Goal: Task Accomplishment & Management: Use online tool/utility

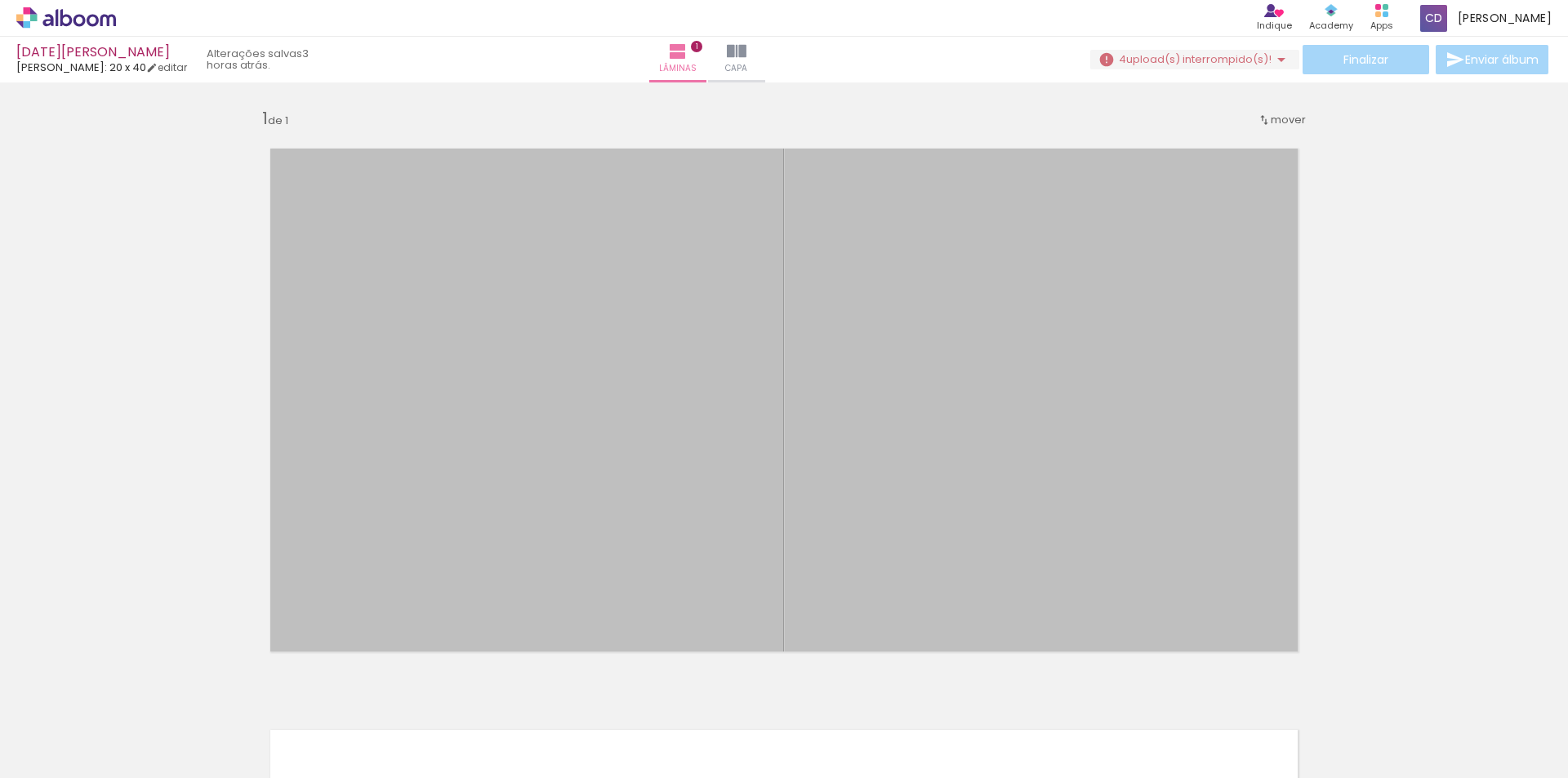
click at [1051, 691] on iron-icon at bounding box center [1042, 691] width 17 height 17
click at [1051, 695] on iron-icon at bounding box center [1042, 691] width 17 height 17
click at [1051, 698] on iron-icon at bounding box center [1042, 691] width 17 height 17
click at [1043, 697] on iron-icon at bounding box center [1042, 691] width 17 height 17
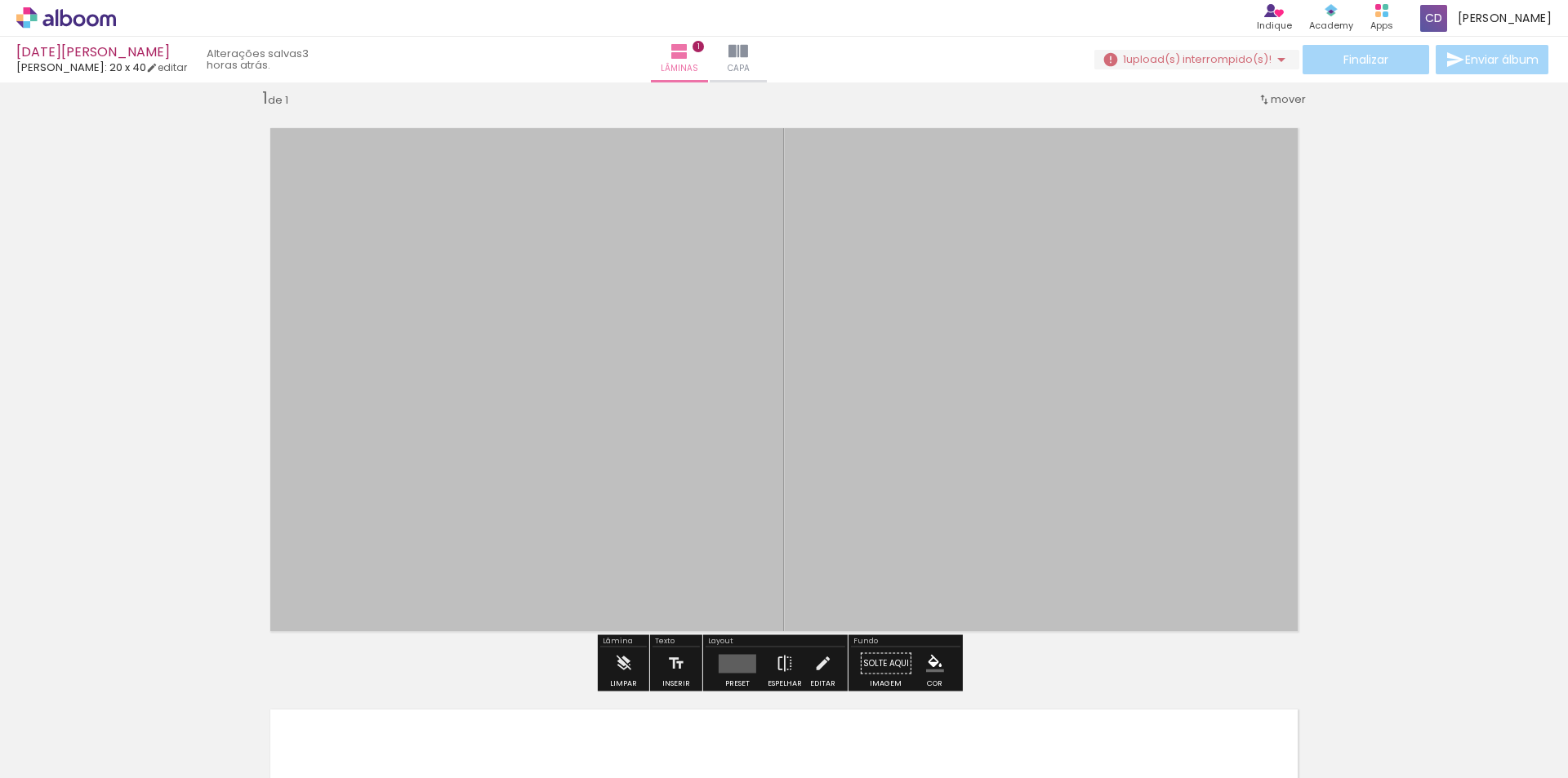
scroll to position [22, 0]
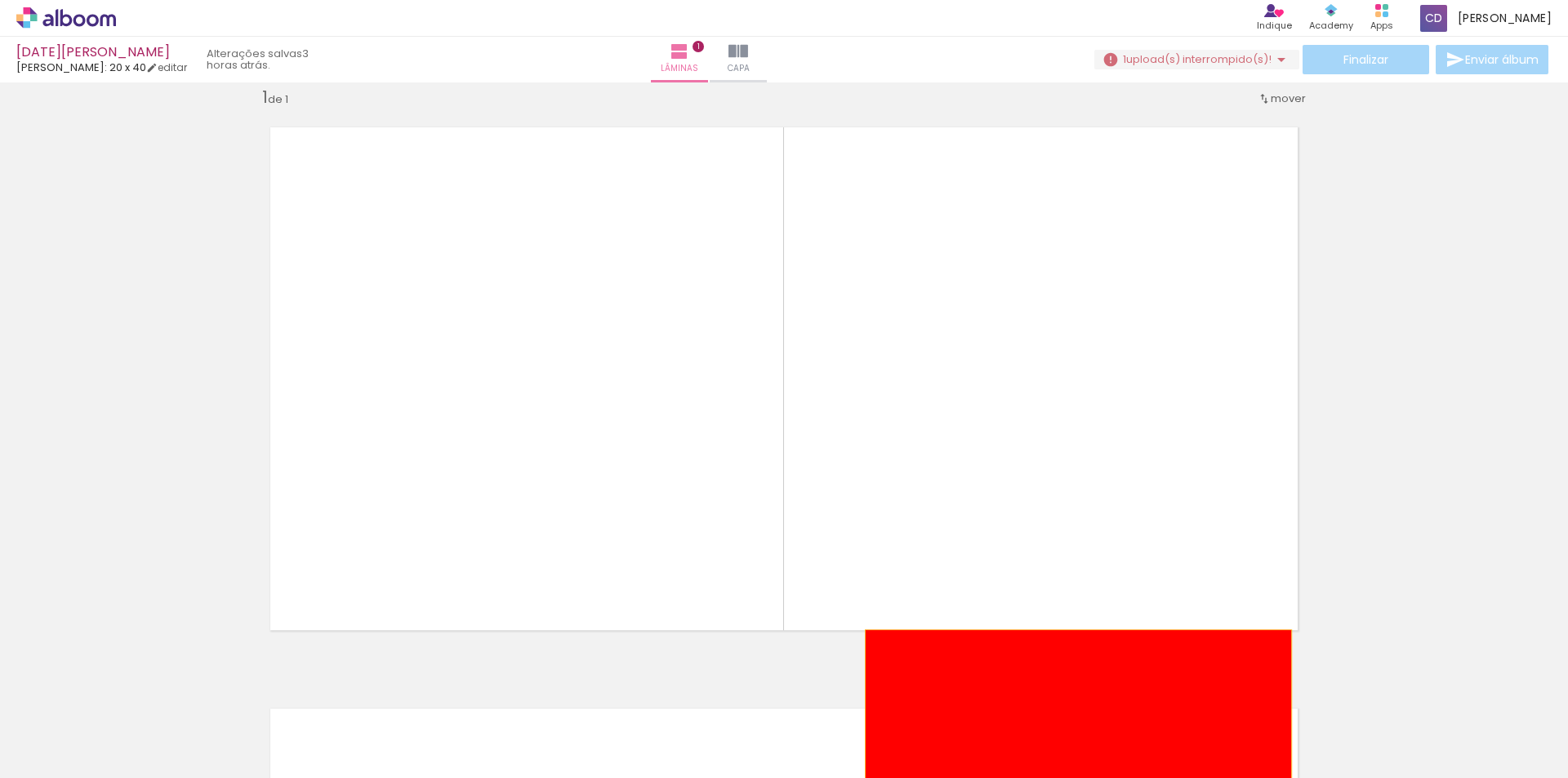
drag, startPoint x: 684, startPoint y: 279, endPoint x: 1072, endPoint y: 736, distance: 599.5
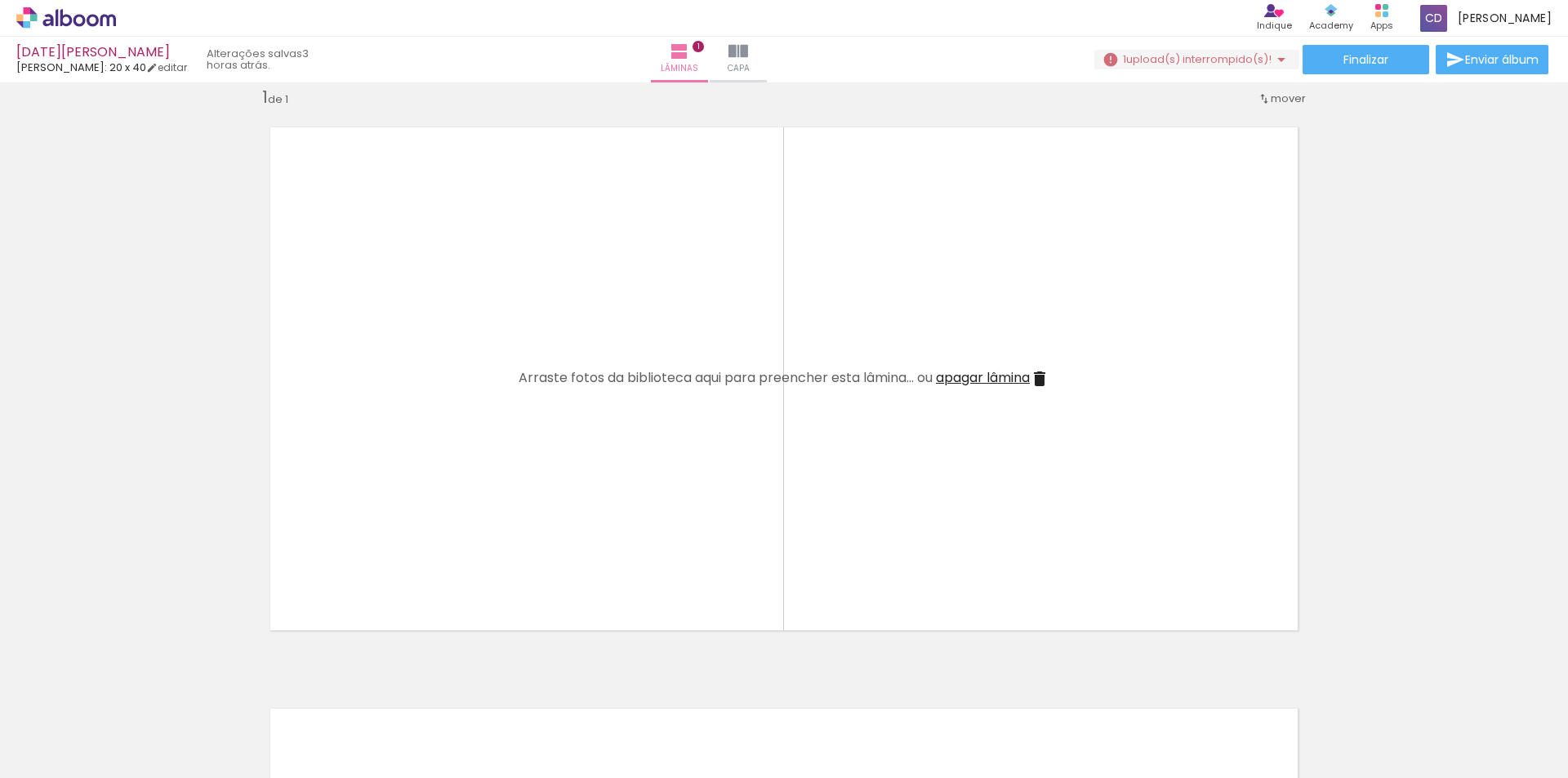
click at [1051, 692] on iron-icon at bounding box center [1042, 691] width 17 height 17
click at [136, 692] on iron-icon at bounding box center [127, 691] width 17 height 17
click at [136, 691] on iron-icon at bounding box center [127, 691] width 17 height 17
click at [136, 696] on iron-icon at bounding box center [127, 691] width 17 height 17
click at [136, 695] on iron-icon at bounding box center [127, 691] width 17 height 17
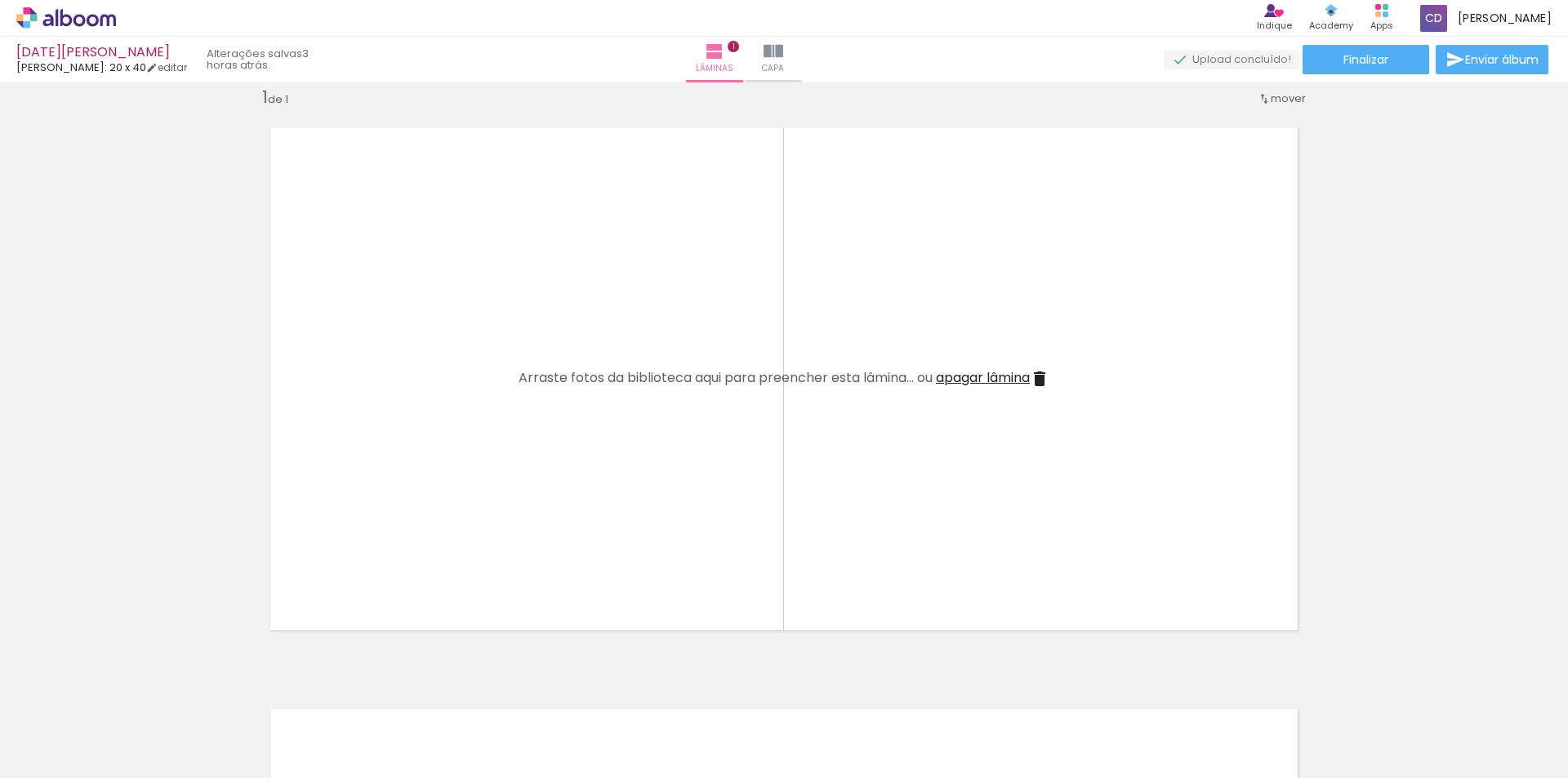
click at [136, 688] on iron-icon at bounding box center [127, 691] width 17 height 17
click at [136, 694] on iron-icon at bounding box center [127, 691] width 17 height 17
click at [136, 687] on iron-icon at bounding box center [127, 691] width 17 height 17
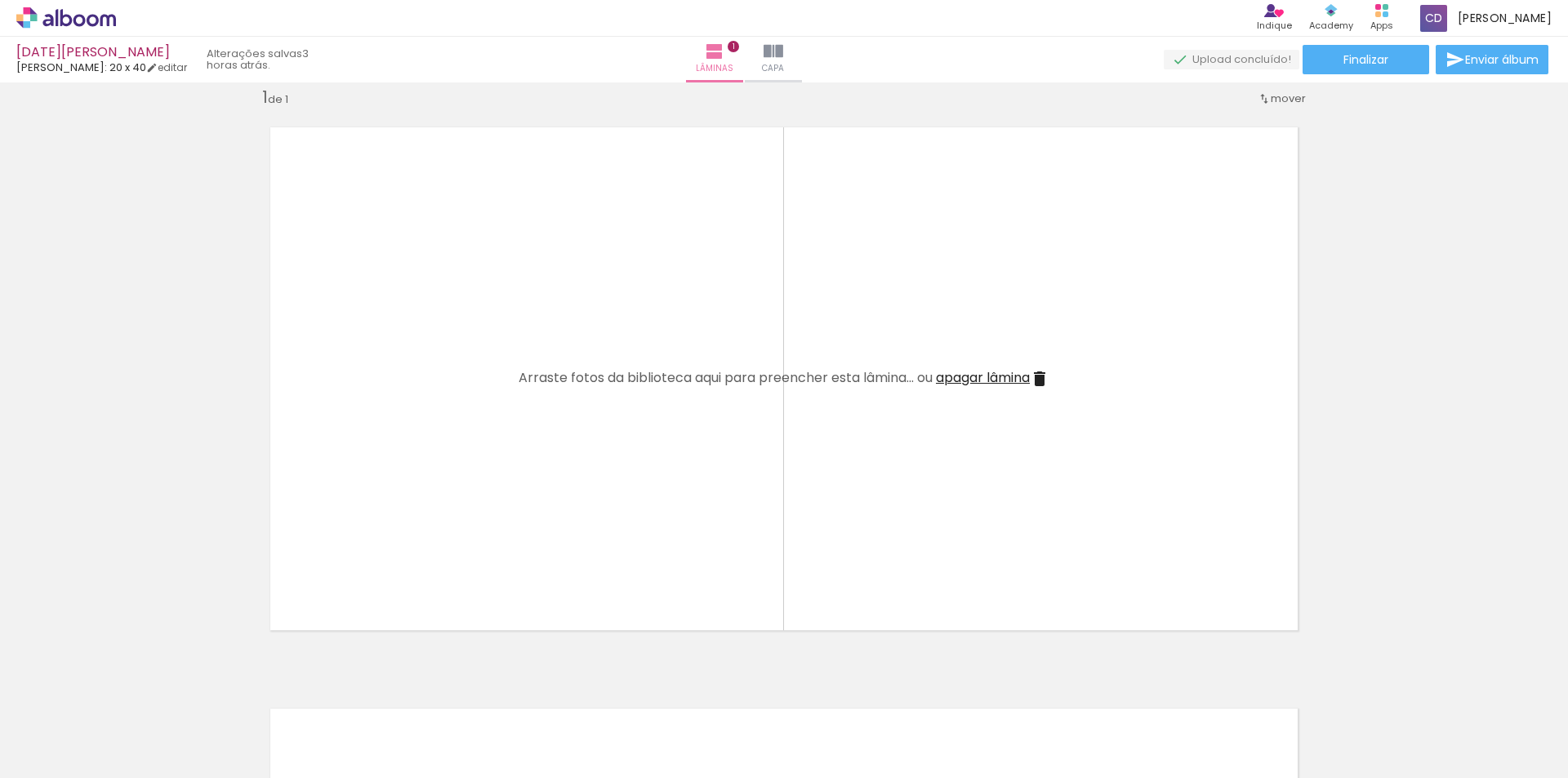
click at [136, 688] on iron-icon at bounding box center [127, 691] width 17 height 17
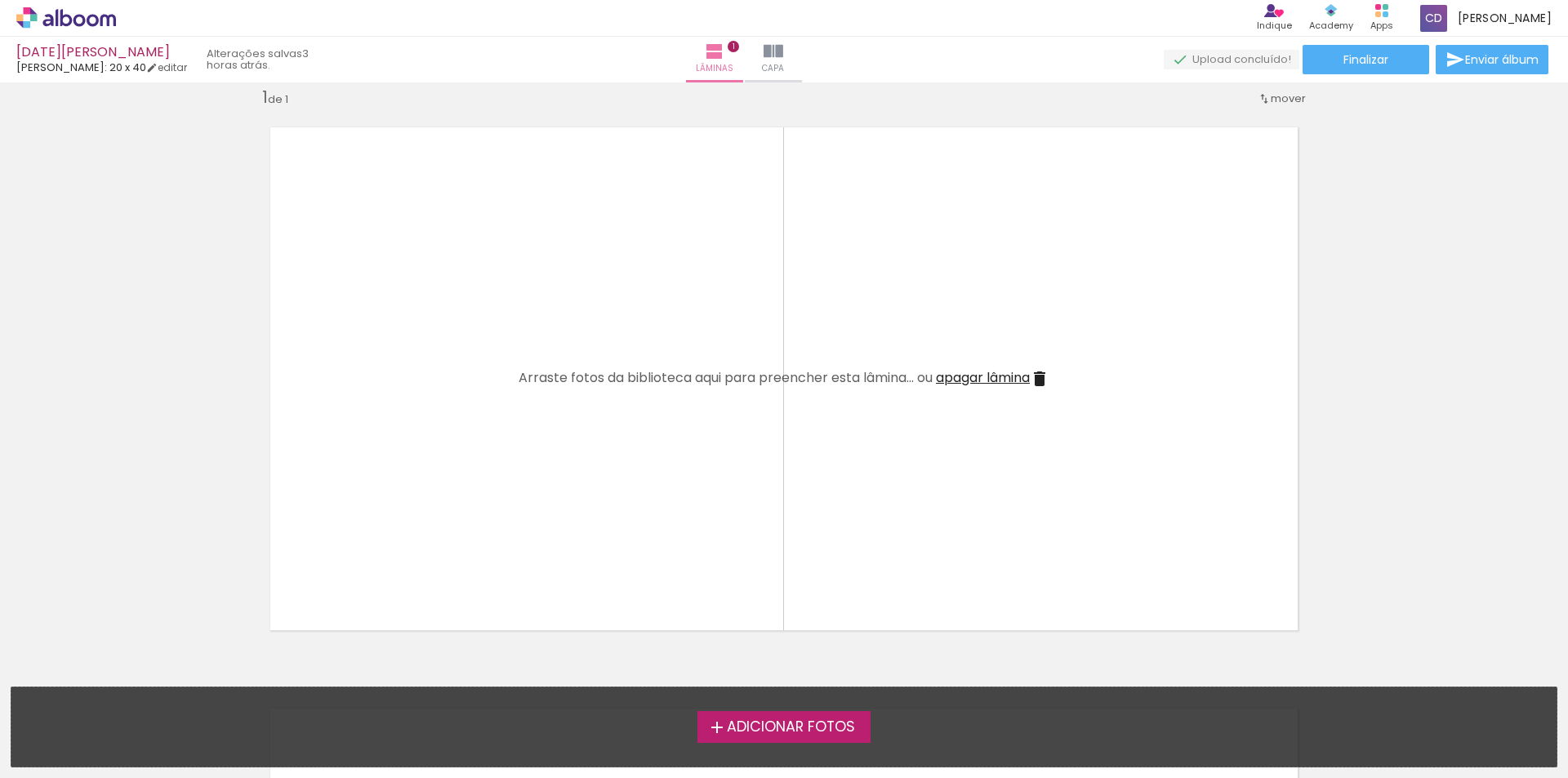
click at [781, 723] on span "Adicionar Fotos" at bounding box center [791, 728] width 128 height 15
click at [0, 0] on input "file" at bounding box center [0, 0] width 0 height 0
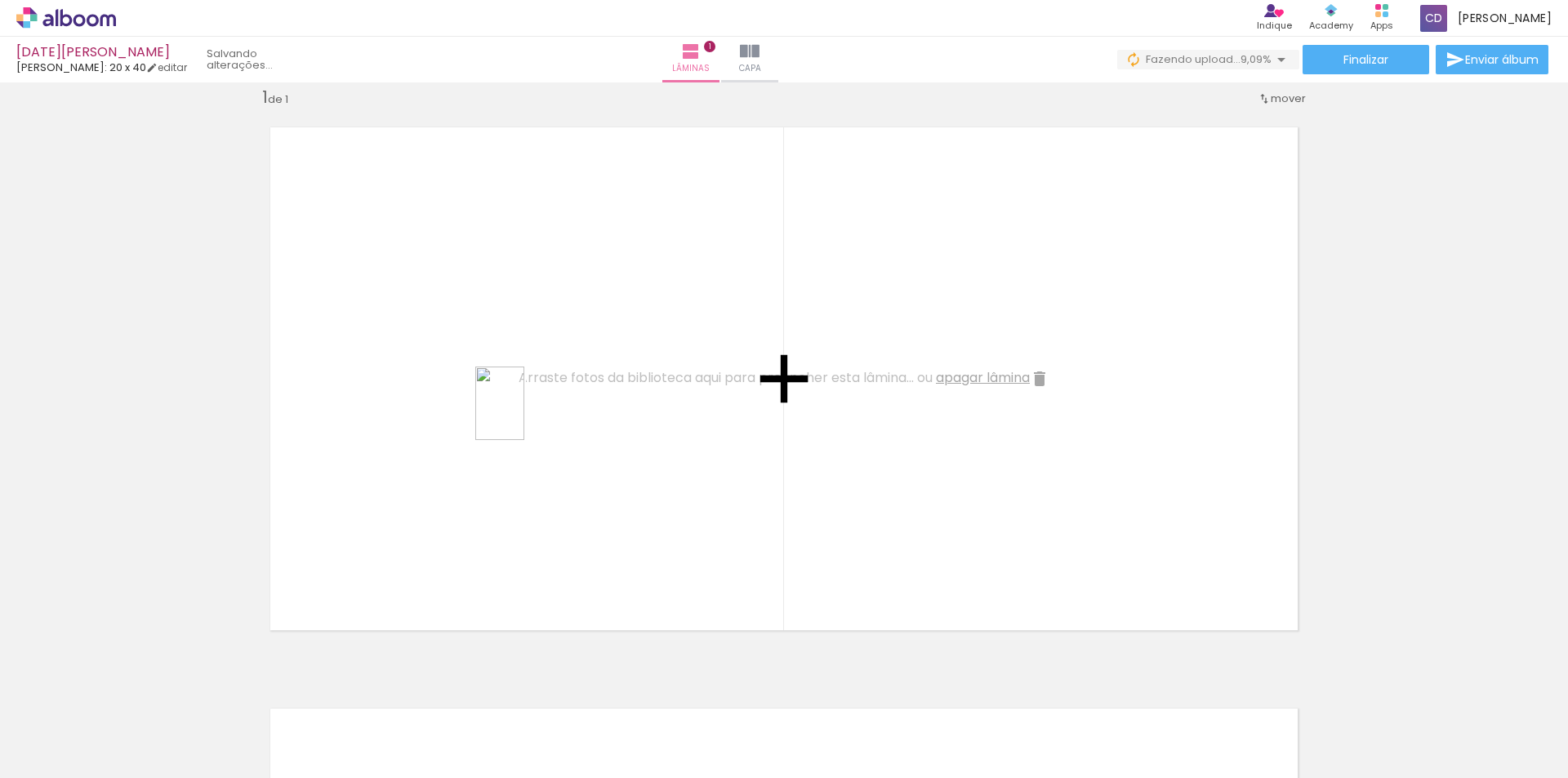
drag, startPoint x: 1089, startPoint y: 740, endPoint x: 524, endPoint y: 416, distance: 651.3
click at [524, 416] on quentale-workspace at bounding box center [784, 389] width 1568 height 778
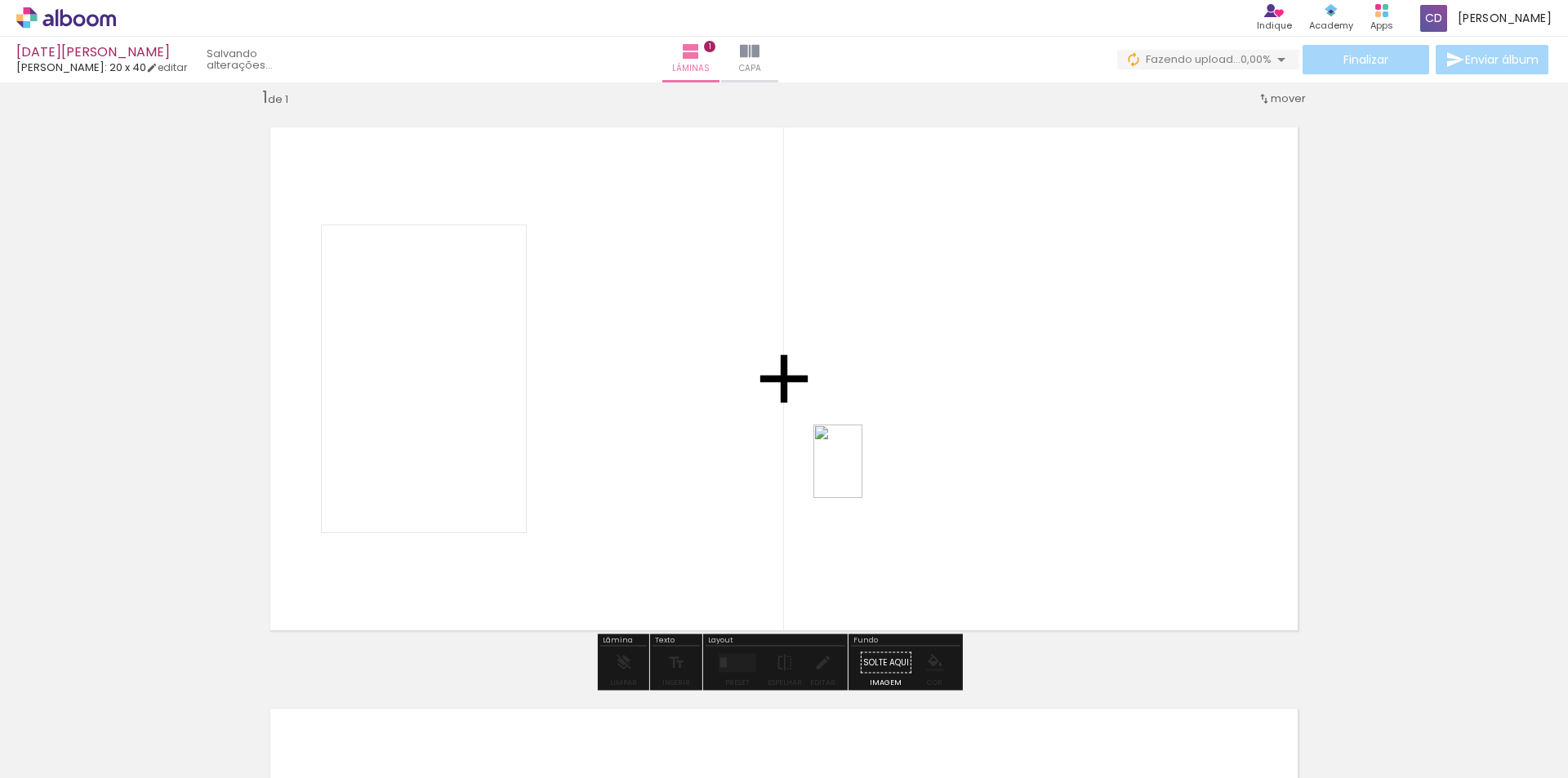
drag, startPoint x: 718, startPoint y: 755, endPoint x: 863, endPoint y: 473, distance: 317.1
click at [863, 473] on quentale-workspace at bounding box center [784, 389] width 1568 height 778
drag, startPoint x: 622, startPoint y: 728, endPoint x: 918, endPoint y: 461, distance: 398.6
click at [918, 461] on quentale-workspace at bounding box center [784, 389] width 1568 height 778
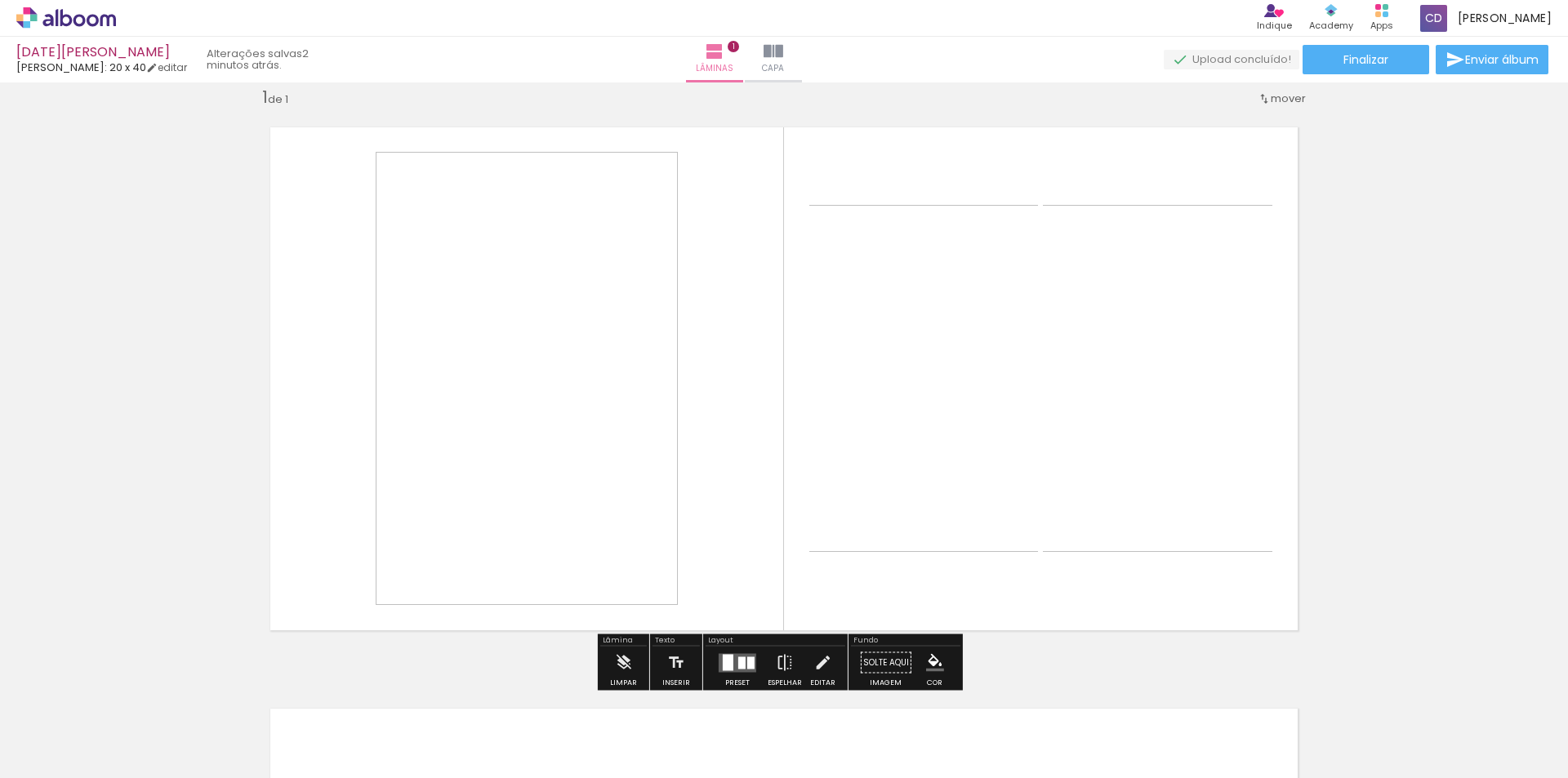
click at [738, 667] on div at bounding box center [741, 662] width 7 height 12
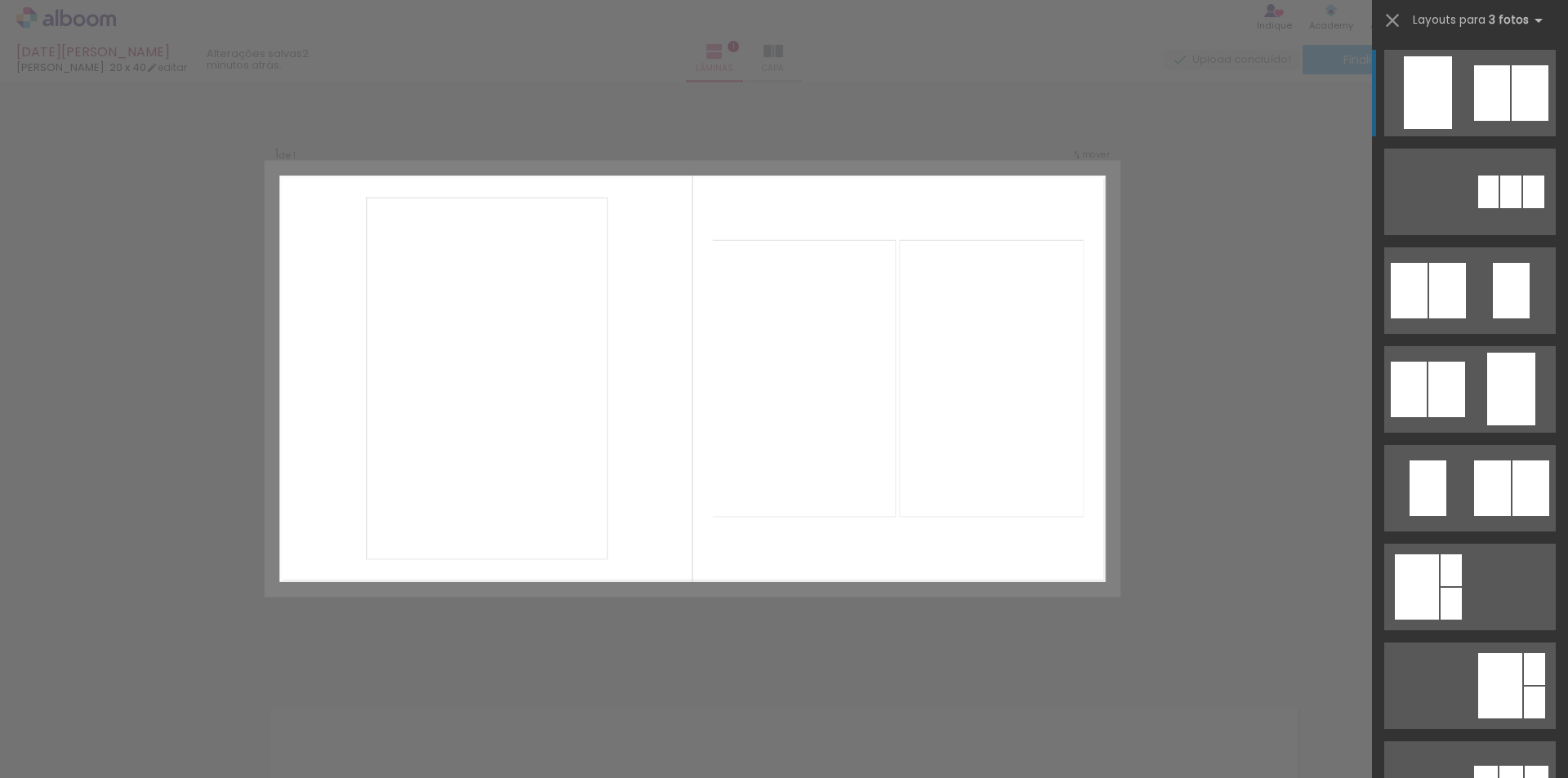
click at [1425, 103] on div at bounding box center [1427, 92] width 48 height 72
click at [366, 202] on quentale-photo at bounding box center [487, 379] width 242 height 363
click at [366, 206] on quentale-photo at bounding box center [487, 379] width 242 height 363
click at [916, 259] on quentale-photo at bounding box center [992, 379] width 184 height 278
click at [900, 253] on quentale-photo at bounding box center [992, 379] width 184 height 278
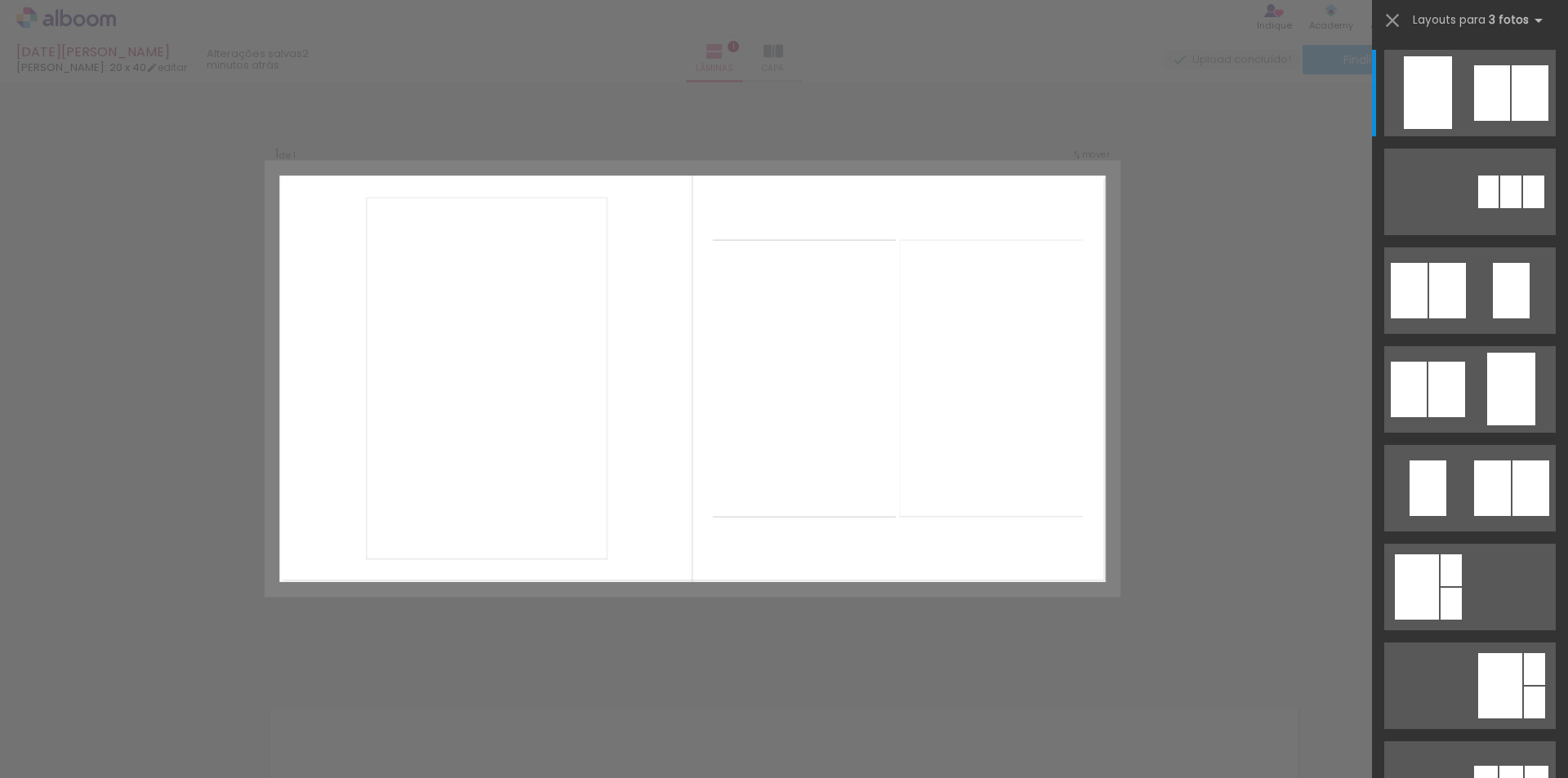
click at [900, 253] on quentale-photo at bounding box center [992, 379] width 184 height 278
click at [1391, 22] on iron-icon at bounding box center [1392, 20] width 22 height 22
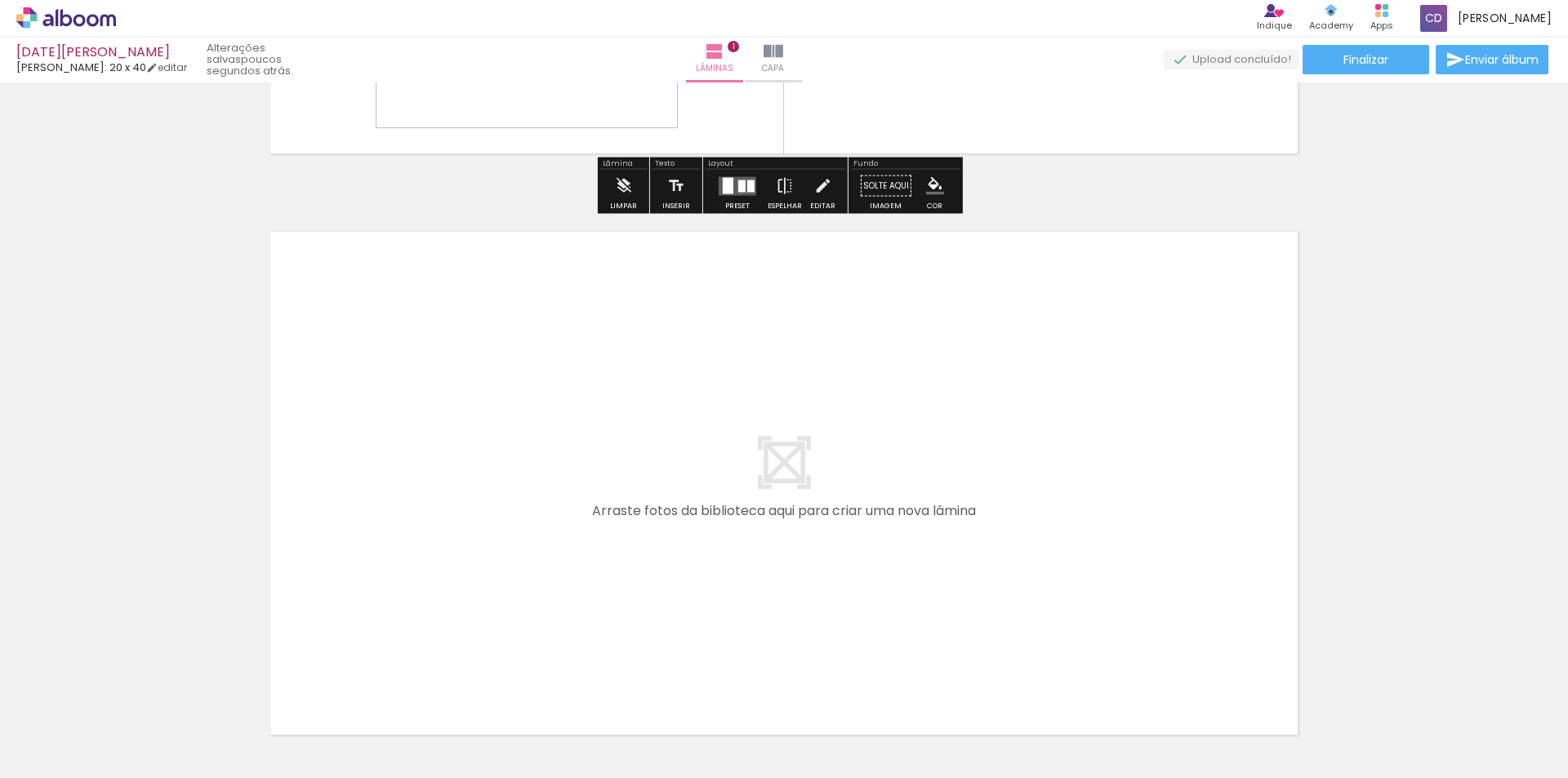
scroll to position [511, 0]
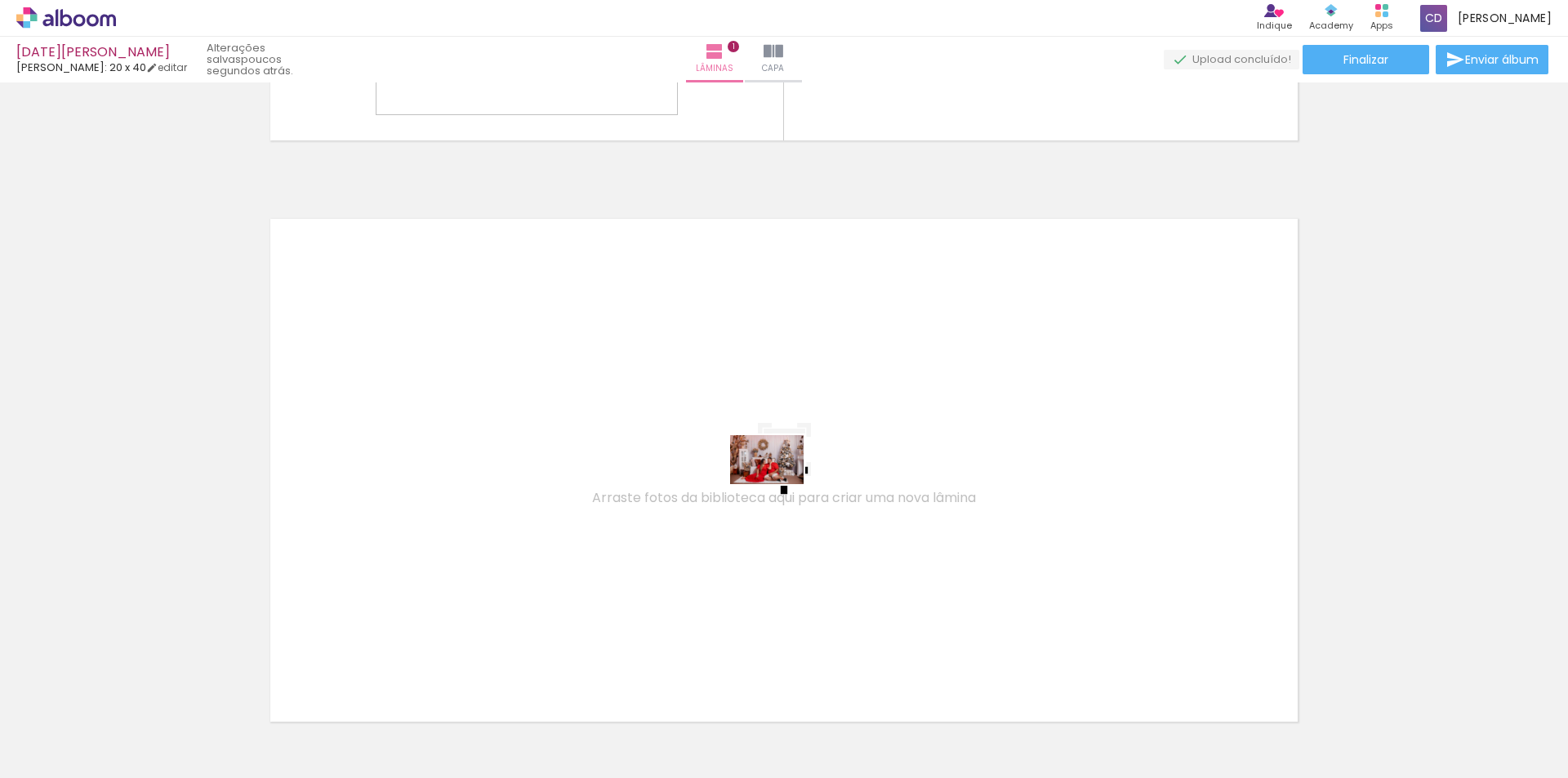
drag, startPoint x: 800, startPoint y: 742, endPoint x: 779, endPoint y: 484, distance: 258.9
click at [779, 484] on quentale-workspace at bounding box center [784, 389] width 1568 height 778
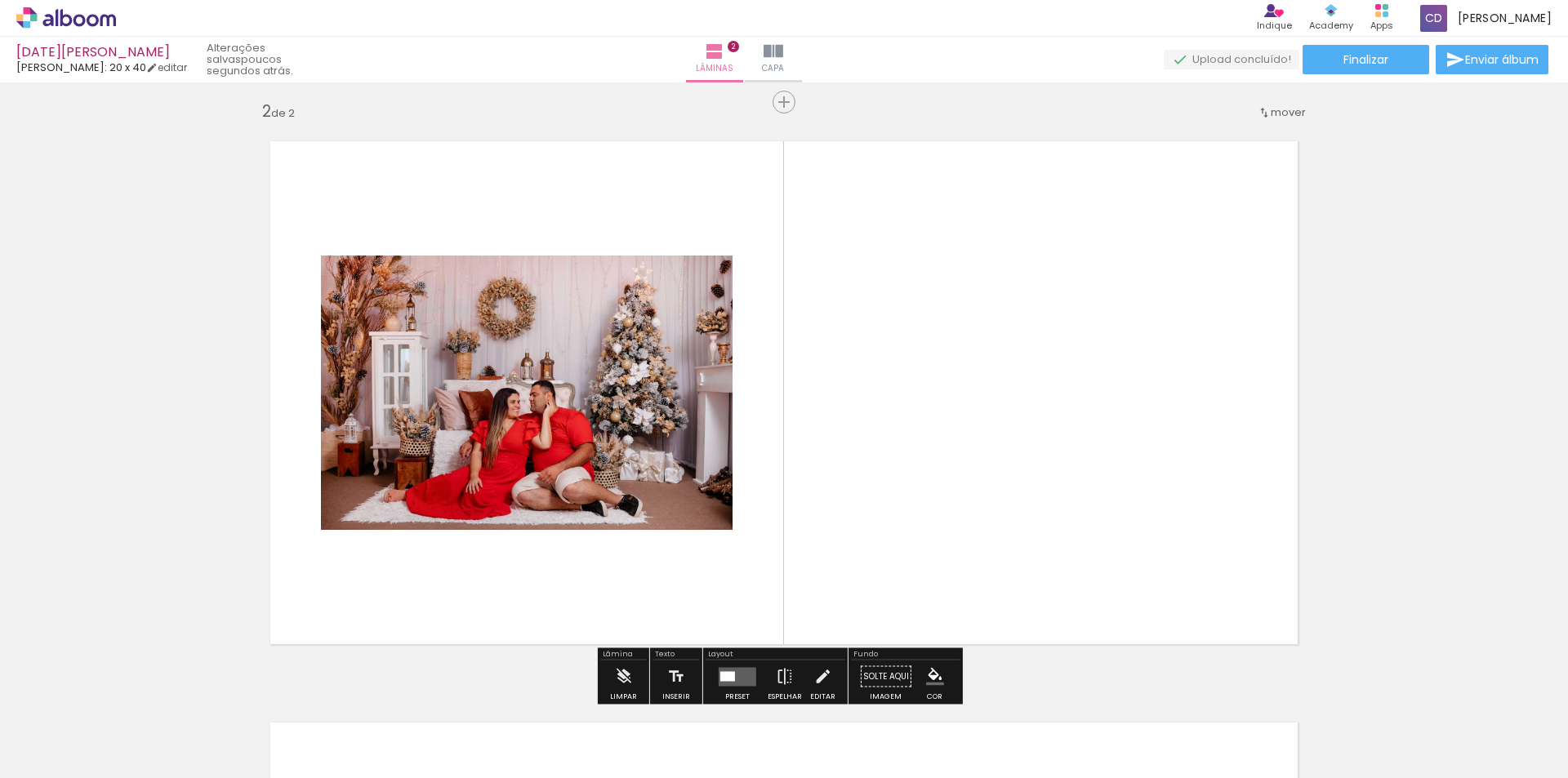
scroll to position [602, 0]
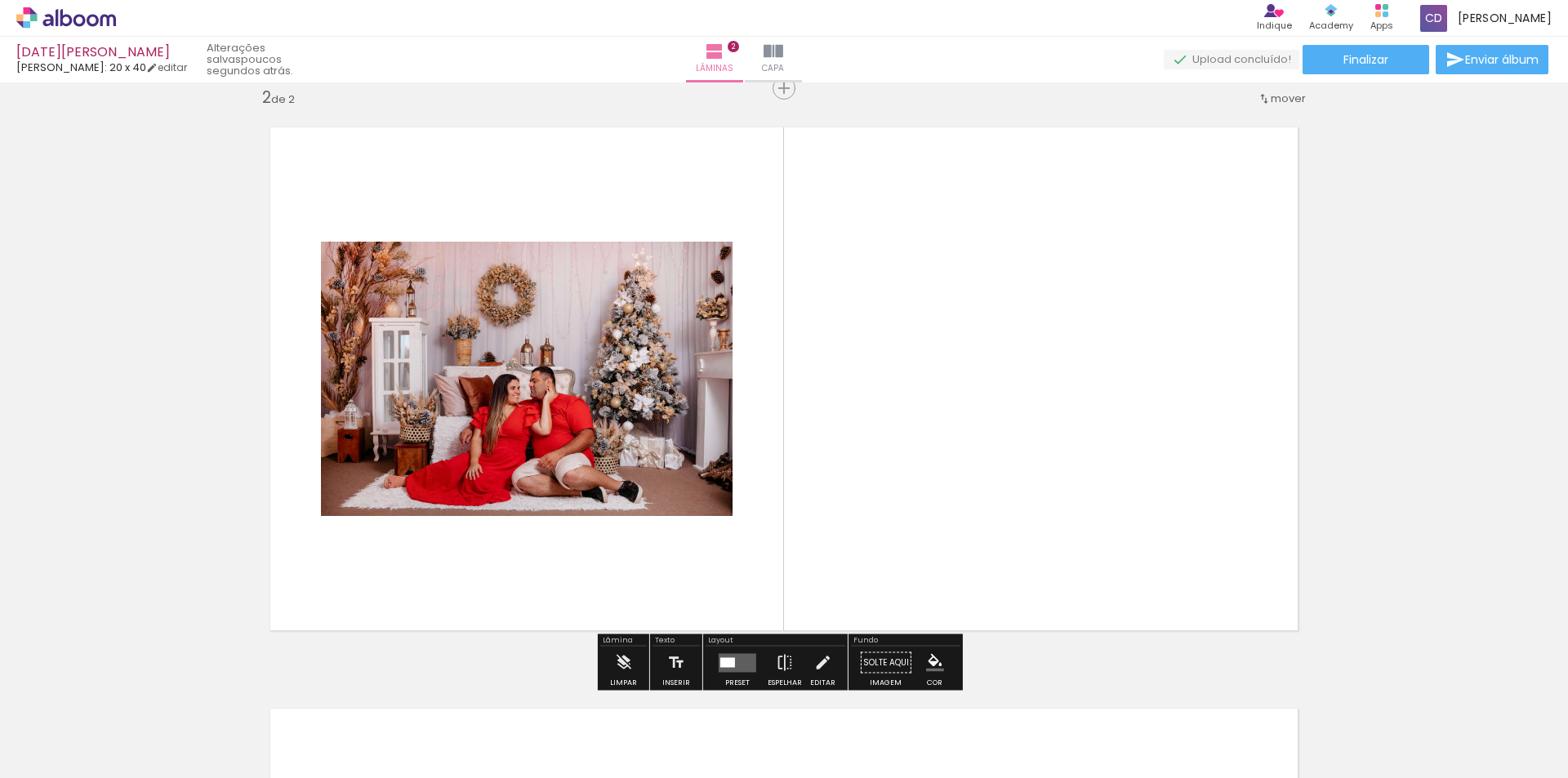
click at [733, 657] on quentale-layouter at bounding box center [737, 662] width 37 height 19
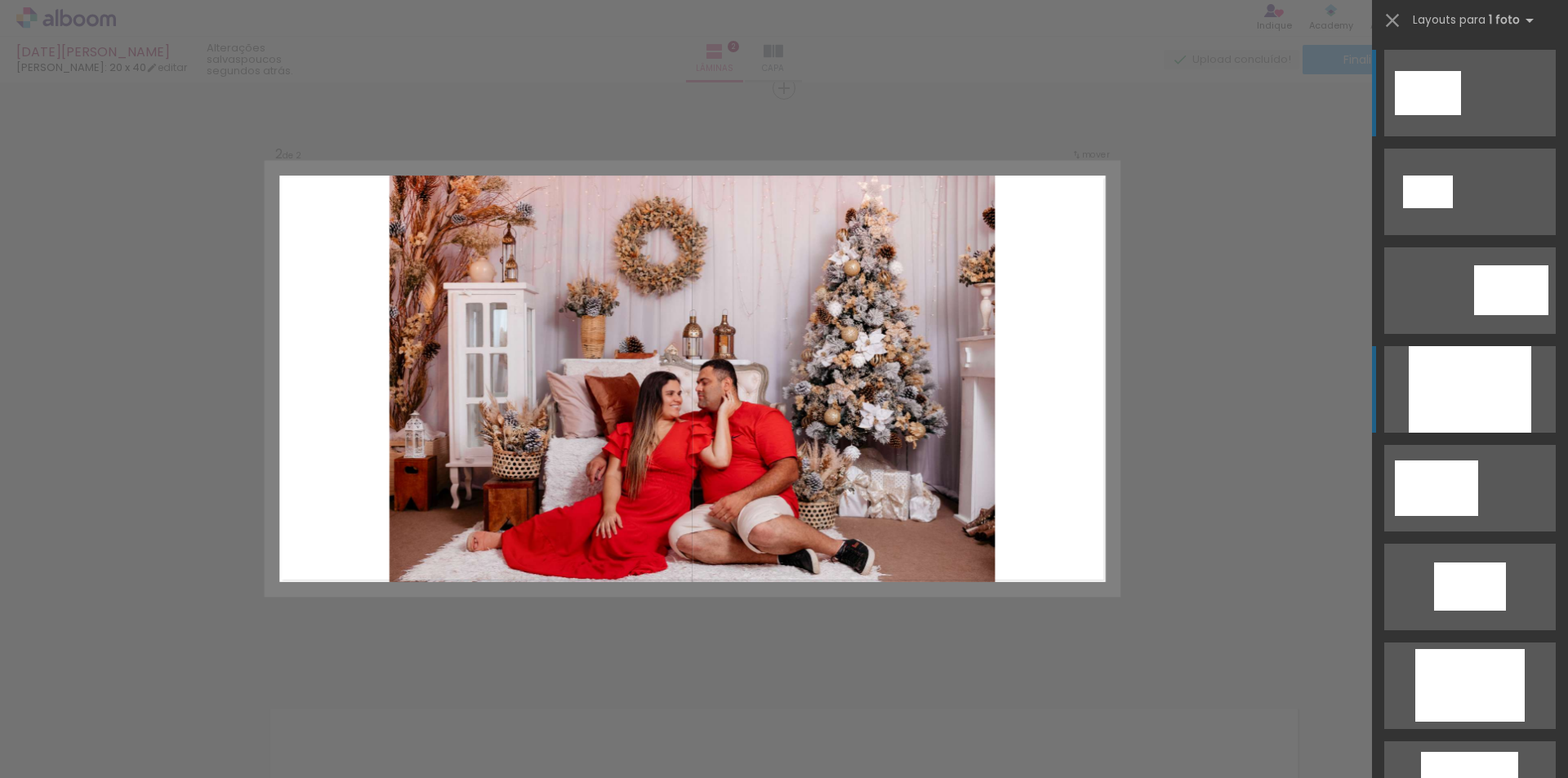
click at [1440, 376] on div at bounding box center [1469, 389] width 122 height 87
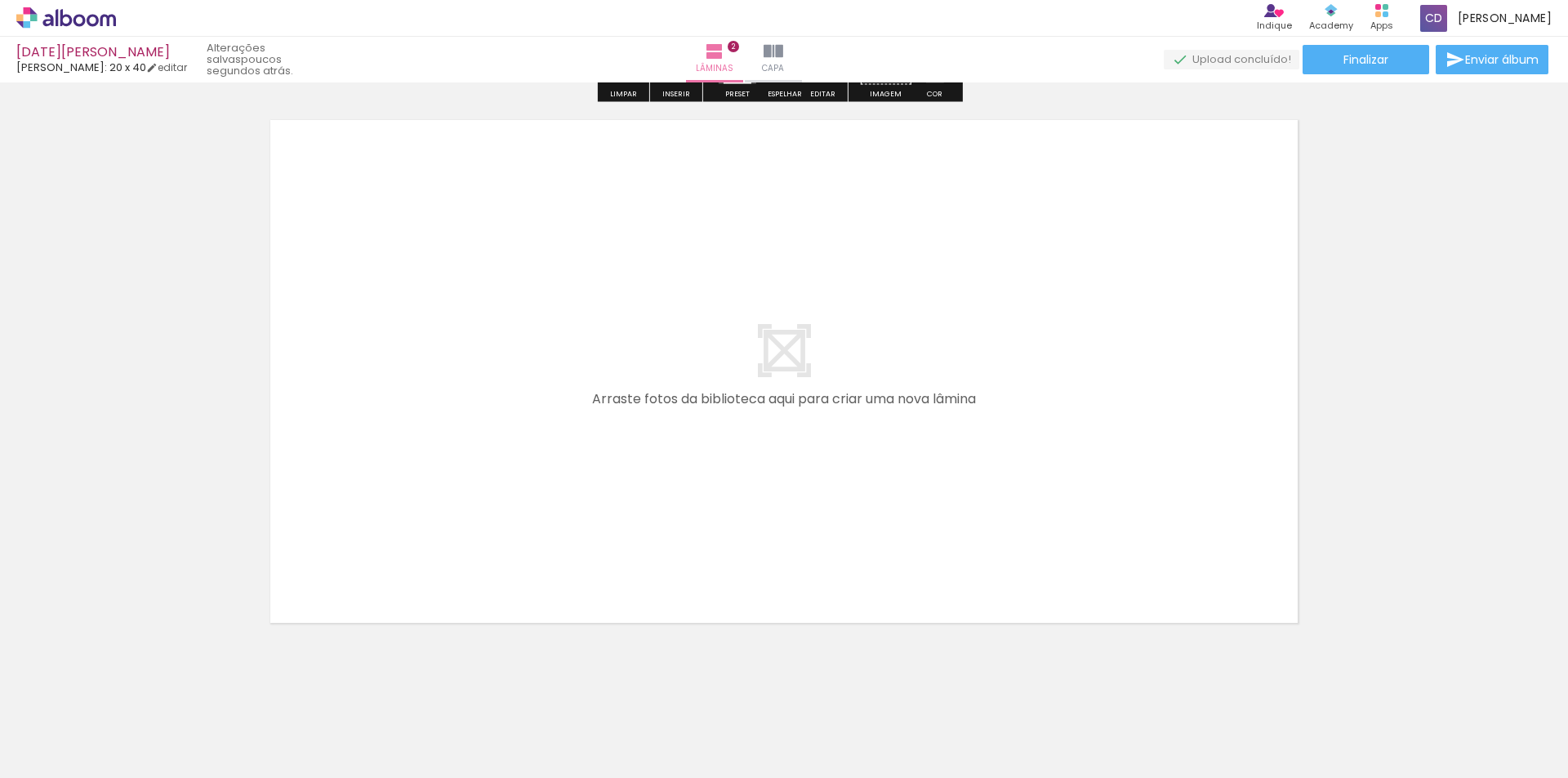
scroll to position [1215, 0]
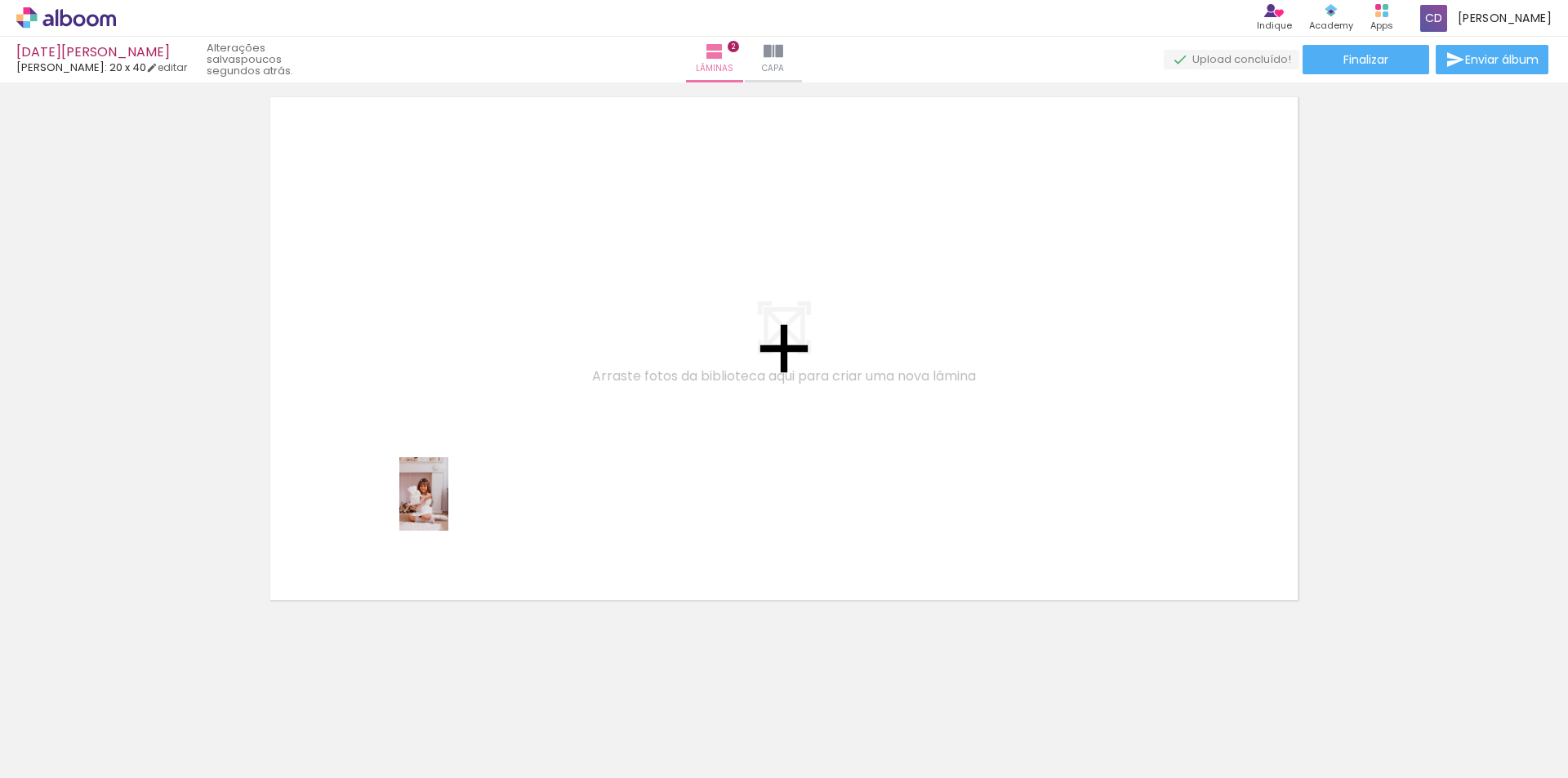
drag, startPoint x: 163, startPoint y: 736, endPoint x: 450, endPoint y: 505, distance: 368.4
click at [450, 505] on quentale-workspace at bounding box center [784, 389] width 1568 height 778
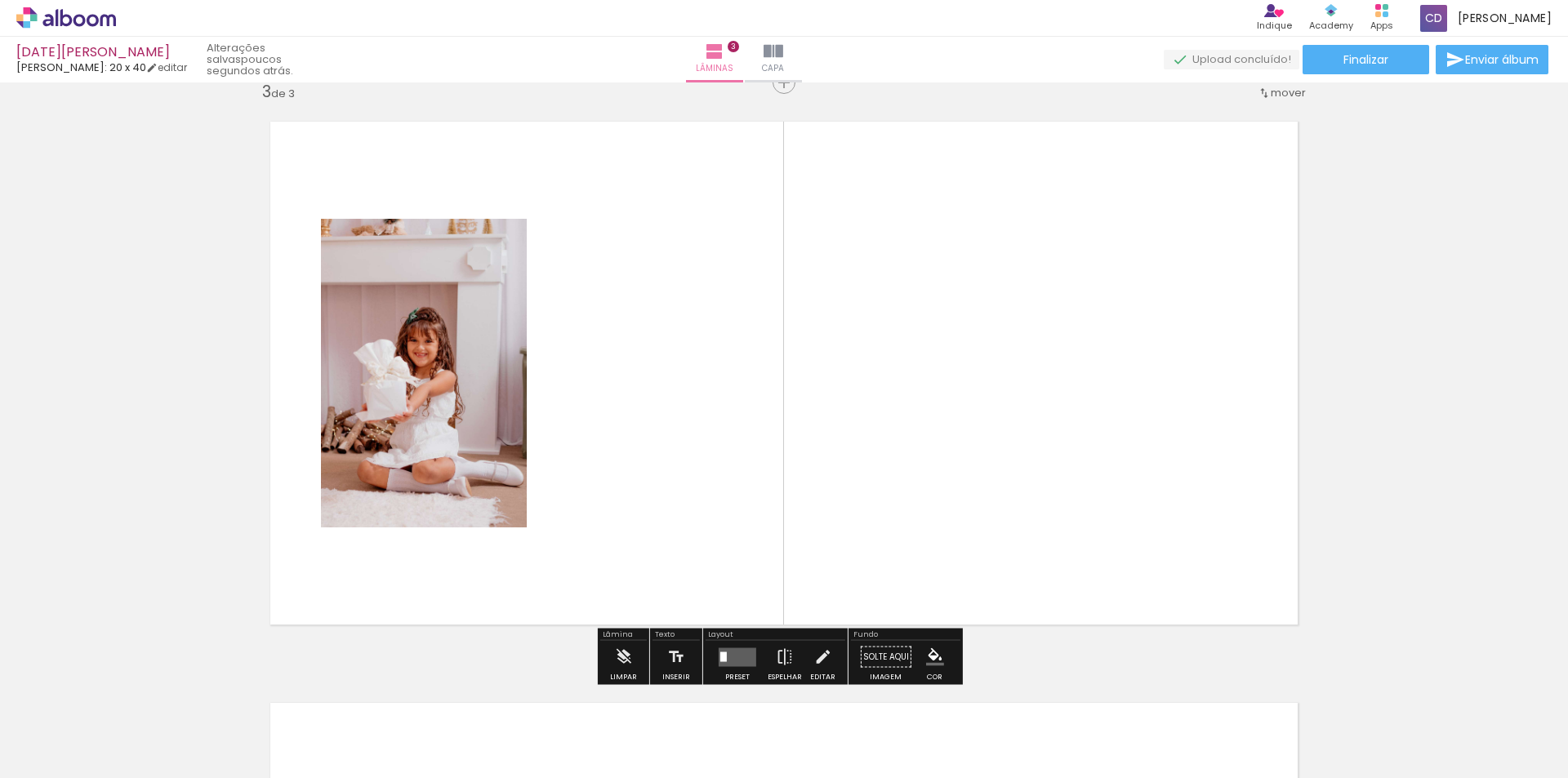
scroll to position [1184, 0]
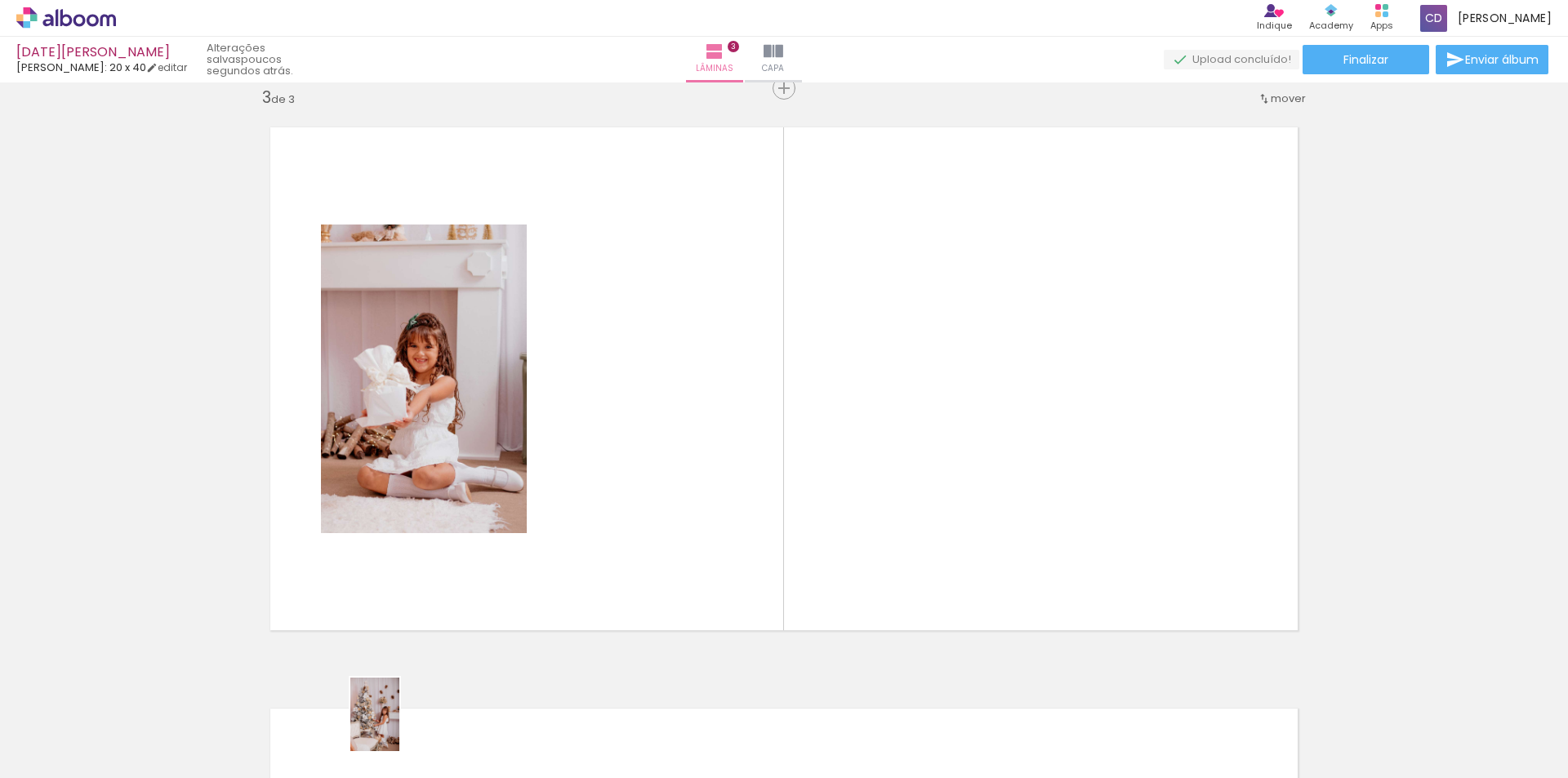
drag, startPoint x: 264, startPoint y: 745, endPoint x: 399, endPoint y: 727, distance: 136.2
click at [0, 0] on slot at bounding box center [0, 0] width 0 height 0
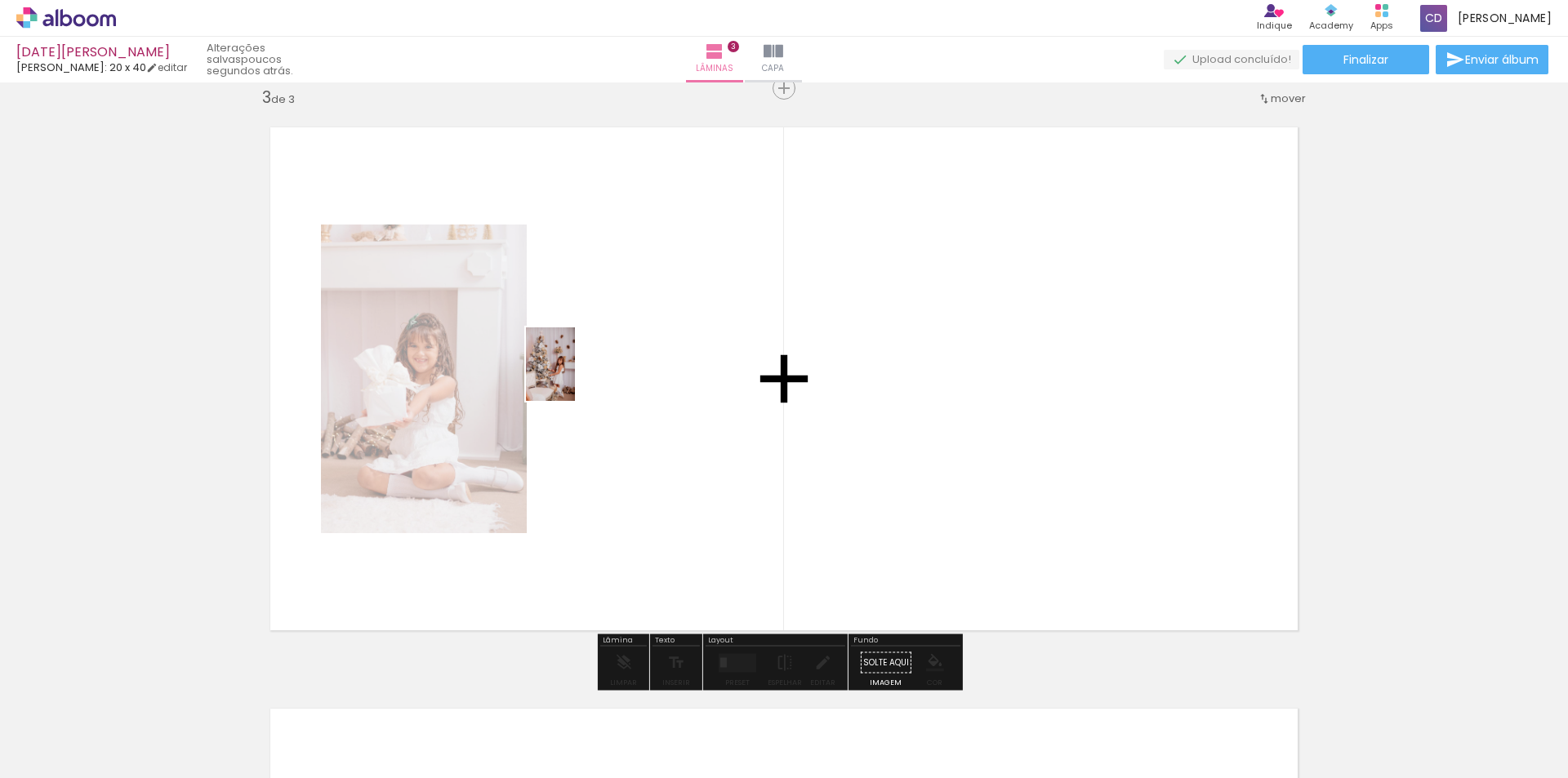
drag, startPoint x: 256, startPoint y: 725, endPoint x: 575, endPoint y: 377, distance: 472.1
click at [575, 377] on quentale-workspace at bounding box center [784, 389] width 1568 height 778
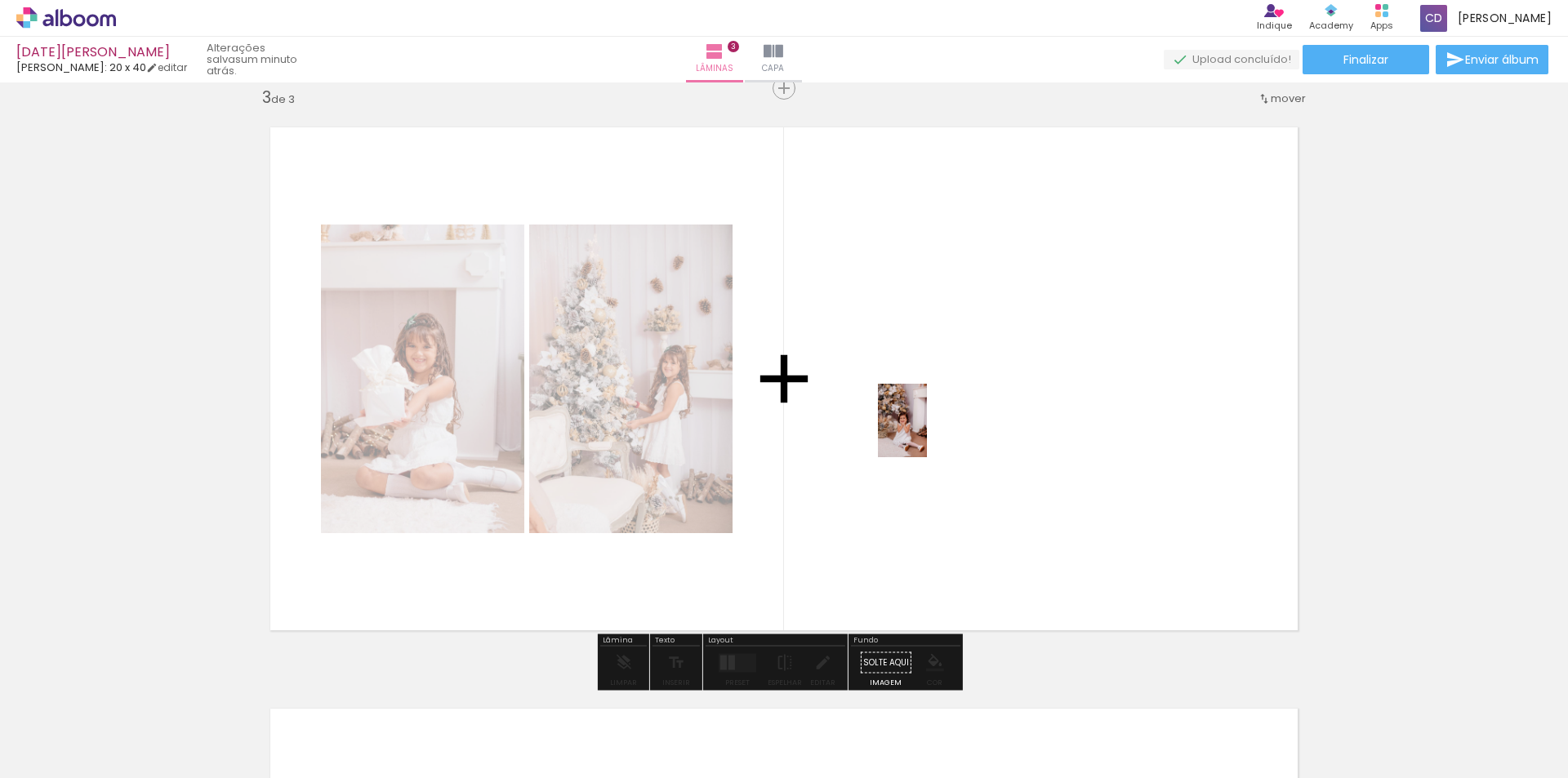
drag, startPoint x: 436, startPoint y: 746, endPoint x: 927, endPoint y: 433, distance: 582.3
click at [927, 433] on quentale-workspace at bounding box center [784, 389] width 1568 height 778
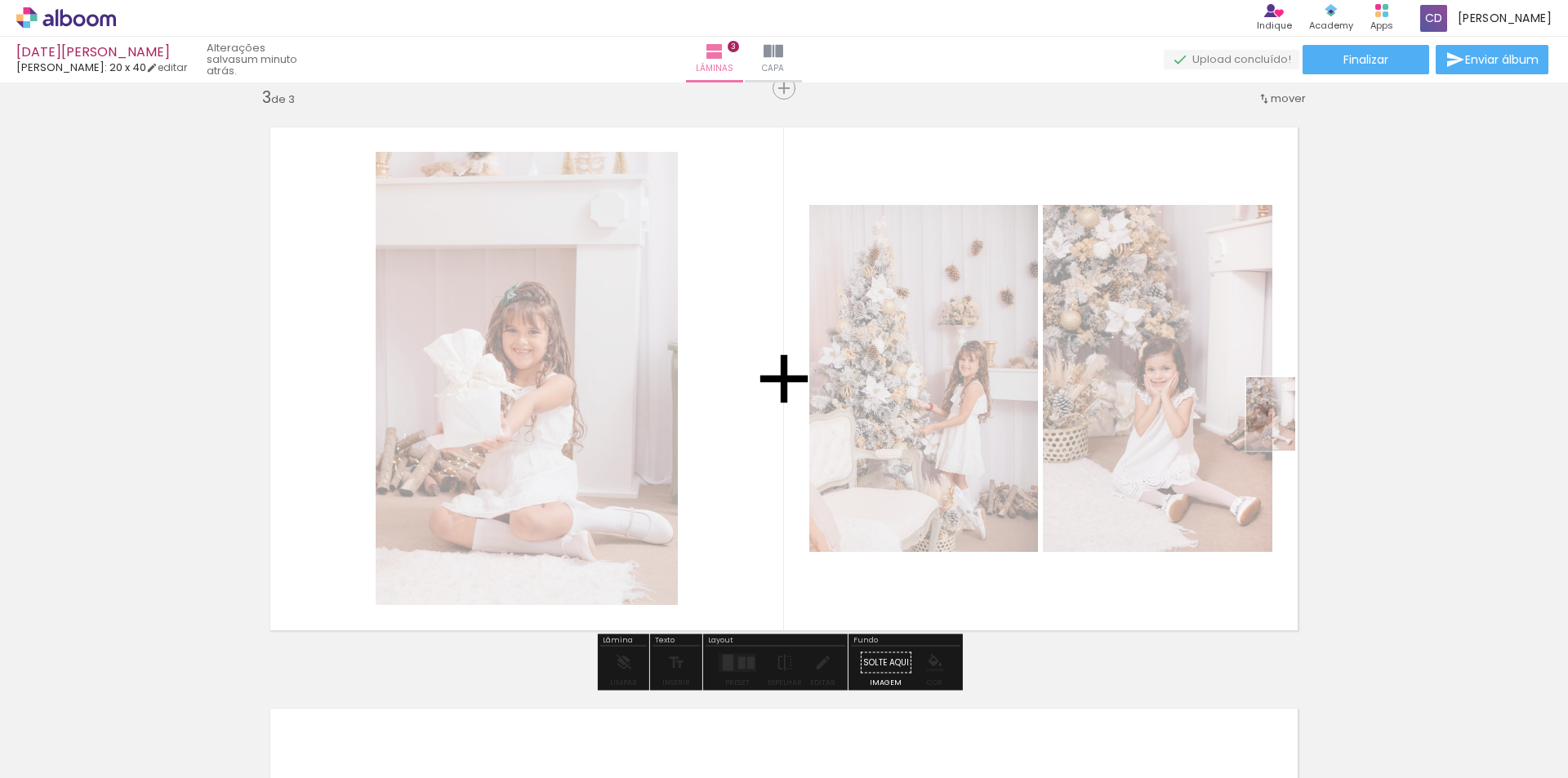
drag, startPoint x: 430, startPoint y: 740, endPoint x: 1295, endPoint y: 426, distance: 920.2
click at [1295, 426] on quentale-workspace at bounding box center [784, 389] width 1568 height 778
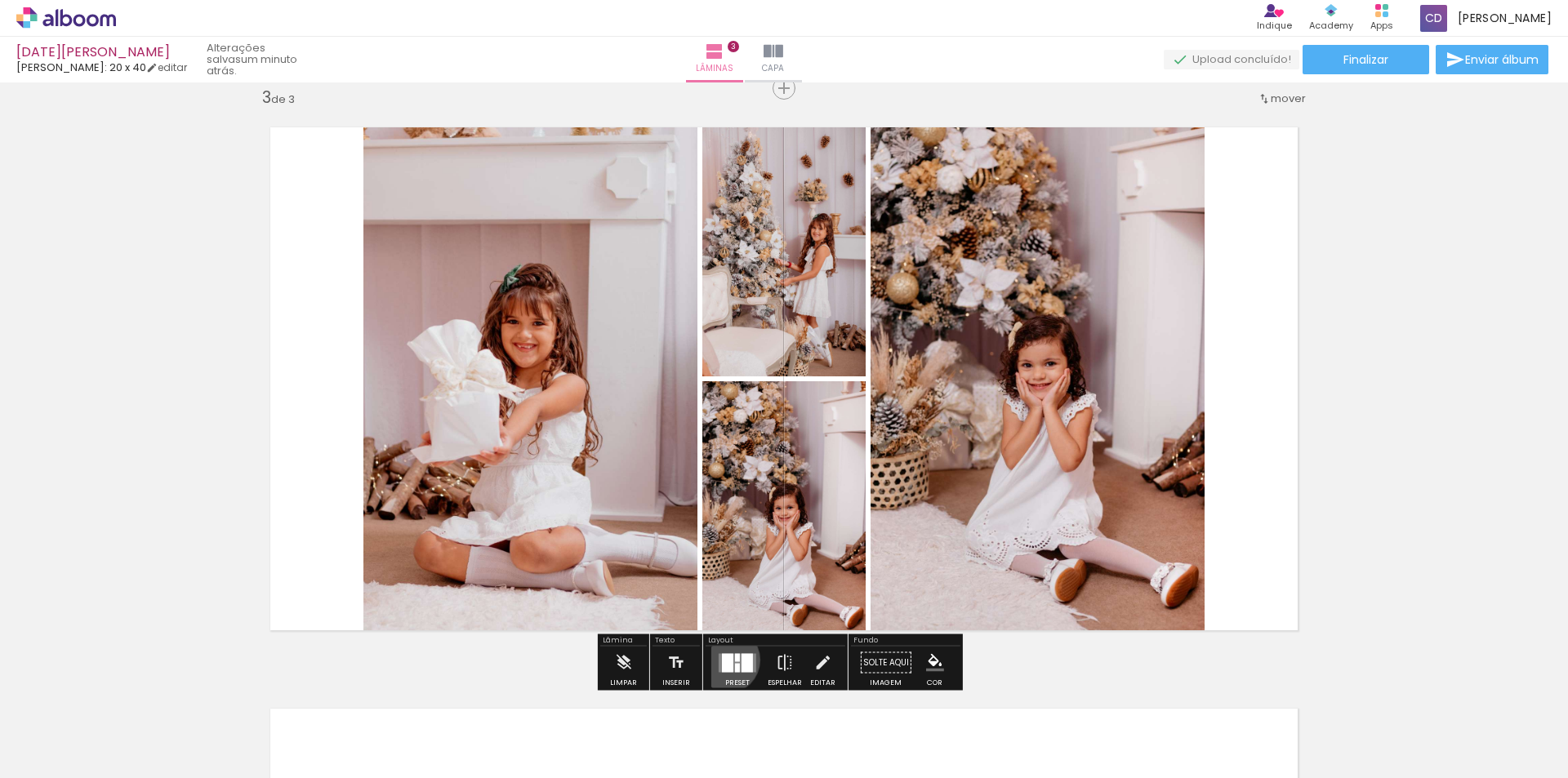
click at [723, 660] on div at bounding box center [728, 662] width 12 height 19
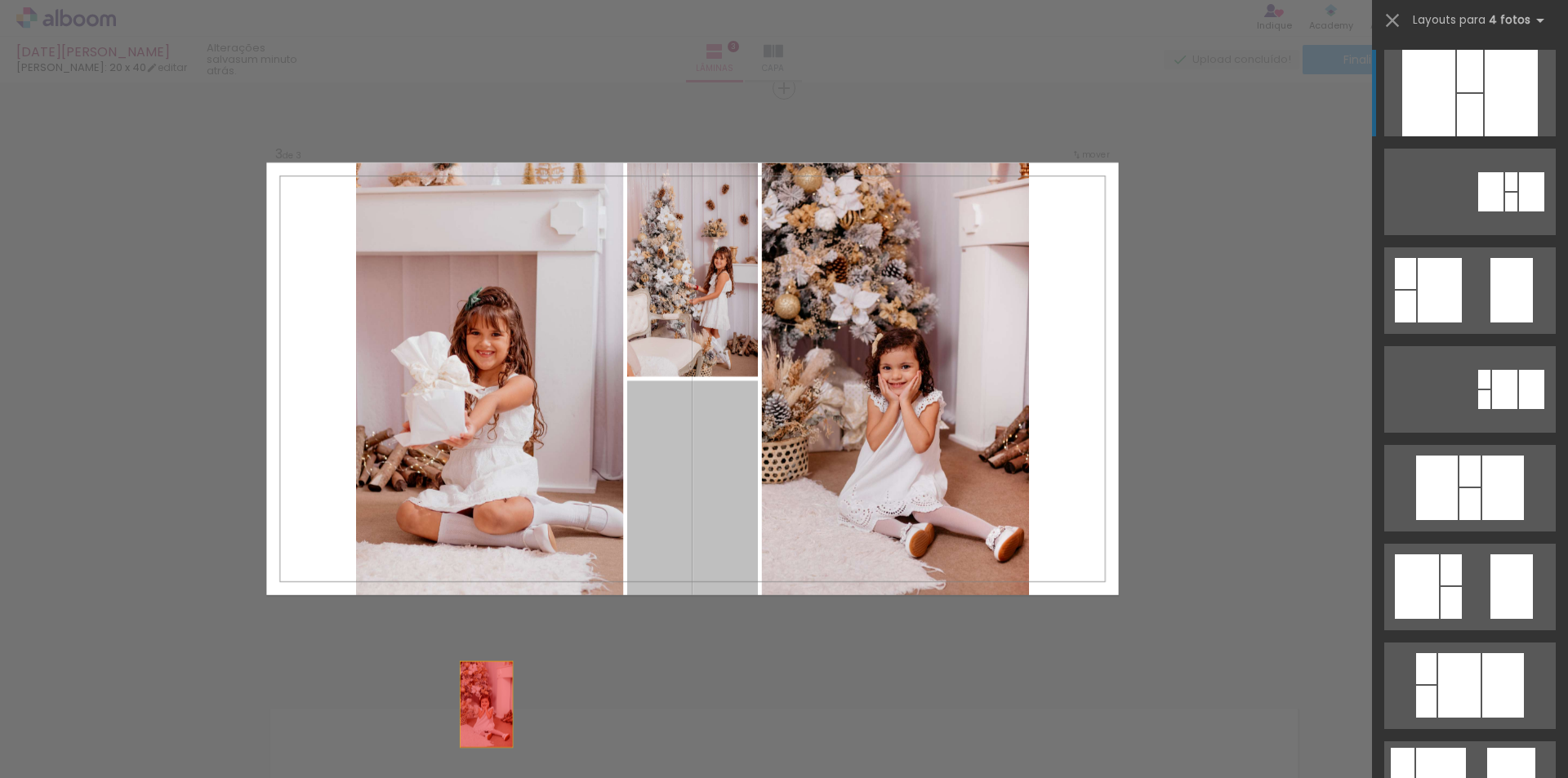
drag, startPoint x: 694, startPoint y: 442, endPoint x: 428, endPoint y: 759, distance: 413.8
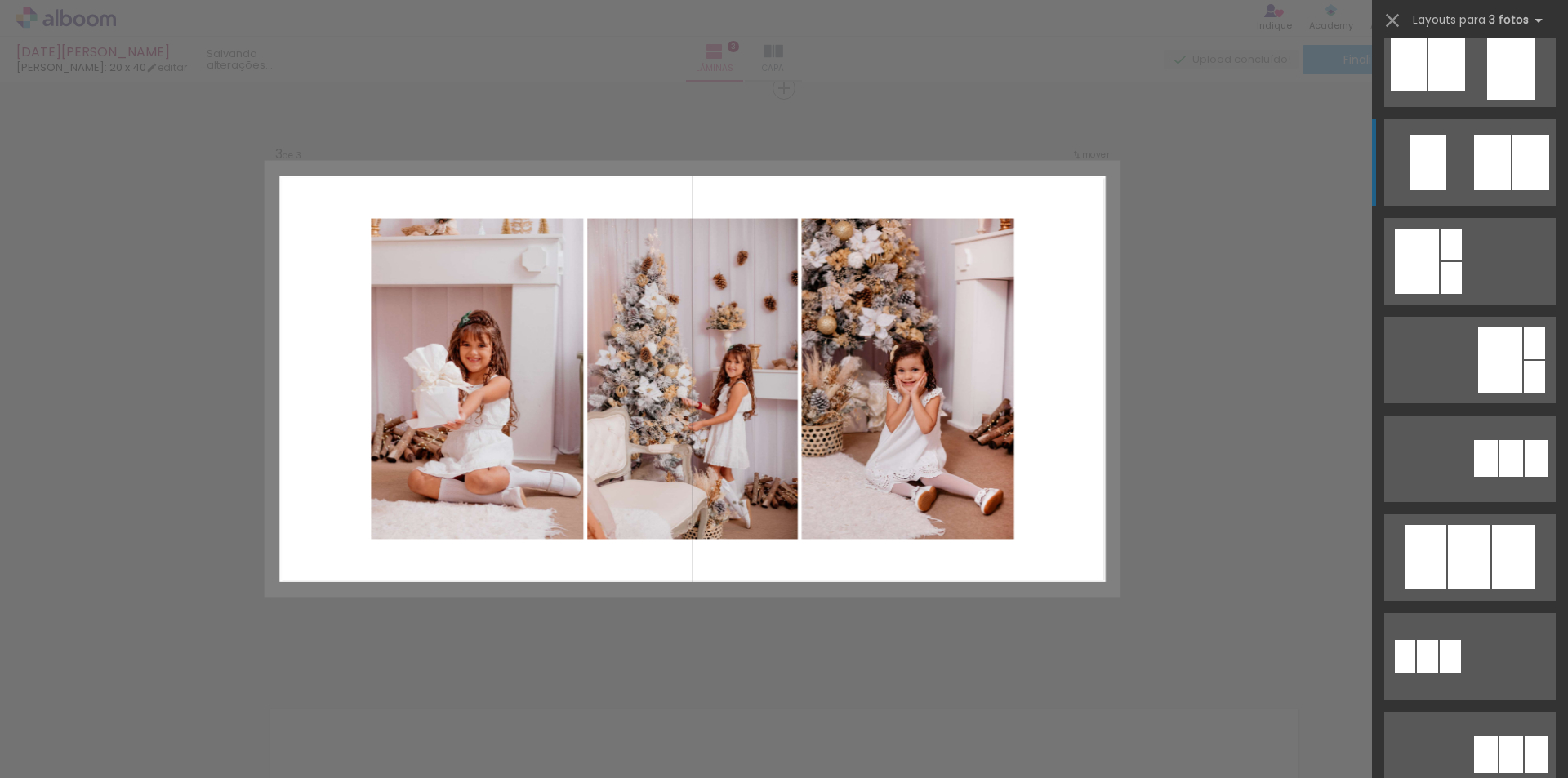
scroll to position [327, 0]
click at [1447, 559] on div at bounding box center [1468, 557] width 42 height 65
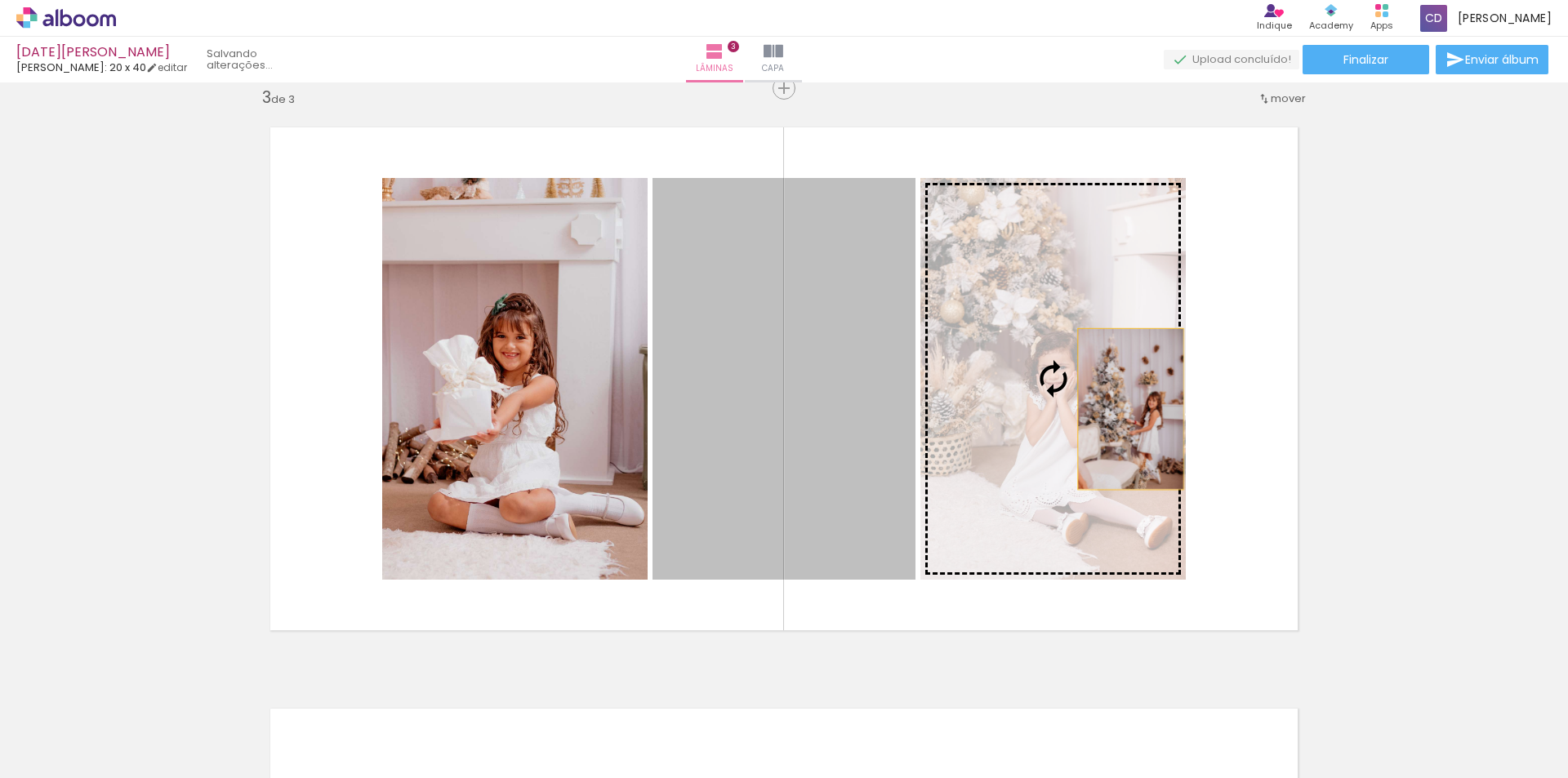
drag, startPoint x: 718, startPoint y: 411, endPoint x: 1125, endPoint y: 409, distance: 407.0
click at [0, 0] on slot at bounding box center [0, 0] width 0 height 0
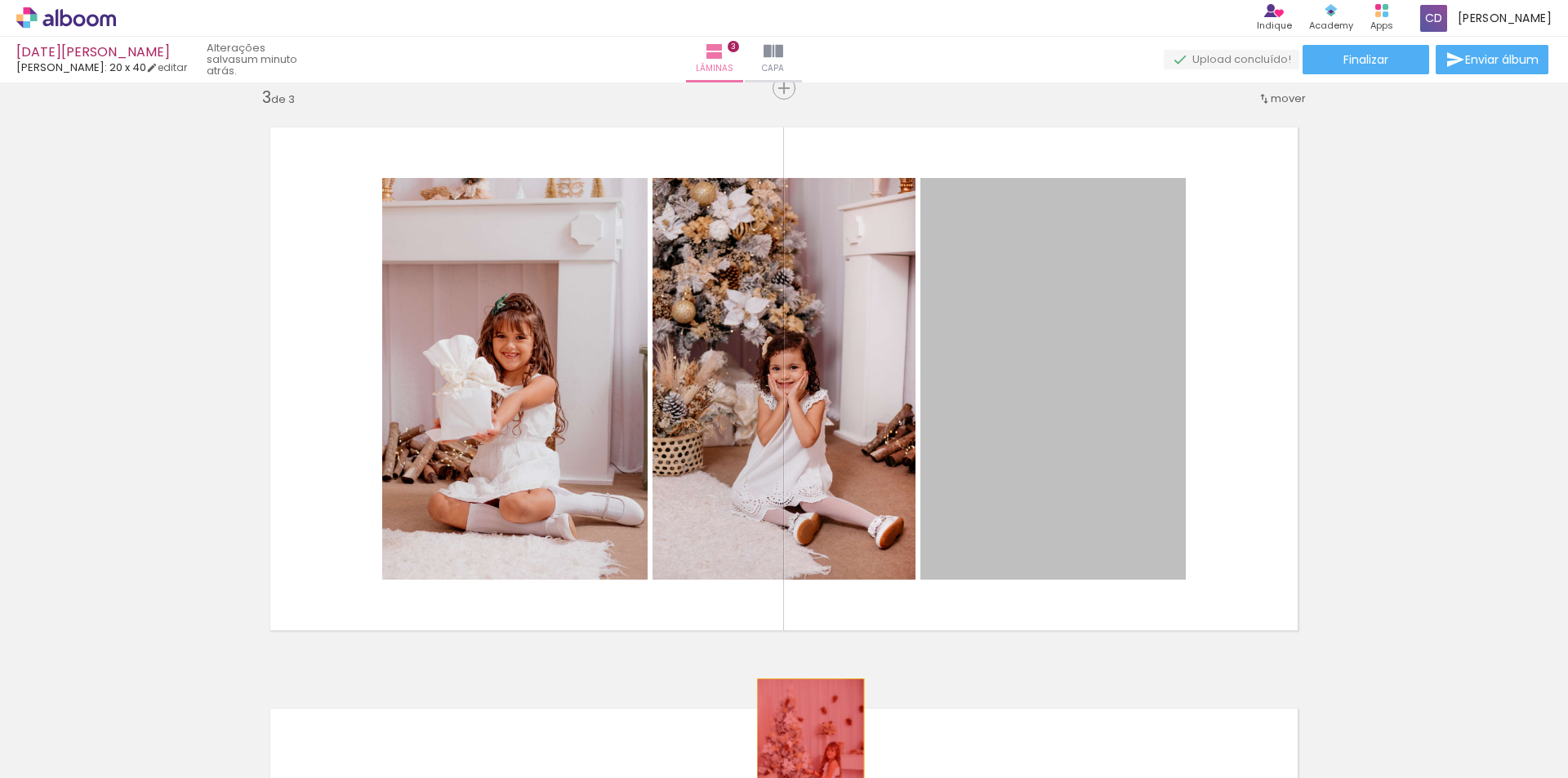
drag, startPoint x: 1065, startPoint y: 354, endPoint x: 650, endPoint y: 772, distance: 589.0
click at [799, 770] on quentale-workspace at bounding box center [784, 389] width 1568 height 778
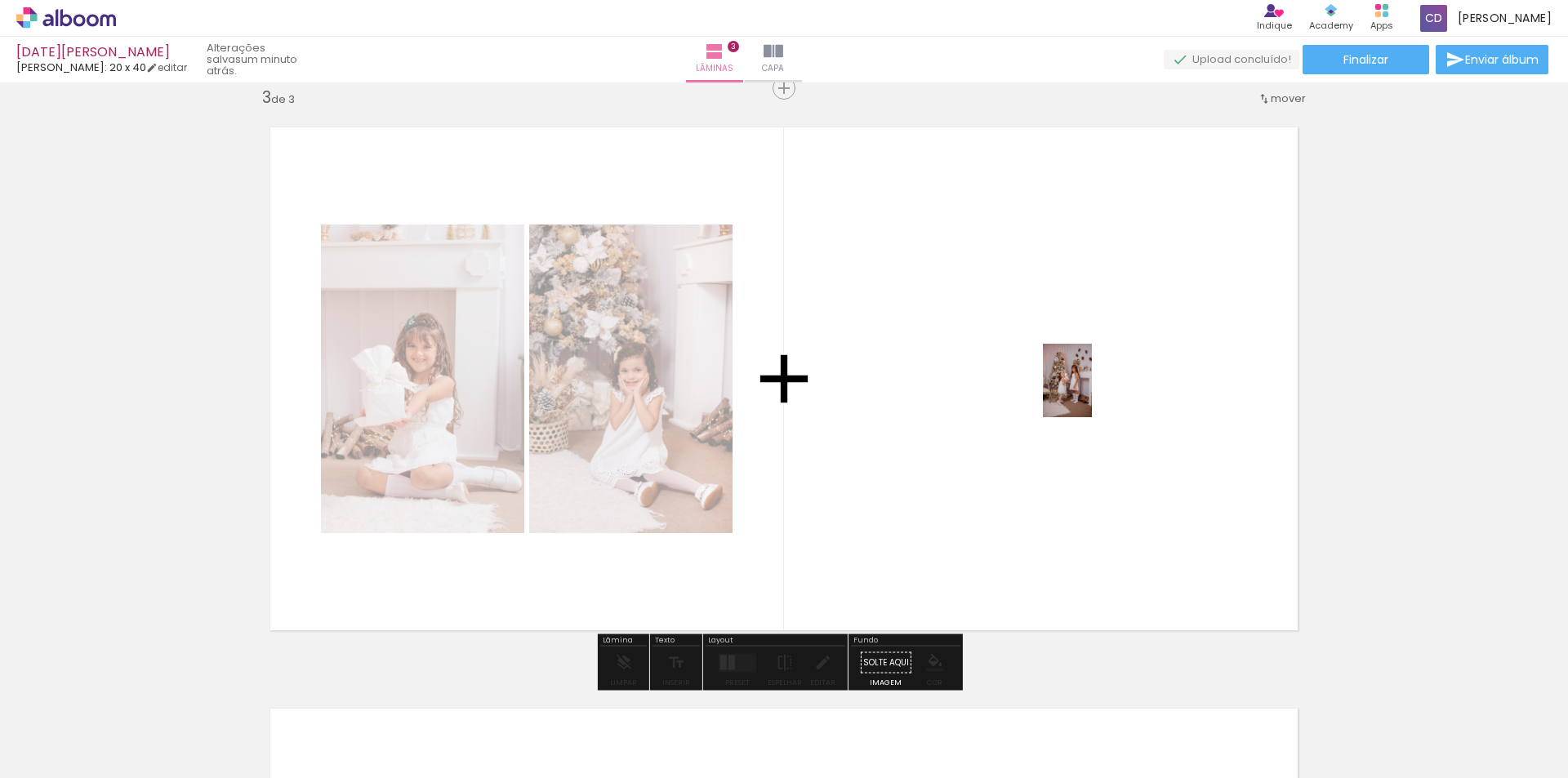
drag, startPoint x: 525, startPoint y: 737, endPoint x: 1095, endPoint y: 389, distance: 667.8
click at [1095, 389] on quentale-workspace at bounding box center [784, 389] width 1568 height 778
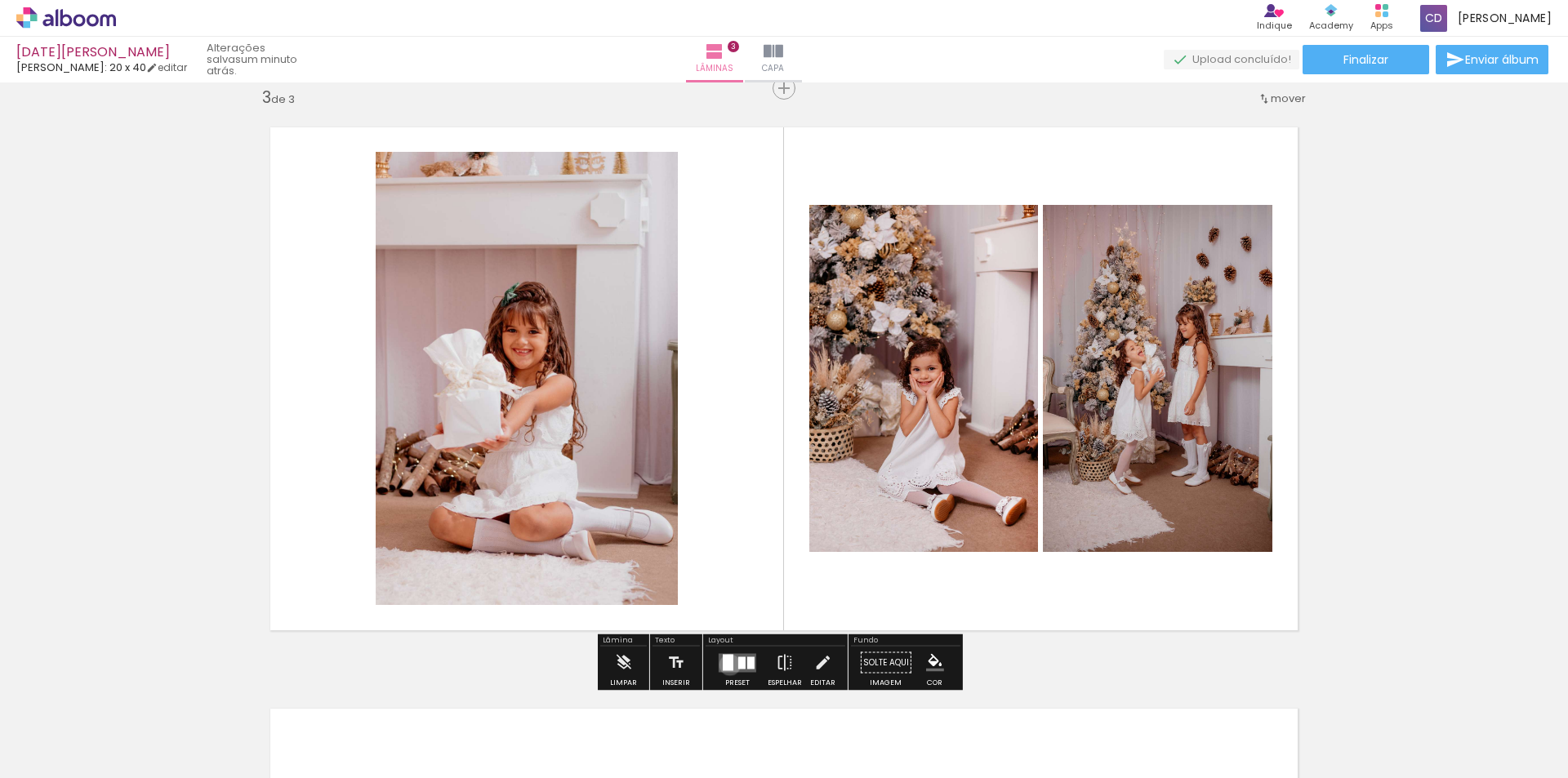
click at [726, 665] on div at bounding box center [728, 662] width 11 height 17
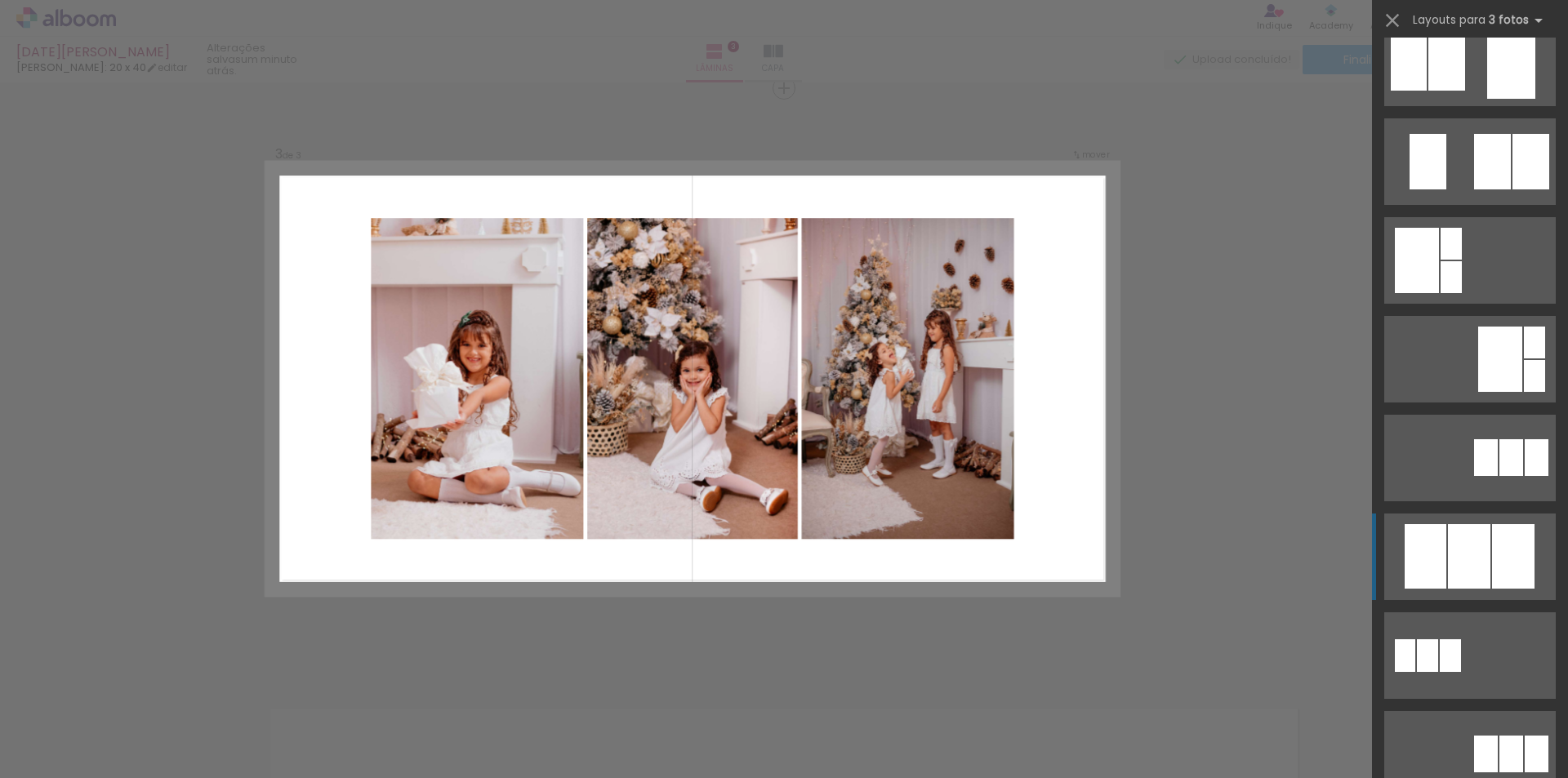
click at [1447, 536] on div at bounding box center [1468, 557] width 42 height 65
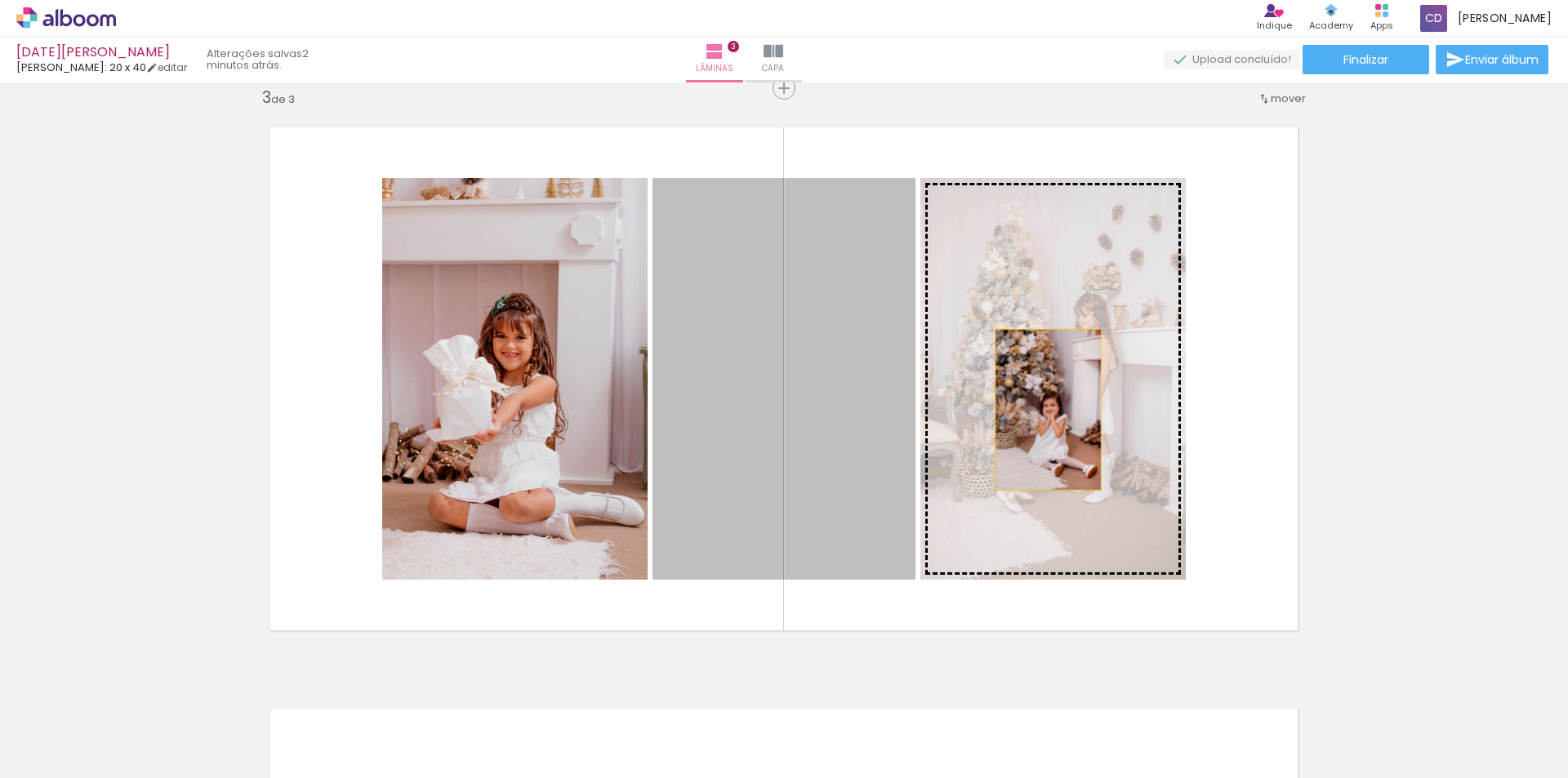
drag, startPoint x: 845, startPoint y: 416, endPoint x: 1064, endPoint y: 410, distance: 219.1
click at [0, 0] on slot at bounding box center [0, 0] width 0 height 0
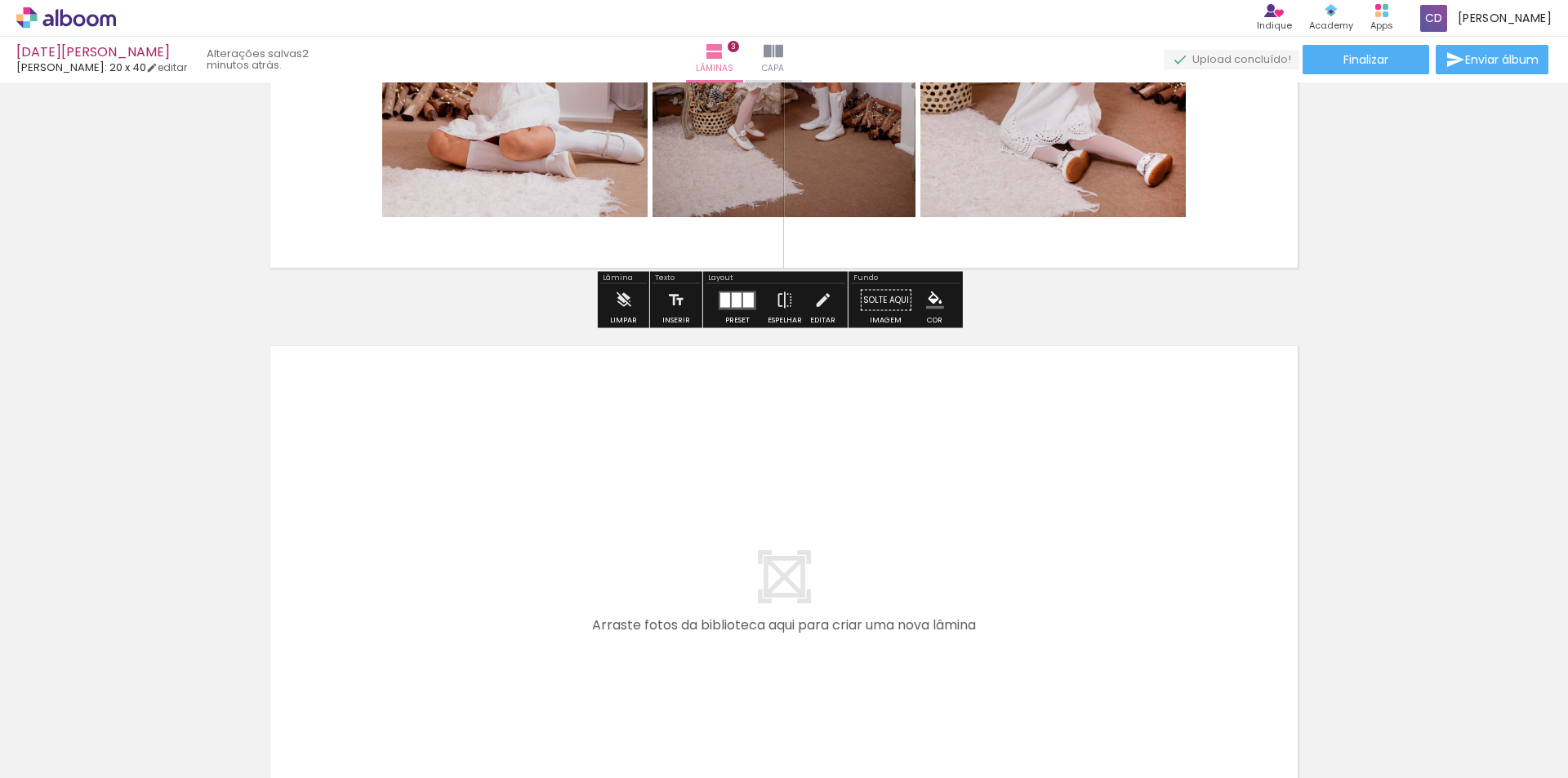
scroll to position [1593, 0]
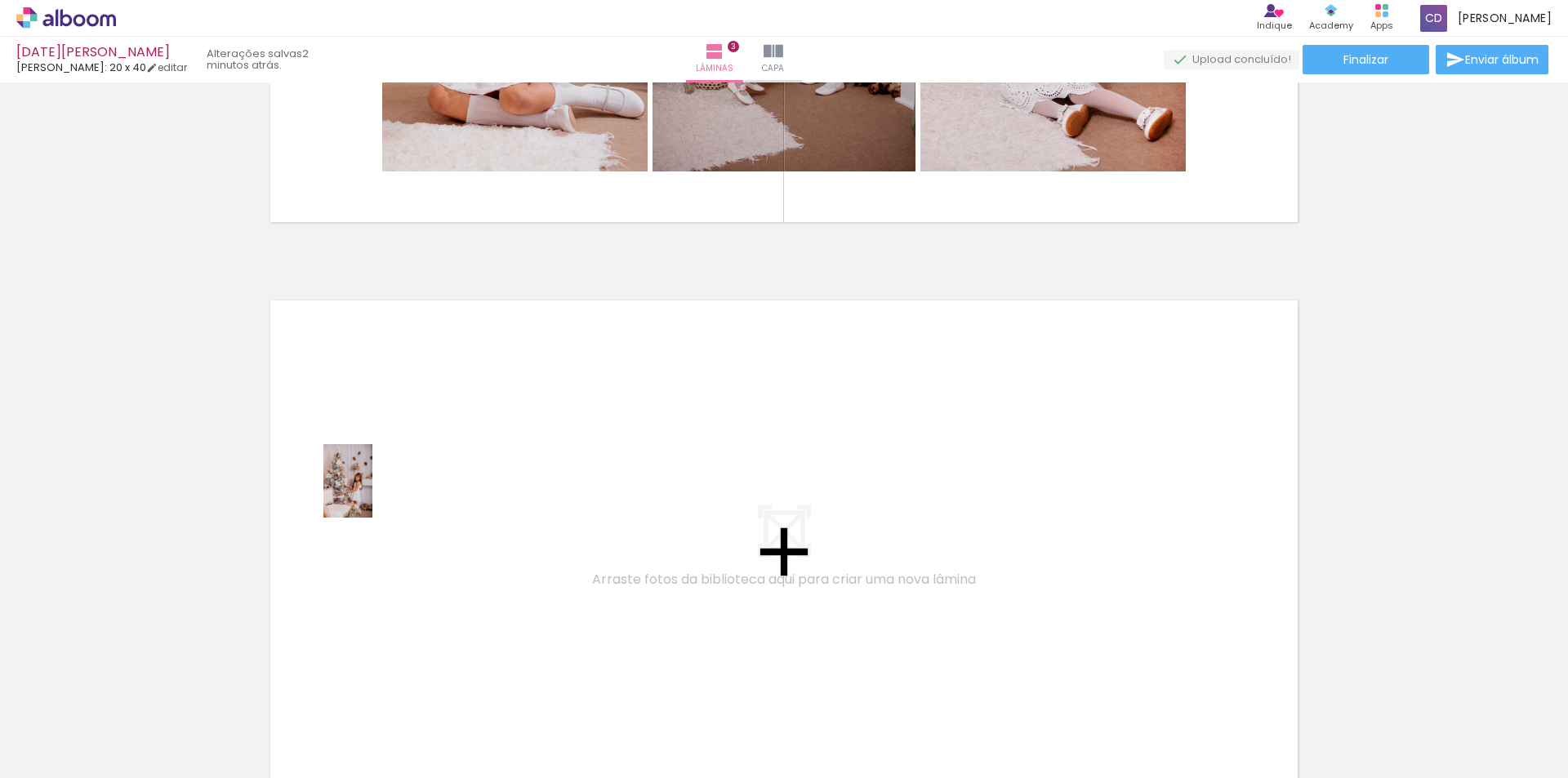
drag, startPoint x: 268, startPoint y: 738, endPoint x: 373, endPoint y: 493, distance: 266.6
click at [373, 493] on quentale-workspace at bounding box center [784, 389] width 1568 height 778
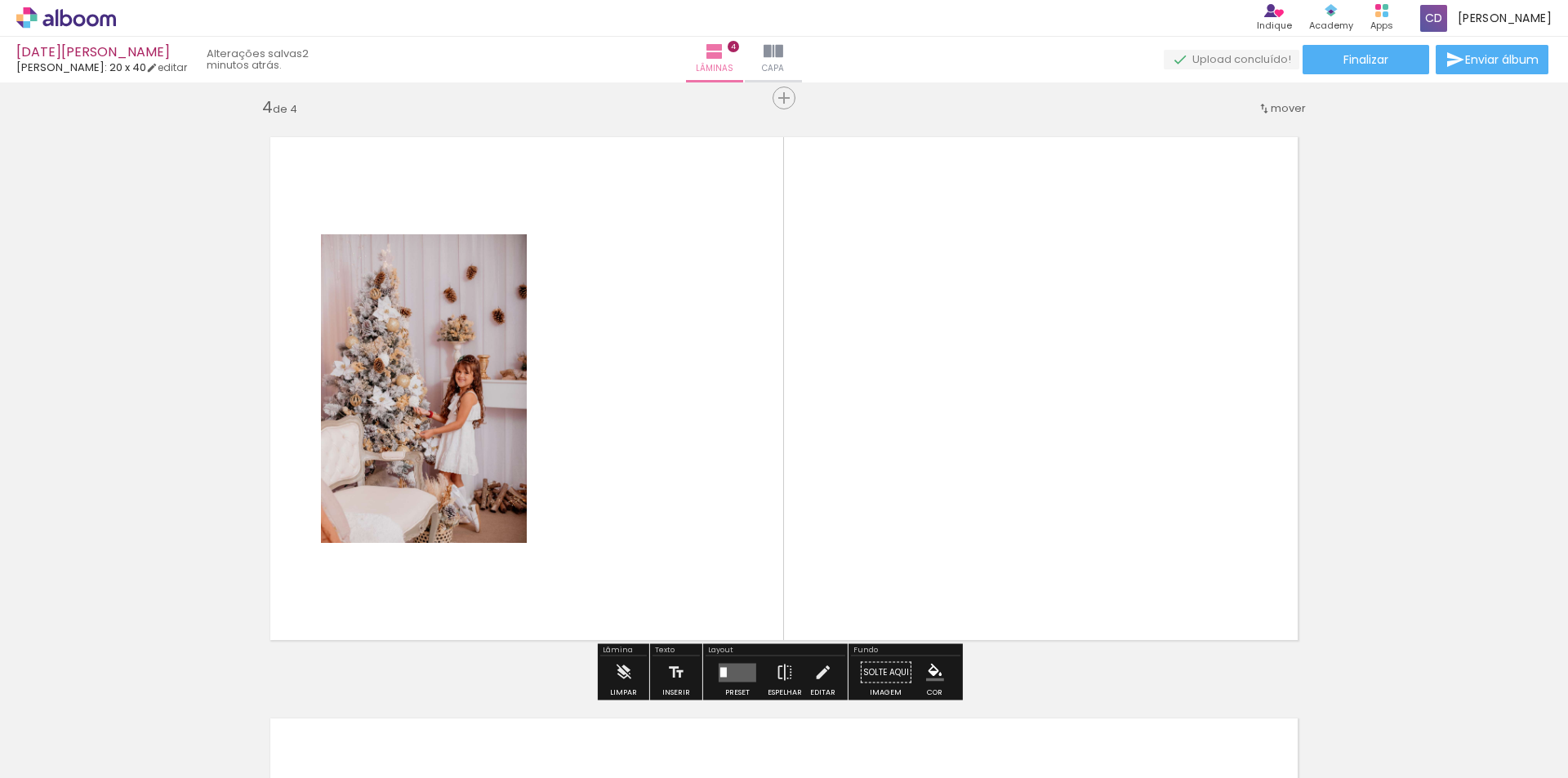
scroll to position [1766, 0]
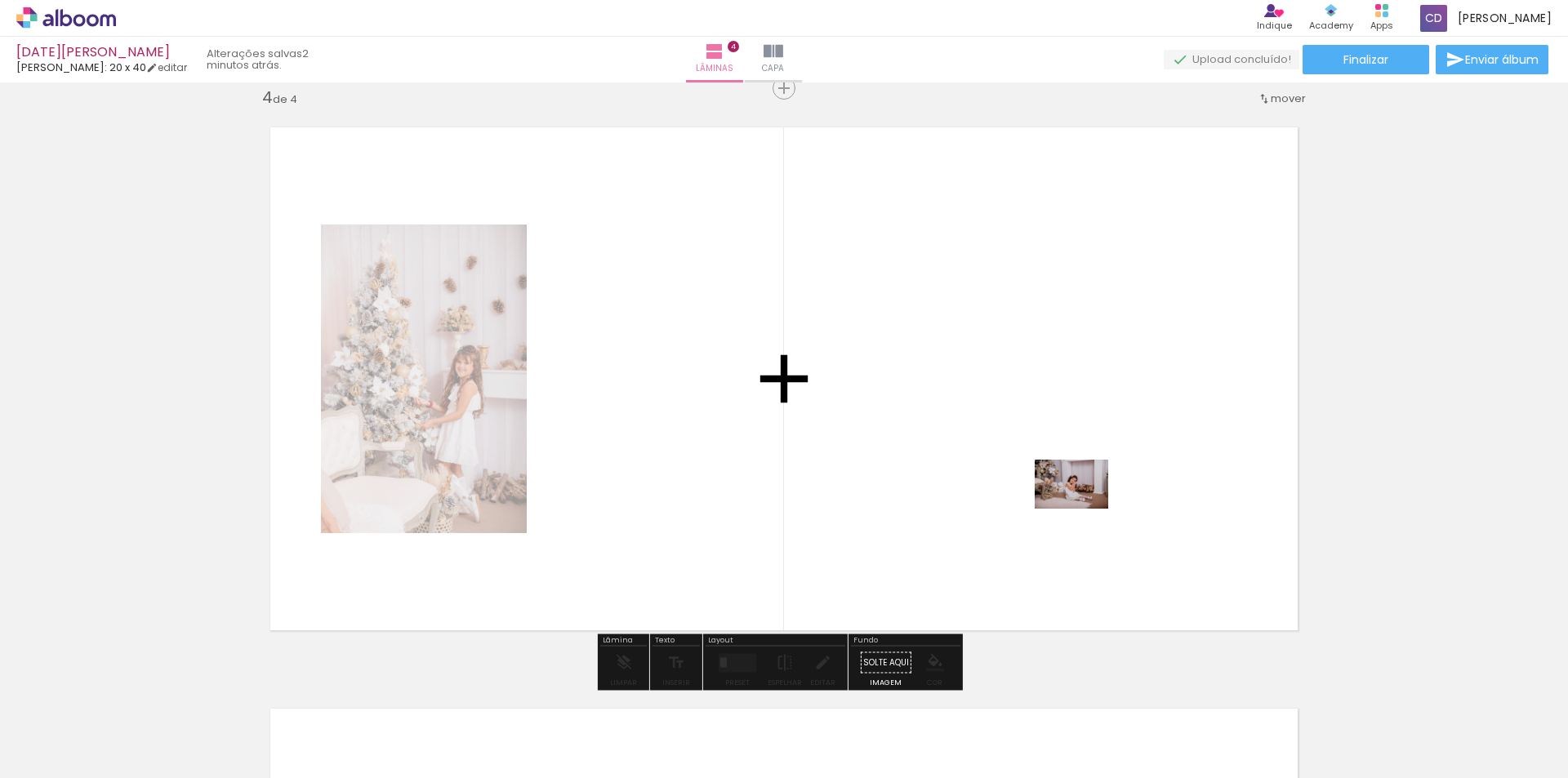
drag, startPoint x: 360, startPoint y: 733, endPoint x: 1111, endPoint y: 500, distance: 786.3
click at [1111, 500] on quentale-workspace at bounding box center [784, 389] width 1568 height 778
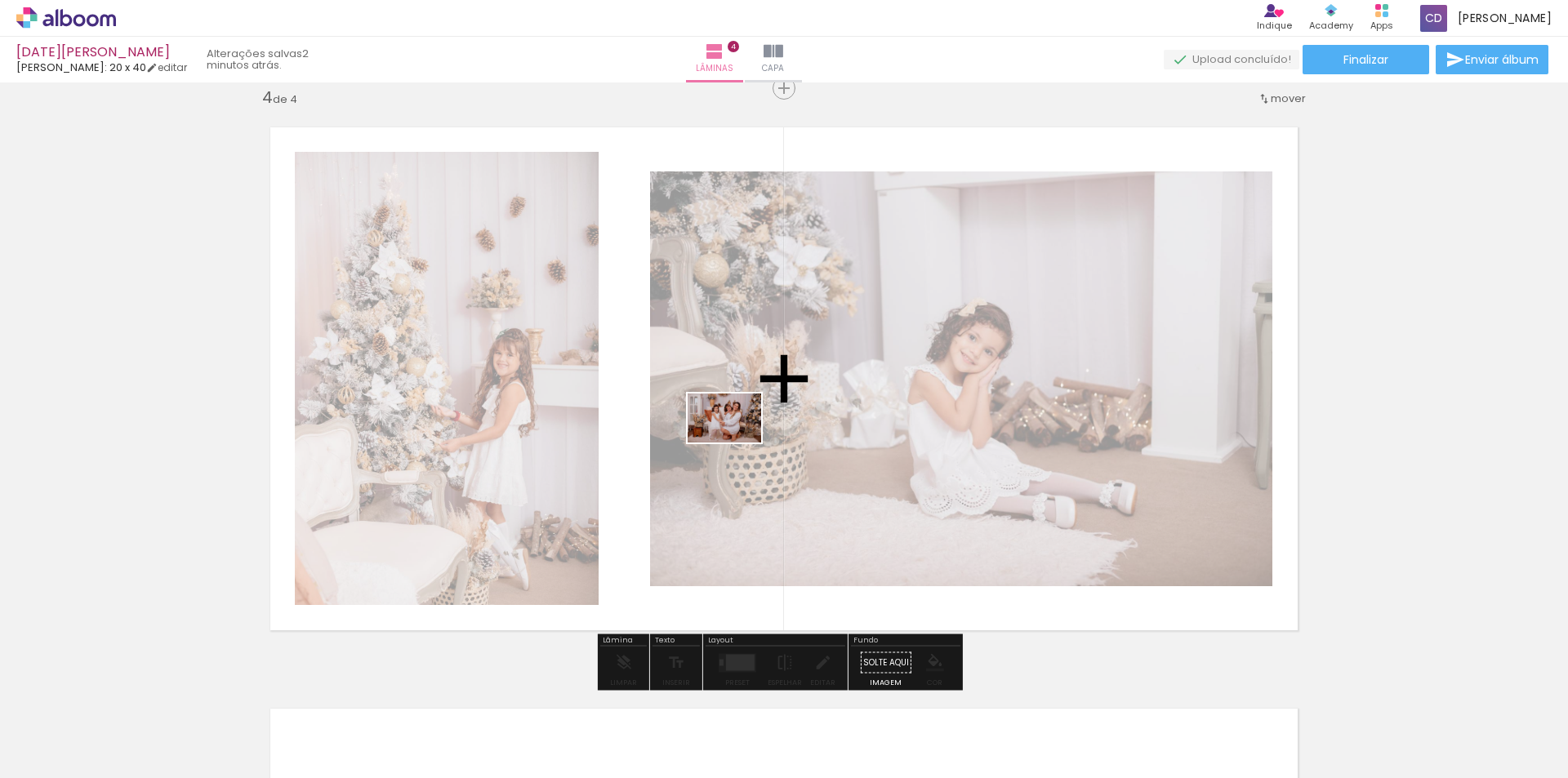
drag, startPoint x: 896, startPoint y: 726, endPoint x: 733, endPoint y: 431, distance: 337.0
click at [733, 431] on quentale-workspace at bounding box center [784, 389] width 1568 height 778
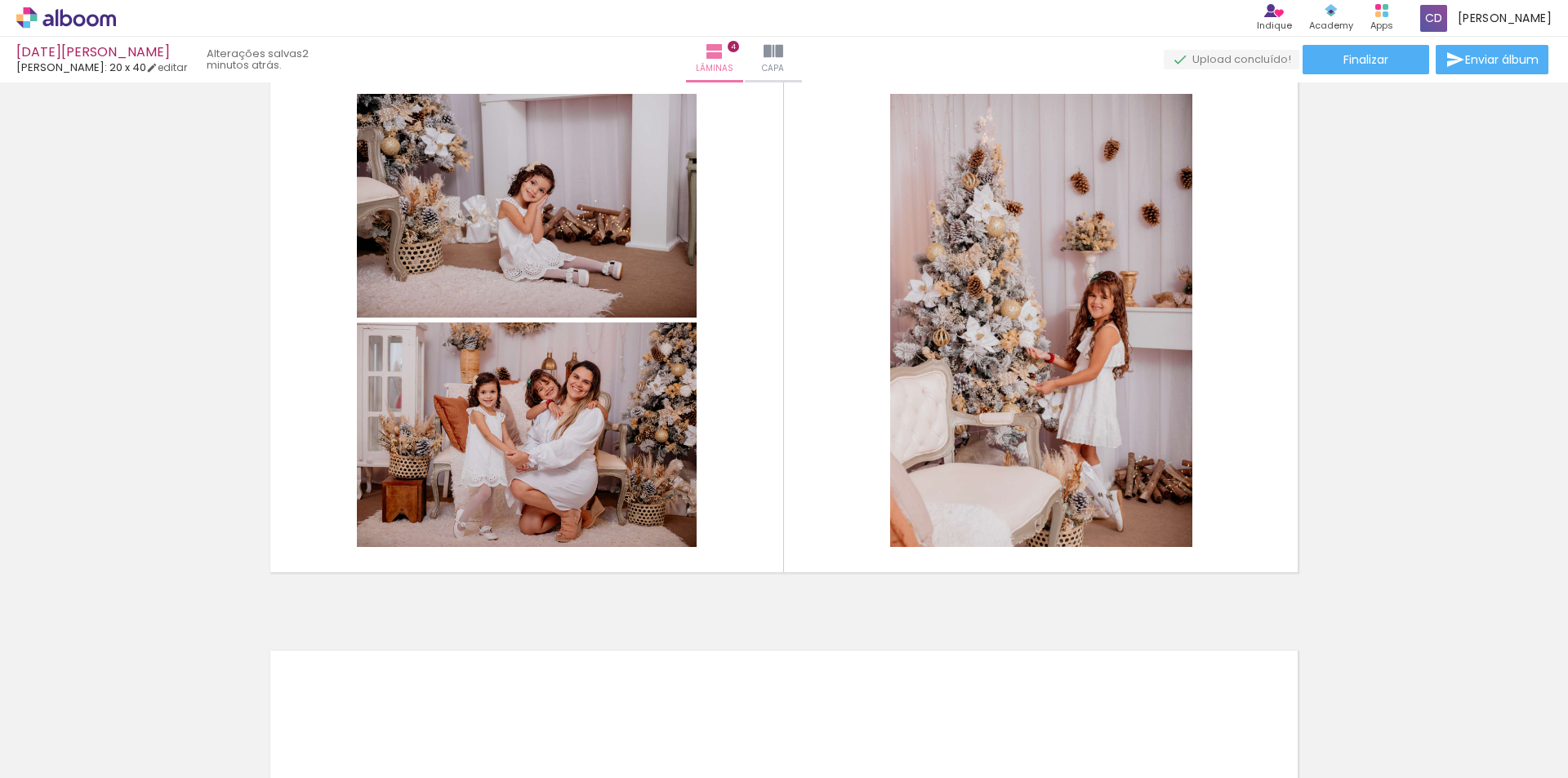
scroll to position [1847, 0]
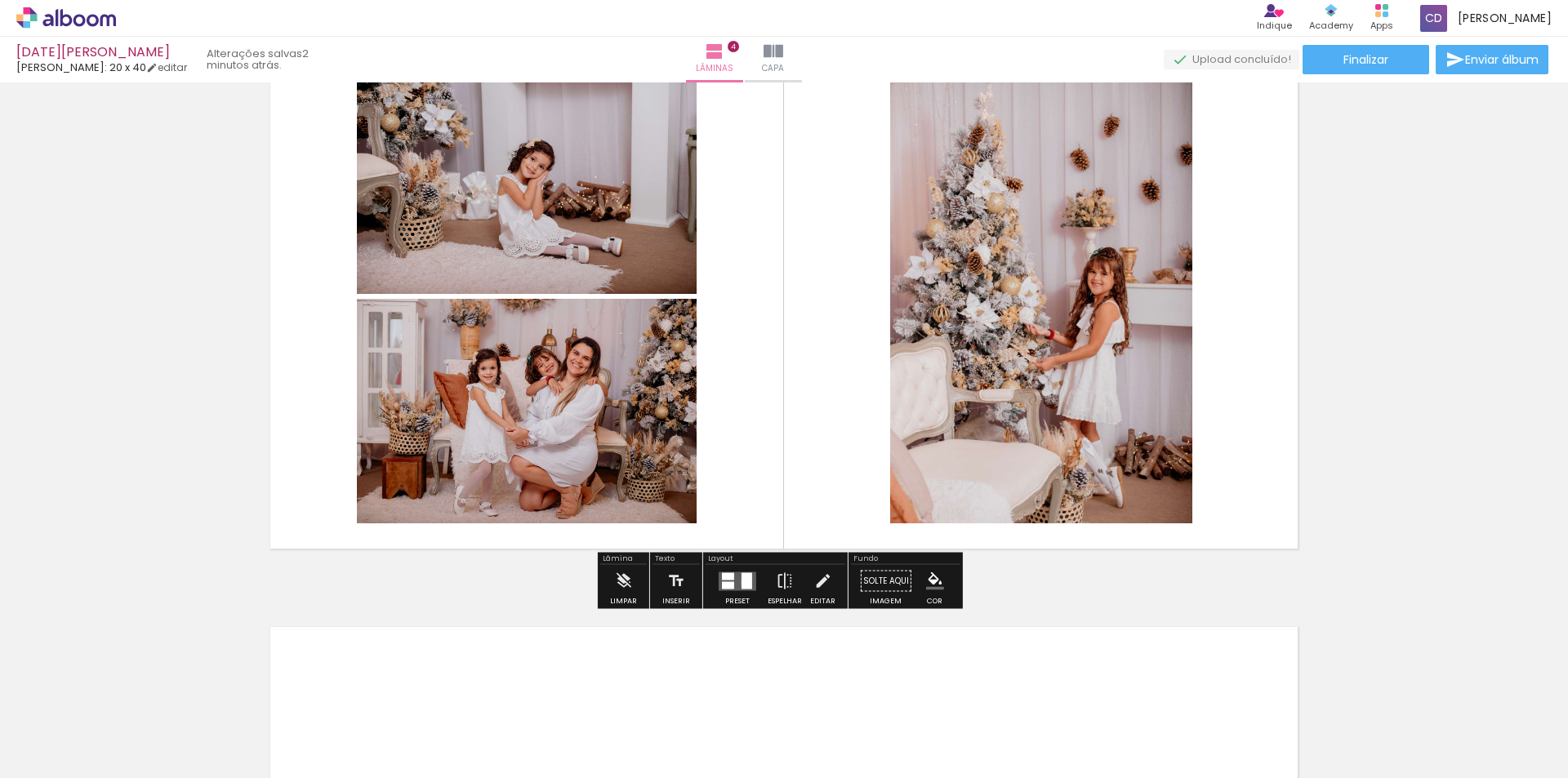
click at [742, 582] on div at bounding box center [746, 581] width 11 height 17
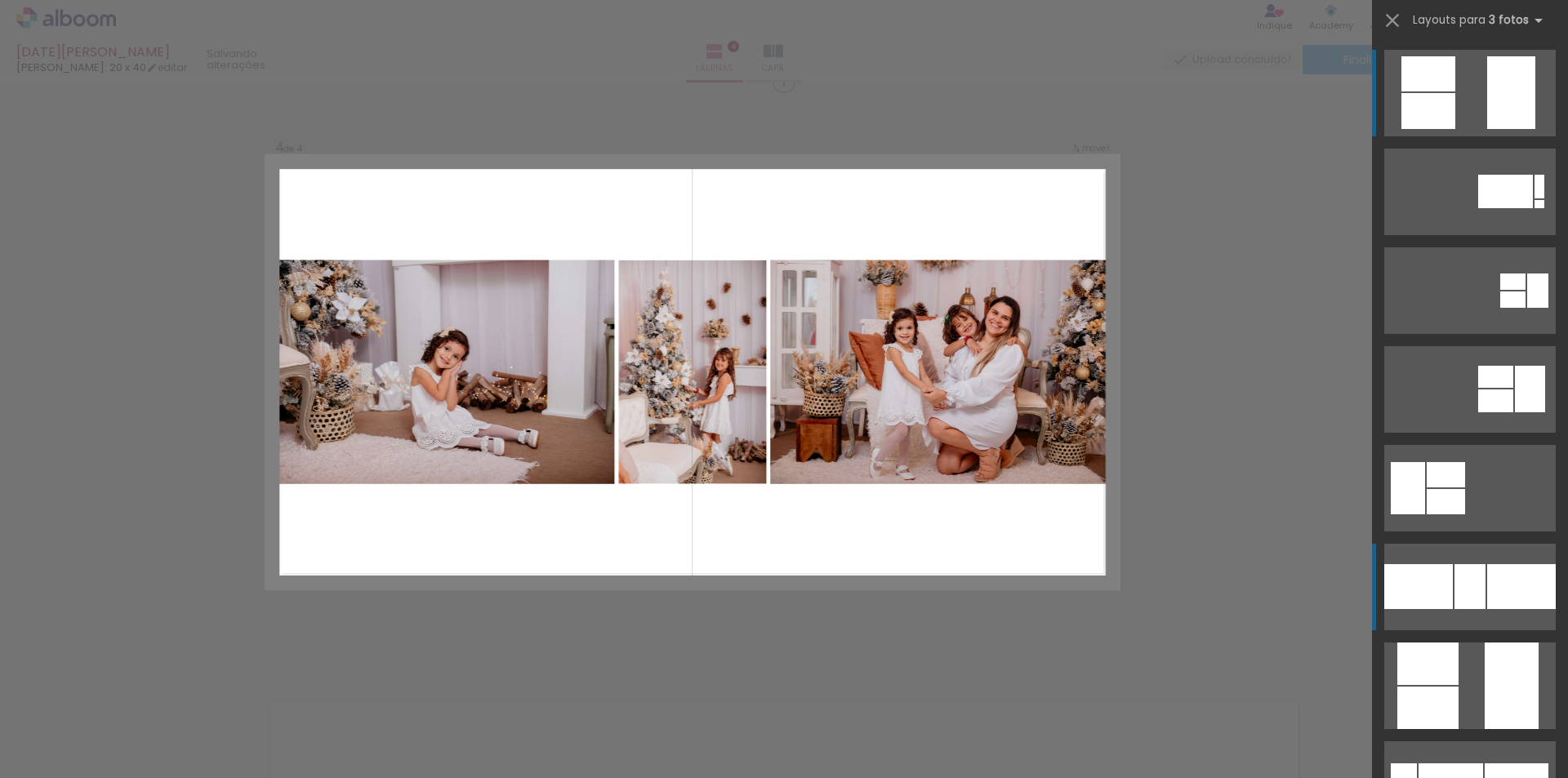
scroll to position [1766, 0]
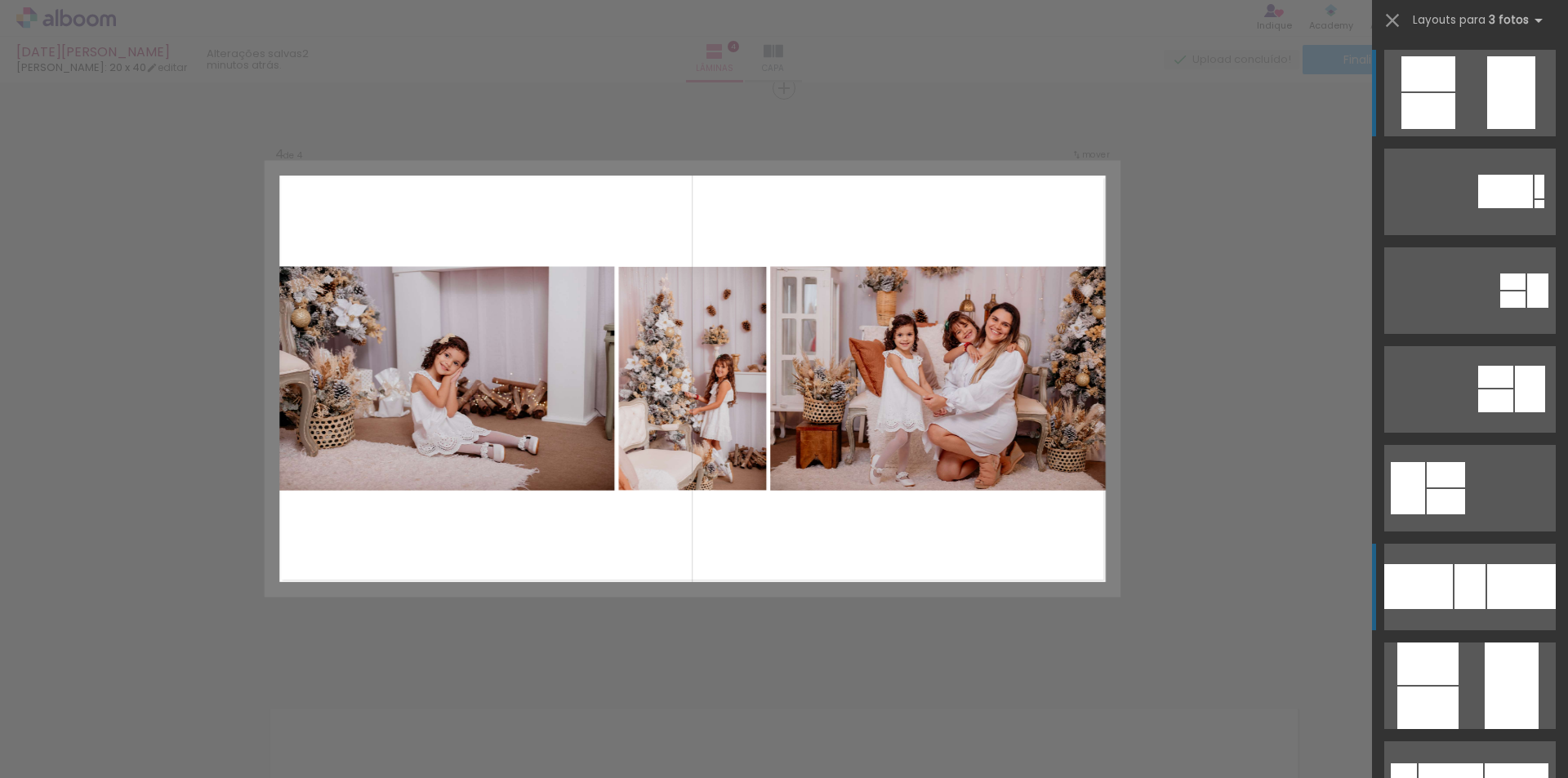
click at [1440, 568] on div at bounding box center [1418, 587] width 68 height 45
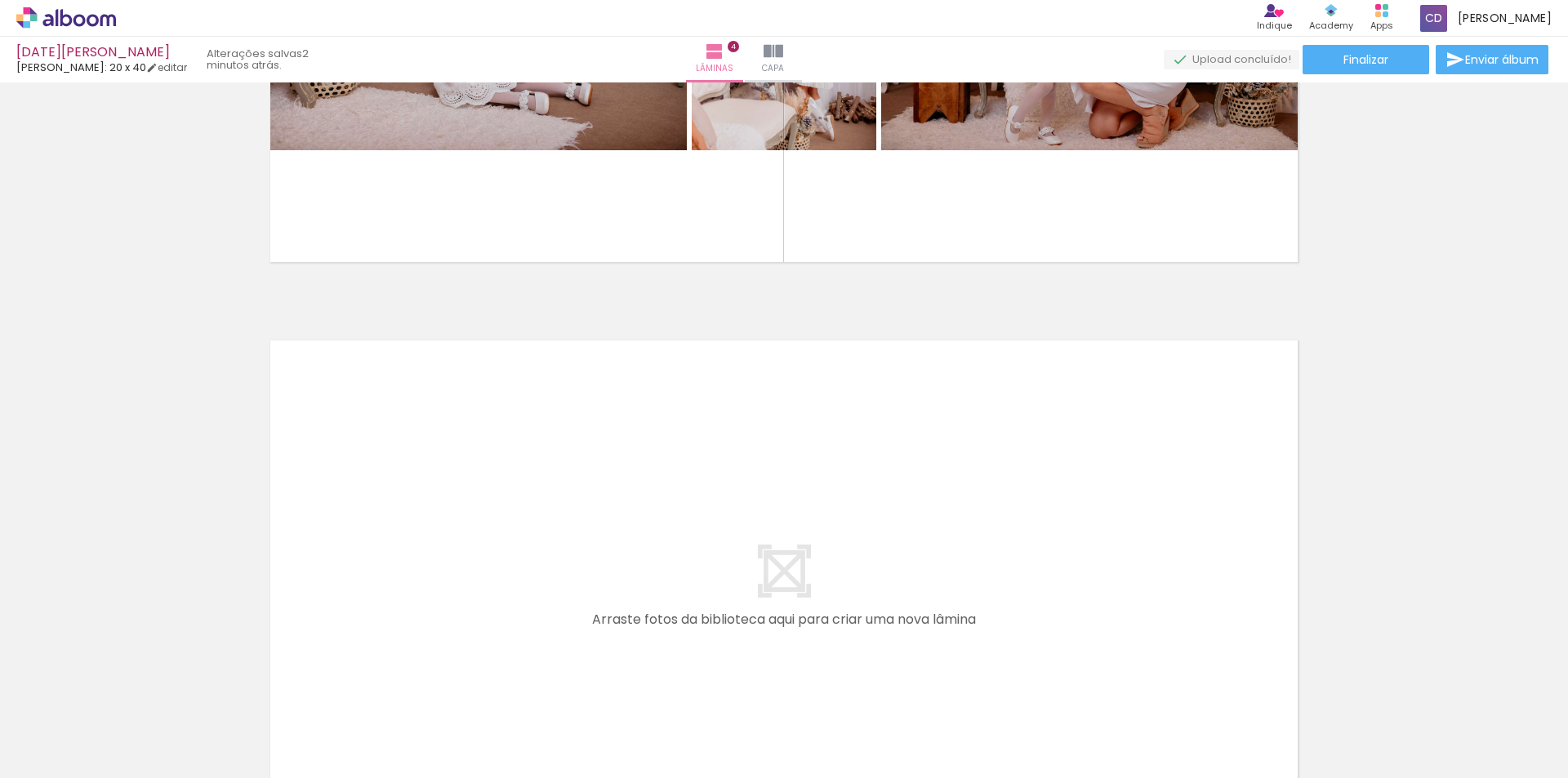
scroll to position [2174, 0]
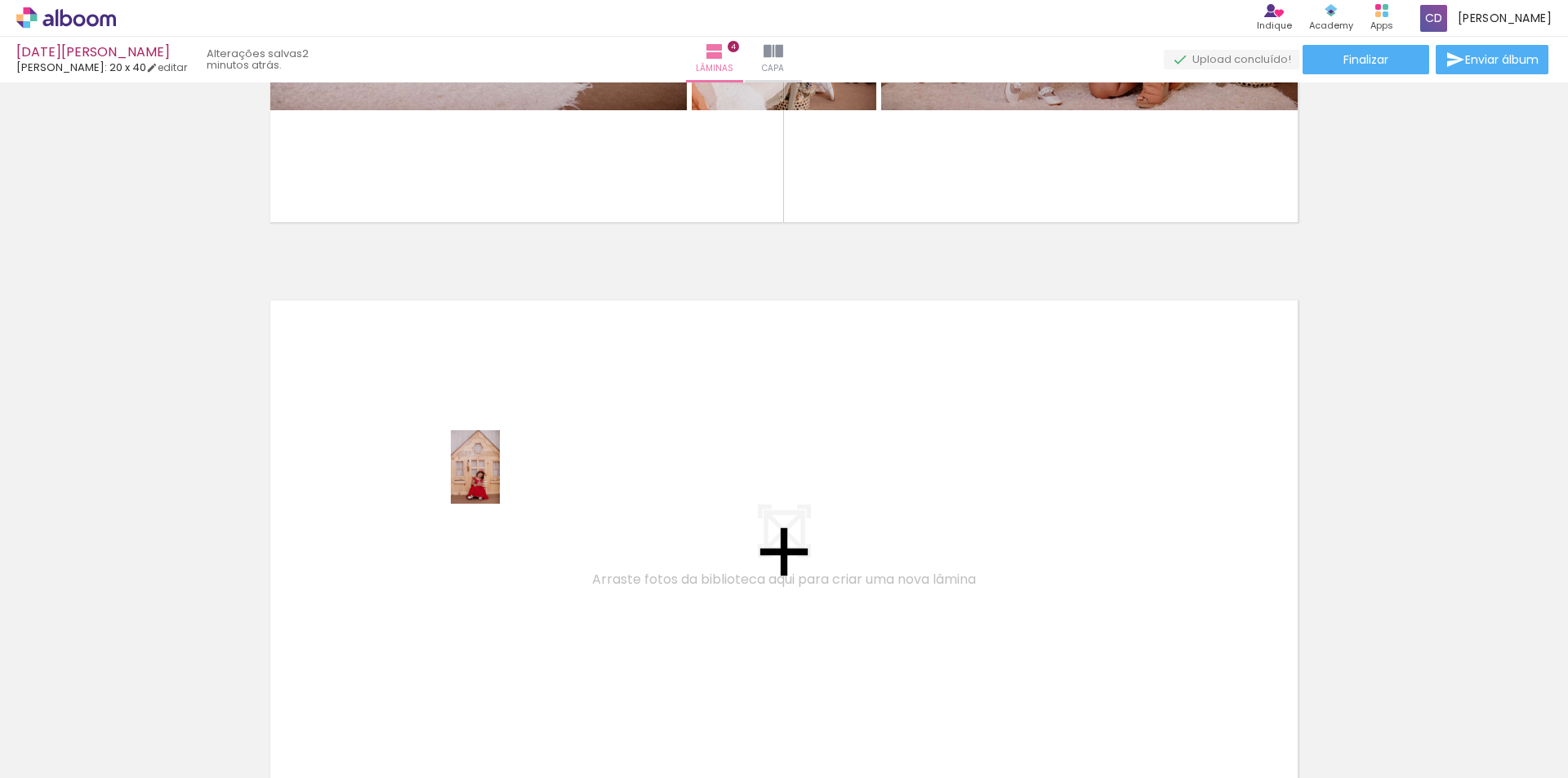
drag, startPoint x: 990, startPoint y: 721, endPoint x: 500, endPoint y: 479, distance: 546.5
click at [500, 479] on quentale-workspace at bounding box center [784, 389] width 1568 height 778
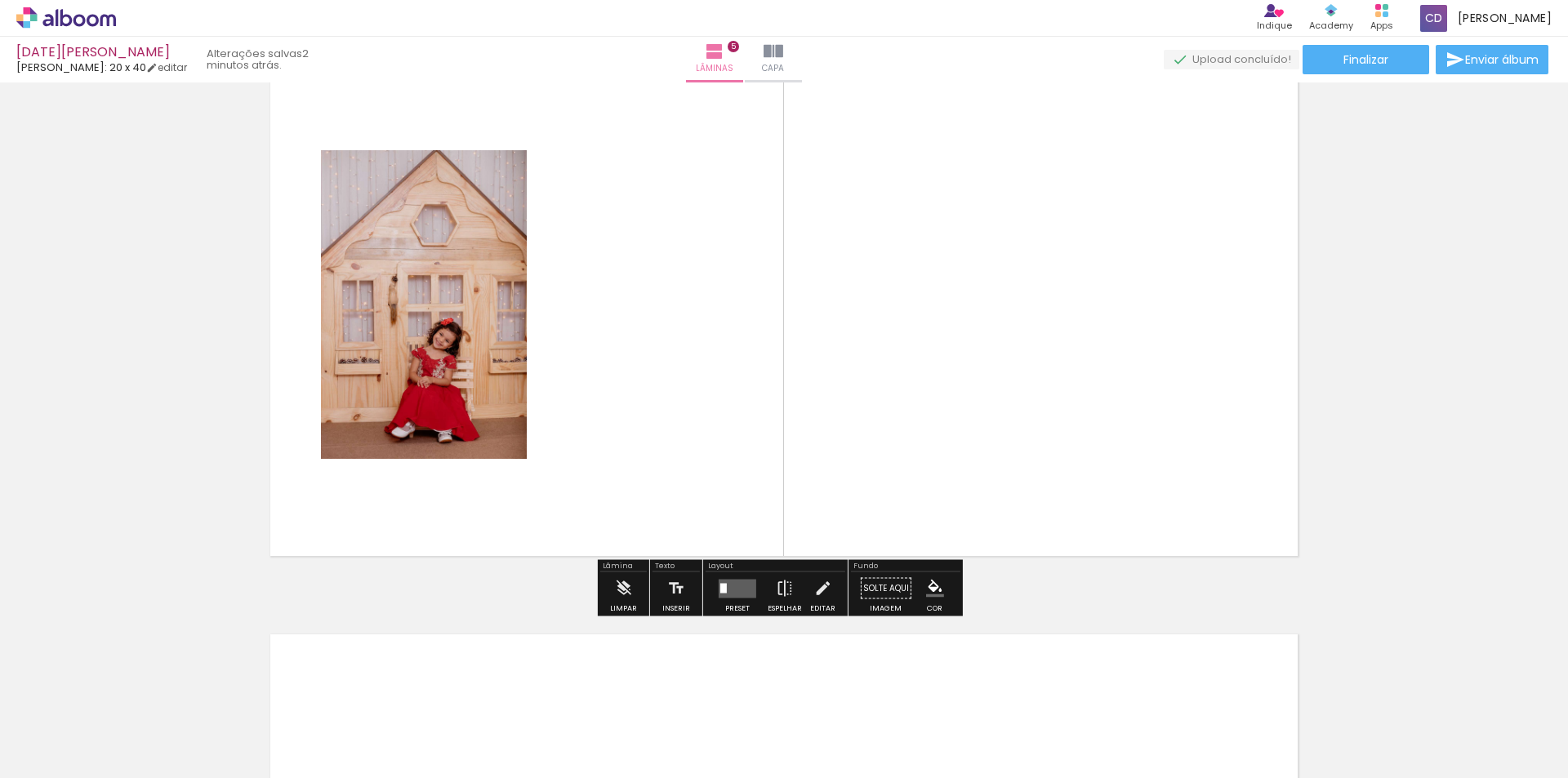
scroll to position [2429, 0]
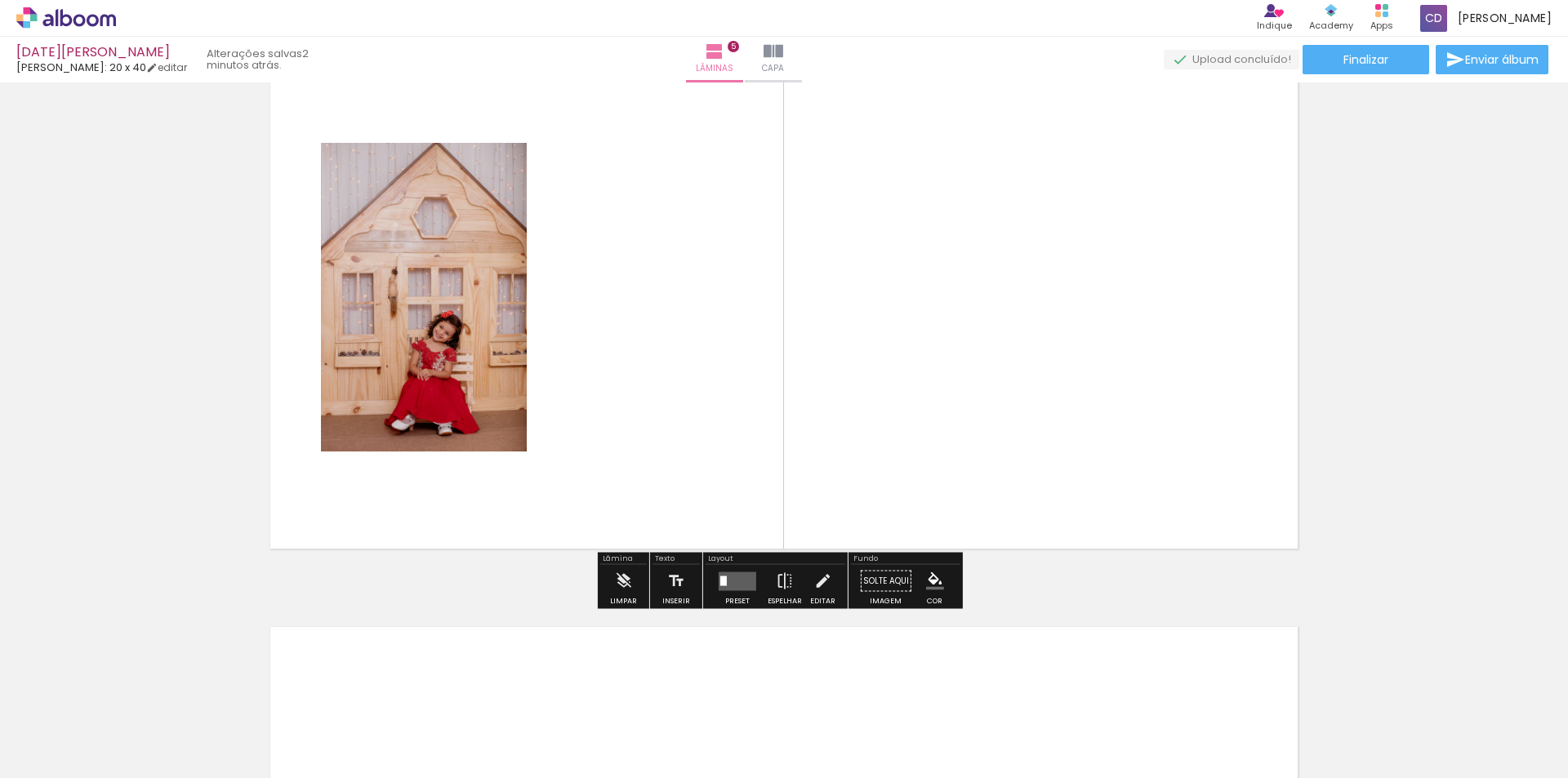
click at [51, 753] on span "Adicionar Fotos" at bounding box center [57, 756] width 49 height 18
click at [0, 0] on input "file" at bounding box center [0, 0] width 0 height 0
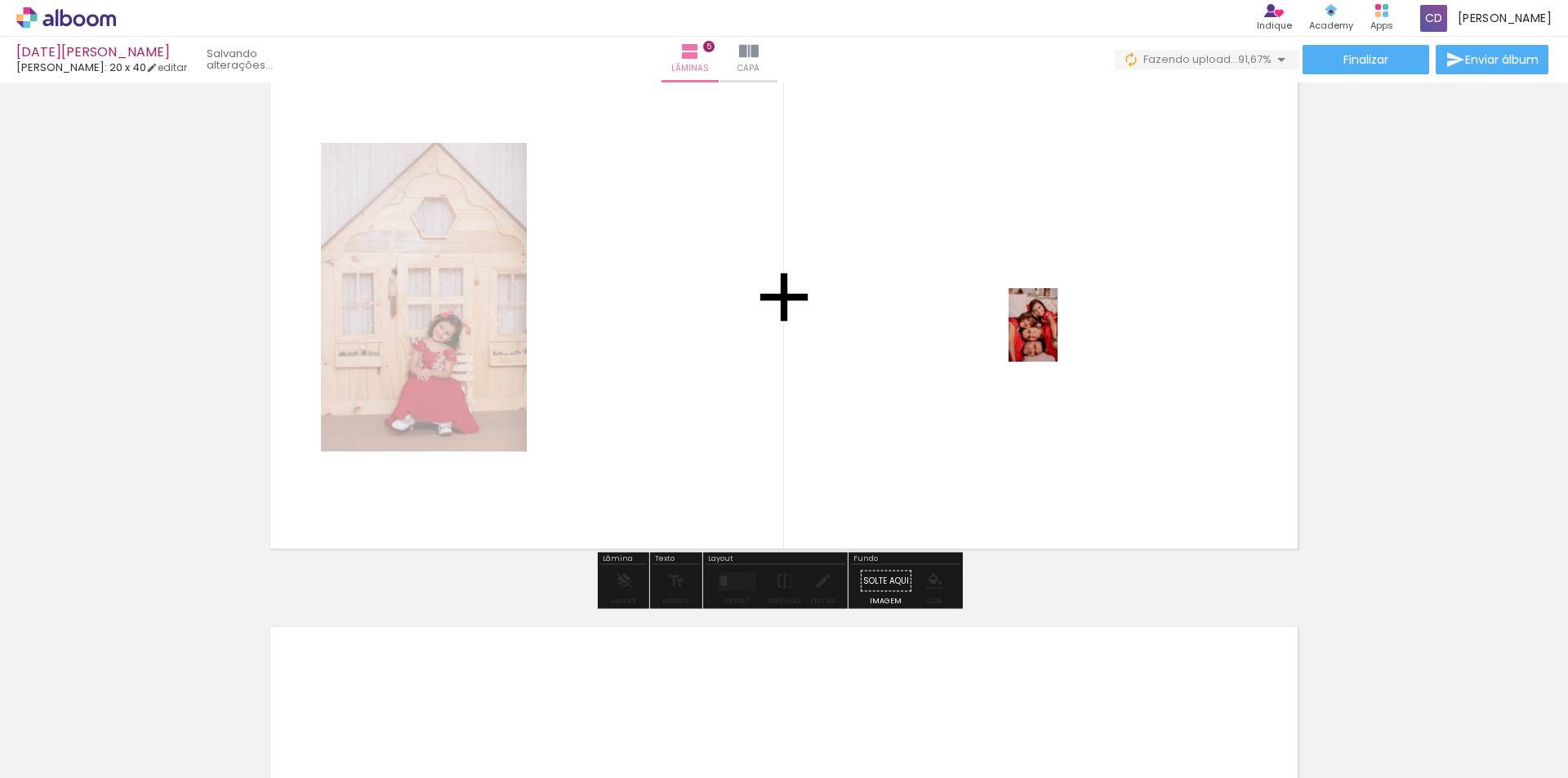
drag, startPoint x: 812, startPoint y: 735, endPoint x: 1061, endPoint y: 333, distance: 472.9
click at [1061, 333] on quentale-workspace at bounding box center [784, 389] width 1568 height 778
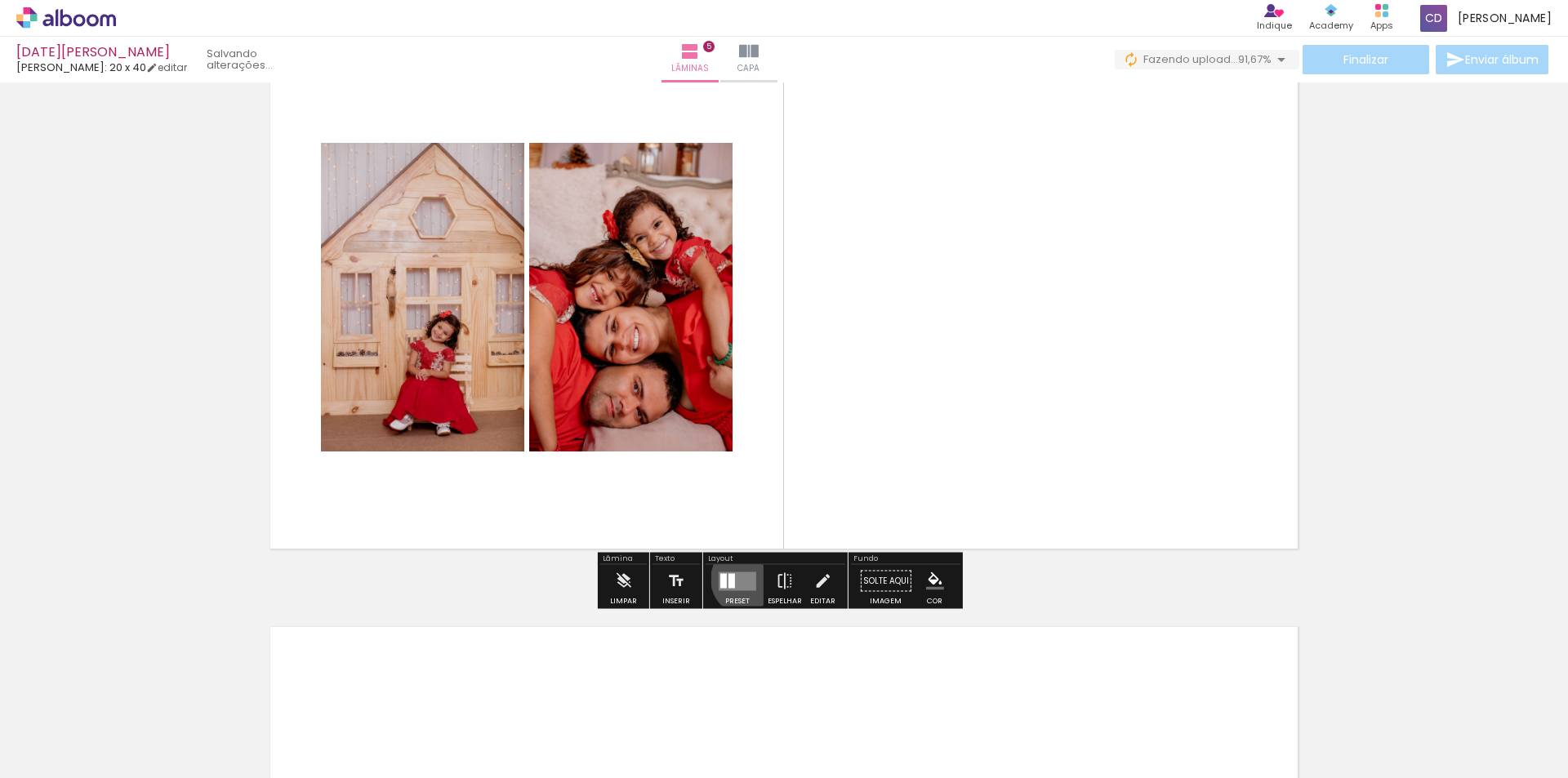
click at [744, 579] on quentale-layouter at bounding box center [737, 581] width 37 height 19
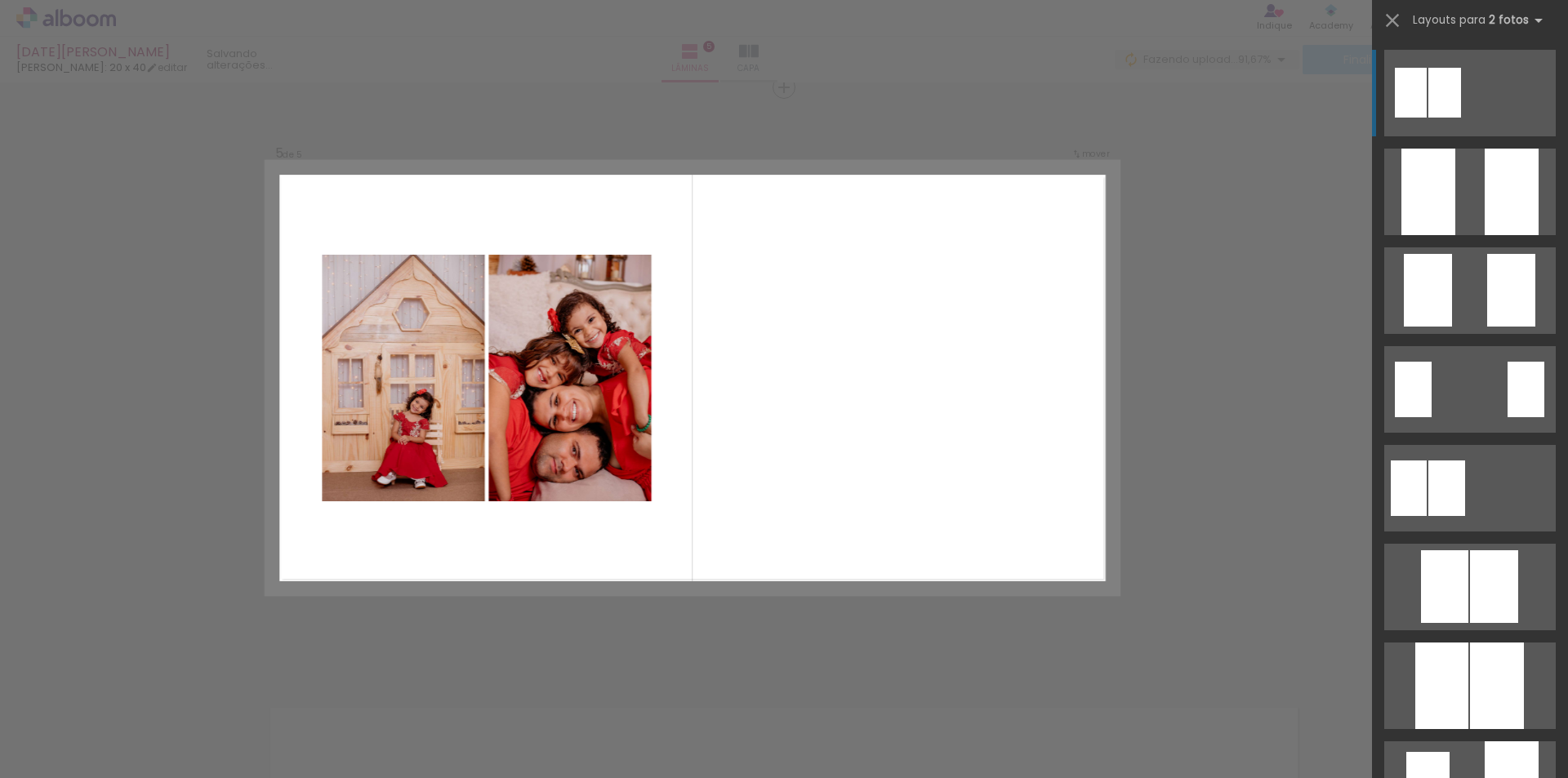
scroll to position [2347, 0]
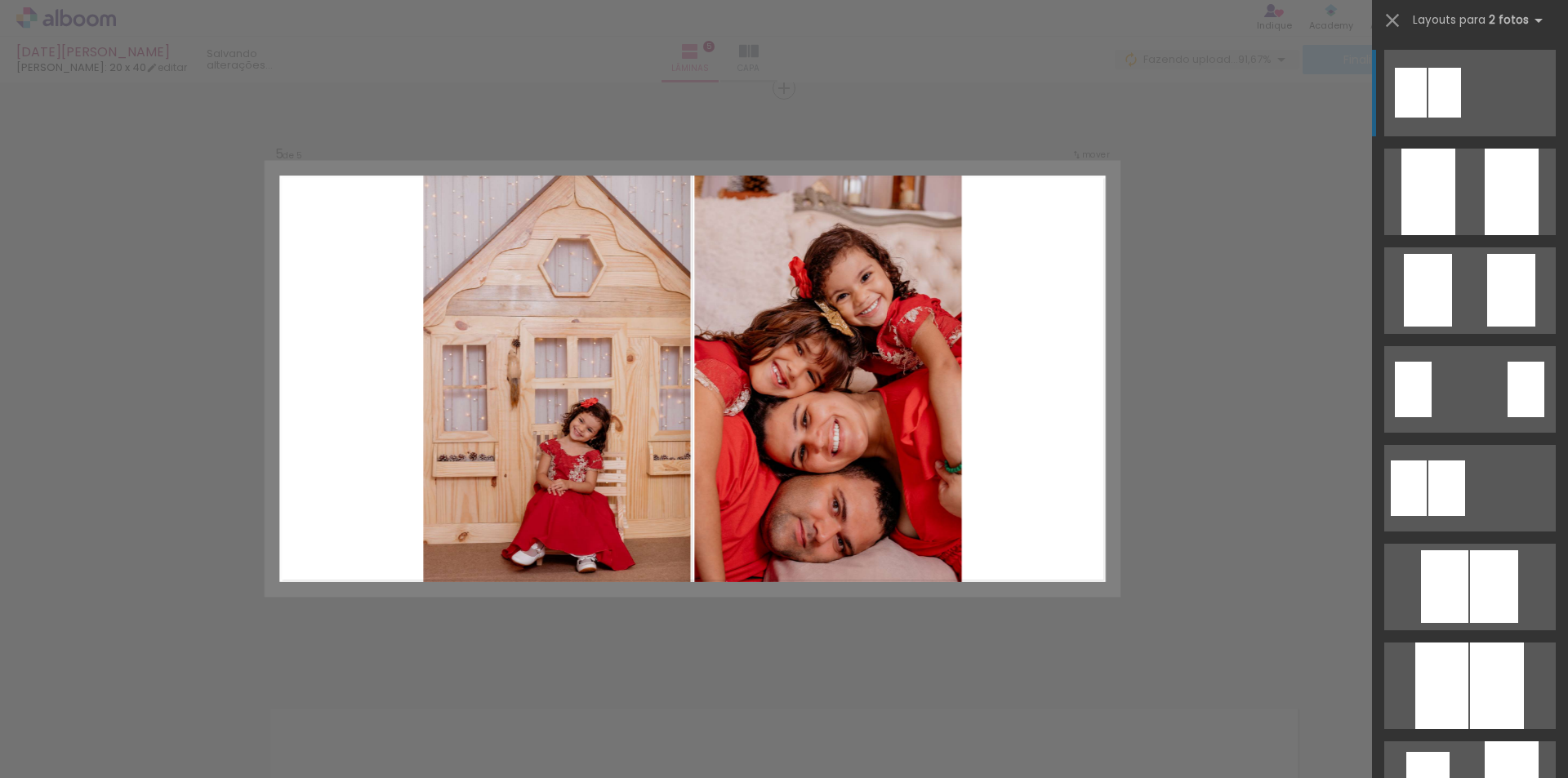
drag, startPoint x: 1487, startPoint y: 676, endPoint x: 1457, endPoint y: 672, distance: 30.3
click at [1485, 235] on div at bounding box center [1511, 192] width 54 height 87
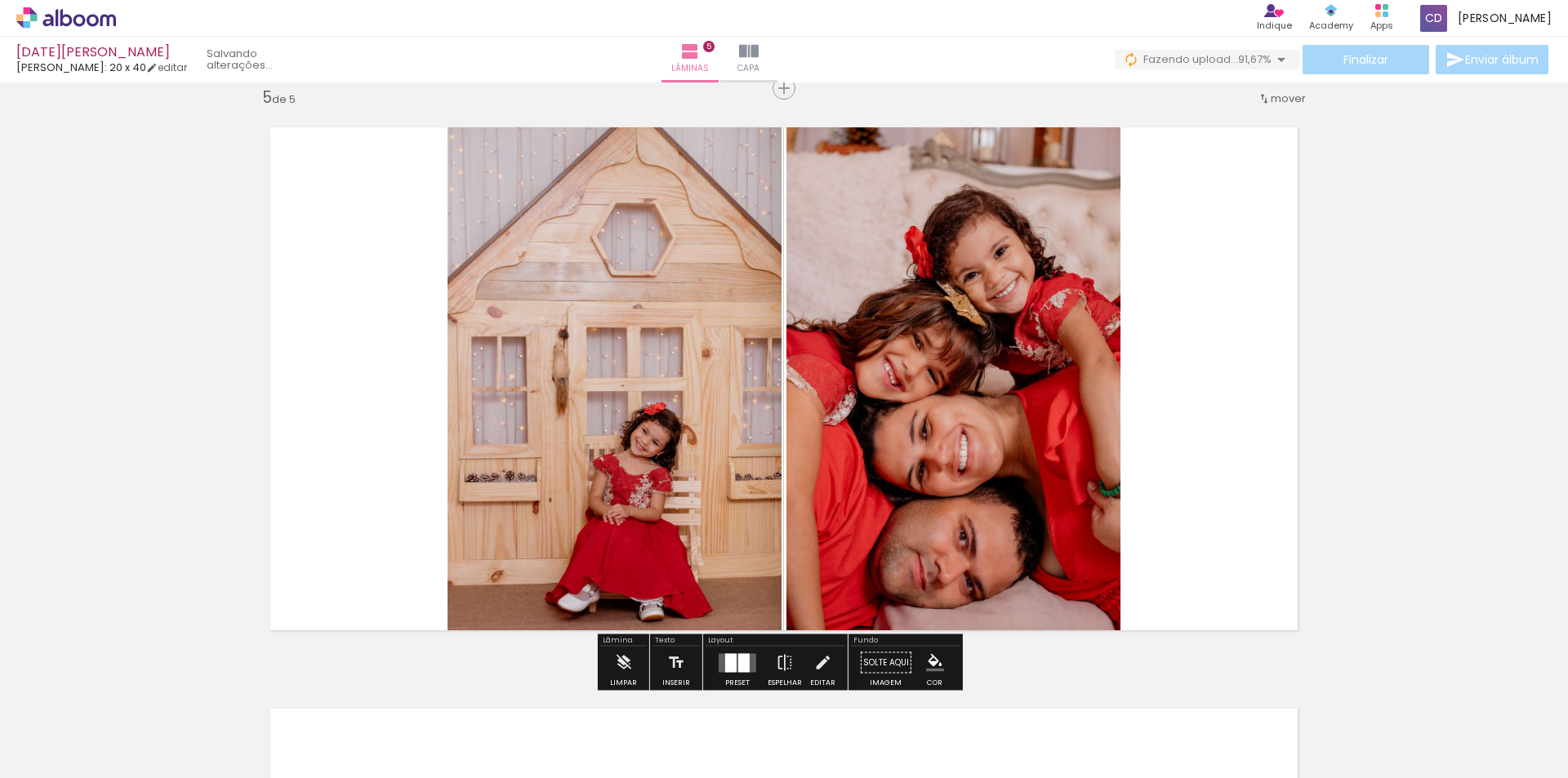
click at [38, 751] on span "Adicionar Fotos" at bounding box center [57, 756] width 49 height 18
click at [0, 0] on input "file" at bounding box center [0, 0] width 0 height 0
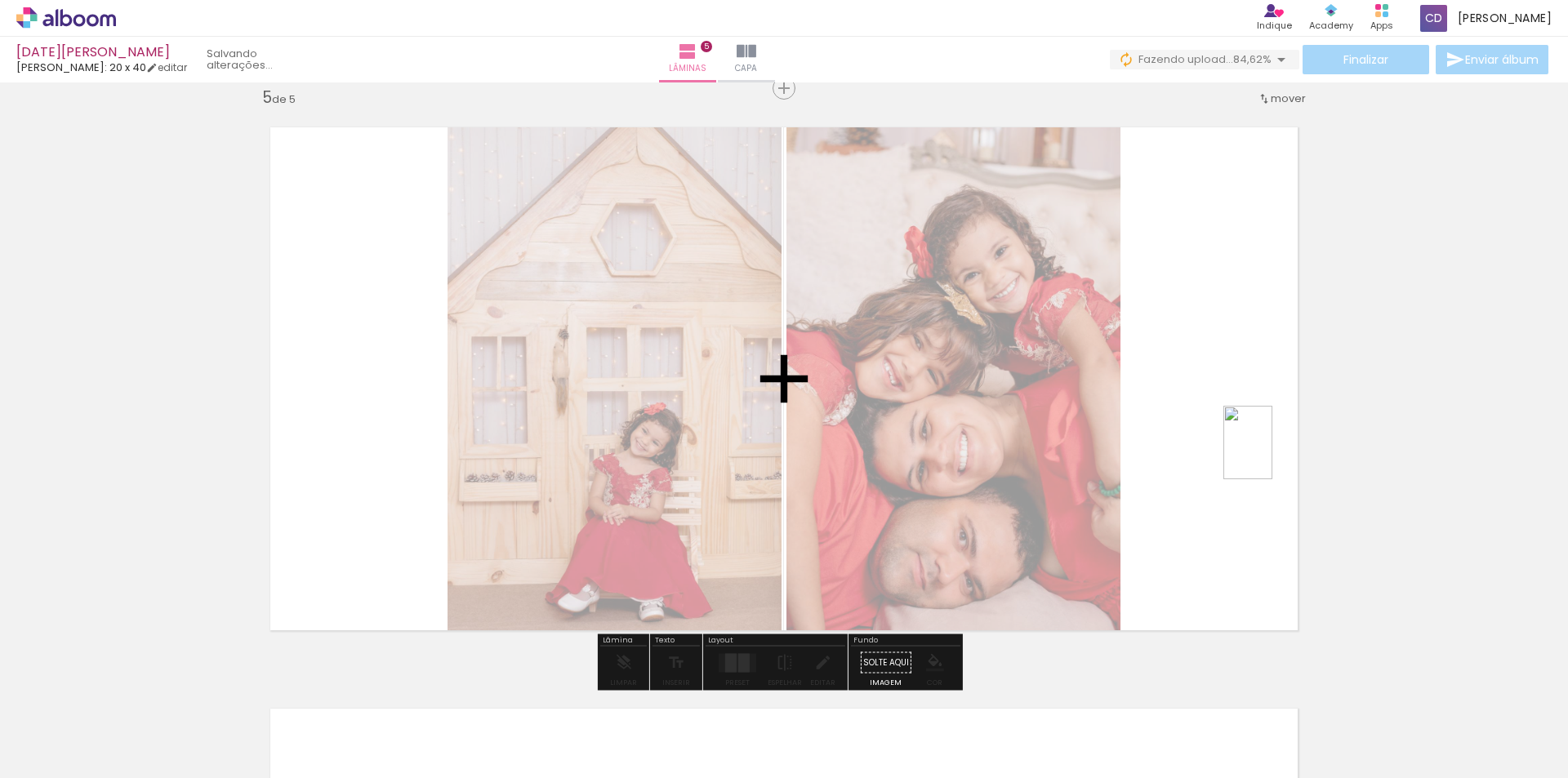
drag, startPoint x: 814, startPoint y: 749, endPoint x: 1272, endPoint y: 454, distance: 544.8
click at [1272, 454] on quentale-workspace at bounding box center [784, 389] width 1568 height 778
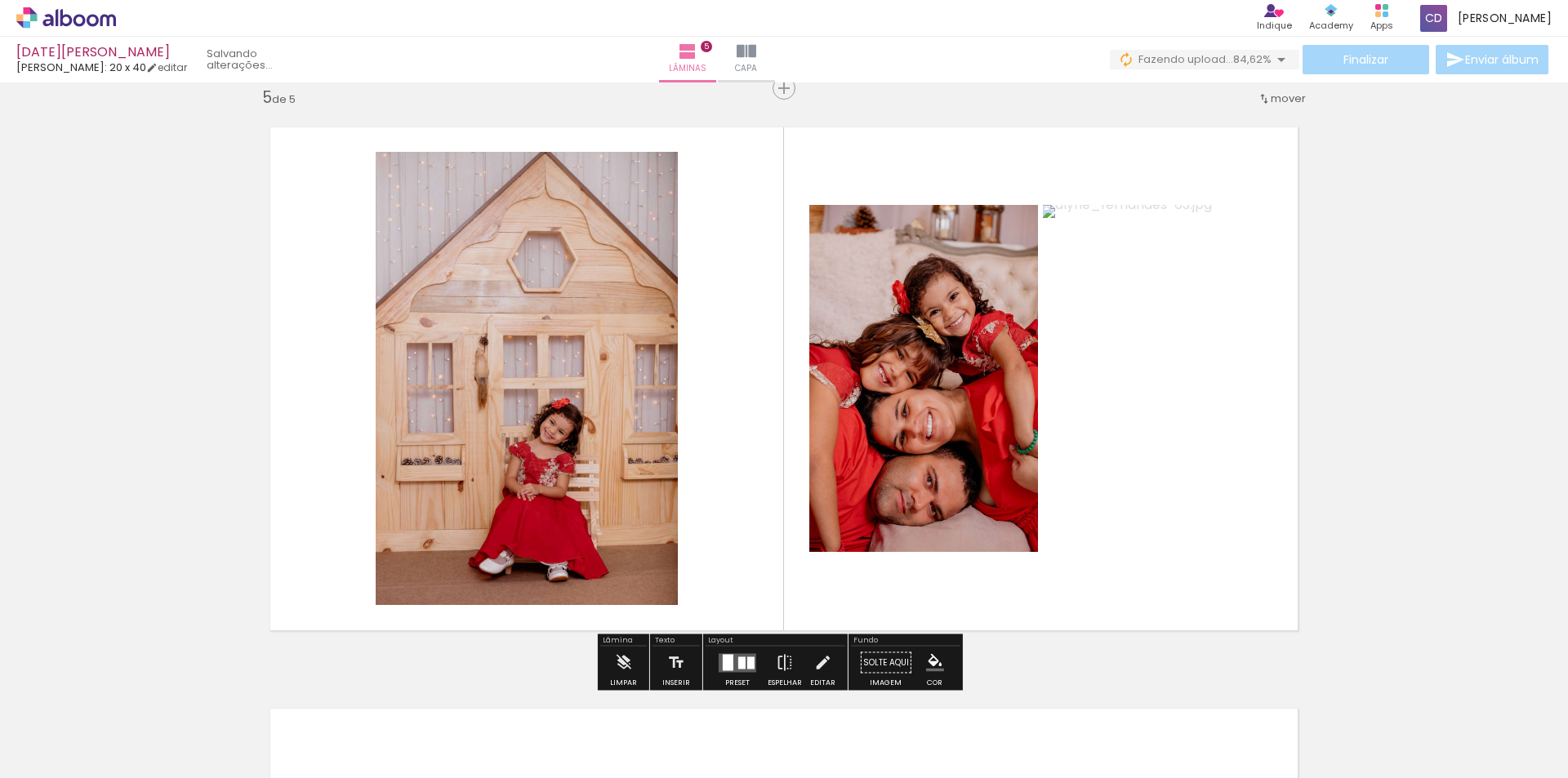
click at [747, 663] on div at bounding box center [750, 662] width 7 height 12
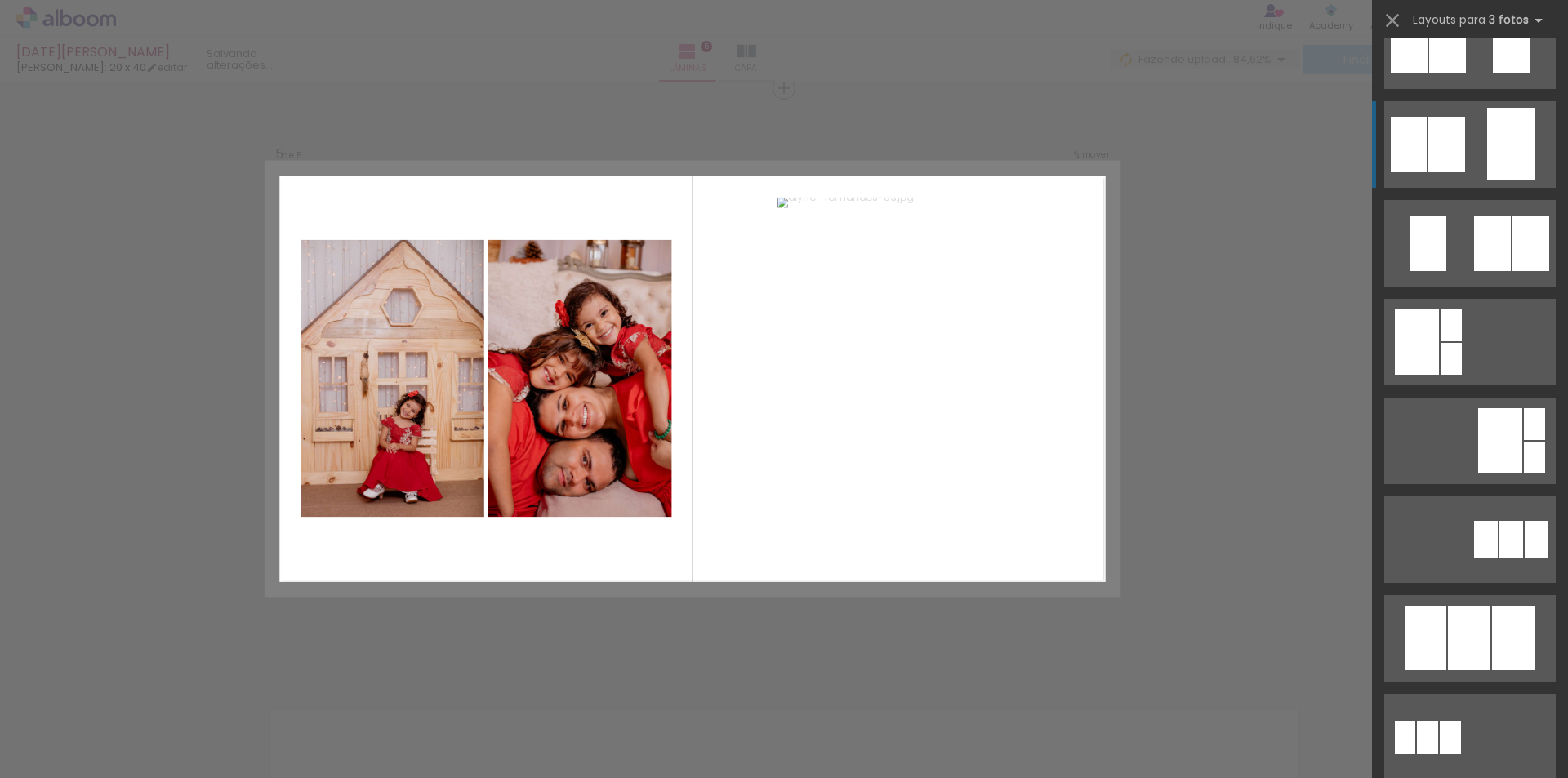
scroll to position [409, 0]
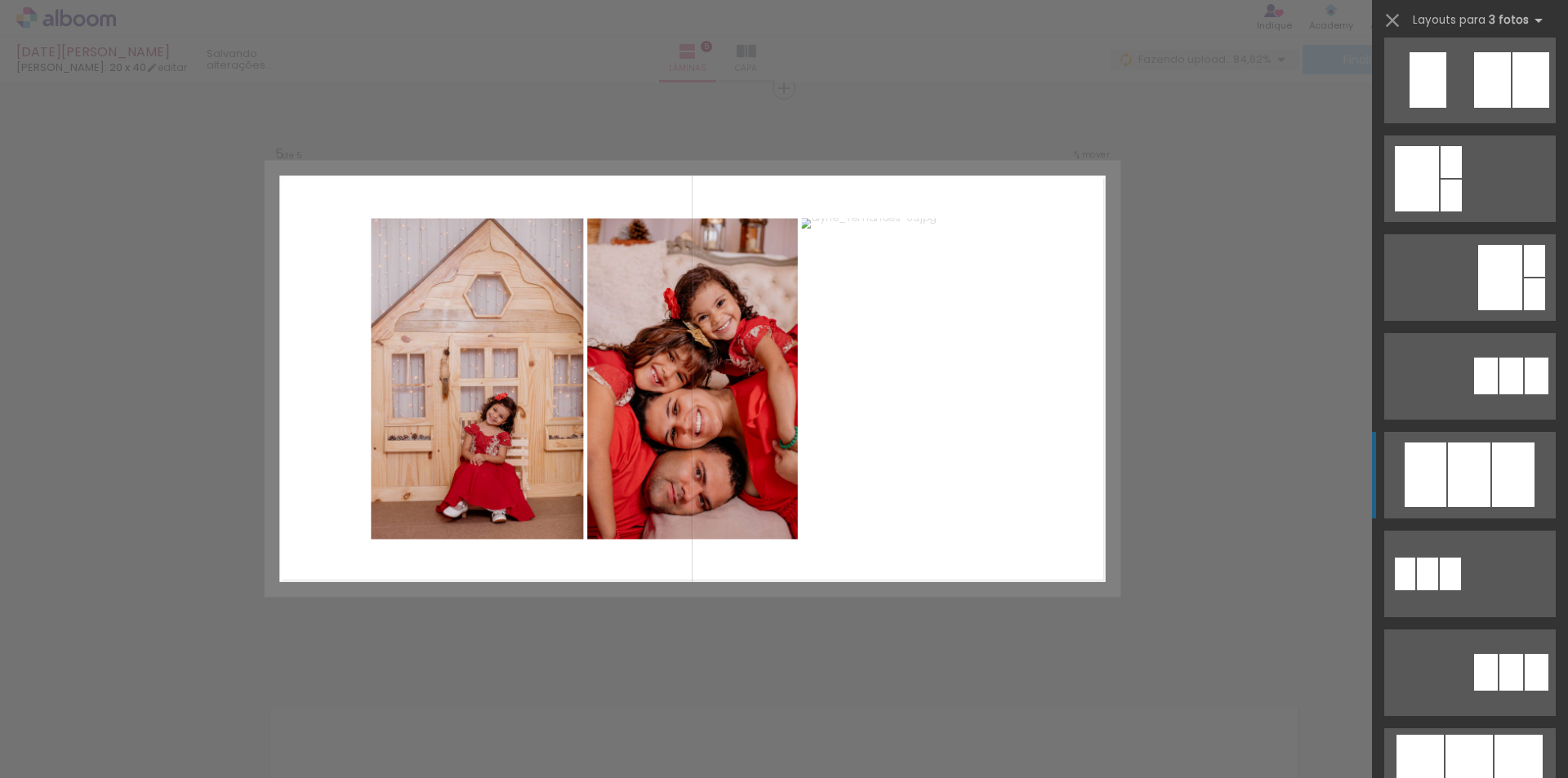
click at [1459, 465] on div at bounding box center [1468, 475] width 42 height 65
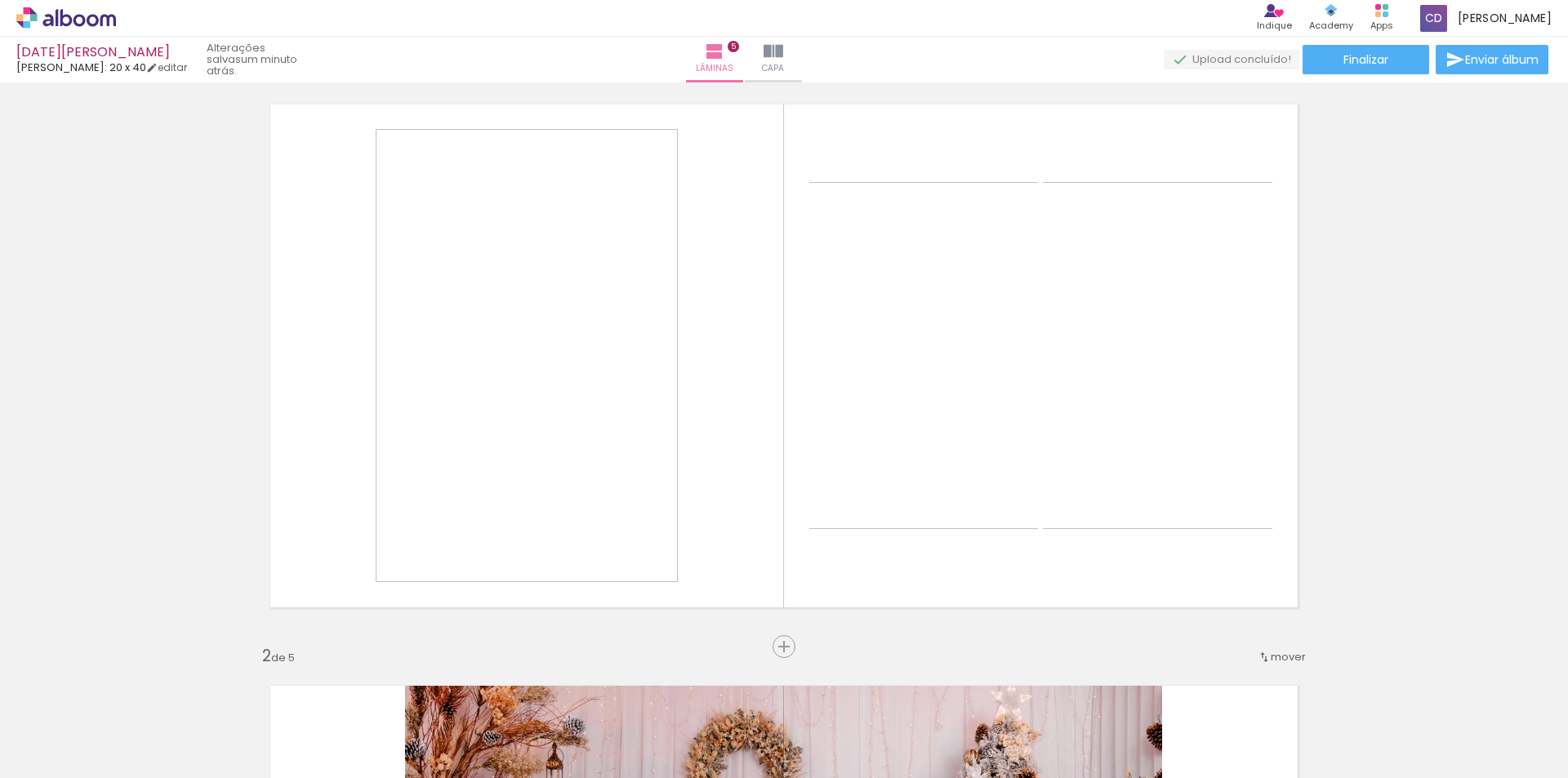
scroll to position [0, 0]
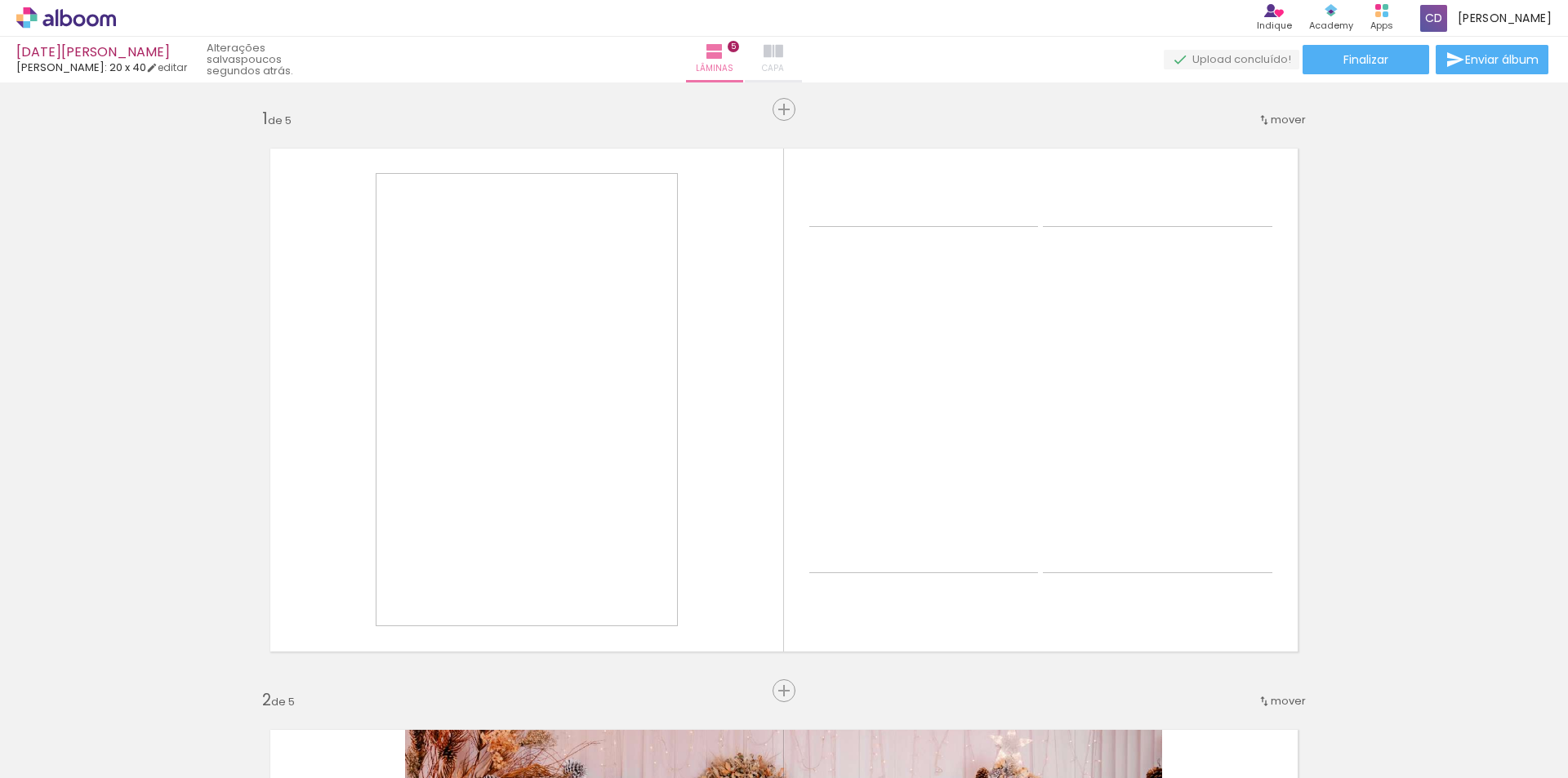
click at [783, 56] on iron-icon at bounding box center [774, 52] width 20 height 20
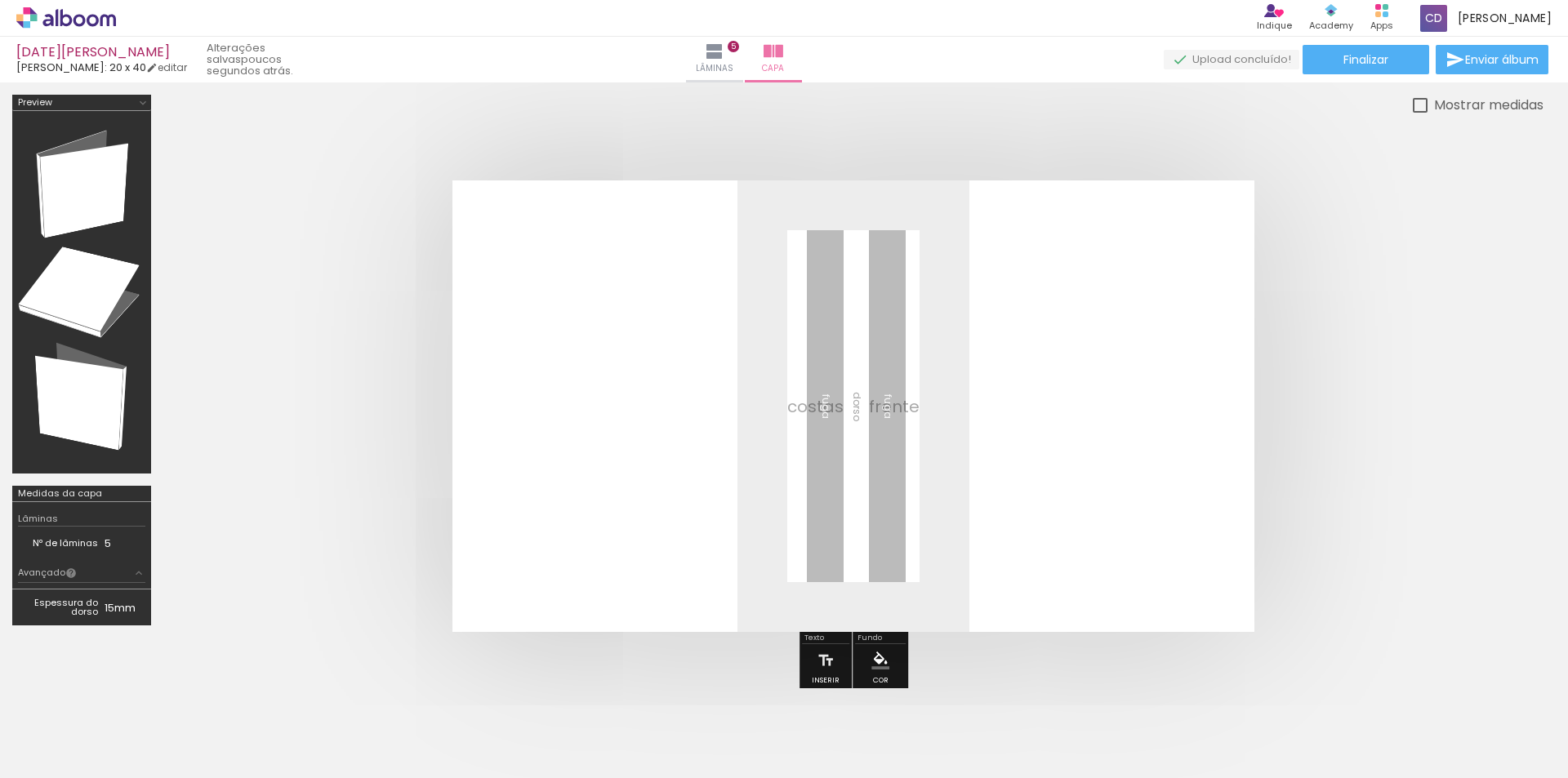
click at [39, 761] on span "Adicionar Fotos" at bounding box center [57, 756] width 49 height 18
click at [0, 0] on input "file" at bounding box center [0, 0] width 0 height 0
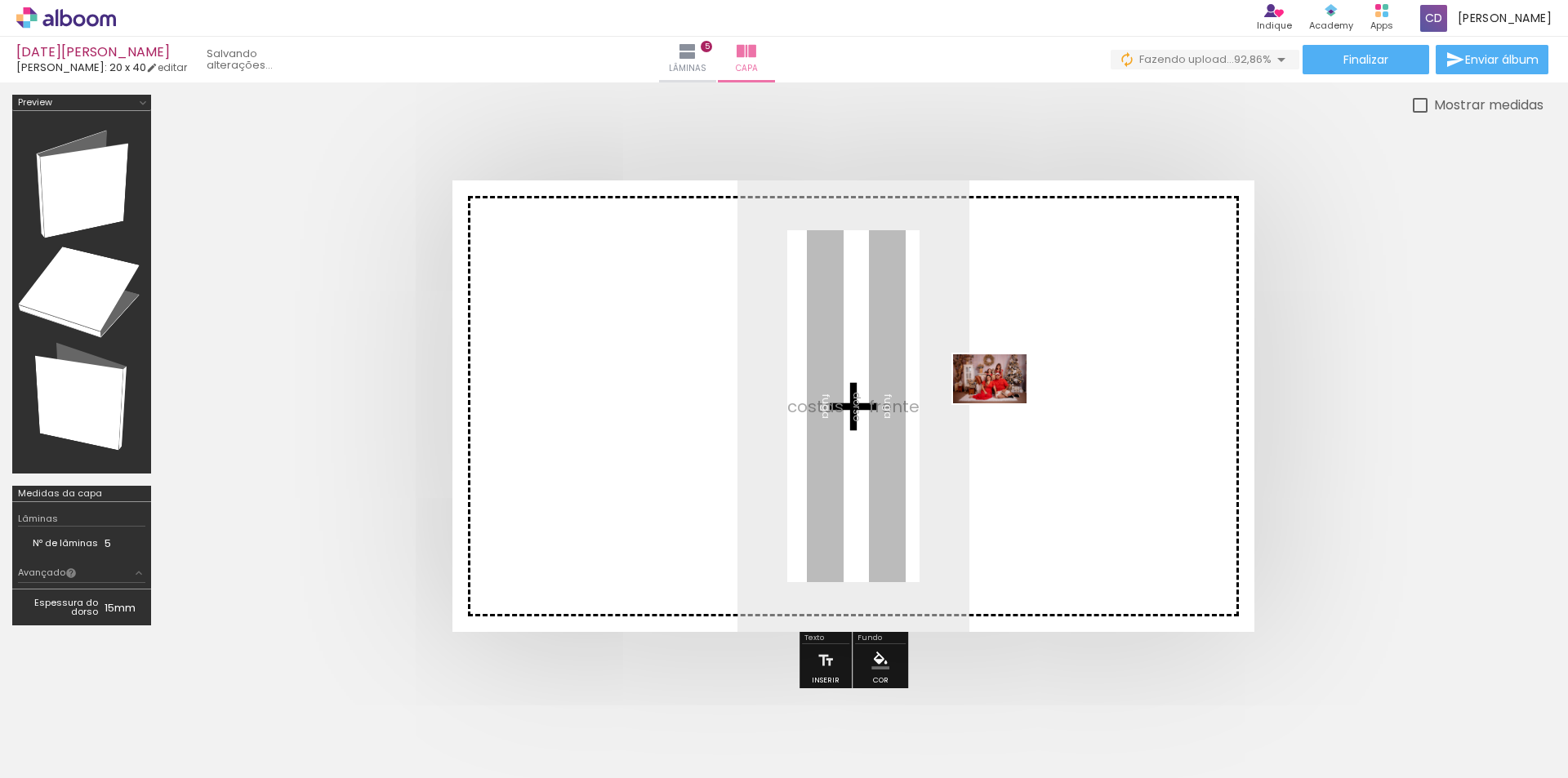
drag, startPoint x: 1359, startPoint y: 721, endPoint x: 1002, endPoint y: 403, distance: 478.1
click at [1002, 403] on quentale-workspace at bounding box center [784, 389] width 1568 height 778
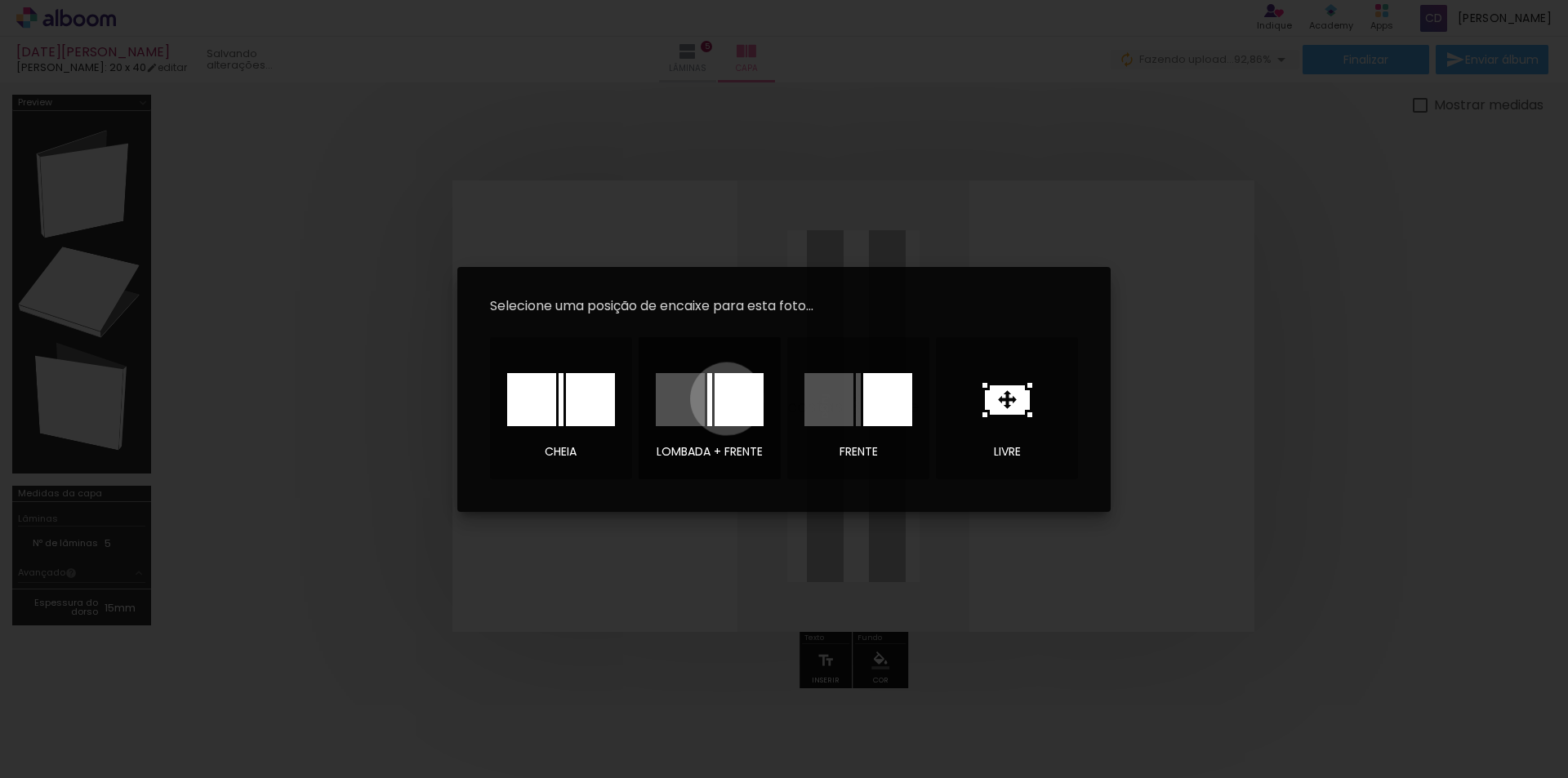
click at [727, 399] on div at bounding box center [739, 400] width 49 height 53
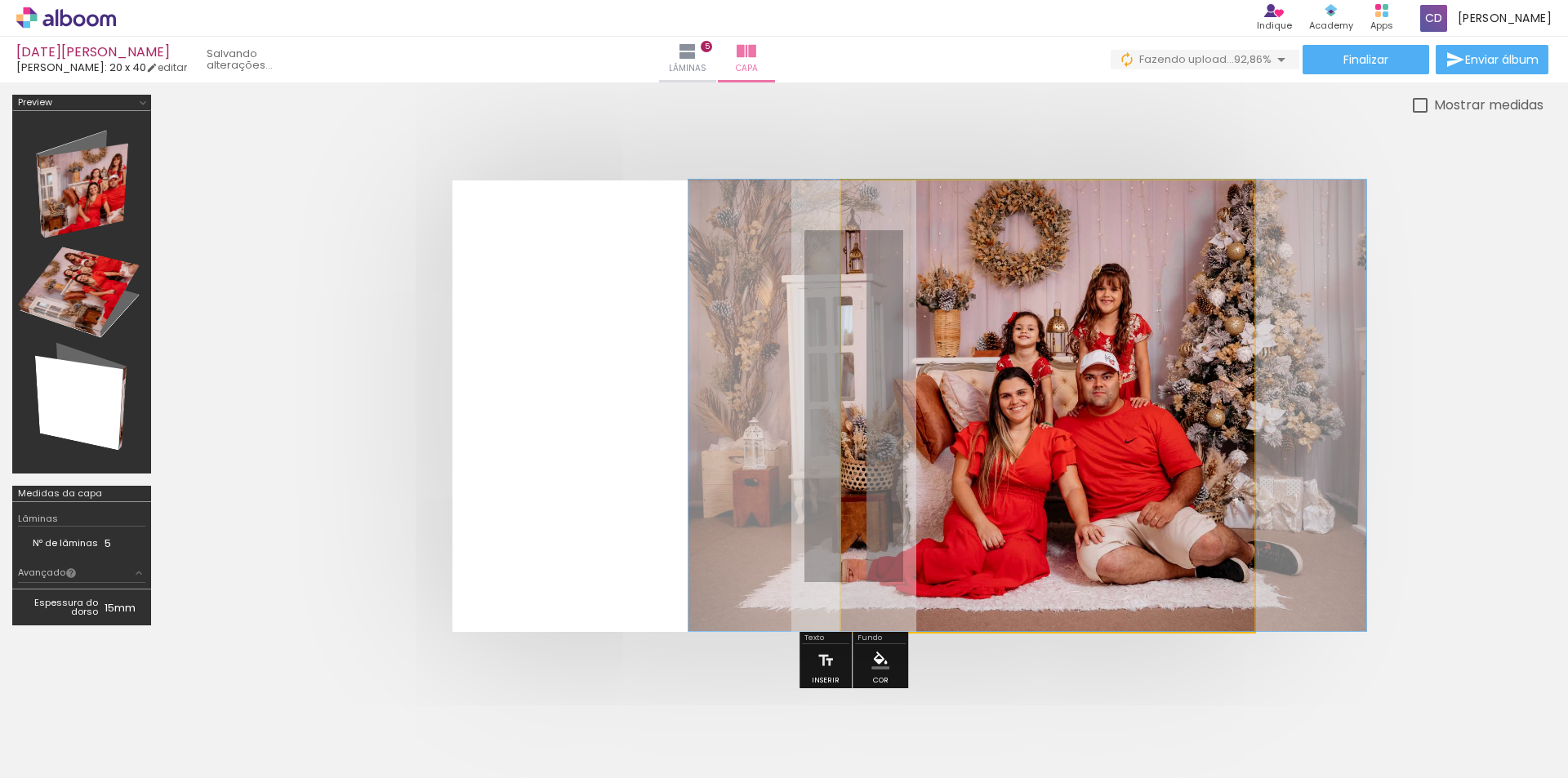
drag, startPoint x: 992, startPoint y: 455, endPoint x: 972, endPoint y: 369, distance: 88.3
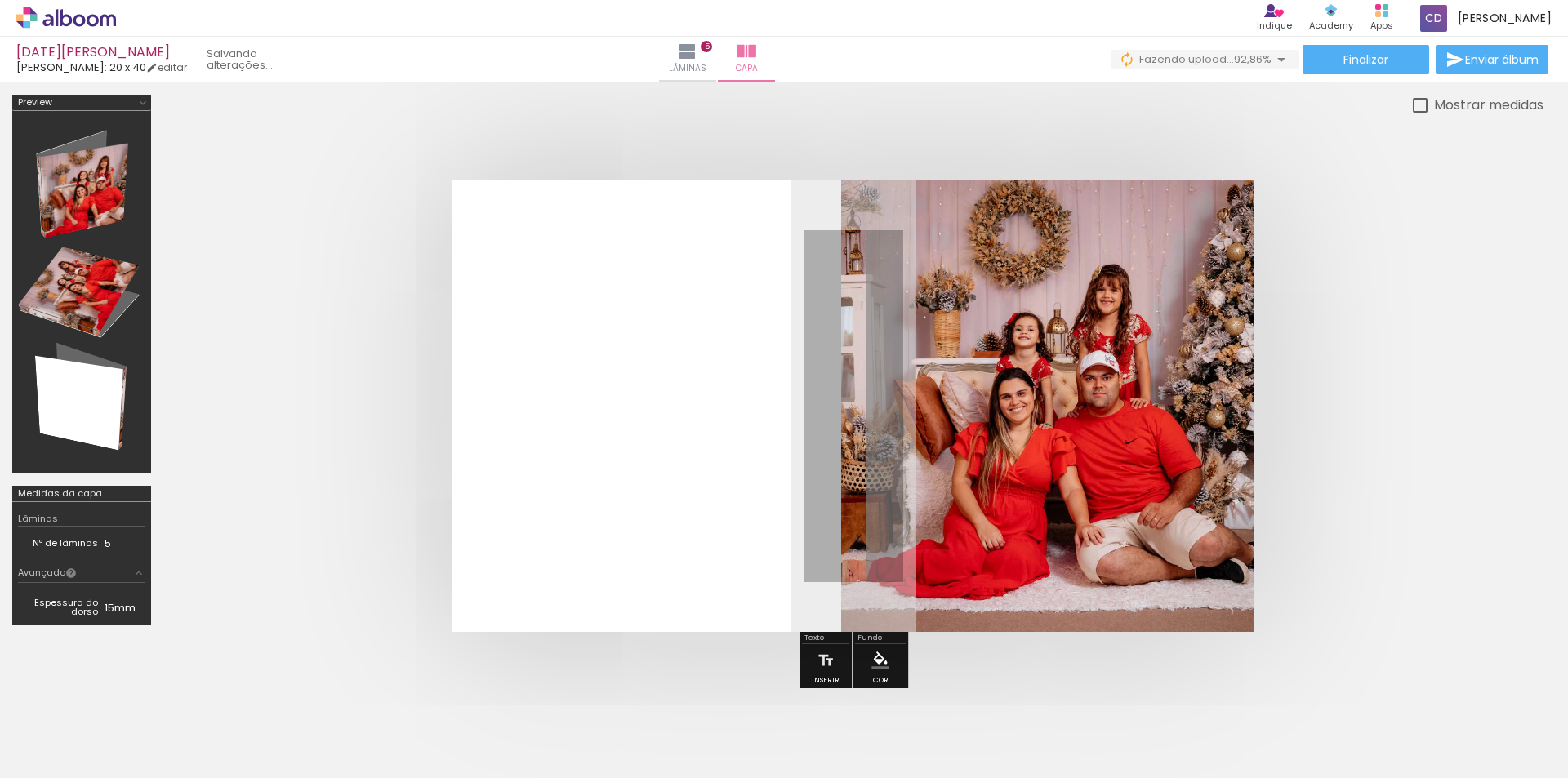
click at [1031, 424] on quentale-photo at bounding box center [1047, 406] width 413 height 452
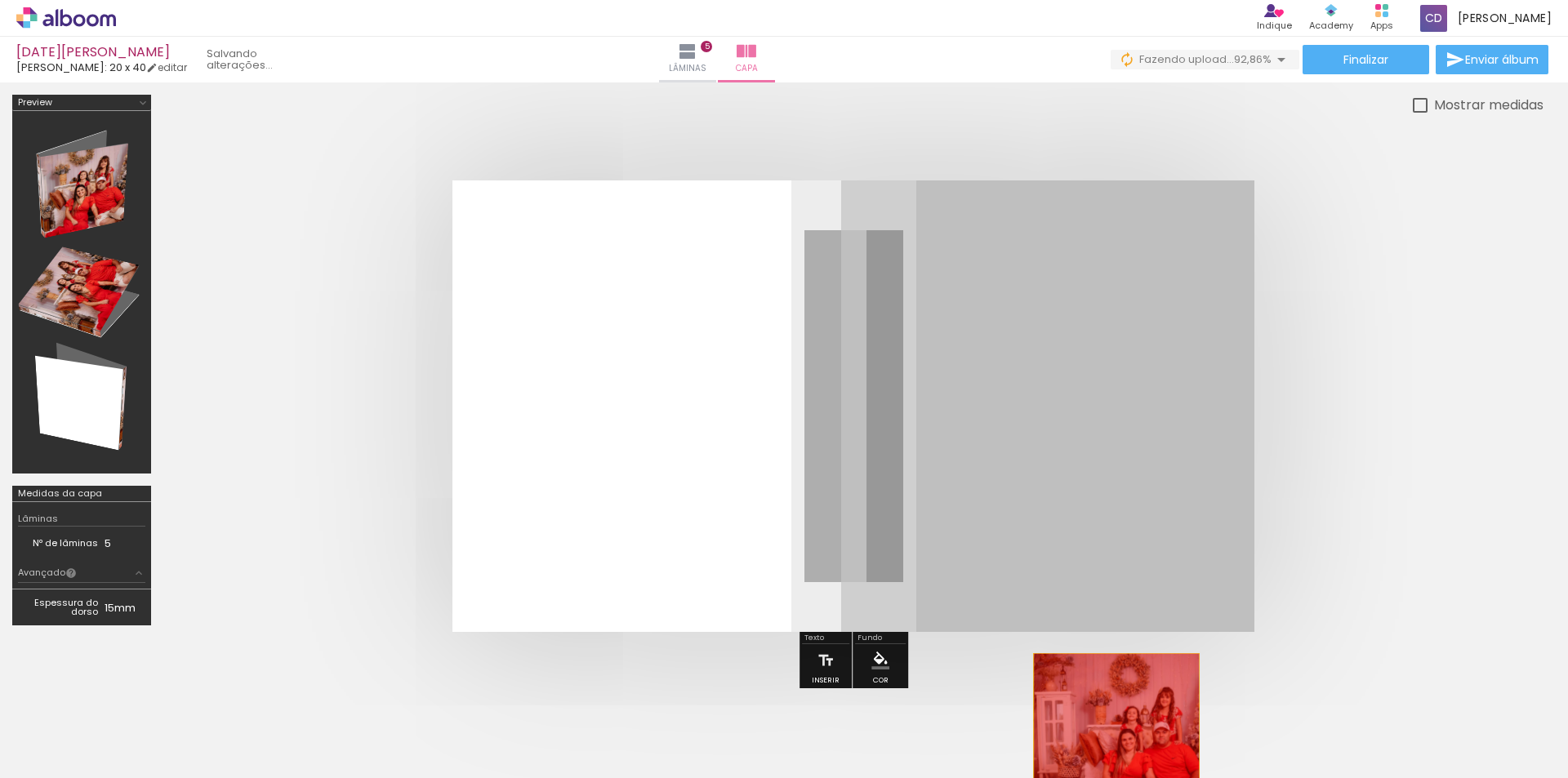
drag, startPoint x: 1031, startPoint y: 424, endPoint x: 1115, endPoint y: 746, distance: 332.8
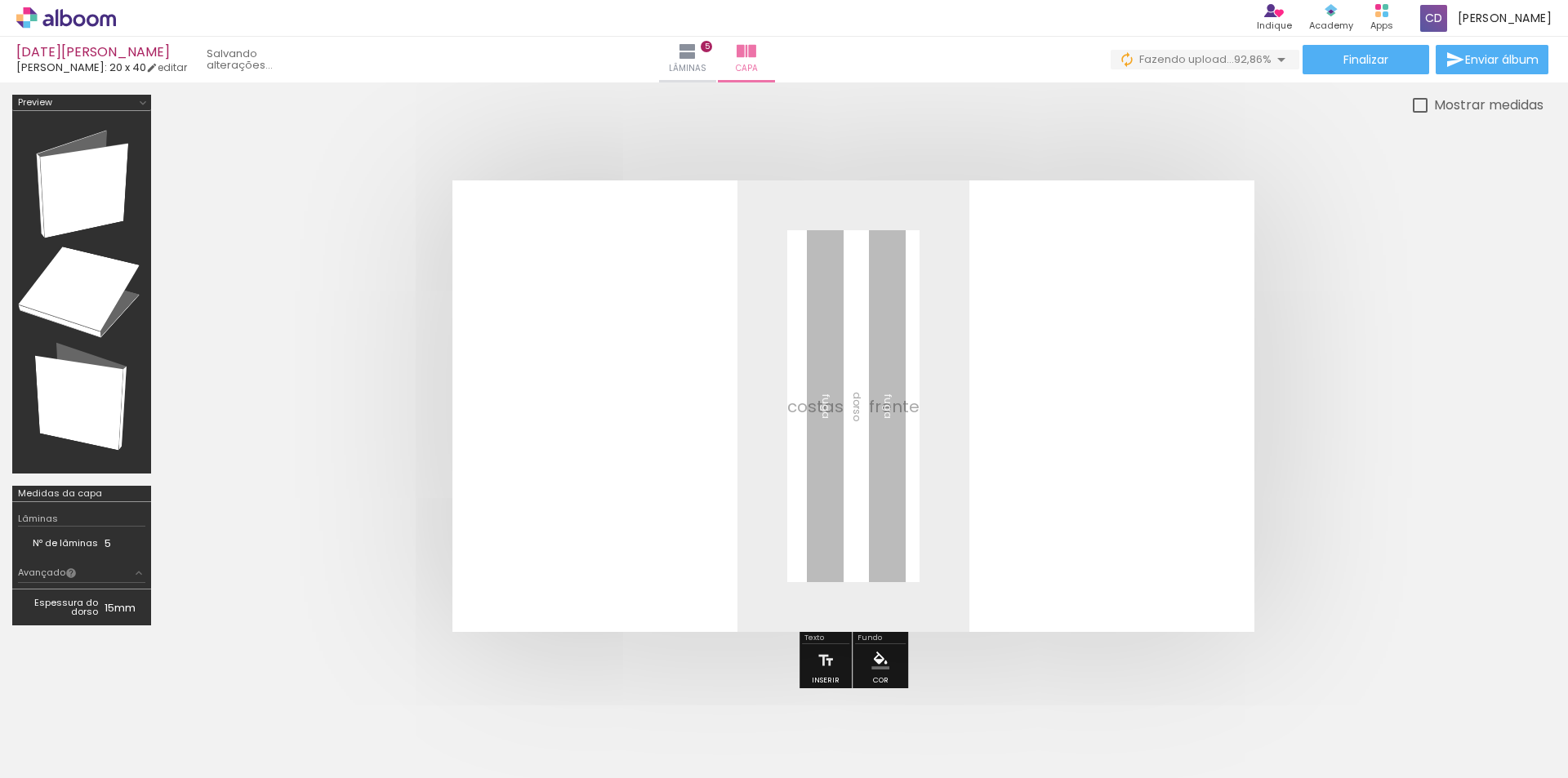
click at [1323, 696] on iron-icon at bounding box center [1317, 691] width 17 height 17
click at [63, 753] on span "Adicionar Fotos" at bounding box center [57, 756] width 49 height 18
click at [0, 0] on input "file" at bounding box center [0, 0] width 0 height 0
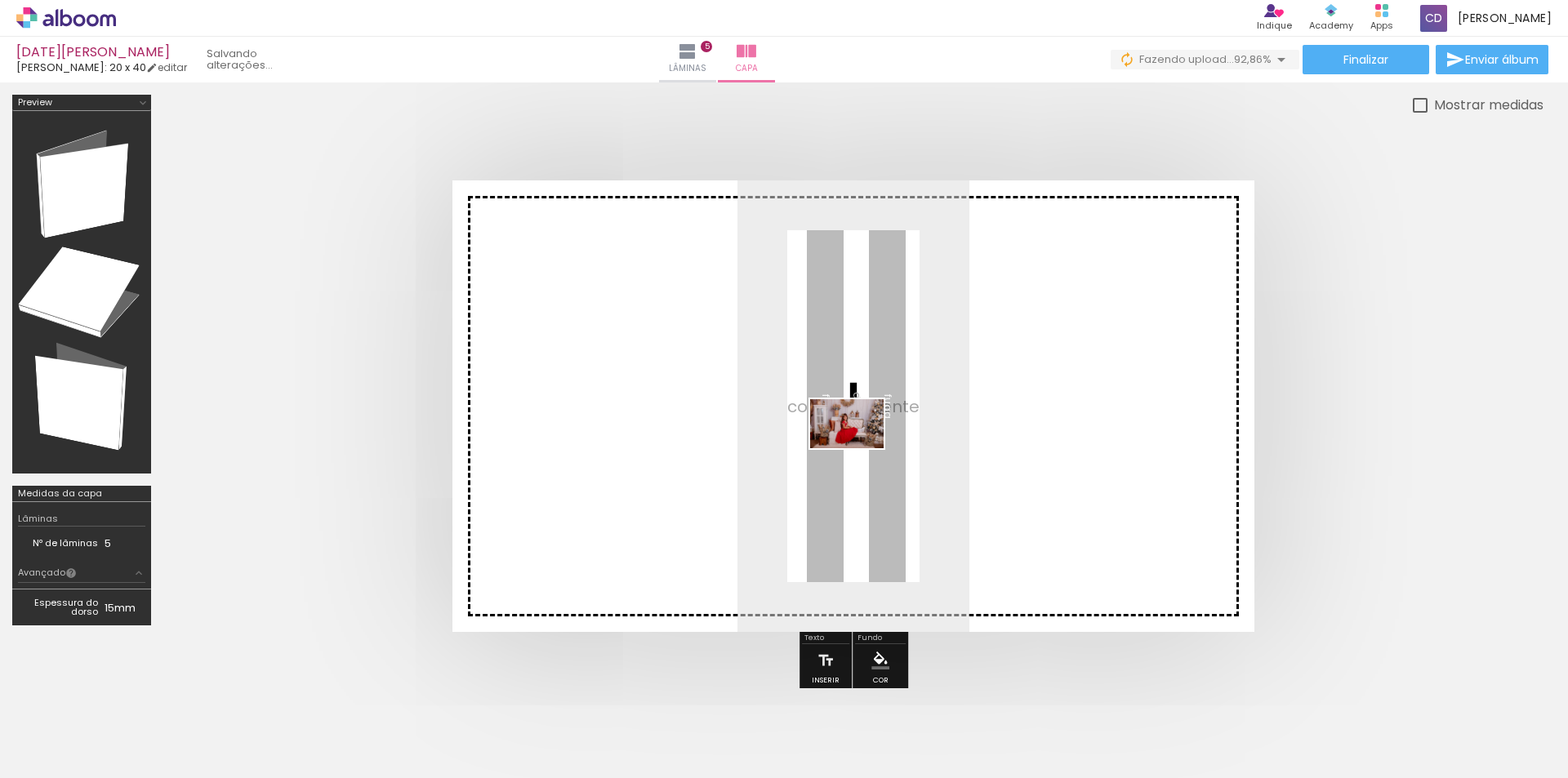
drag, startPoint x: 1353, startPoint y: 733, endPoint x: 859, endPoint y: 448, distance: 570.3
click at [859, 448] on quentale-workspace at bounding box center [784, 389] width 1568 height 778
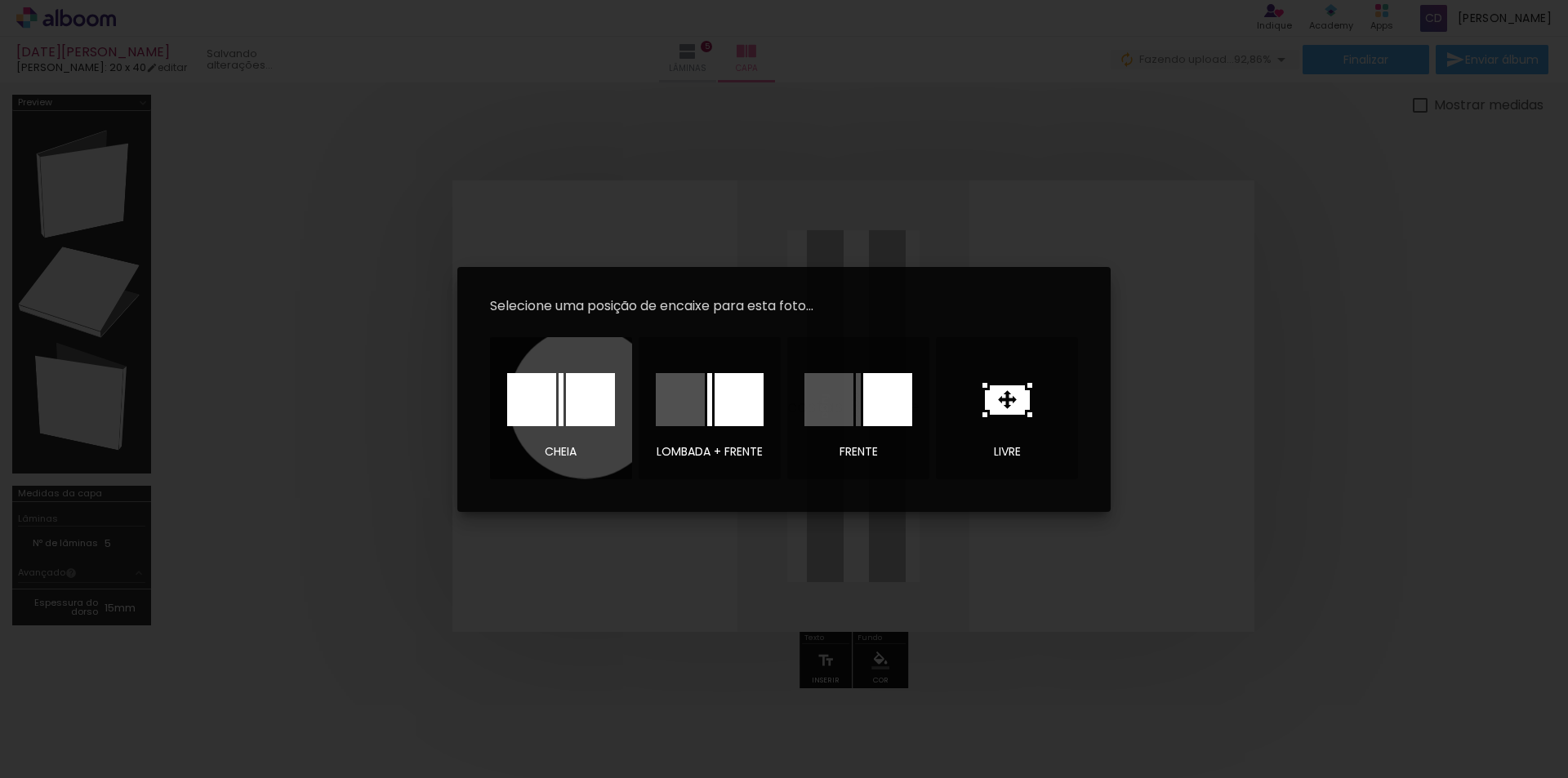
click at [585, 403] on div at bounding box center [590, 400] width 49 height 53
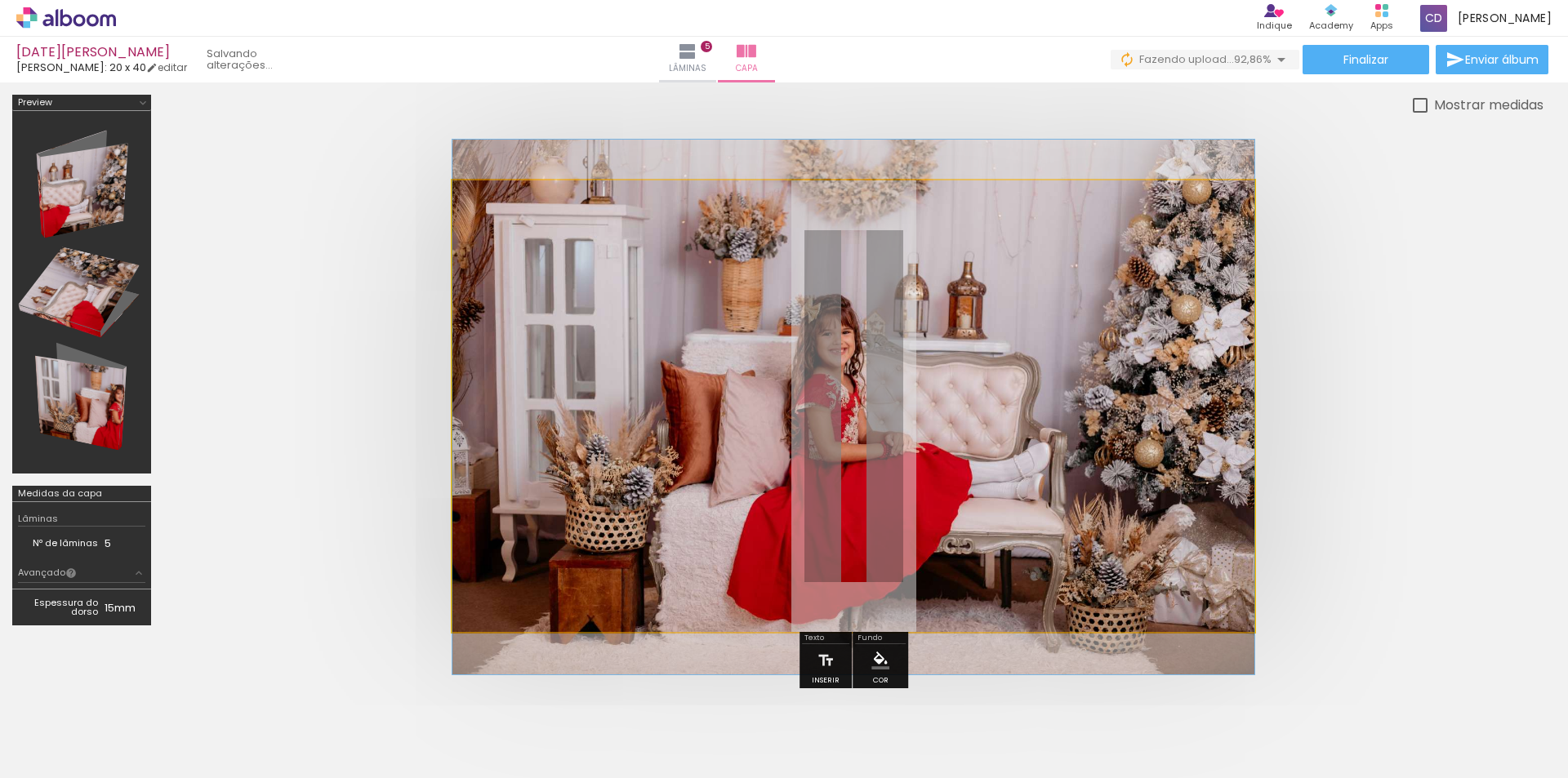
drag, startPoint x: 744, startPoint y: 450, endPoint x: 828, endPoint y: 451, distance: 84.0
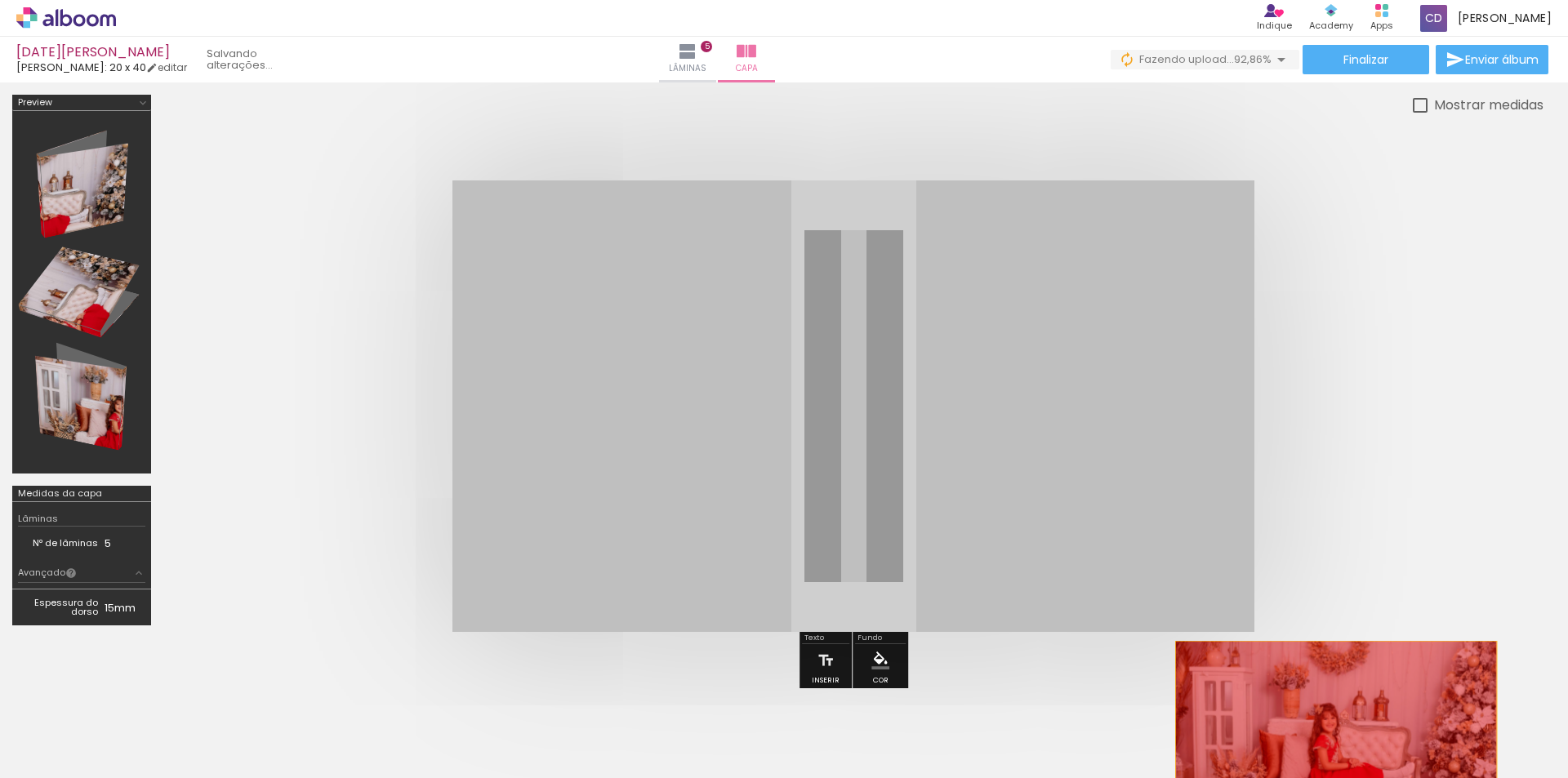
drag, startPoint x: 1004, startPoint y: 383, endPoint x: 1336, endPoint y: 731, distance: 481.0
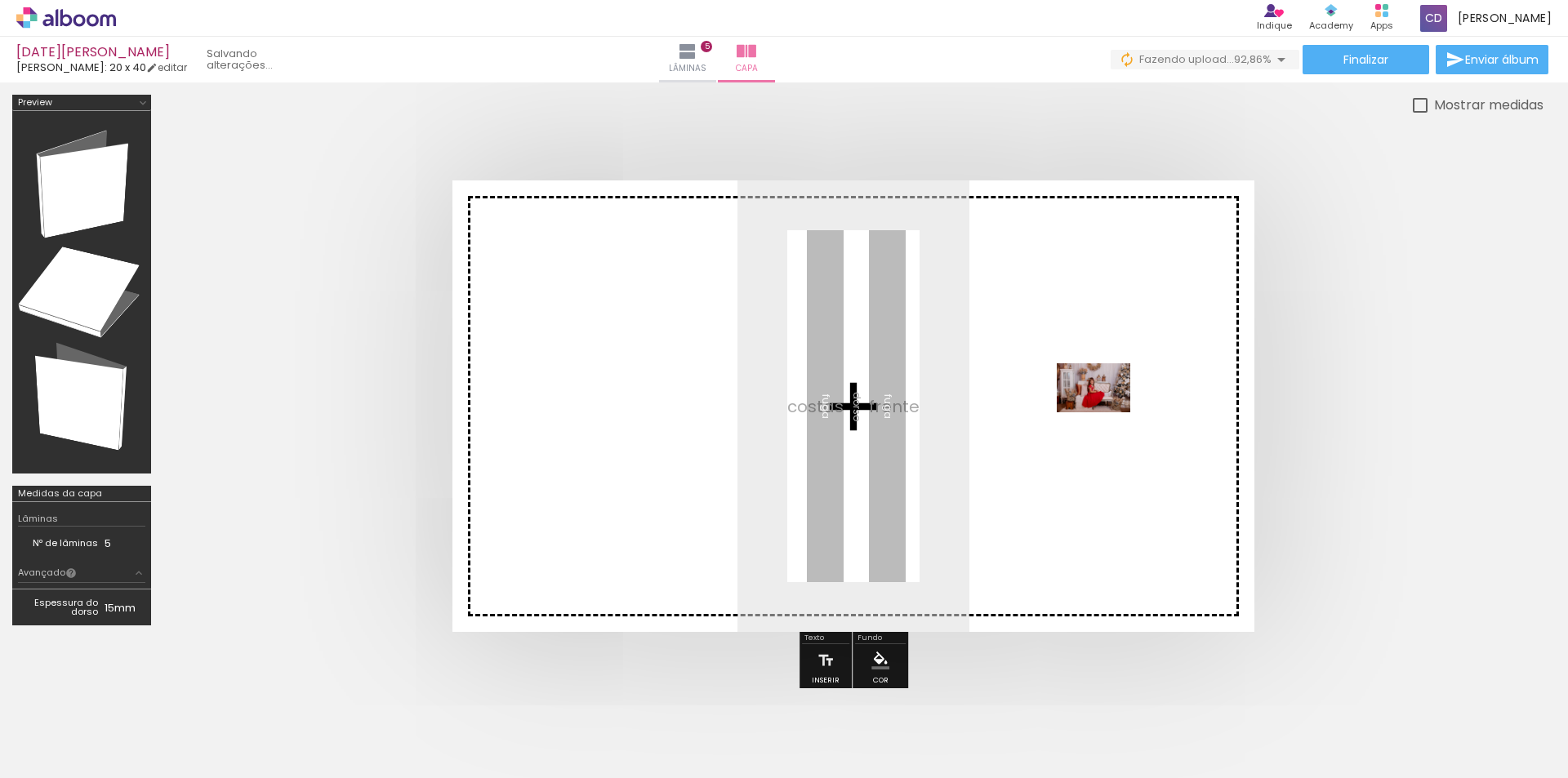
drag, startPoint x: 1353, startPoint y: 738, endPoint x: 1102, endPoint y: 404, distance: 417.8
click at [1102, 404] on quentale-workspace at bounding box center [784, 389] width 1568 height 778
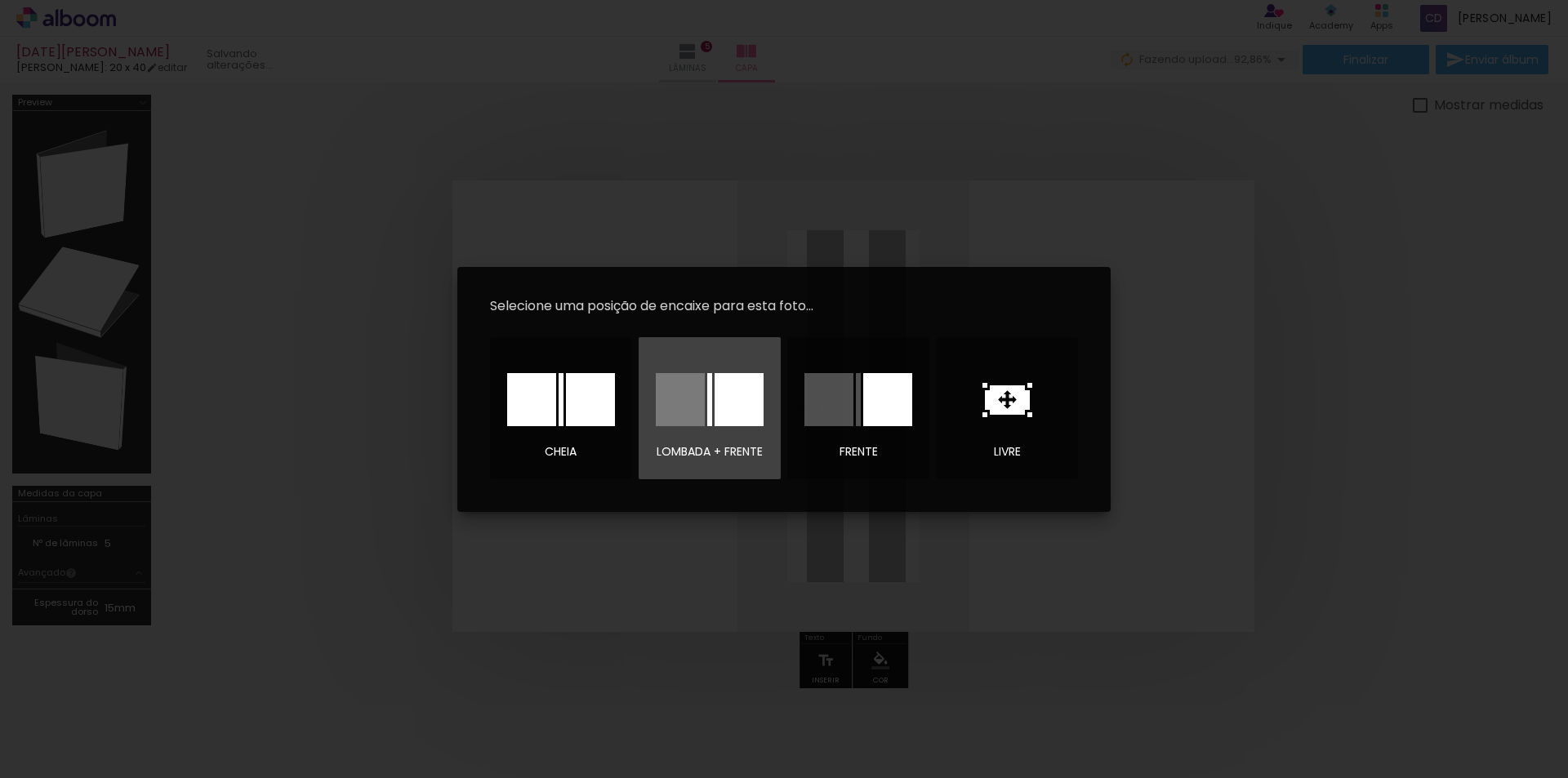
click at [707, 396] on div at bounding box center [710, 400] width 5 height 53
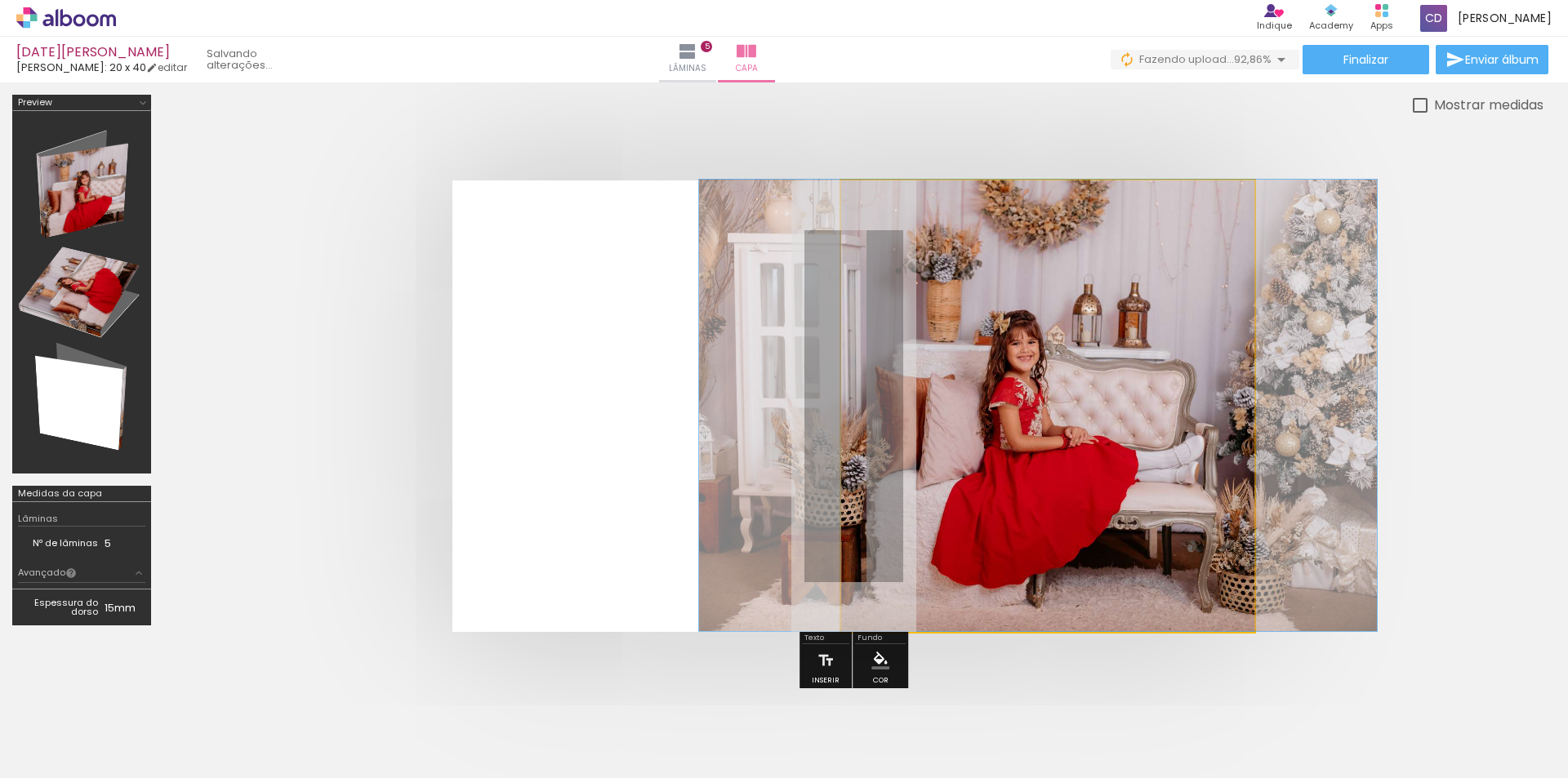
drag, startPoint x: 978, startPoint y: 424, endPoint x: 968, endPoint y: 393, distance: 32.6
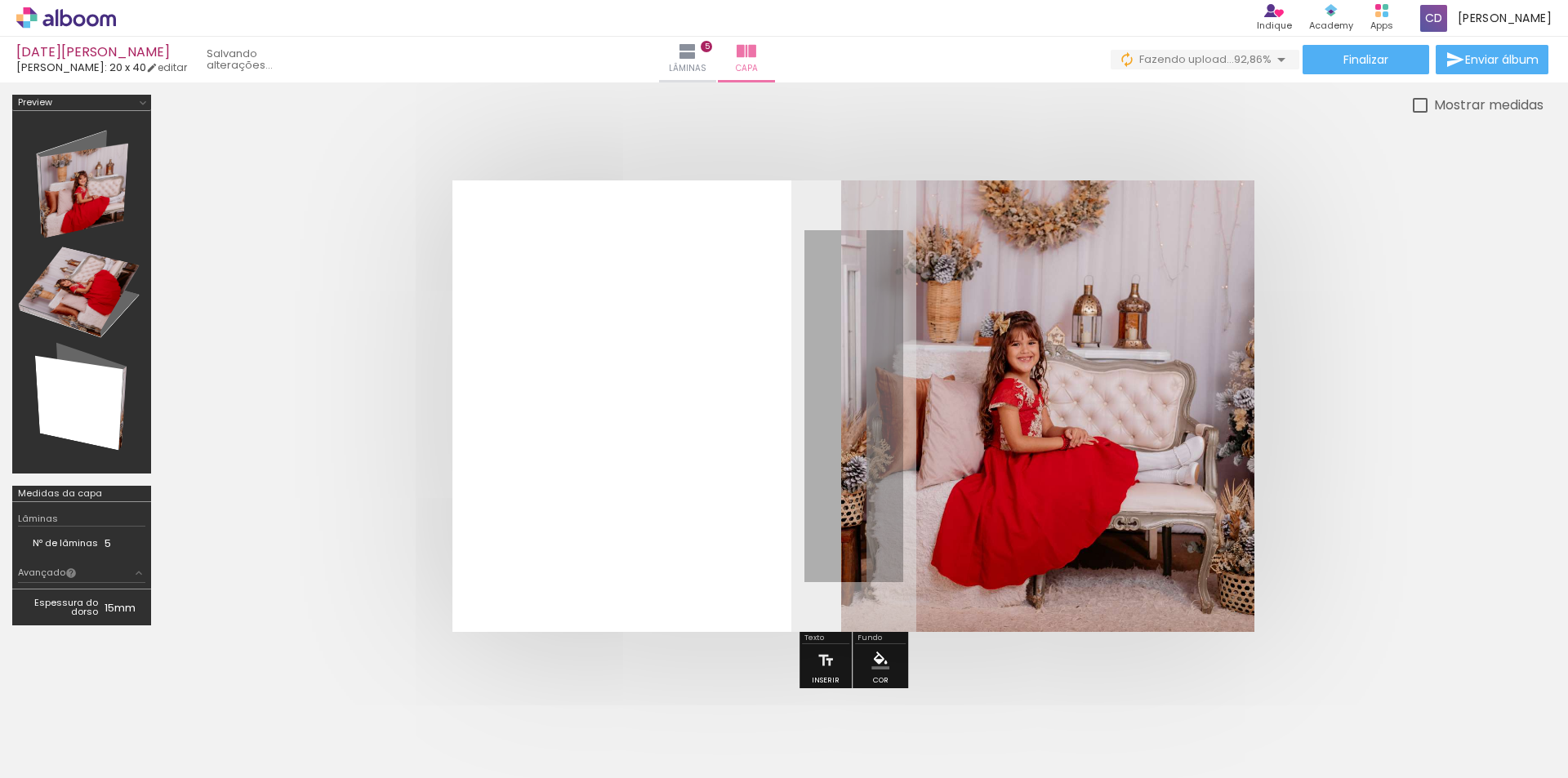
click at [1091, 413] on quentale-photo at bounding box center [1047, 406] width 413 height 452
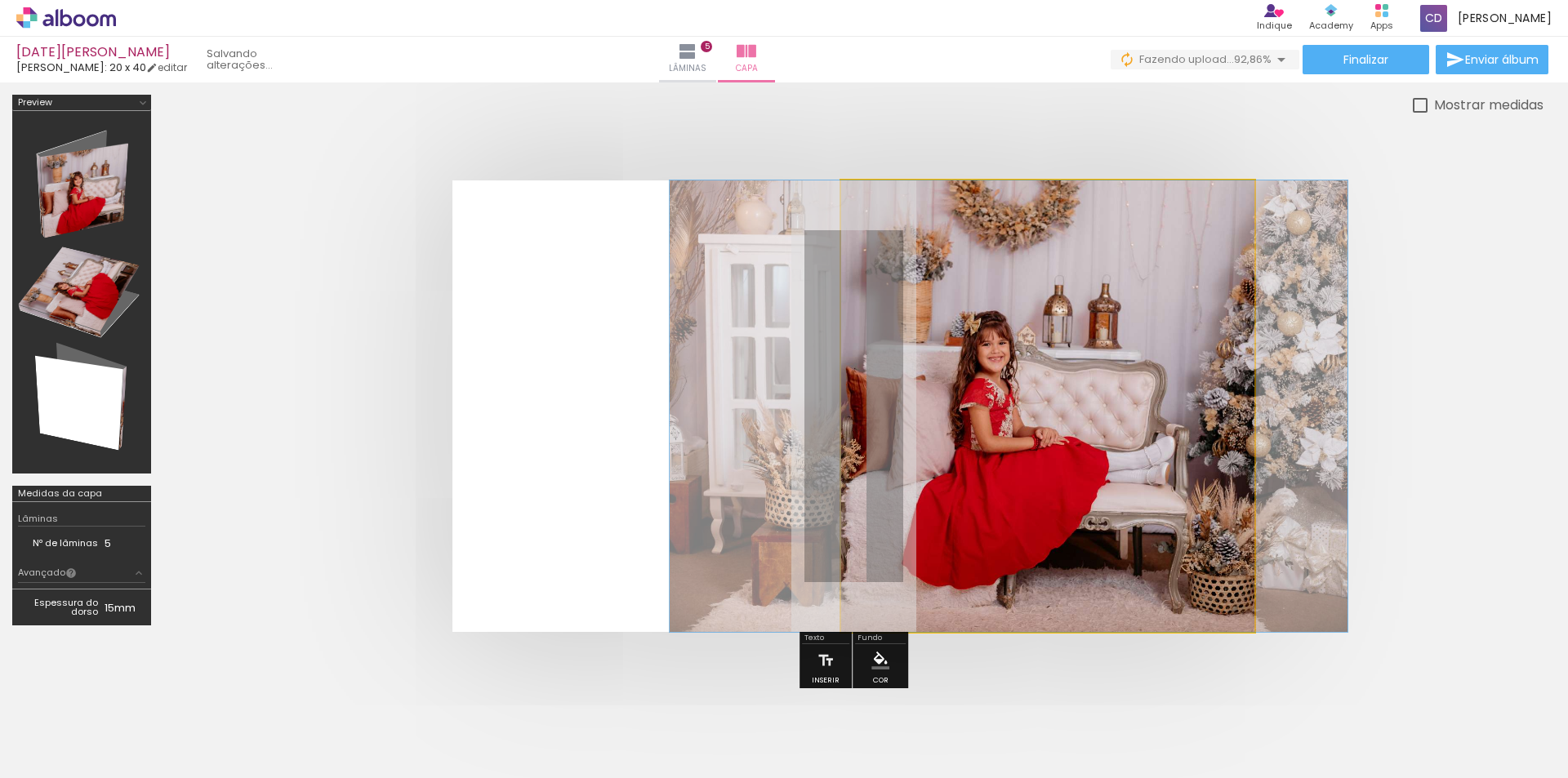
drag, startPoint x: 1056, startPoint y: 428, endPoint x: 1026, endPoint y: 488, distance: 67.1
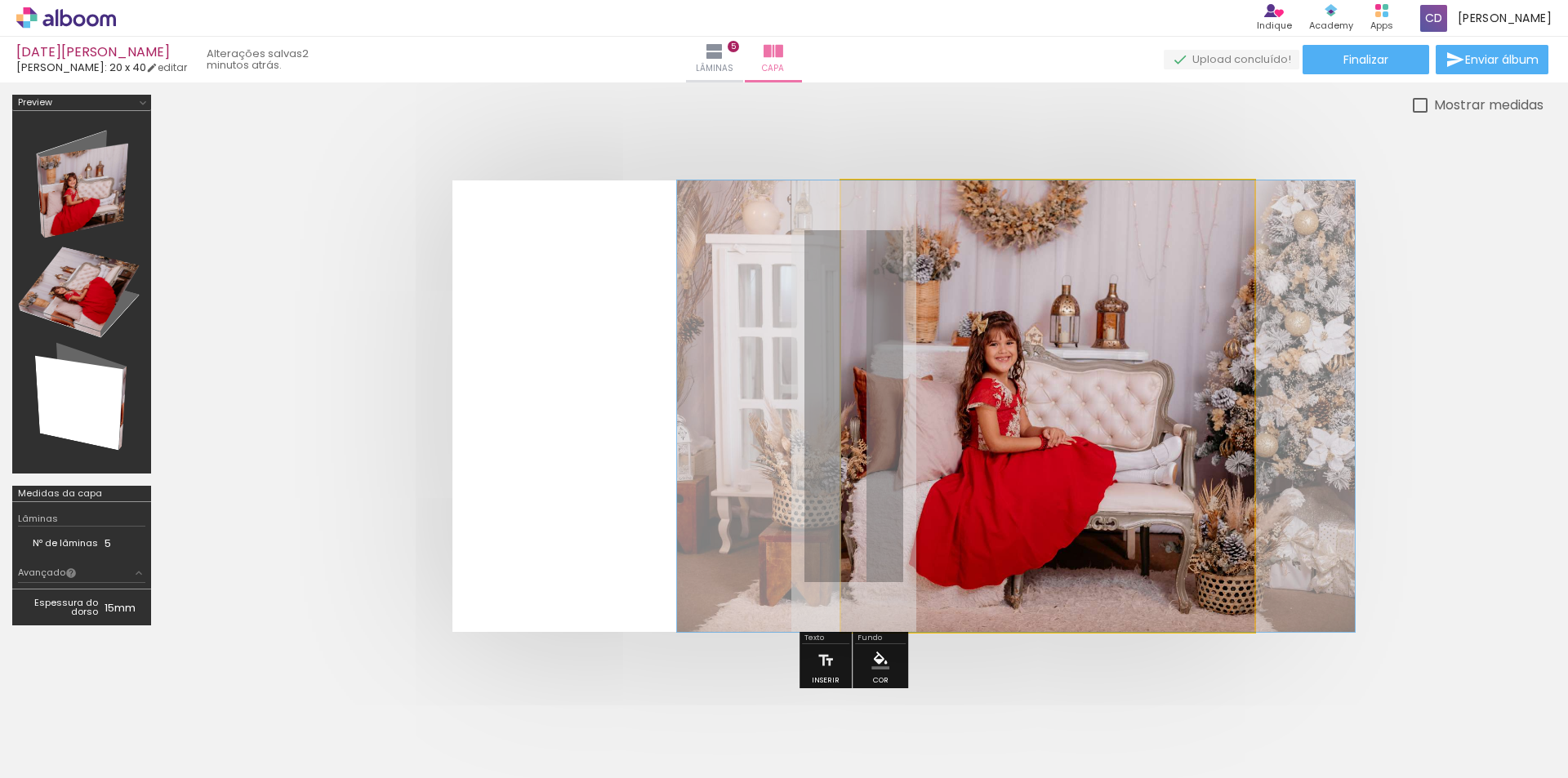
drag, startPoint x: 1094, startPoint y: 472, endPoint x: 1113, endPoint y: 472, distance: 19.0
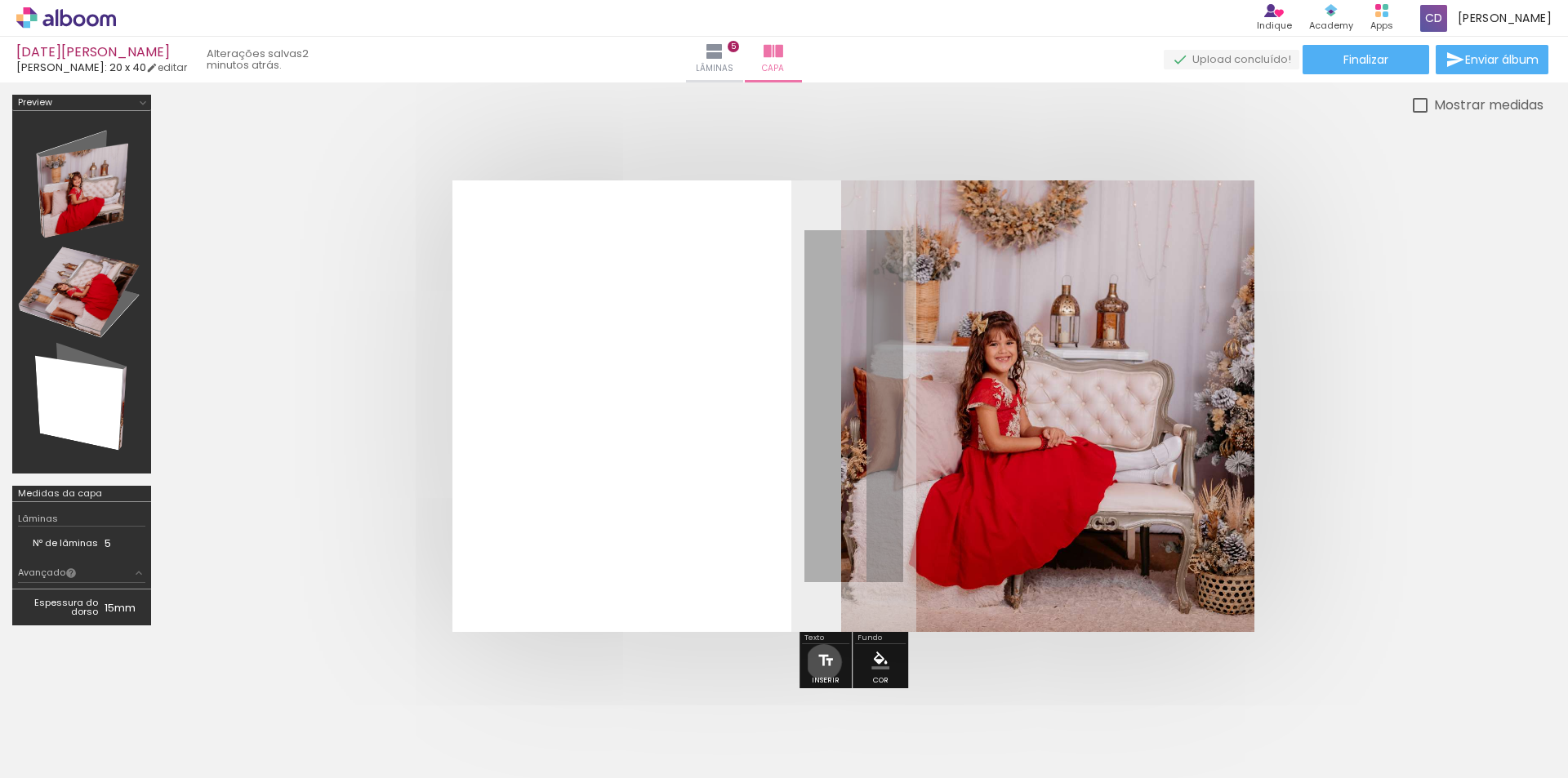
click at [824, 662] on iron-icon at bounding box center [826, 660] width 18 height 32
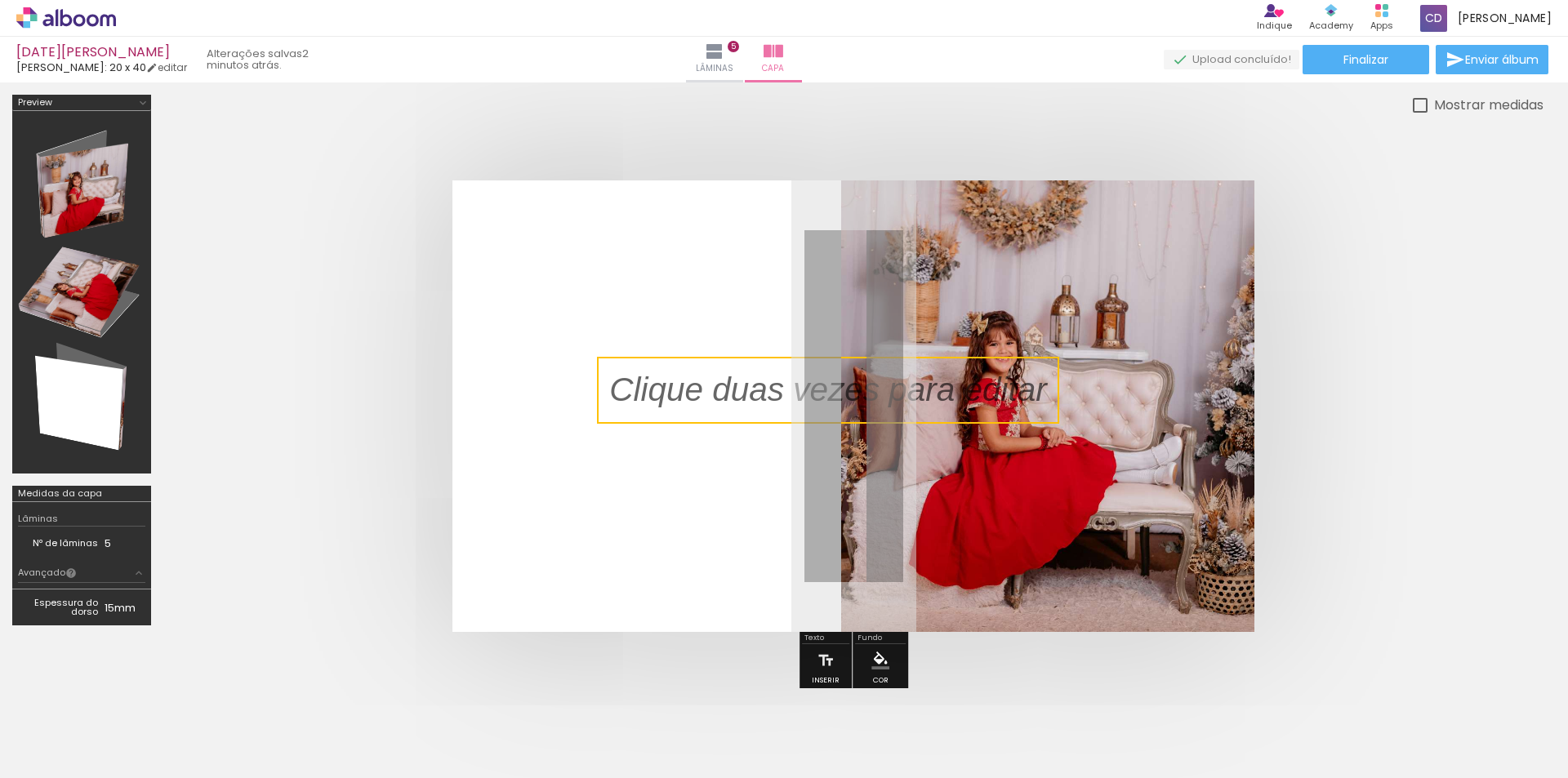
click at [898, 395] on quentale-selection at bounding box center [829, 390] width 462 height 67
type input "Sans Serif"
click at [898, 395] on p at bounding box center [840, 390] width 462 height 47
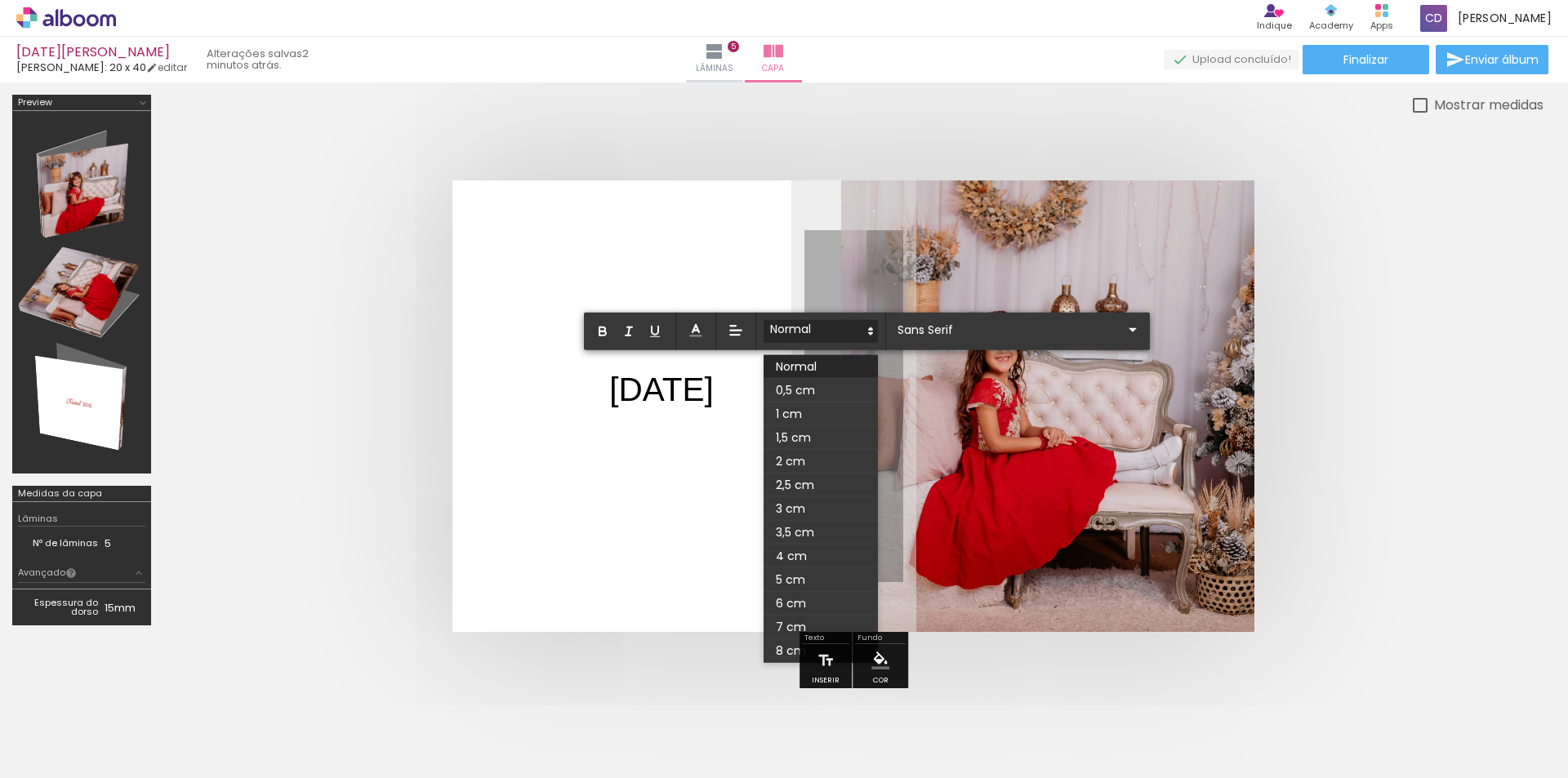
click at [832, 330] on span at bounding box center [820, 331] width 114 height 22
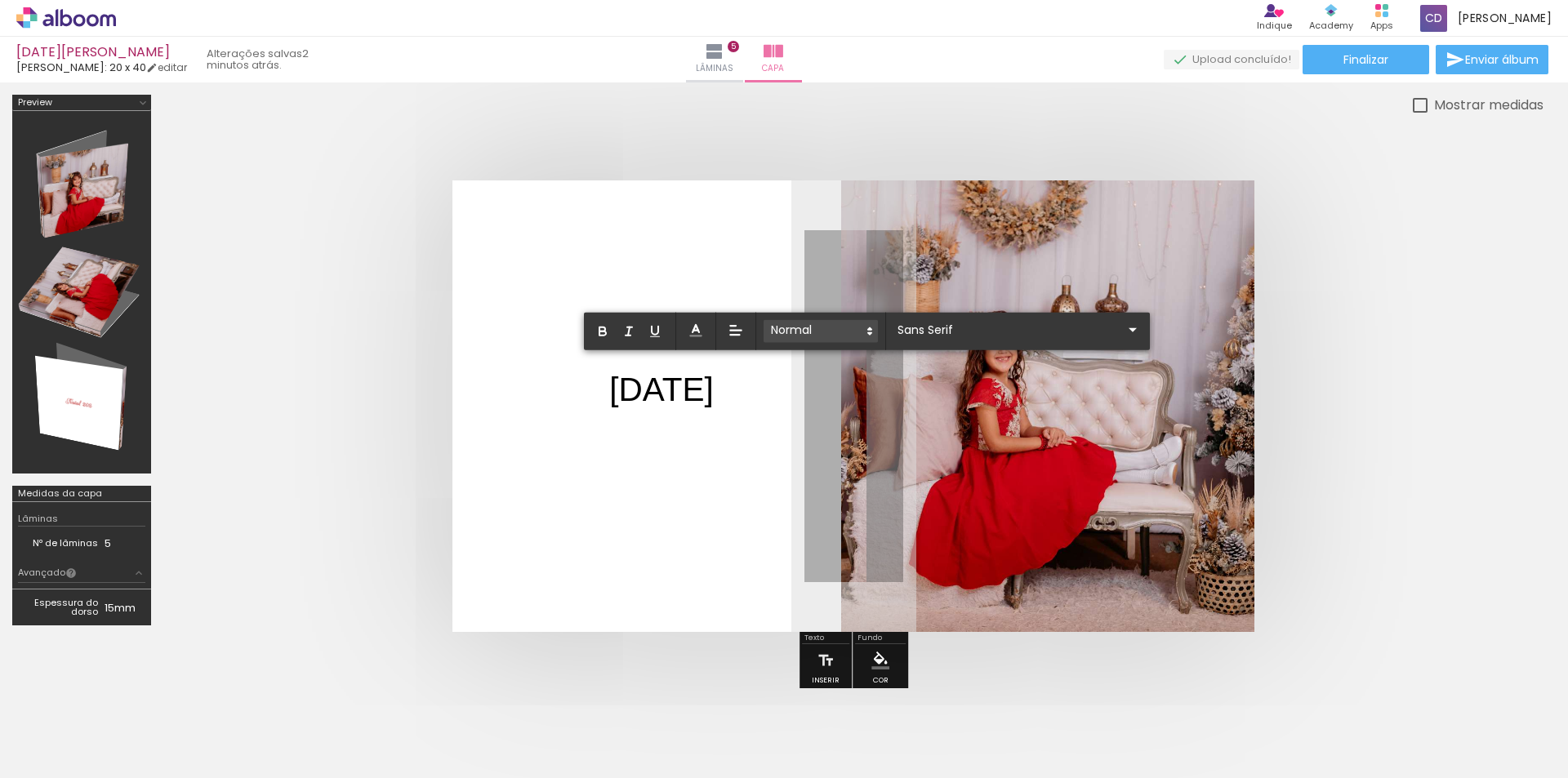
click at [832, 330] on span at bounding box center [820, 331] width 114 height 22
click at [941, 330] on input "Sans Serif" at bounding box center [1008, 330] width 230 height 17
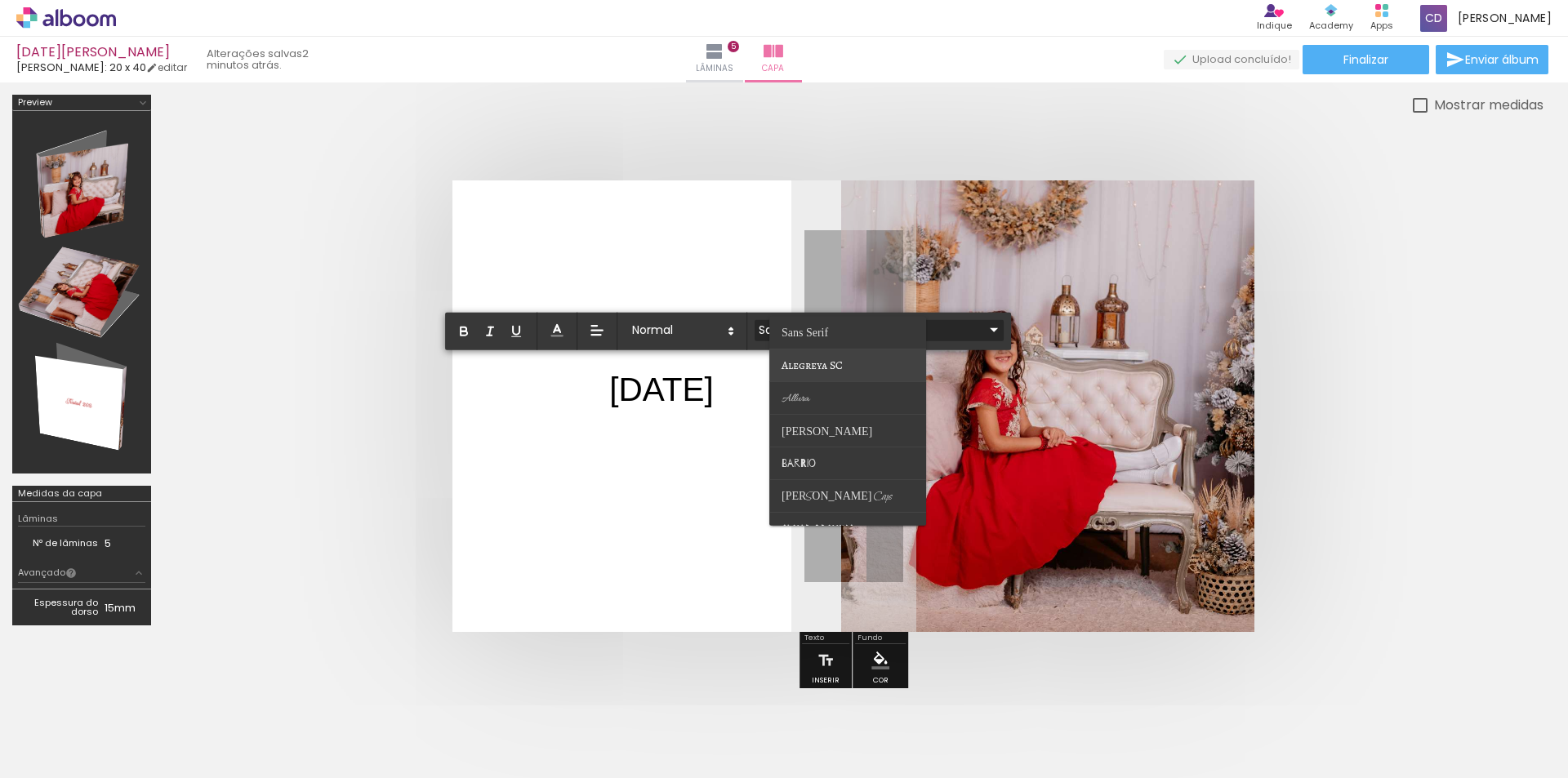
click at [855, 364] on paper-item at bounding box center [848, 365] width 156 height 32
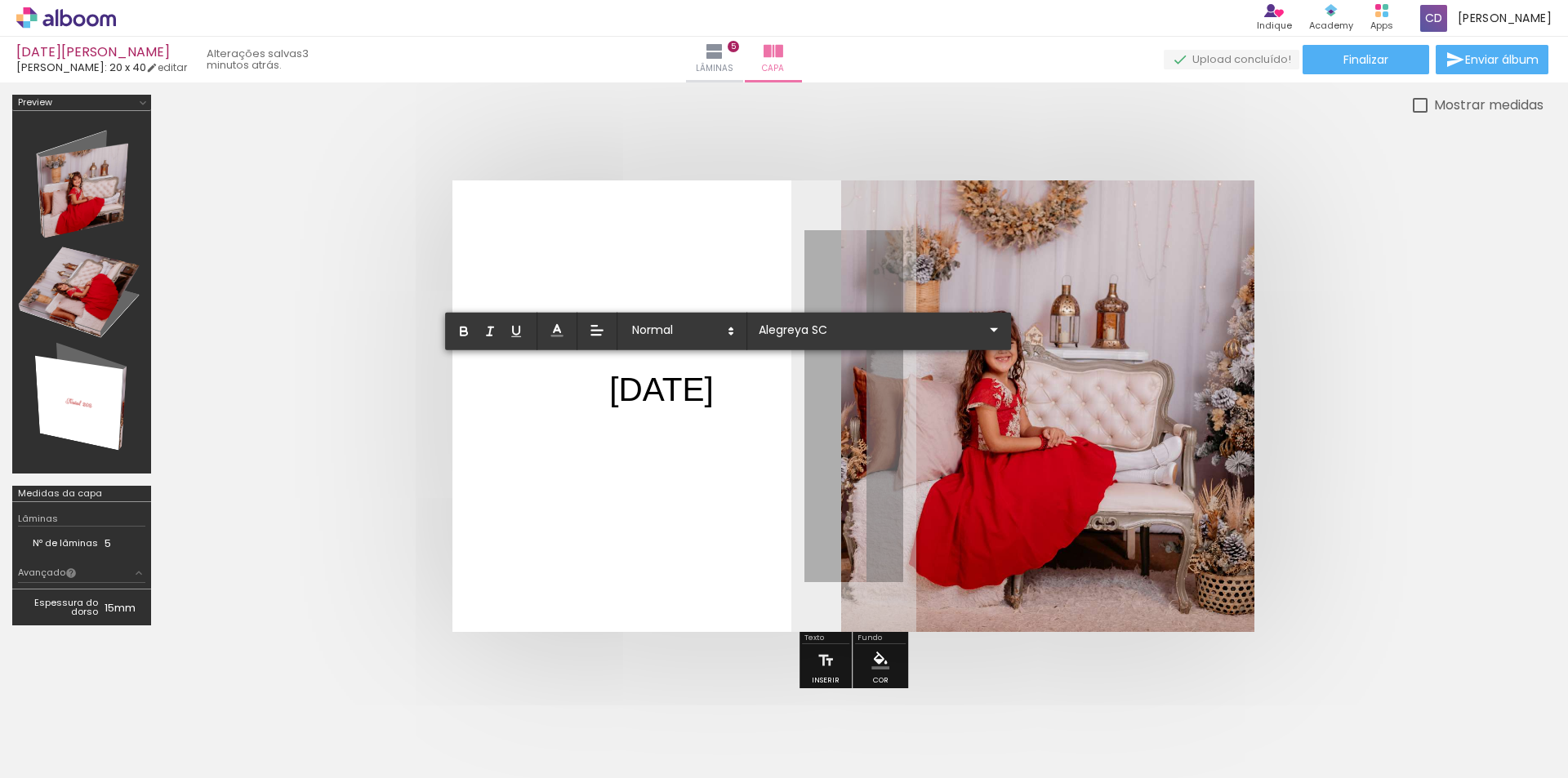
drag, startPoint x: 764, startPoint y: 388, endPoint x: 604, endPoint y: 392, distance: 160.0
click at [604, 392] on album-spread at bounding box center [853, 406] width 802 height 452
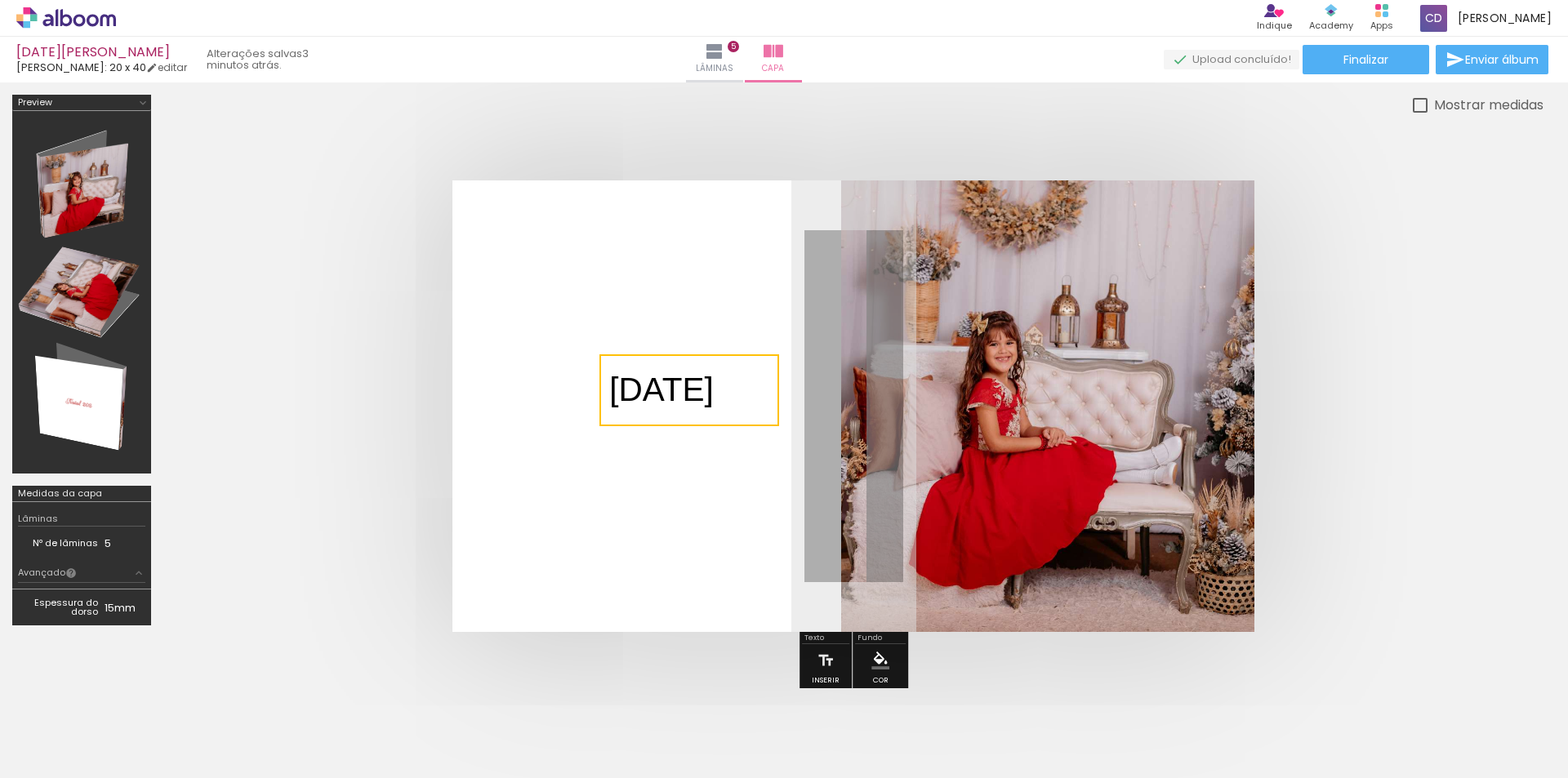
click at [612, 389] on quentale-selection at bounding box center [689, 390] width 180 height 72
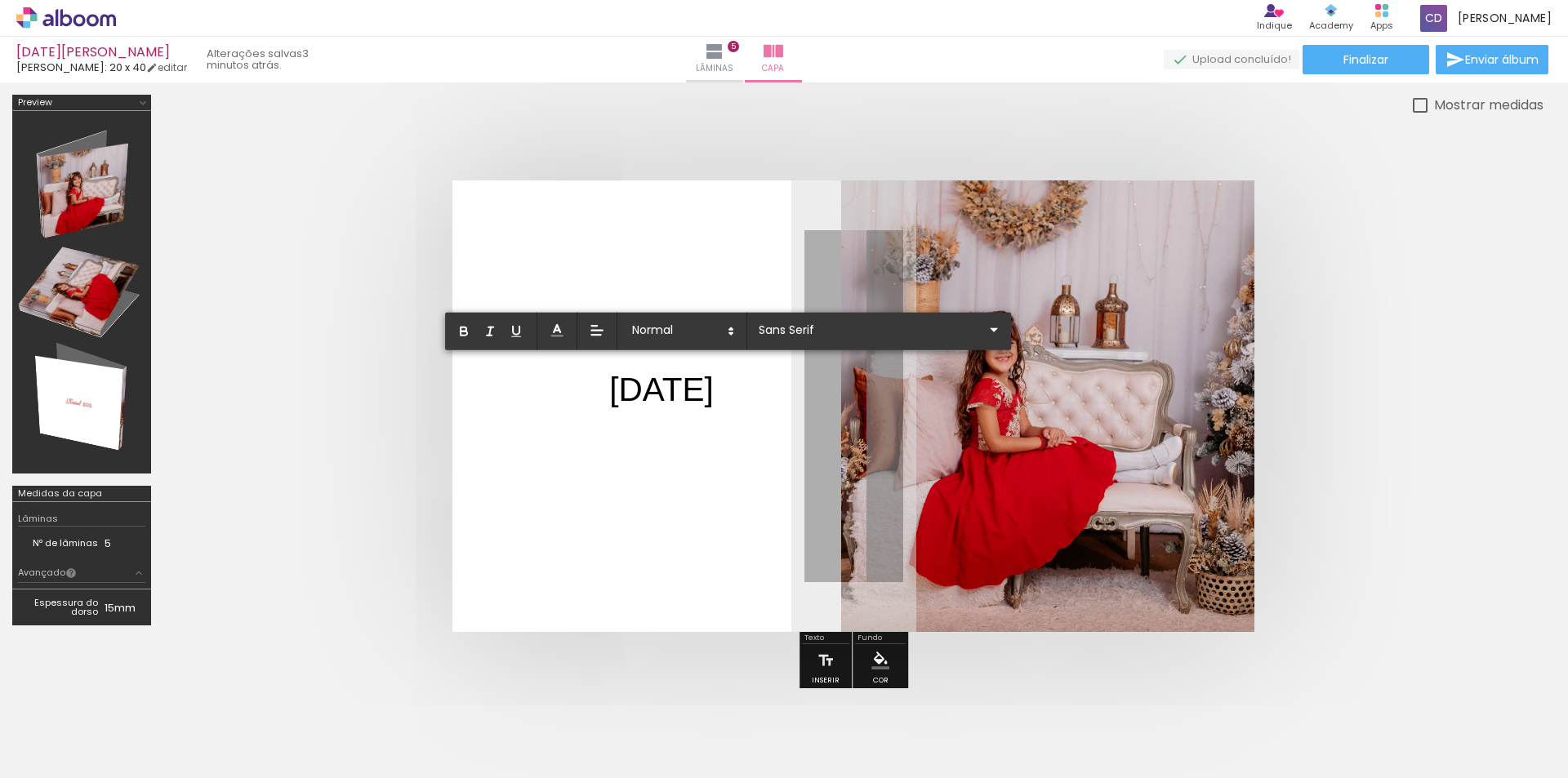
drag, startPoint x: 607, startPoint y: 385, endPoint x: 695, endPoint y: 390, distance: 88.1
click at [695, 390] on album-spread at bounding box center [853, 406] width 802 height 452
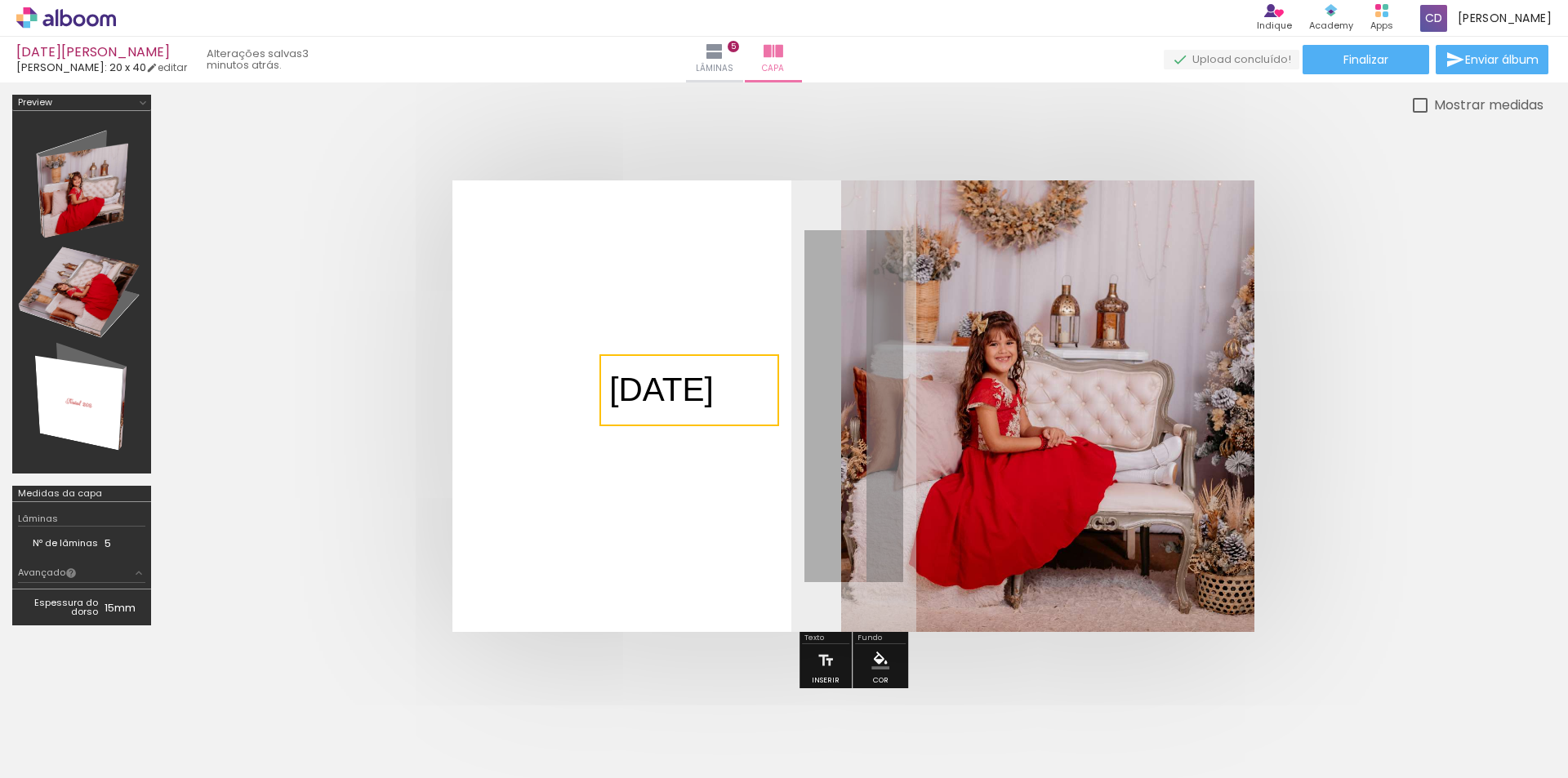
click at [762, 389] on quentale-selection at bounding box center [689, 390] width 180 height 72
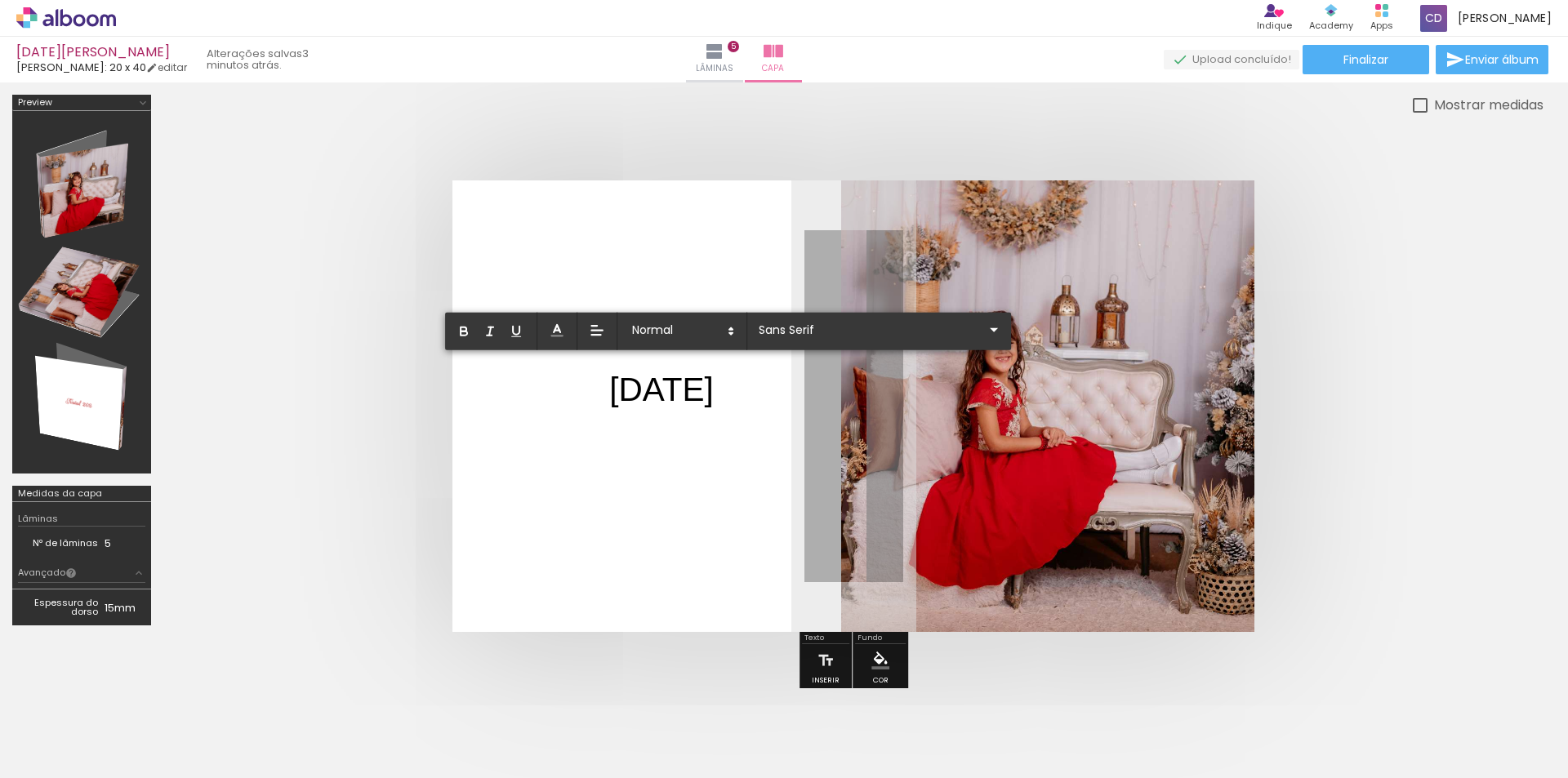
click at [657, 393] on p "[DATE] ﻿" at bounding box center [660, 390] width 104 height 47
click at [616, 389] on p "[DATE]" at bounding box center [660, 390] width 104 height 47
drag, startPoint x: 616, startPoint y: 389, endPoint x: 754, endPoint y: 389, distance: 138.0
click at [713, 389] on p "[DATE]" at bounding box center [660, 390] width 104 height 47
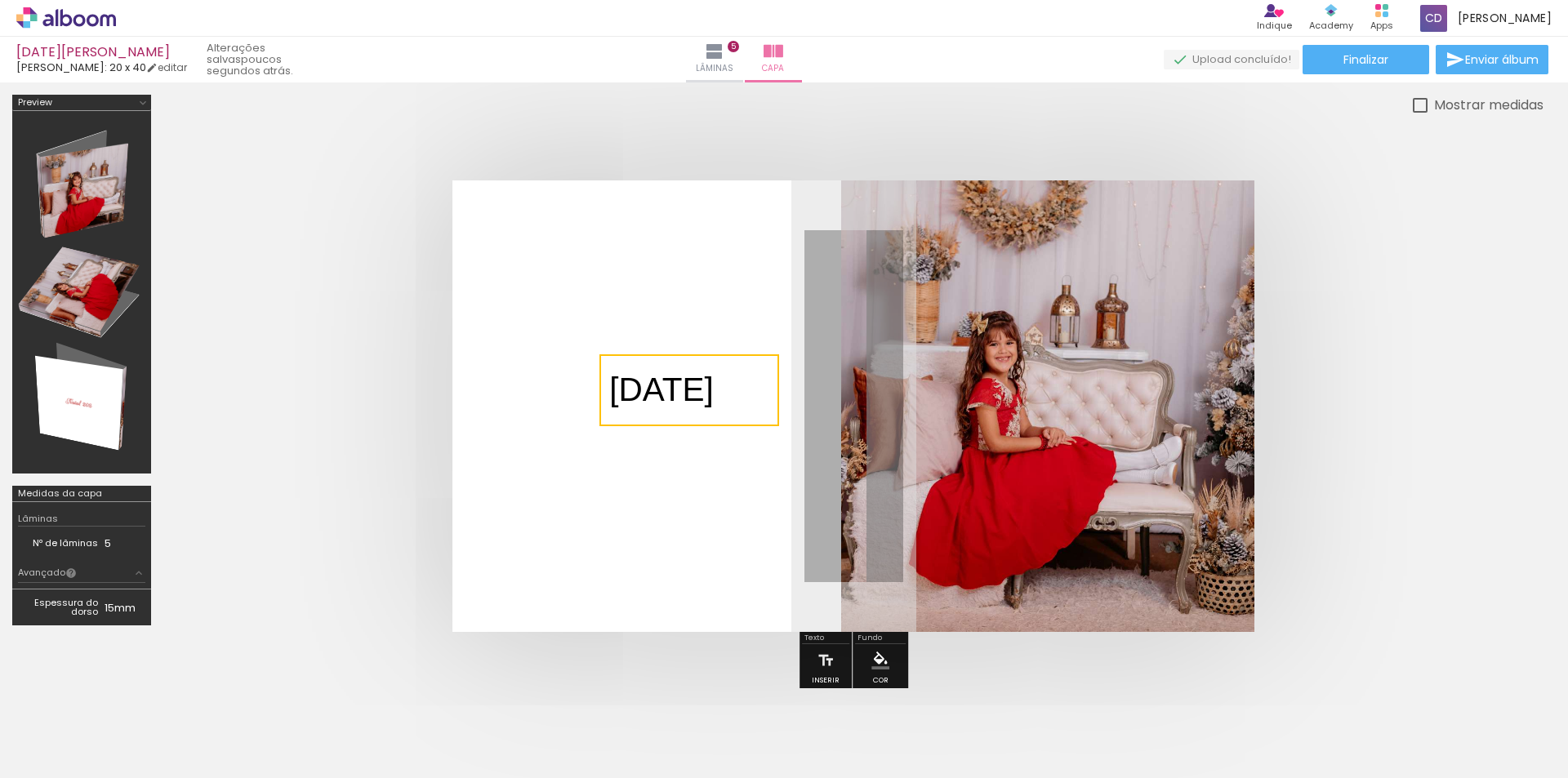
click at [732, 389] on quentale-selection at bounding box center [689, 390] width 180 height 72
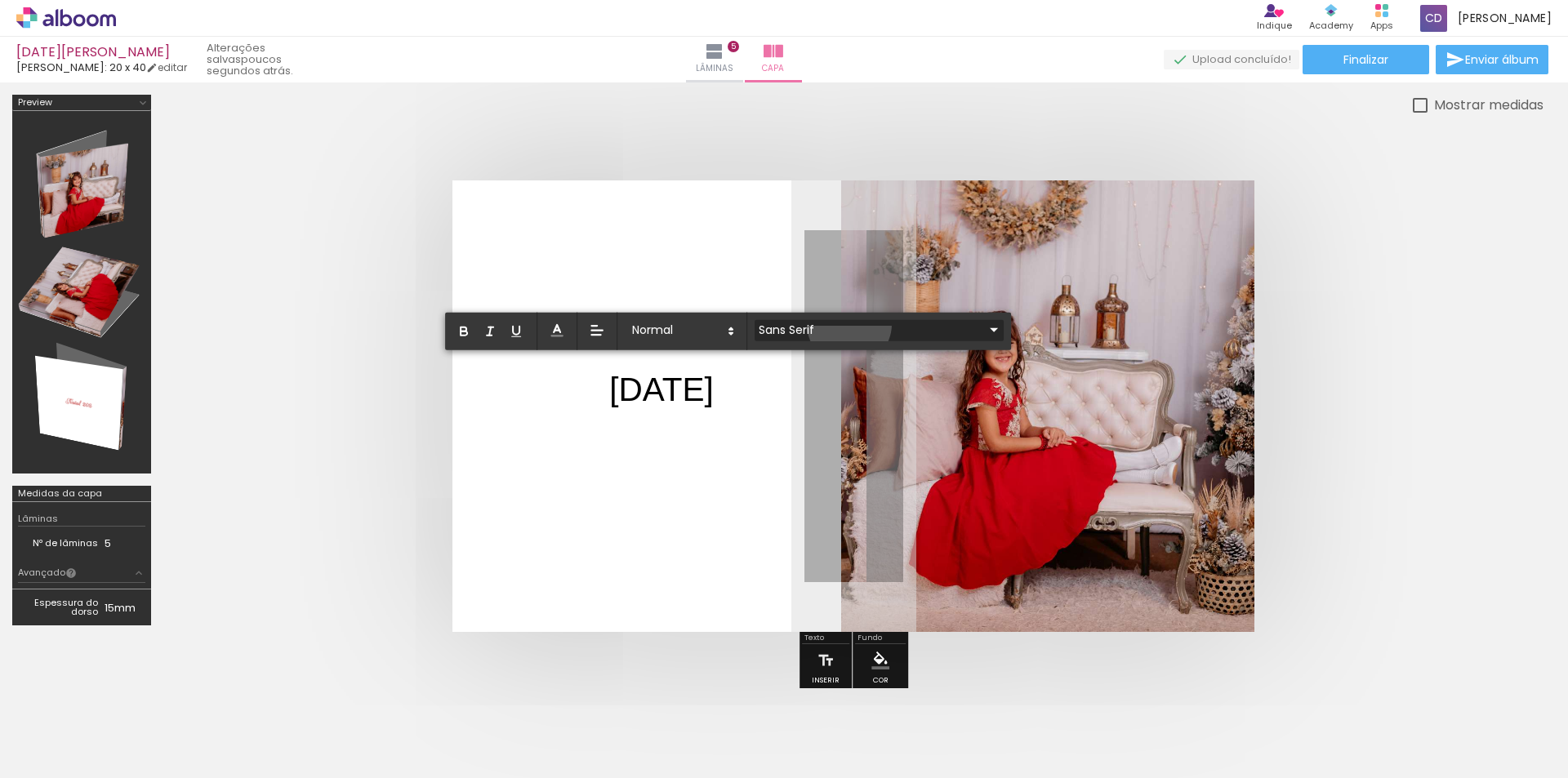
click at [849, 325] on input "Sans Serif" at bounding box center [869, 330] width 230 height 17
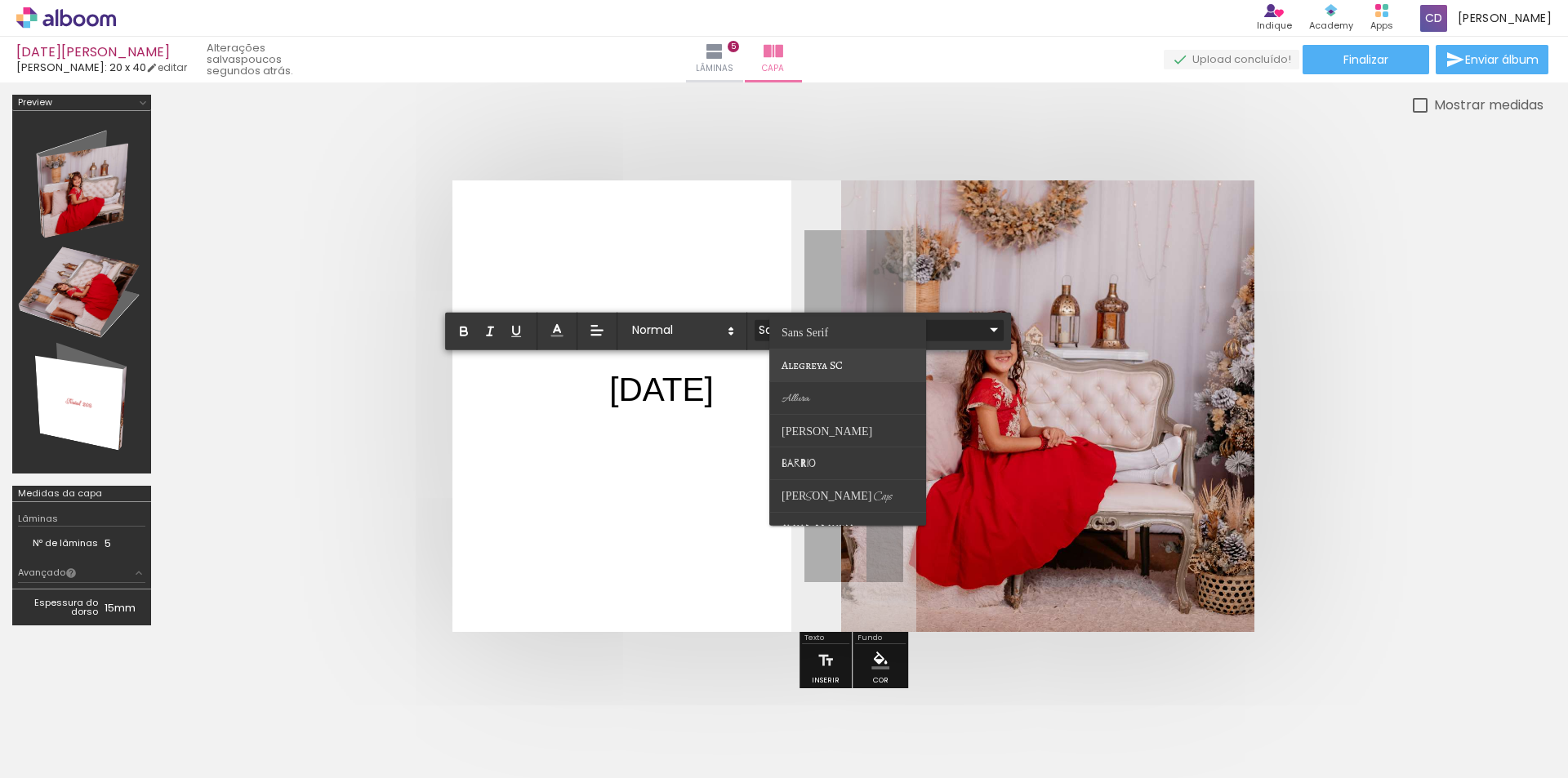
click at [828, 339] on span "Alegreya SC" at bounding box center [804, 333] width 47 height 12
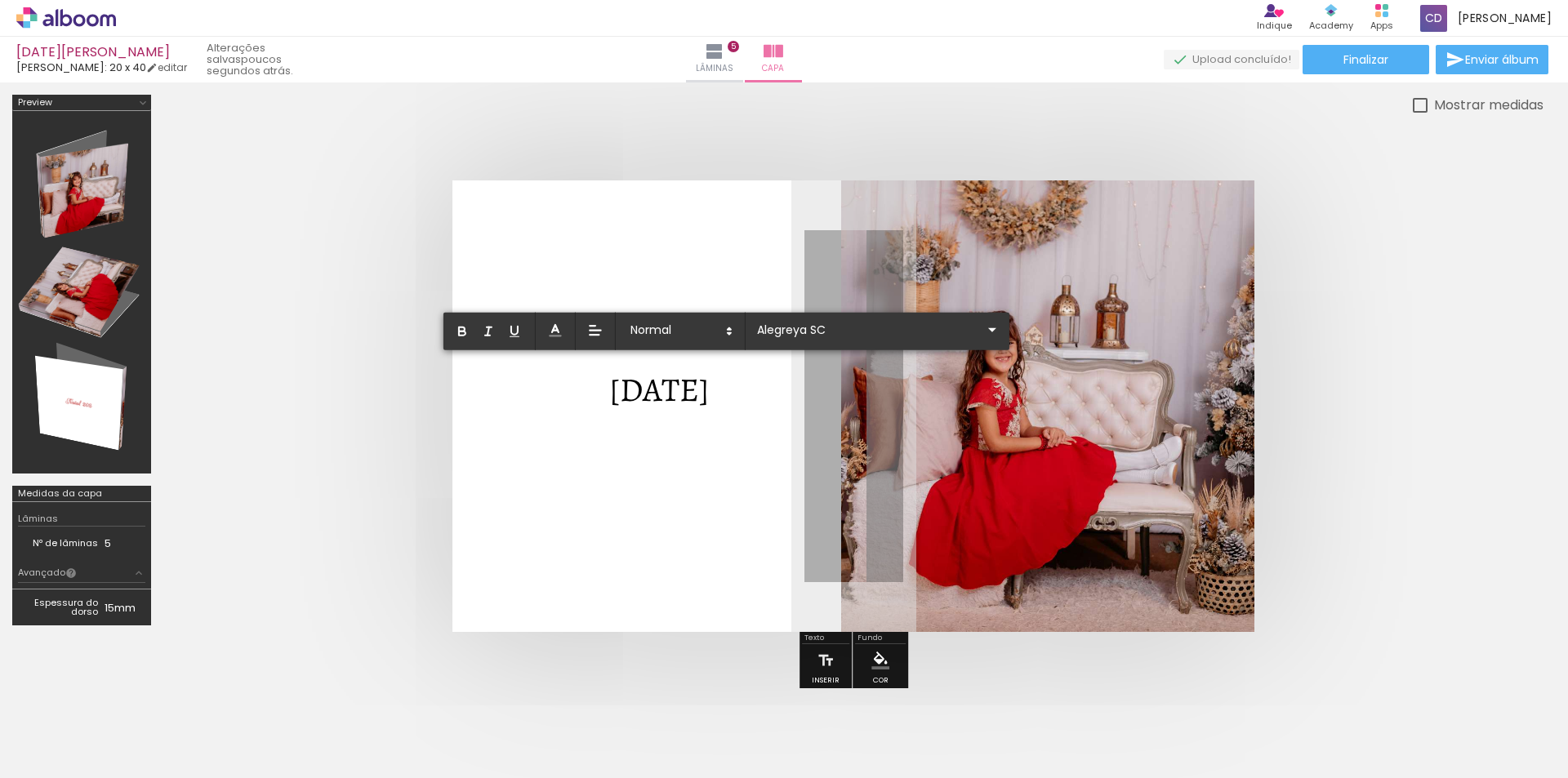
click at [754, 431] on quentale-layouter at bounding box center [853, 406] width 802 height 452
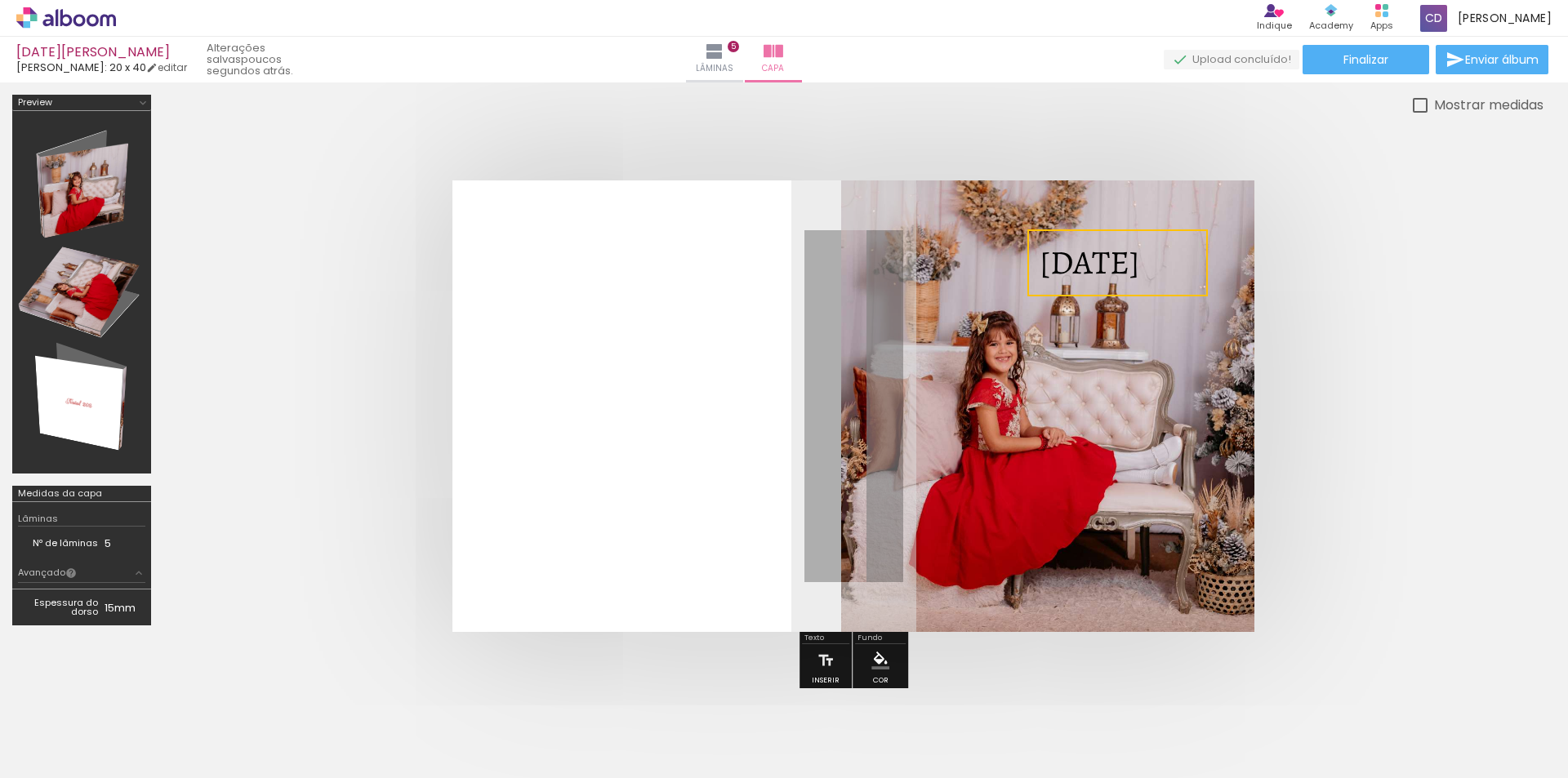
drag, startPoint x: 690, startPoint y: 399, endPoint x: 1121, endPoint y: 274, distance: 448.8
click at [1121, 274] on quentale-selection at bounding box center [1117, 263] width 181 height 67
click at [1130, 264] on quentale-selection at bounding box center [1117, 263] width 181 height 67
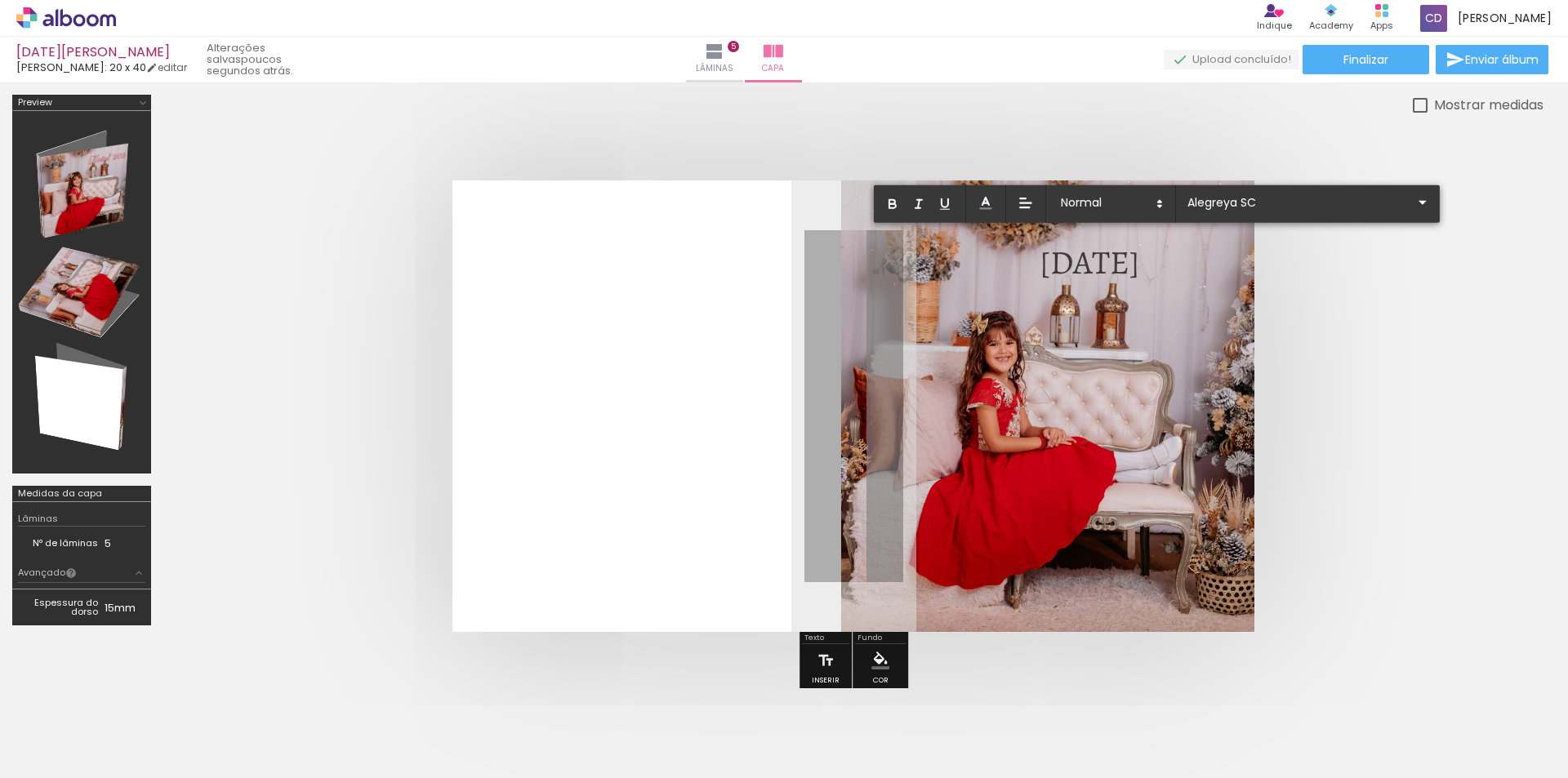
click at [1130, 264] on span "[DATE]" at bounding box center [1090, 263] width 101 height 45
click at [993, 206] on icon at bounding box center [986, 204] width 17 height 17
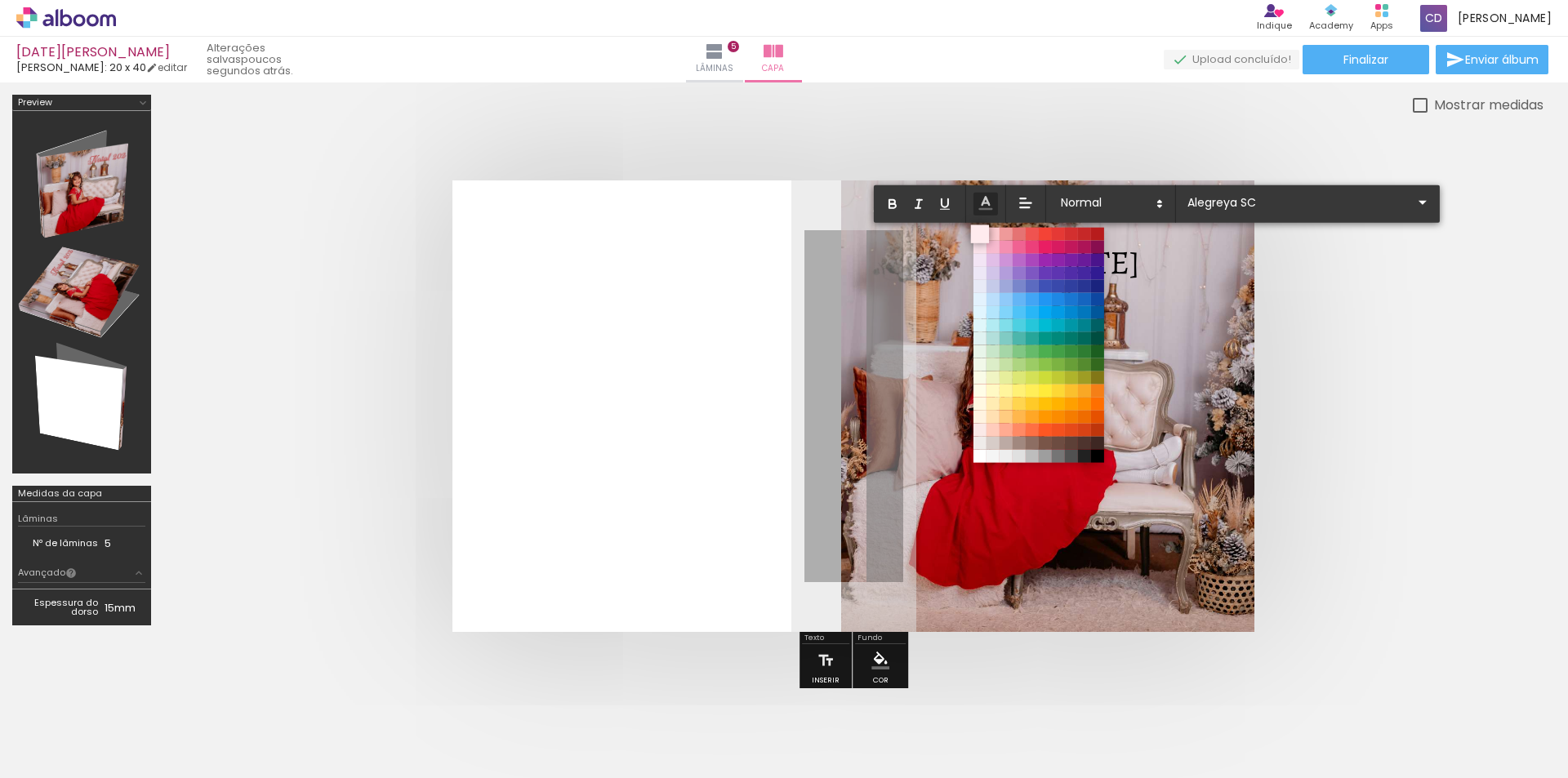
click at [977, 236] on span at bounding box center [980, 234] width 18 height 18
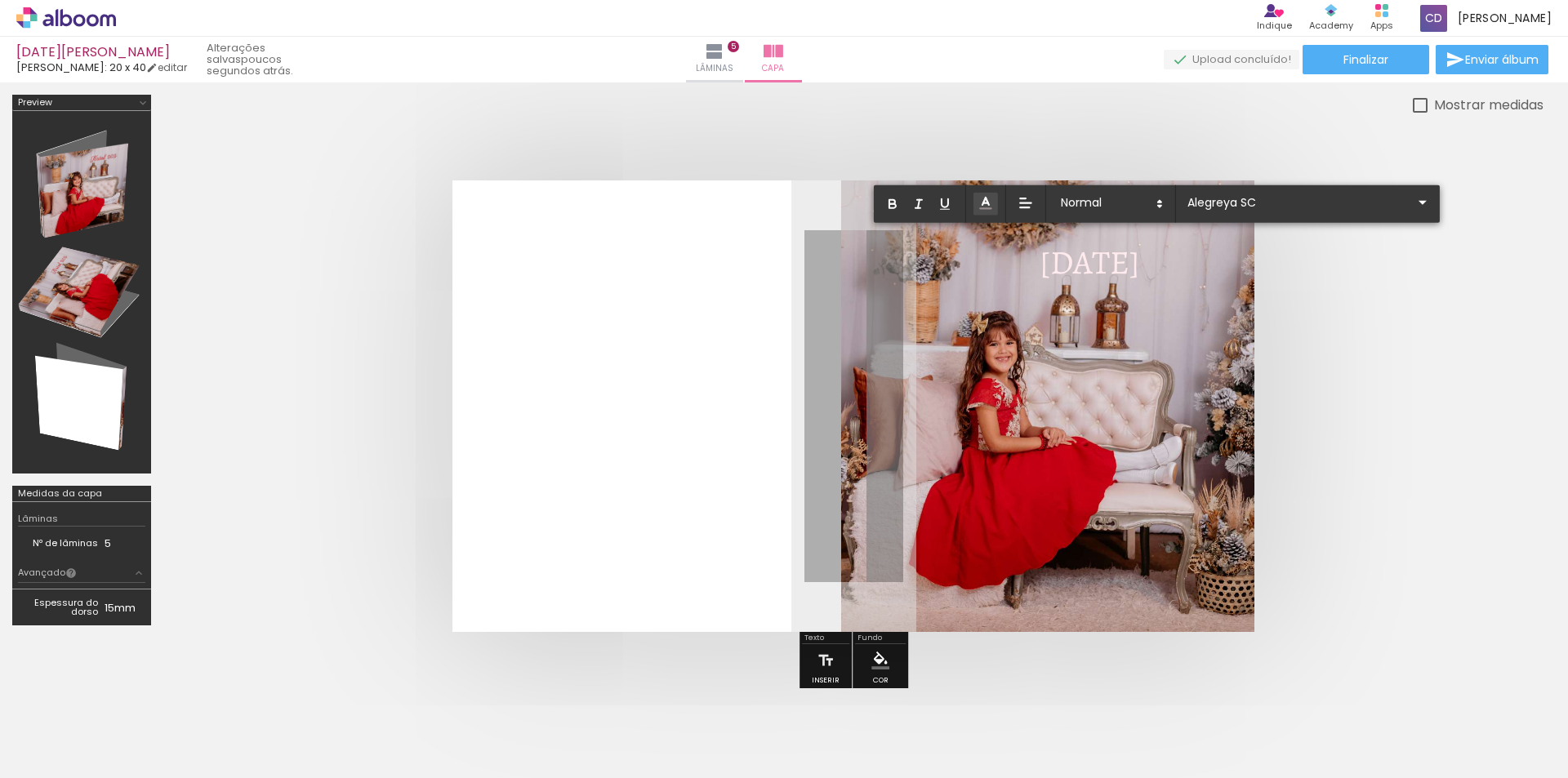
click at [1165, 300] on quentale-layouter at bounding box center [853, 406] width 802 height 452
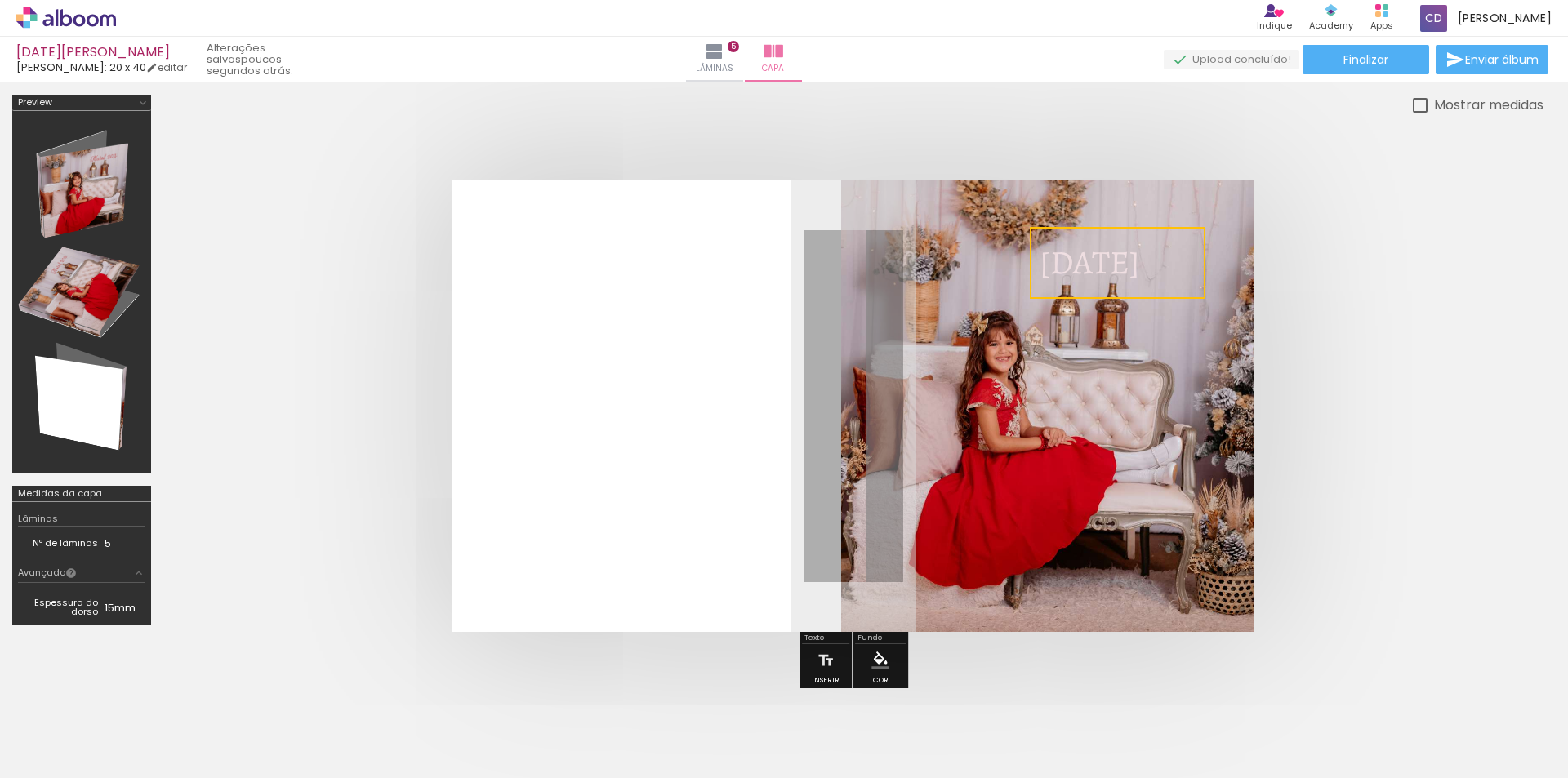
click at [1152, 319] on quentale-layouter at bounding box center [853, 406] width 802 height 452
click at [1140, 272] on span "[DATE]" at bounding box center [1090, 263] width 101 height 45
click at [1160, 265] on quentale-selection at bounding box center [1117, 263] width 181 height 67
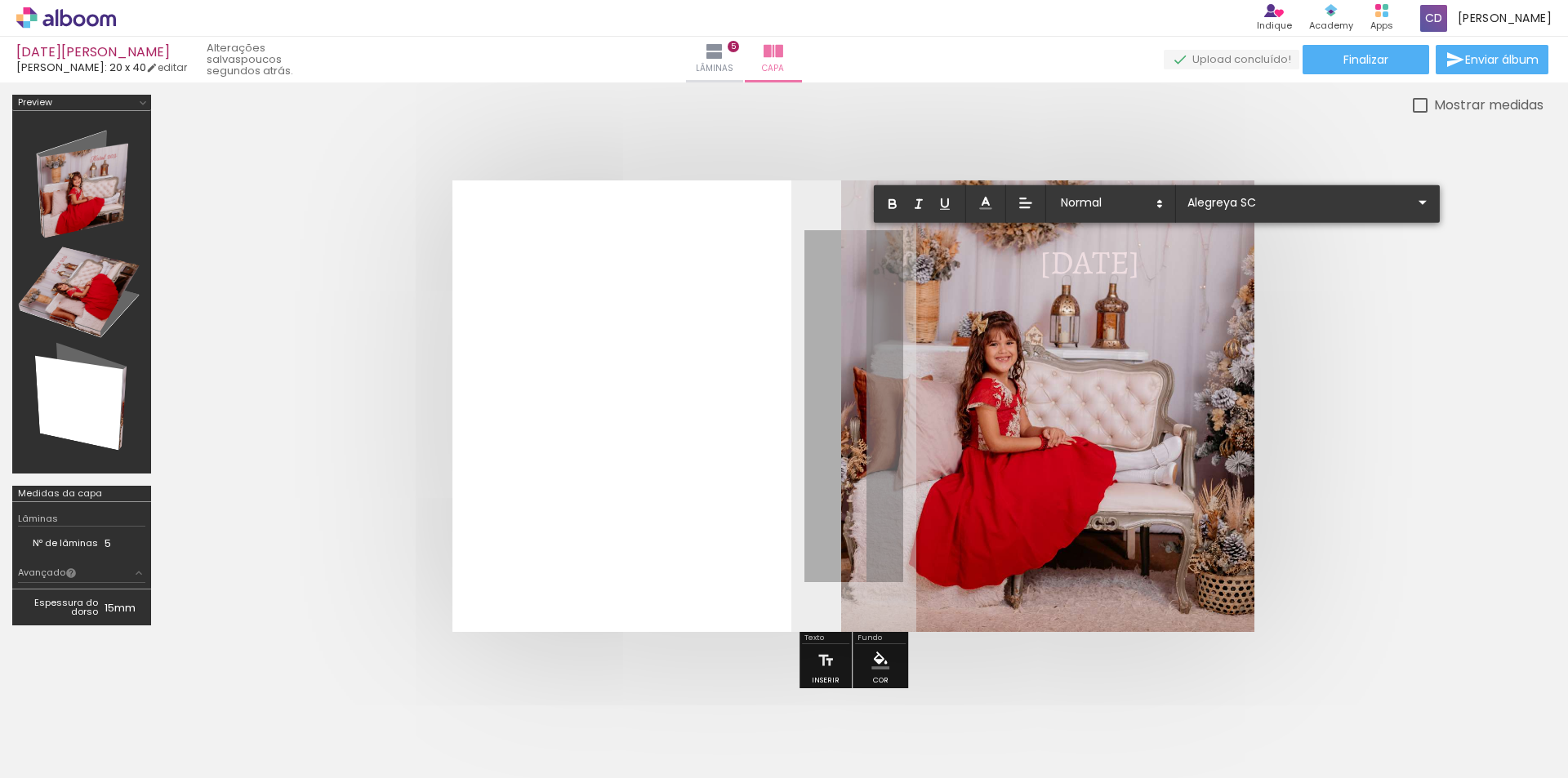
click at [1140, 265] on span "[DATE]" at bounding box center [1090, 263] width 101 height 45
click at [1046, 264] on span "[DATE]" at bounding box center [1090, 263] width 101 height 45
click at [1049, 262] on span "[DATE]" at bounding box center [1090, 263] width 101 height 45
click at [1056, 264] on span "[DATE]" at bounding box center [1090, 263] width 101 height 45
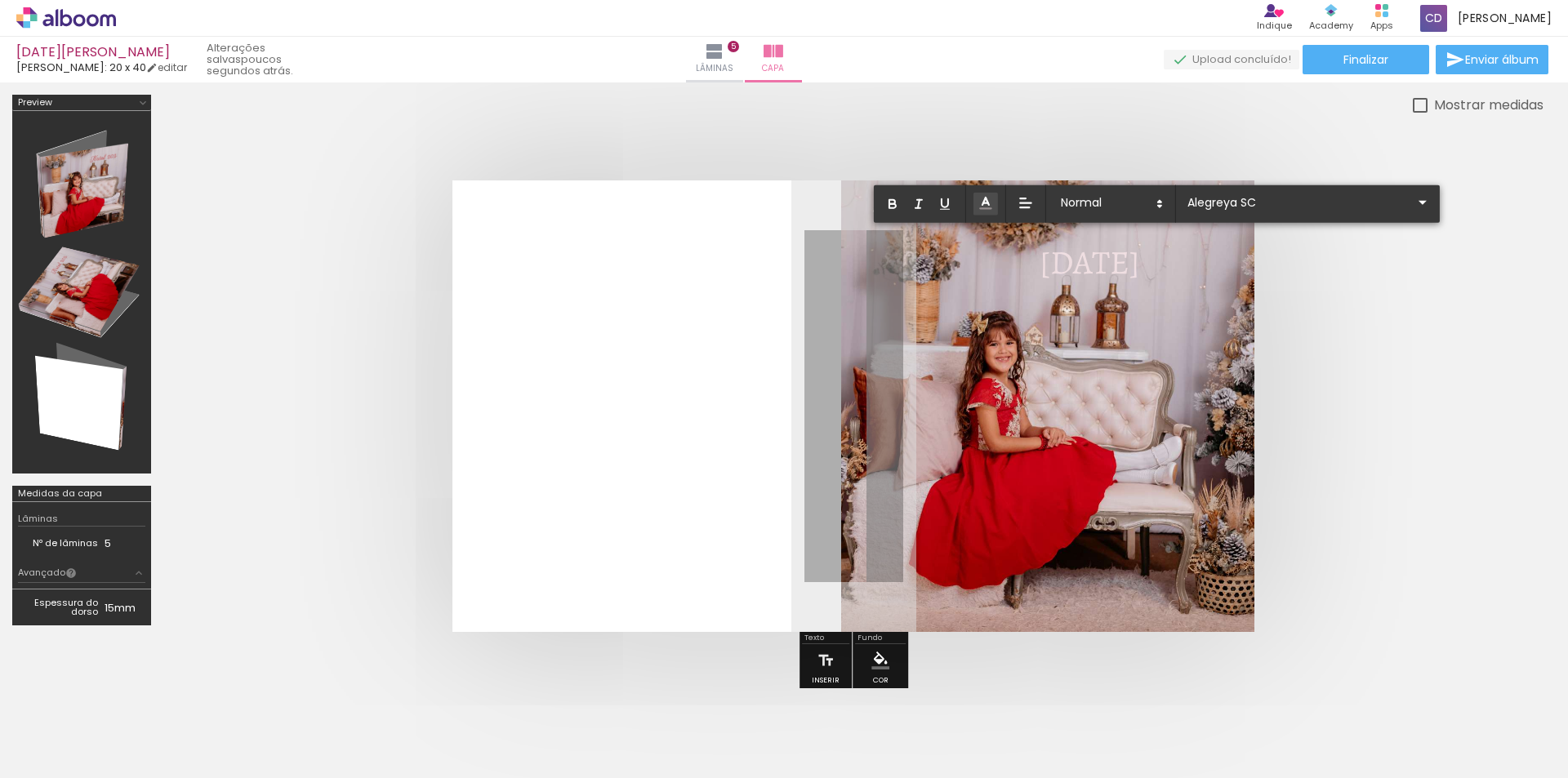
click at [1056, 264] on span "[DATE]" at bounding box center [1090, 263] width 101 height 45
click at [1091, 264] on span "[DATE]" at bounding box center [1090, 263] width 101 height 45
click at [1140, 265] on span "[DATE]" at bounding box center [1090, 263] width 101 height 45
click at [1140, 270] on span "[DATE]" at bounding box center [1090, 263] width 101 height 45
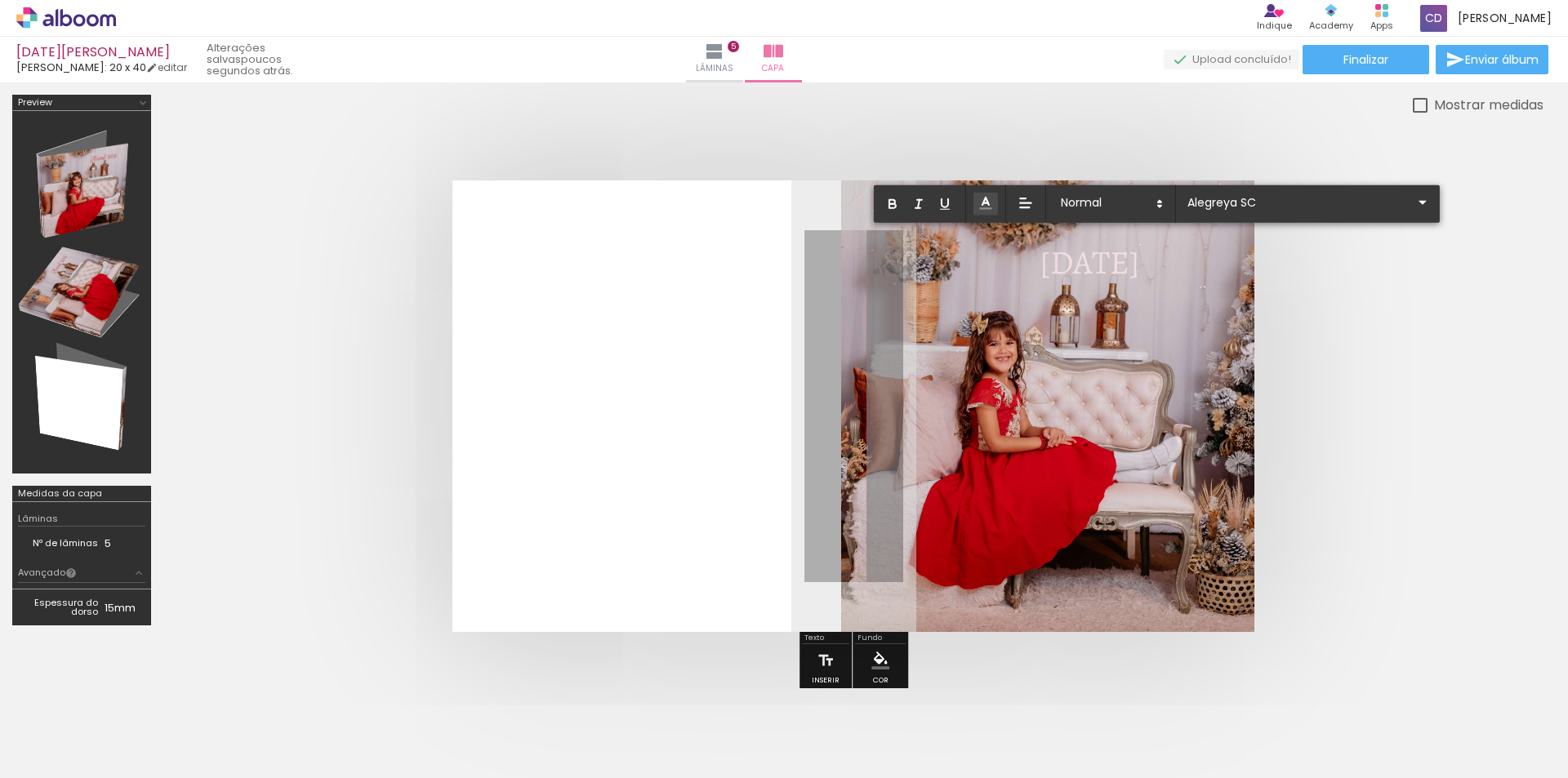
click at [1134, 265] on span "[DATE]" at bounding box center [1090, 263] width 101 height 45
click at [1046, 263] on span "[DATE]" at bounding box center [1090, 263] width 101 height 45
drag, startPoint x: 1049, startPoint y: 261, endPoint x: 1196, endPoint y: 266, distance: 147.1
click at [1196, 266] on album-spread at bounding box center [853, 406] width 802 height 452
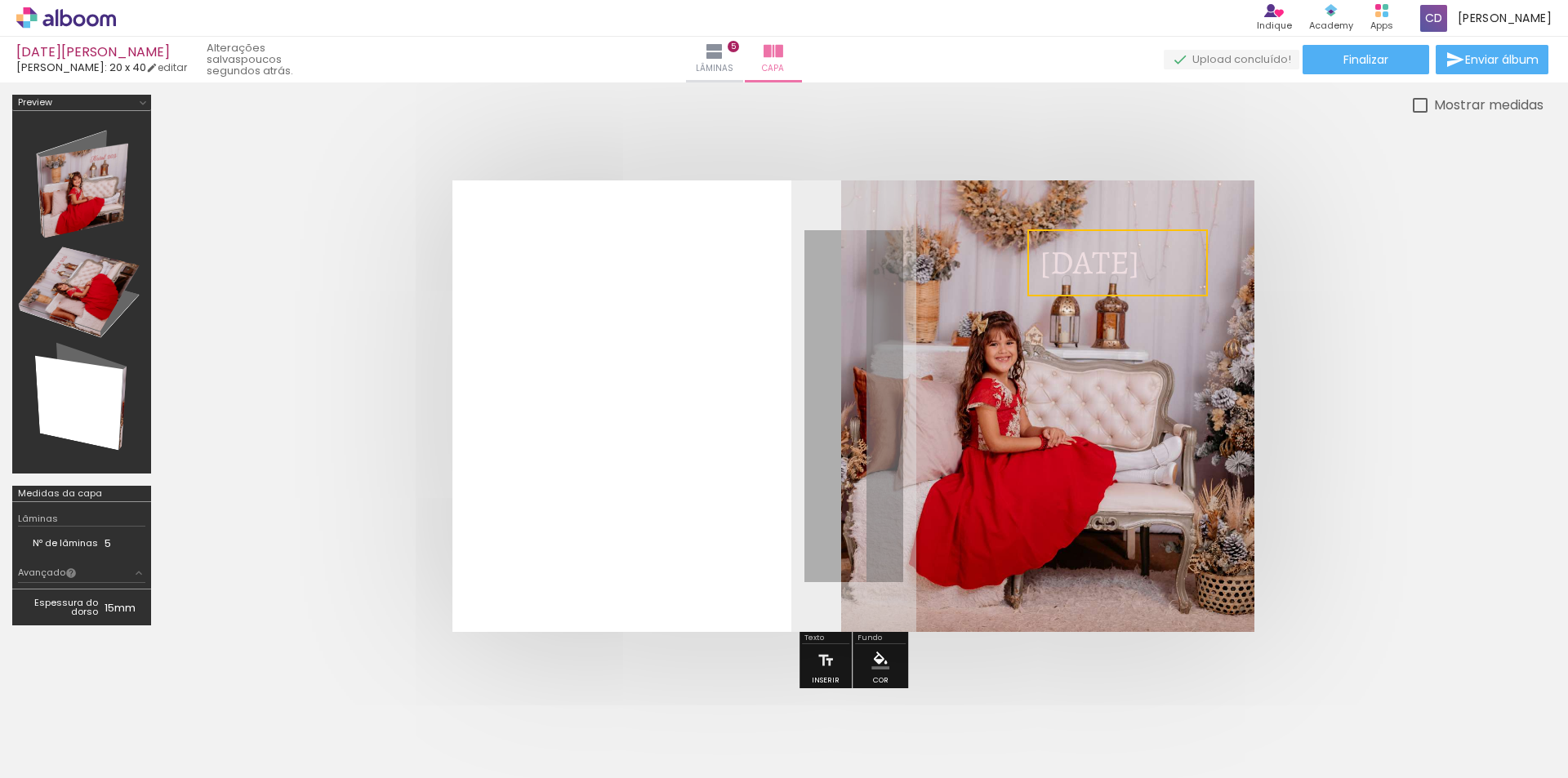
click at [1101, 267] on quentale-selection at bounding box center [1117, 263] width 181 height 67
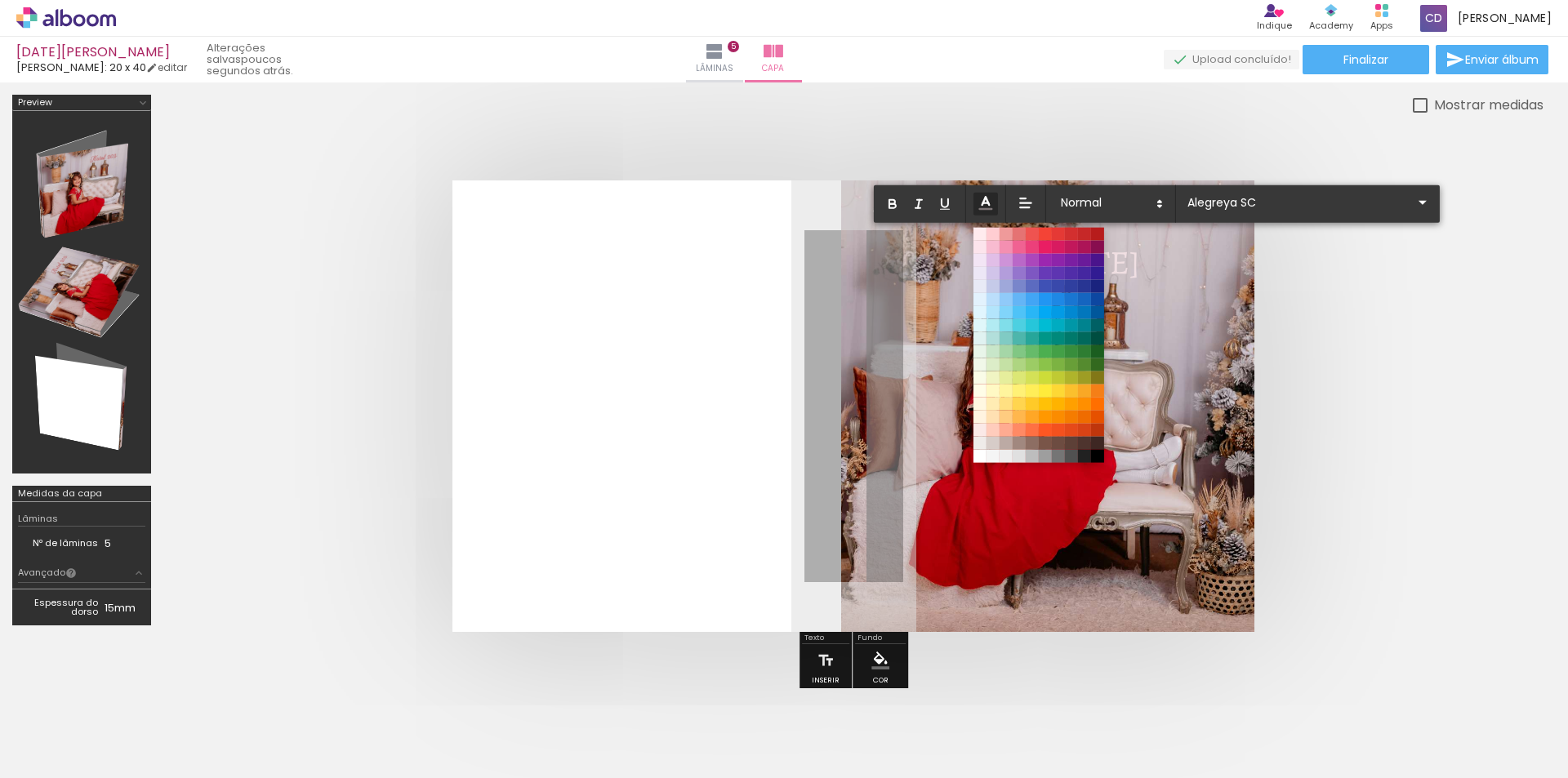
click at [989, 201] on icon at bounding box center [986, 204] width 18 height 18
click at [979, 456] on span at bounding box center [980, 456] width 18 height 18
click at [987, 209] on line at bounding box center [986, 209] width 12 height 0
click at [1096, 231] on span at bounding box center [1097, 234] width 18 height 18
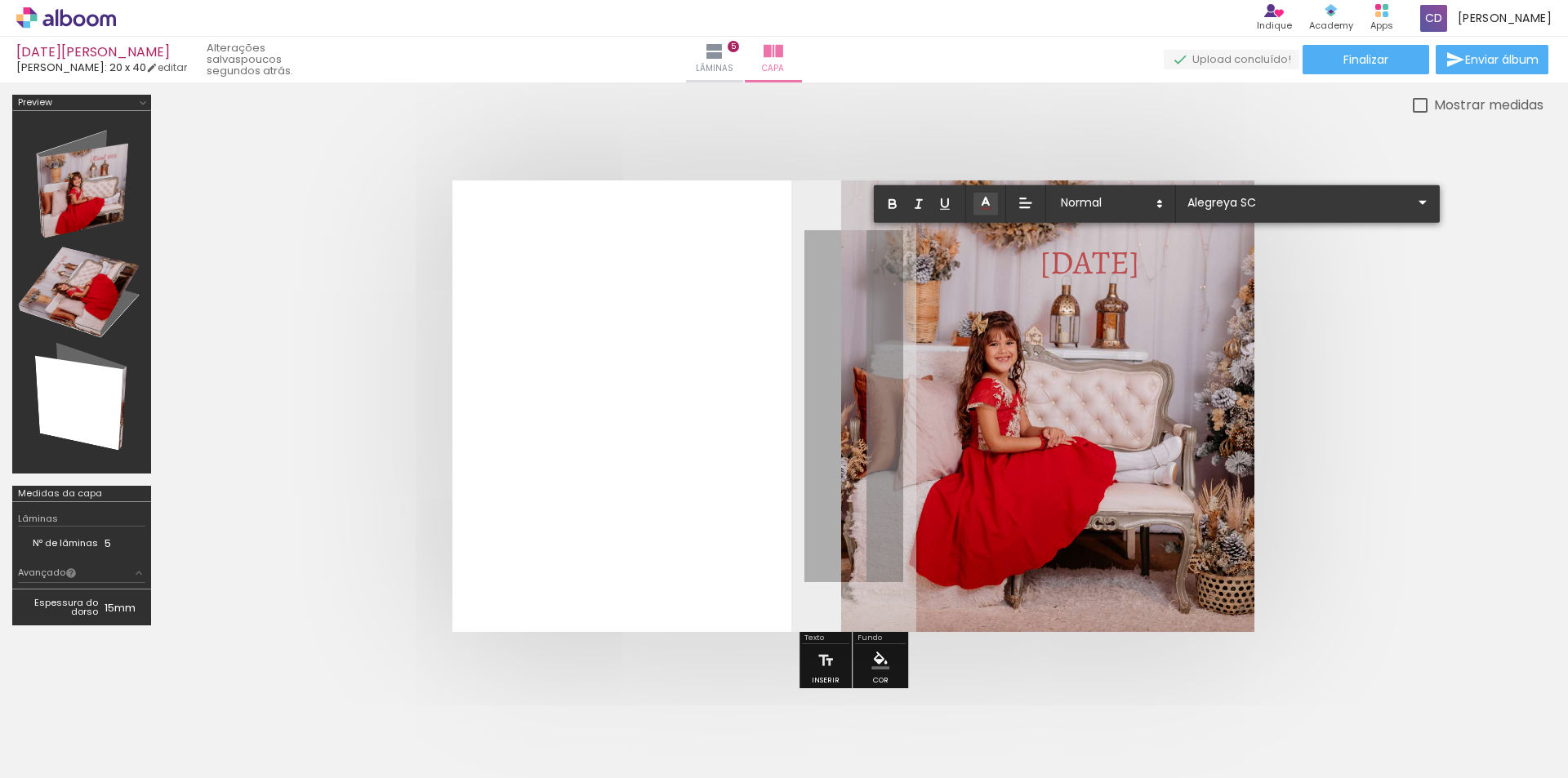
click at [1142, 303] on quentale-layouter at bounding box center [853, 406] width 802 height 452
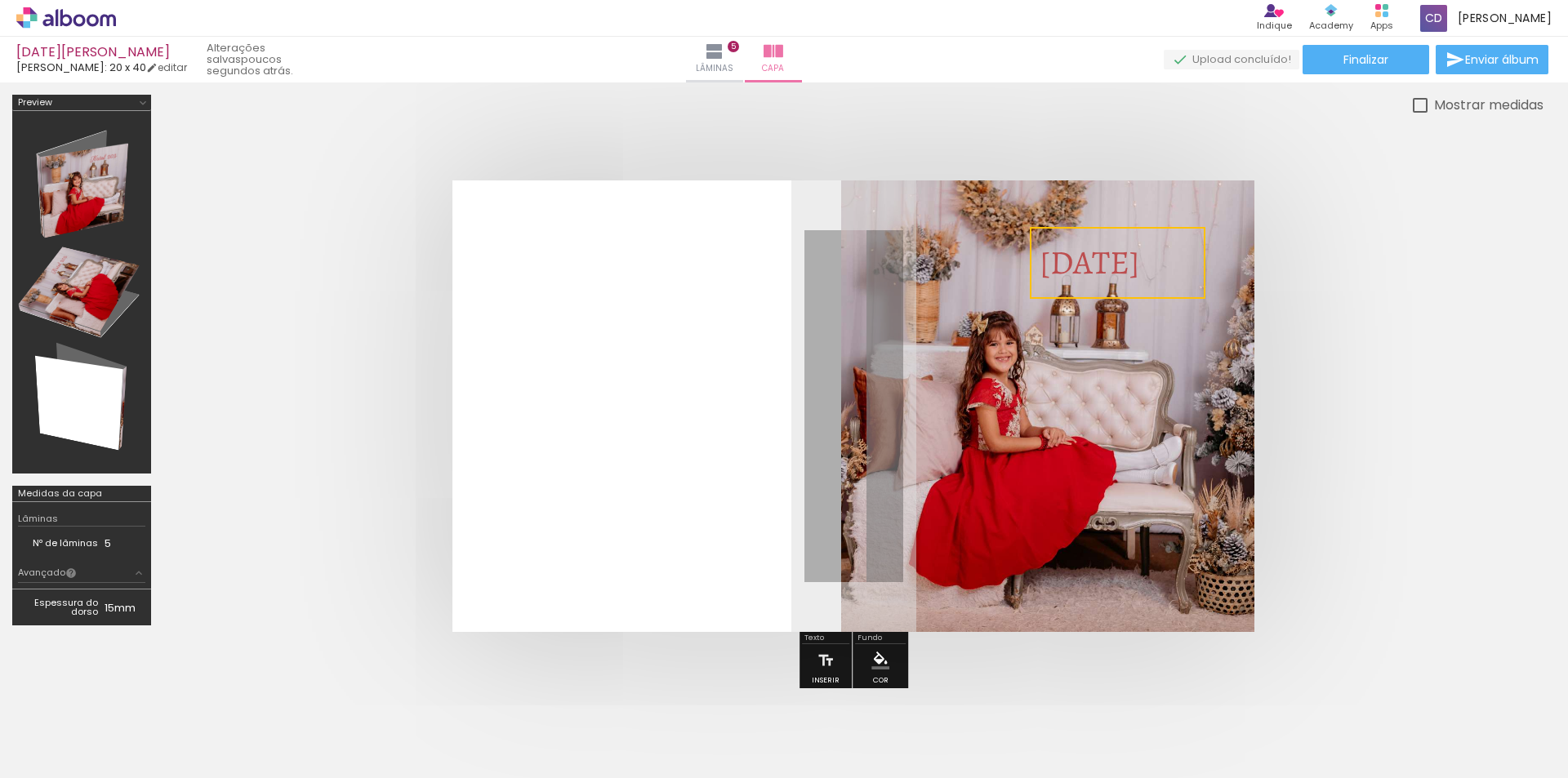
click at [1151, 305] on quentale-layouter at bounding box center [853, 406] width 802 height 452
click at [1105, 268] on span "[DATE]" at bounding box center [1090, 263] width 101 height 45
click at [1105, 268] on quentale-selection at bounding box center [1117, 263] width 181 height 67
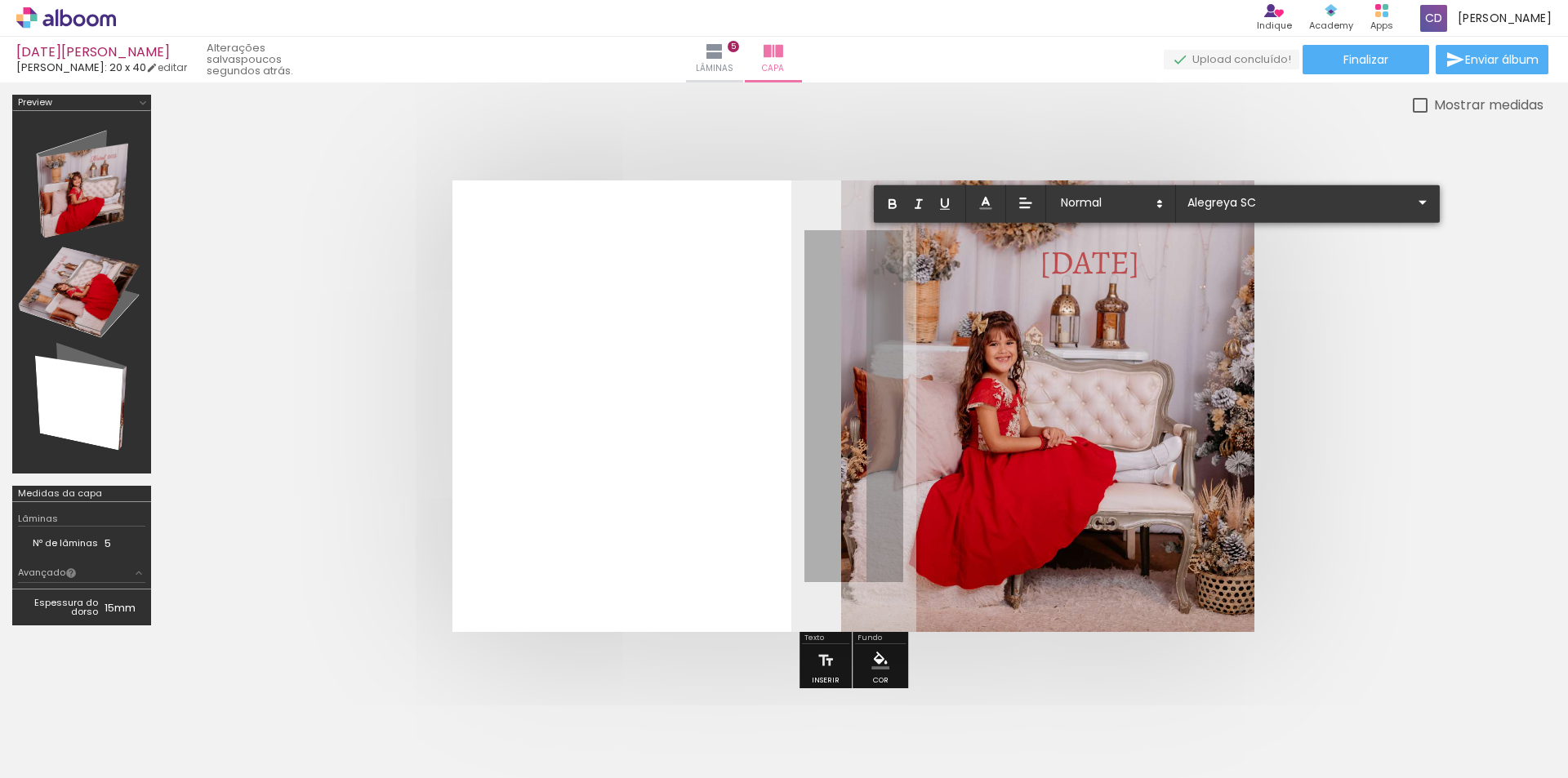
click at [1056, 262] on span "[DATE]" at bounding box center [1090, 263] width 101 height 45
drag, startPoint x: 1056, startPoint y: 262, endPoint x: 1127, endPoint y: 261, distance: 71.0
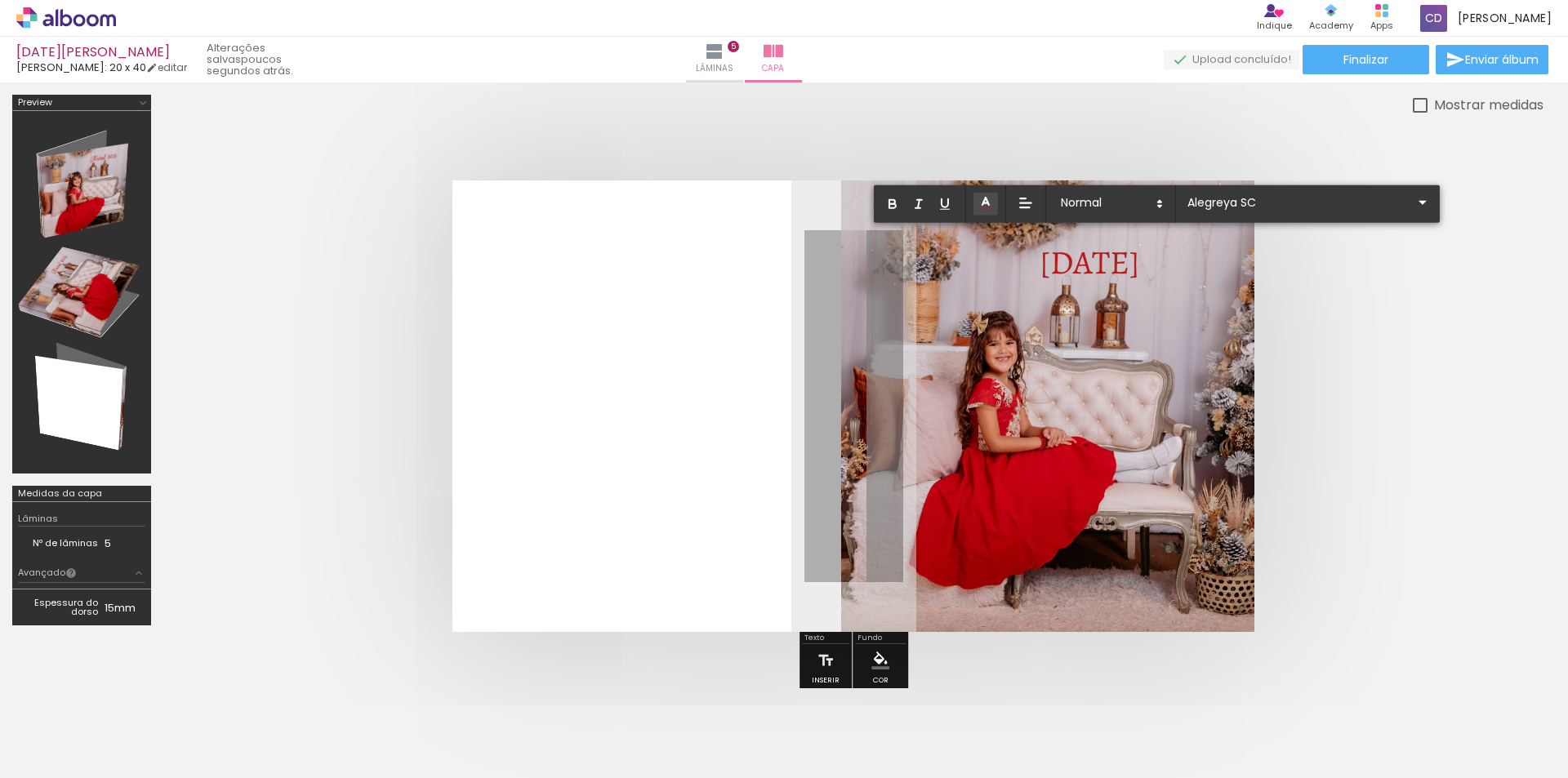
click at [1127, 261] on span "[DATE]" at bounding box center [1090, 263] width 101 height 45
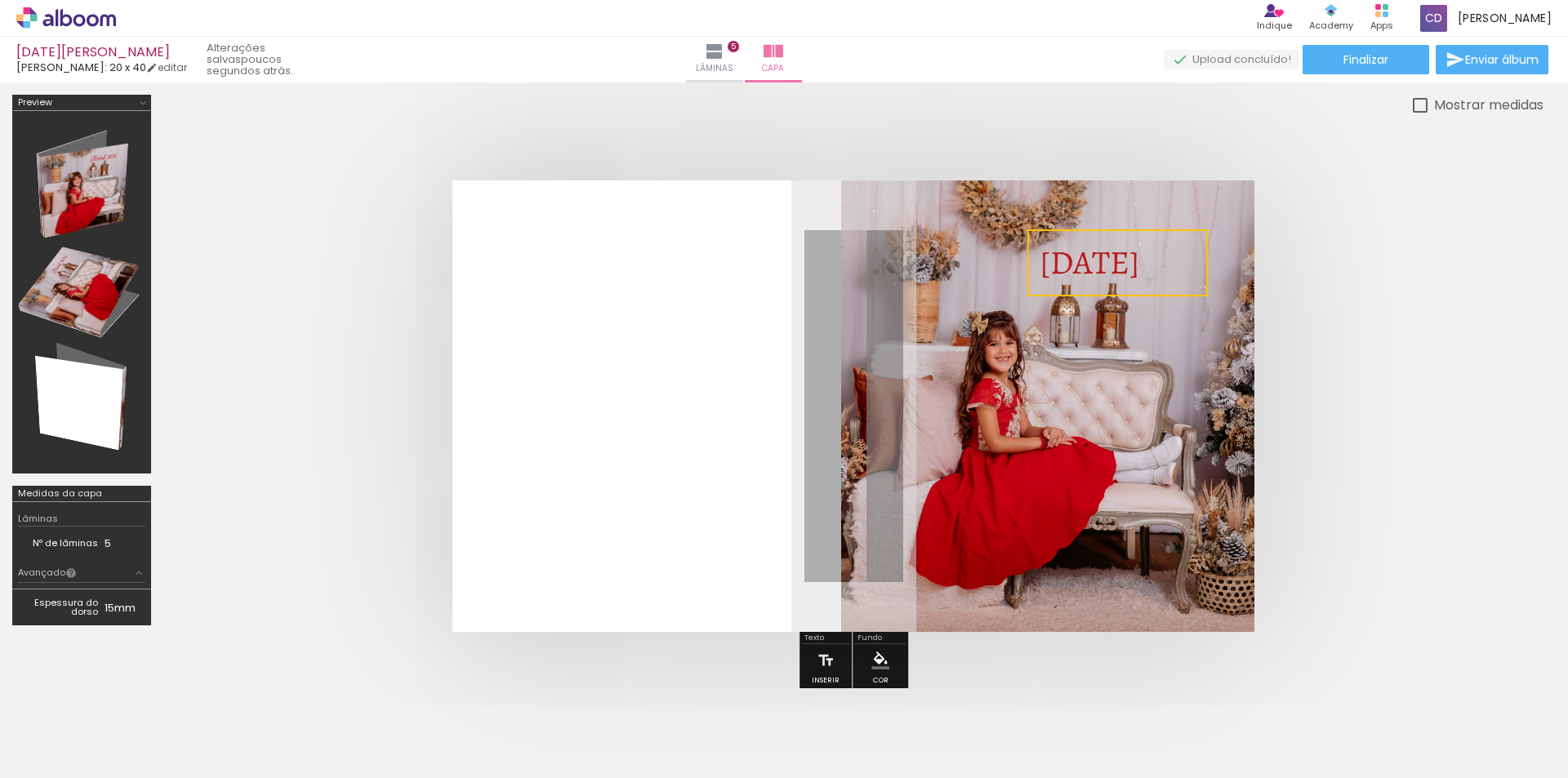
click at [1066, 260] on quentale-selection at bounding box center [1117, 263] width 181 height 67
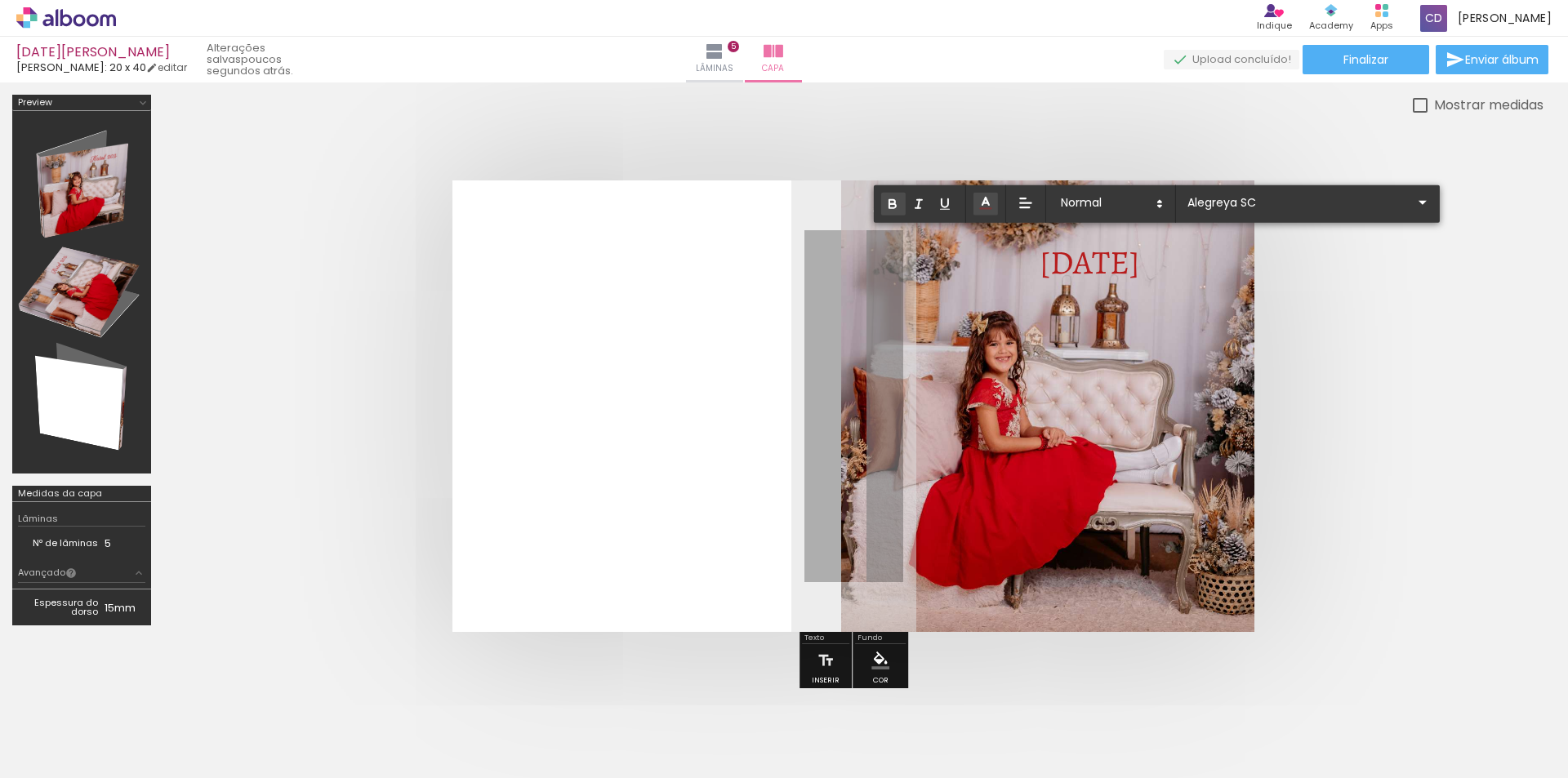
click at [893, 198] on icon "button" at bounding box center [893, 205] width 15 height 15
click at [973, 287] on quentale-layouter at bounding box center [853, 406] width 802 height 452
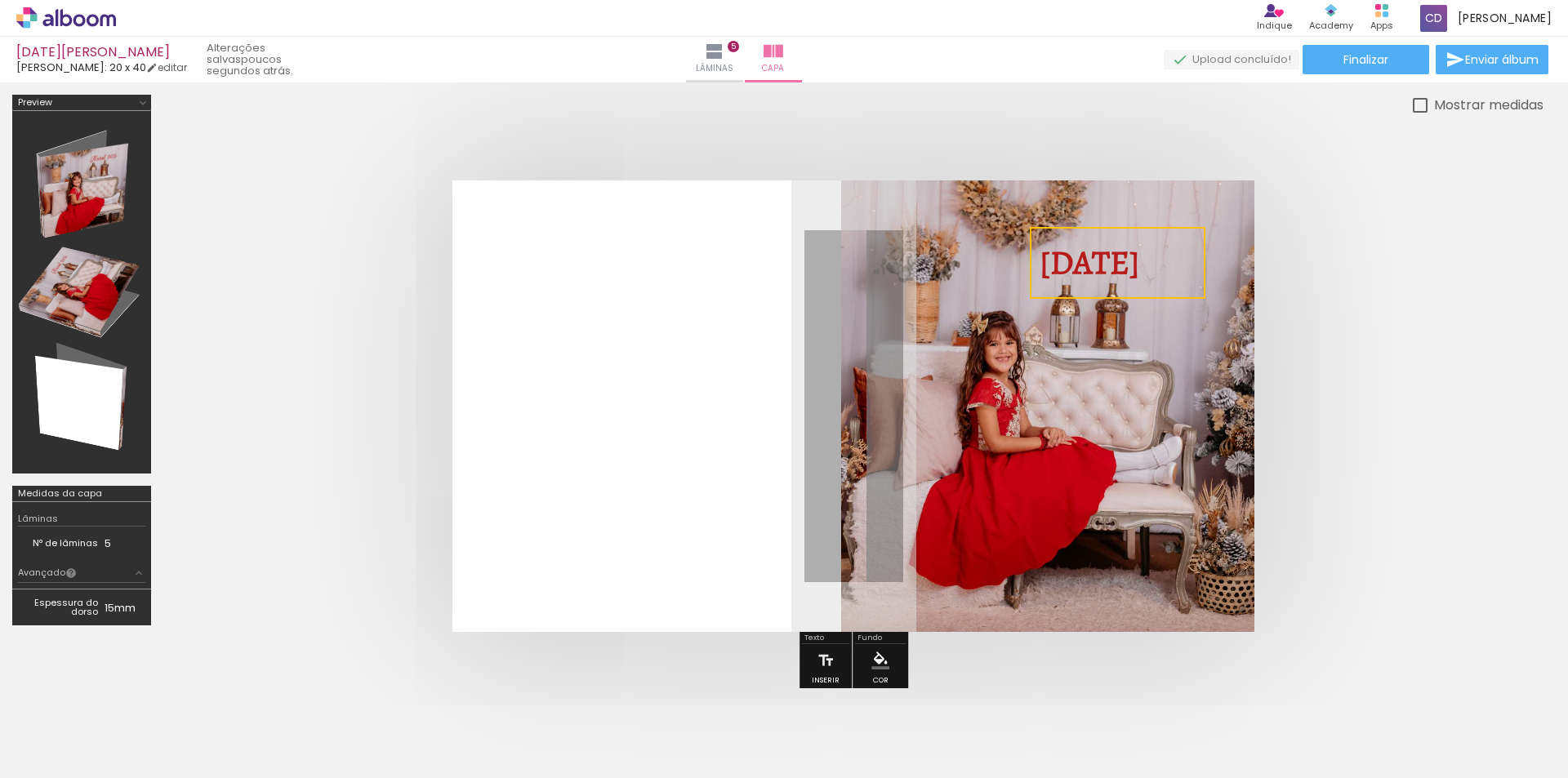
click at [1036, 300] on quentale-layouter at bounding box center [853, 406] width 802 height 452
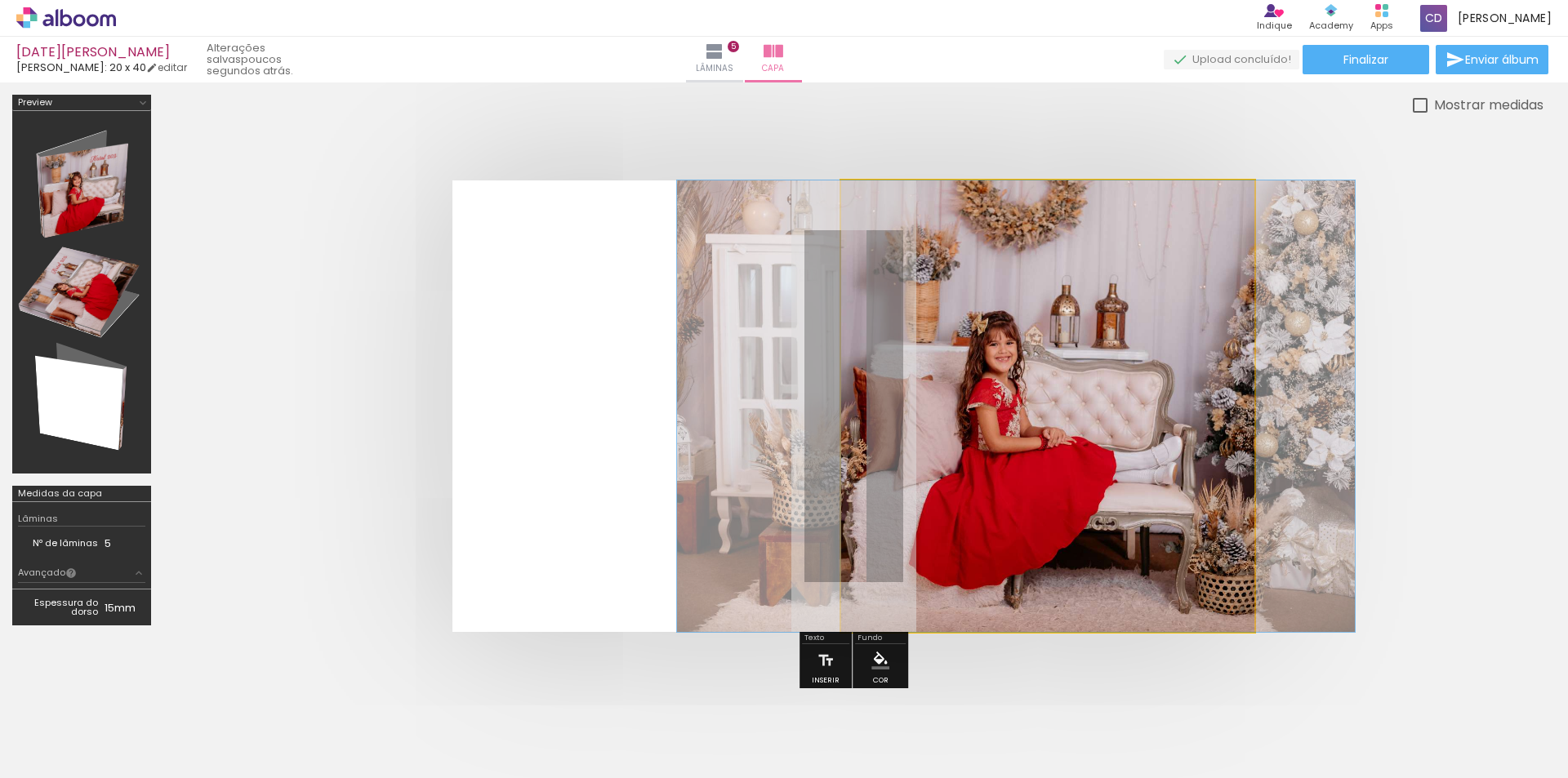
click at [1036, 300] on quentale-photo at bounding box center [1047, 406] width 413 height 452
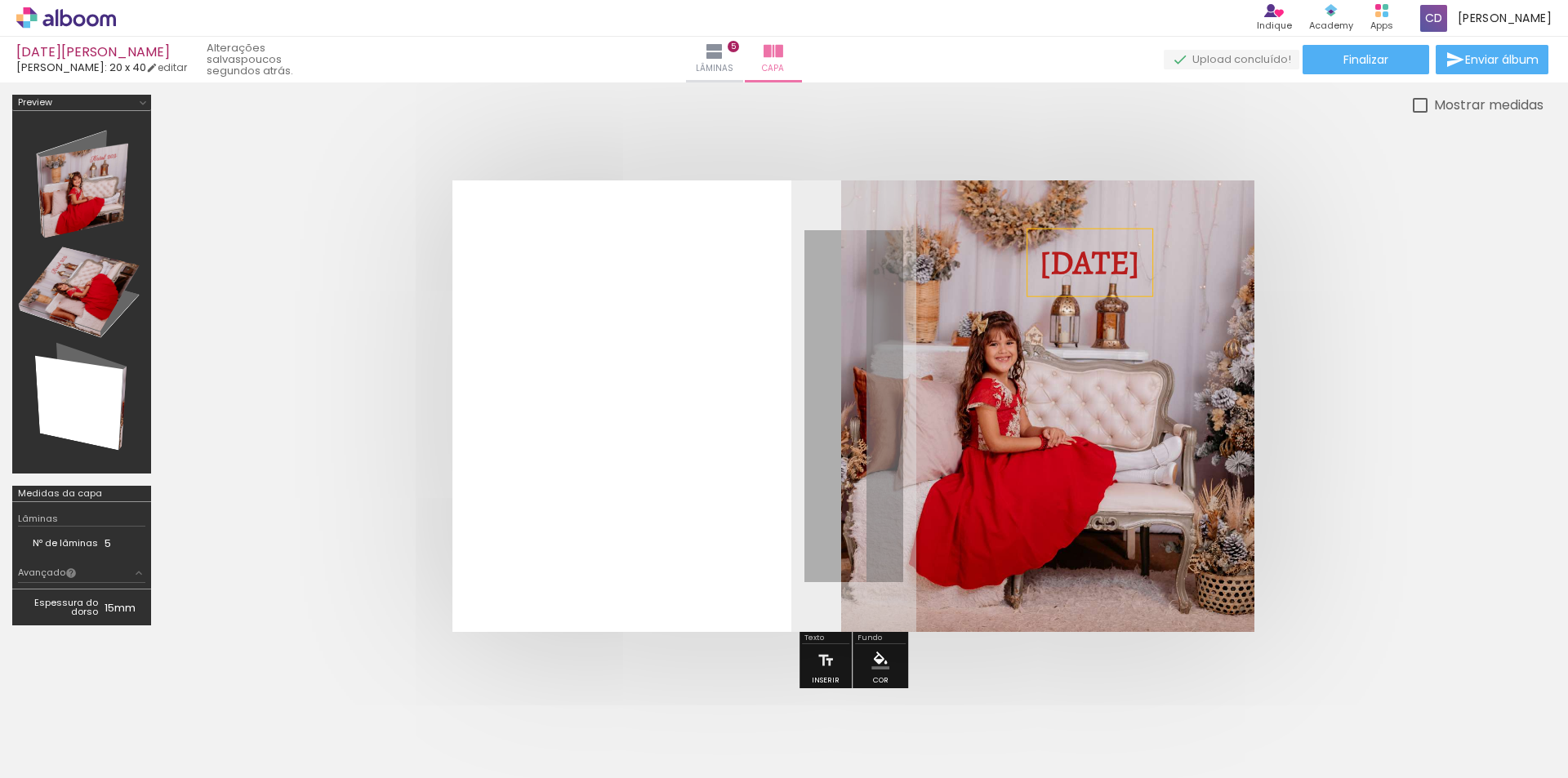
click at [1135, 260] on strong "[DATE]" at bounding box center [1090, 263] width 101 height 45
click at [0, 0] on quentale-selection at bounding box center [0, 0] width 0 height 0
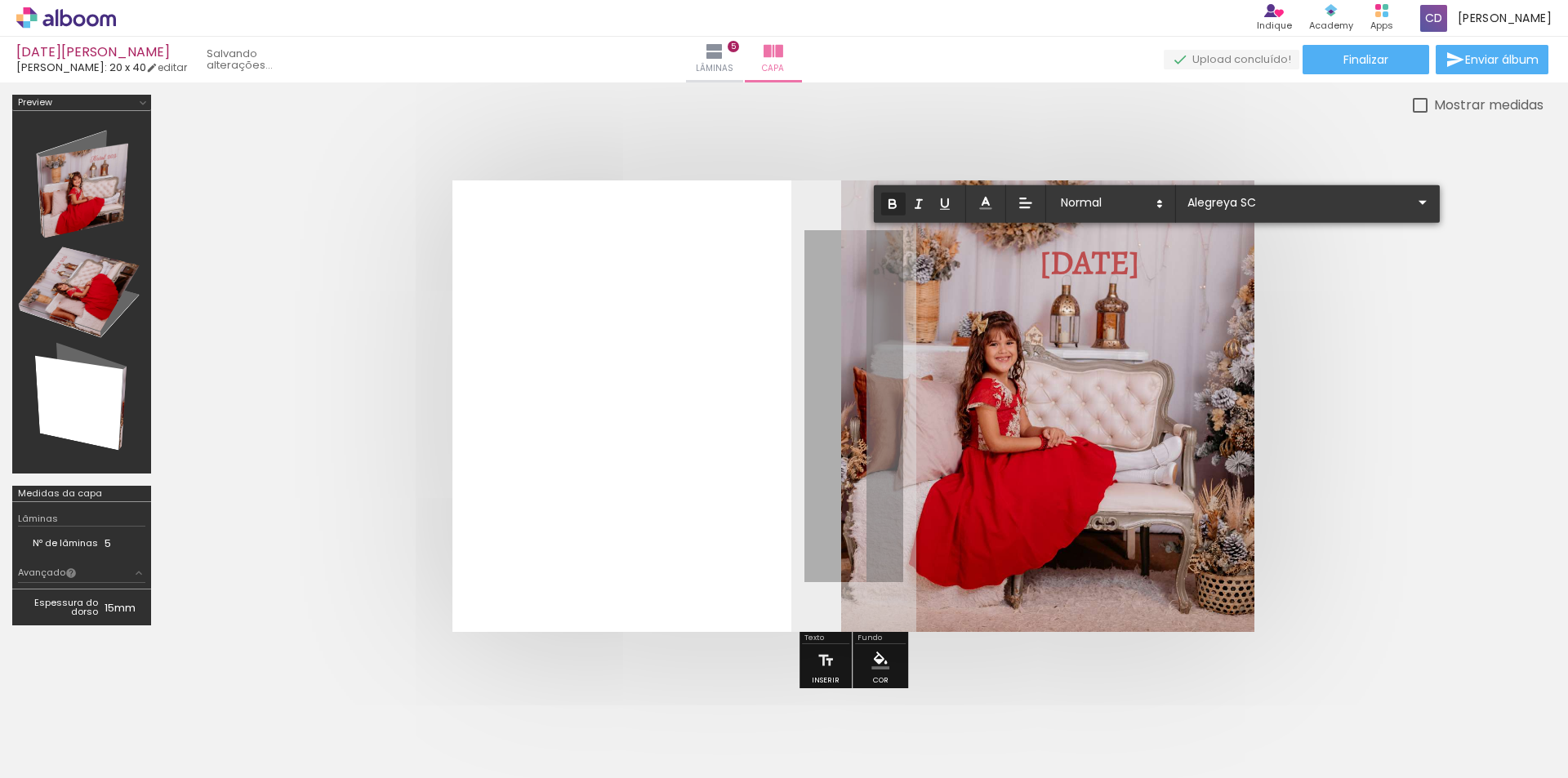
click at [1140, 261] on strong "[DATE]" at bounding box center [1090, 263] width 101 height 45
click at [1086, 261] on strong "[DATE]" at bounding box center [1090, 263] width 101 height 45
click at [1106, 261] on strong "[DATE]" at bounding box center [1090, 263] width 101 height 45
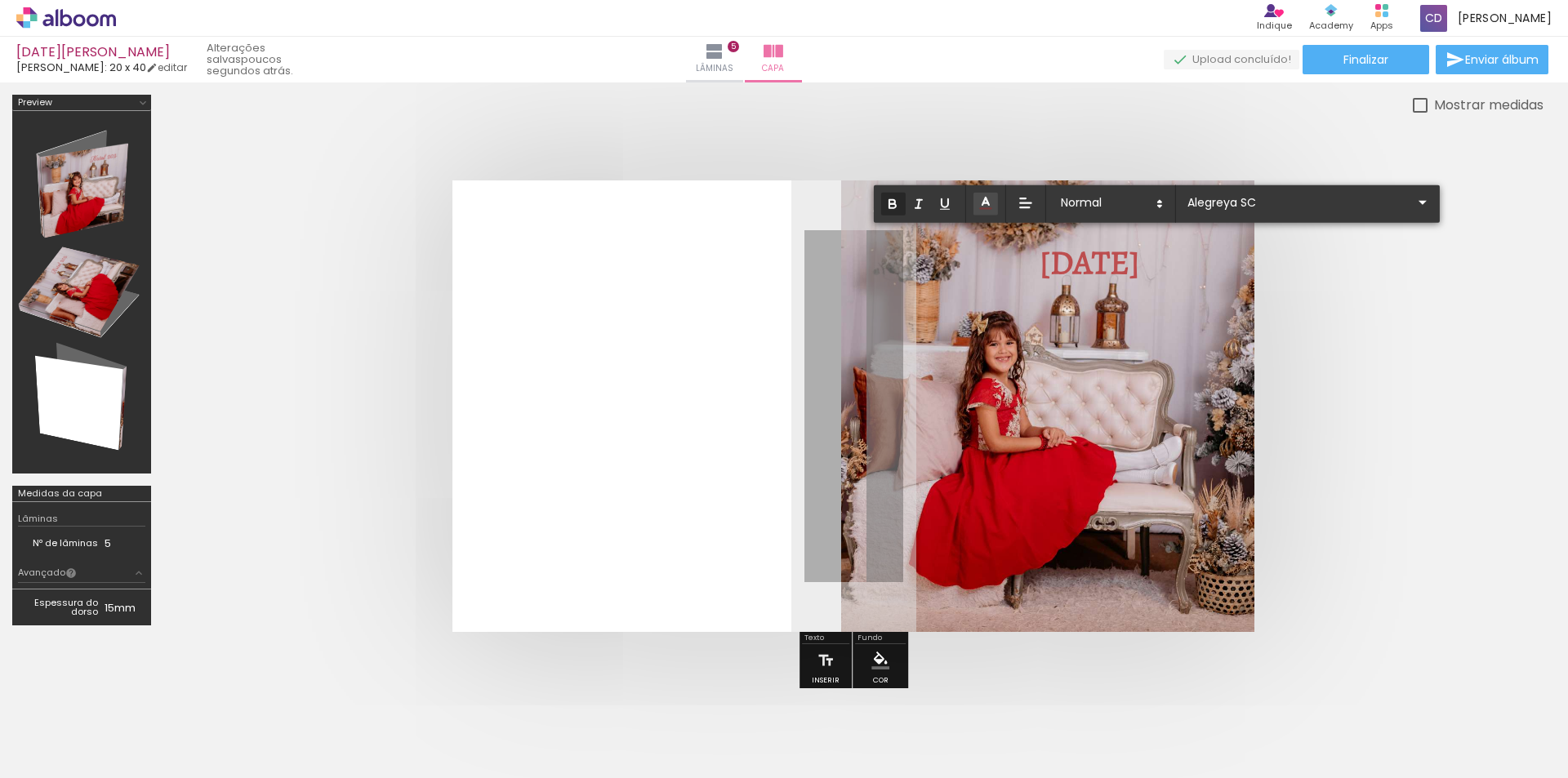
click at [1106, 261] on strong "[DATE]" at bounding box center [1090, 263] width 101 height 45
click at [1412, 201] on iron-icon at bounding box center [1422, 203] width 20 height 20
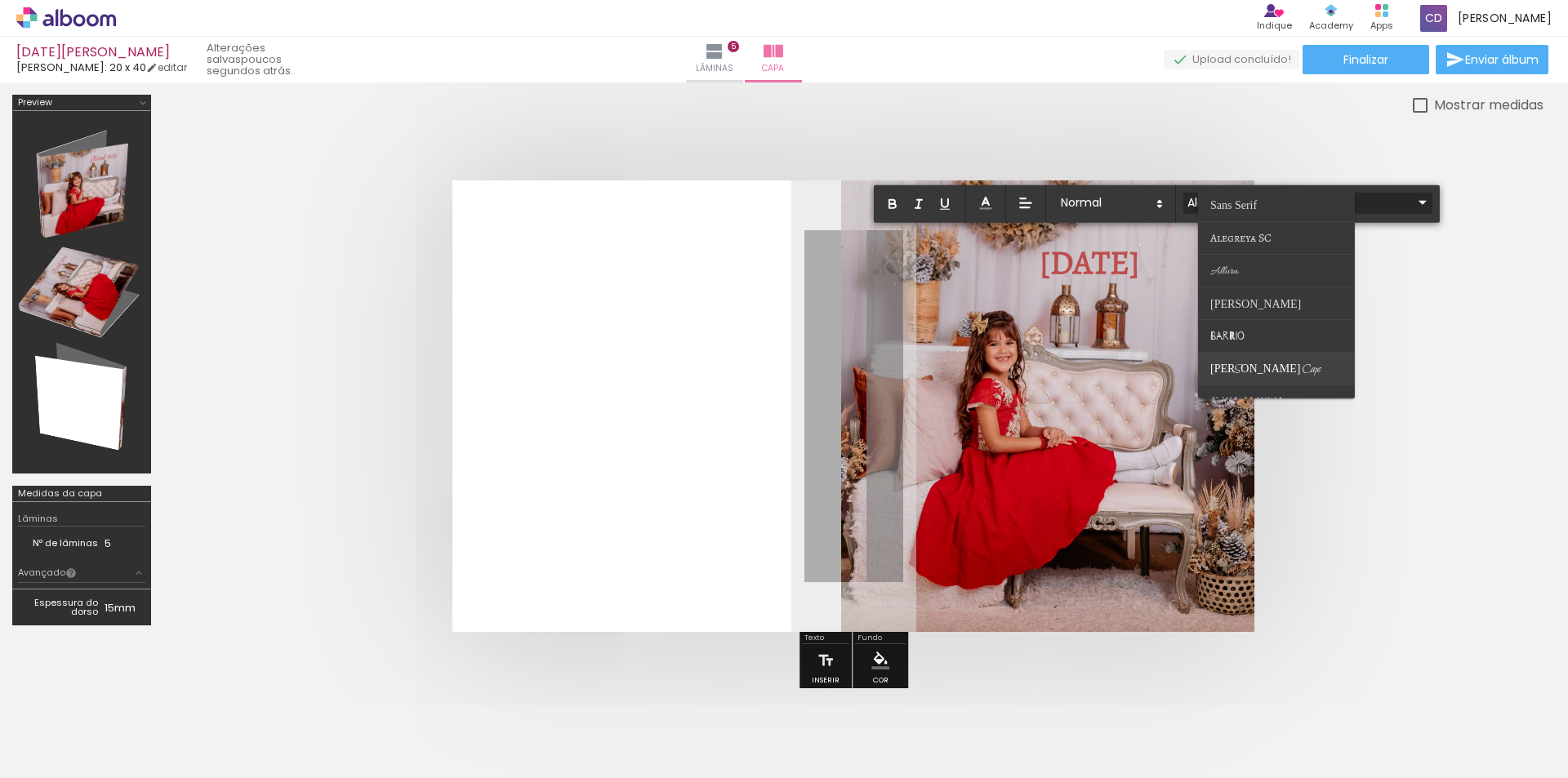
click at [1241, 361] on paper-item at bounding box center [1276, 369] width 156 height 32
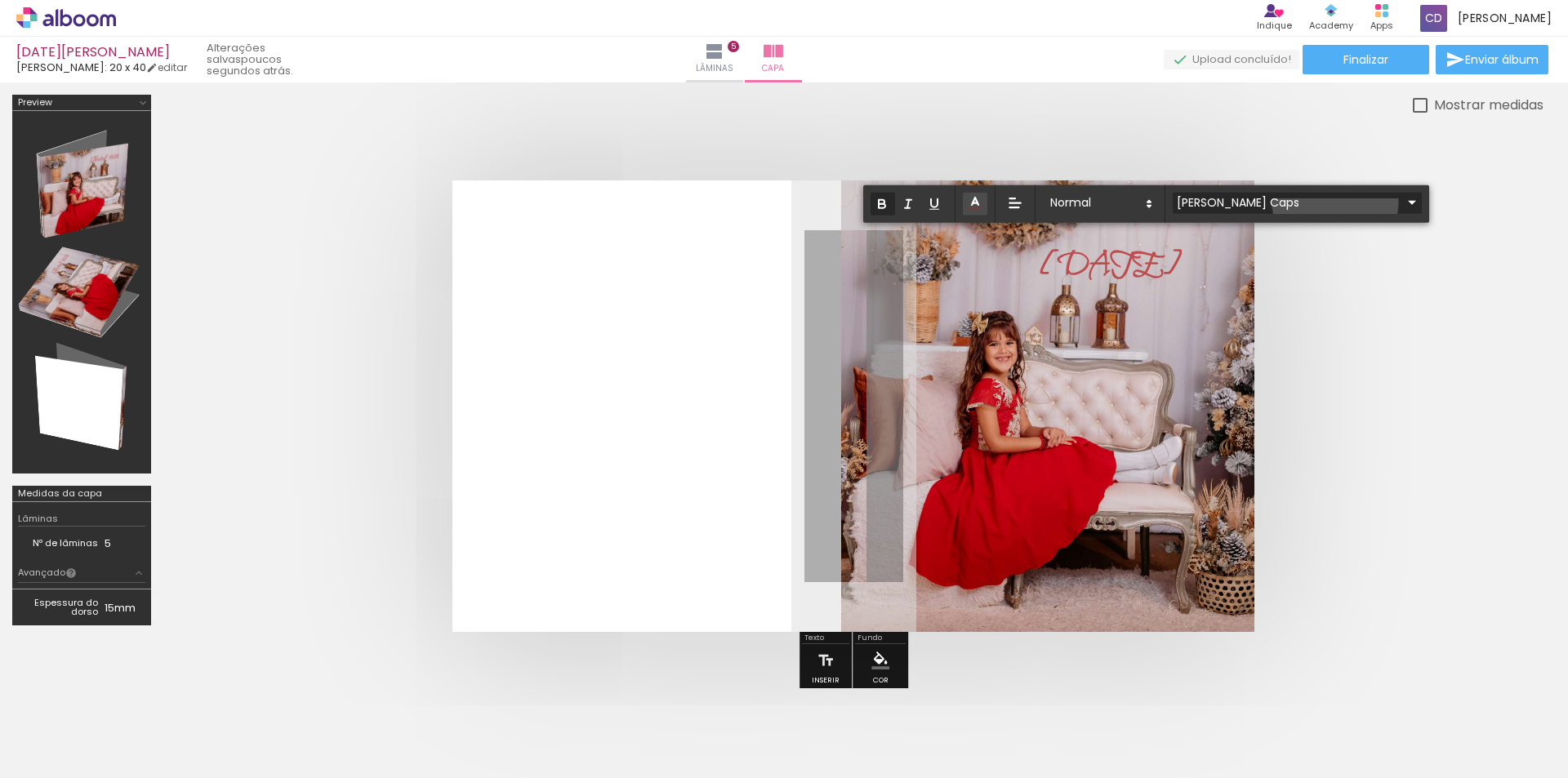
click at [1402, 201] on iron-icon at bounding box center [1412, 203] width 20 height 20
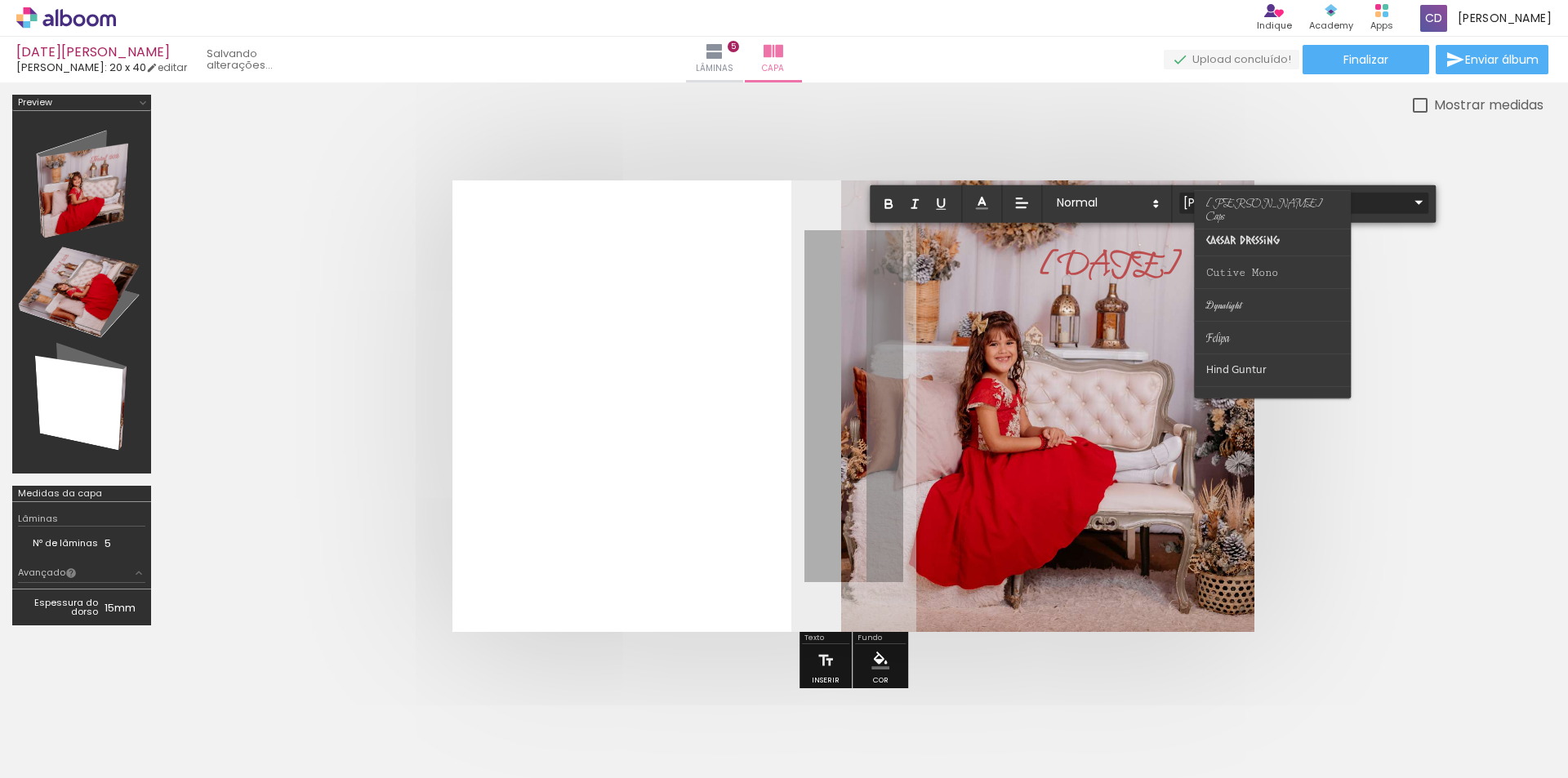
scroll to position [190, 0]
click at [1226, 301] on paper-item at bounding box center [1272, 310] width 156 height 32
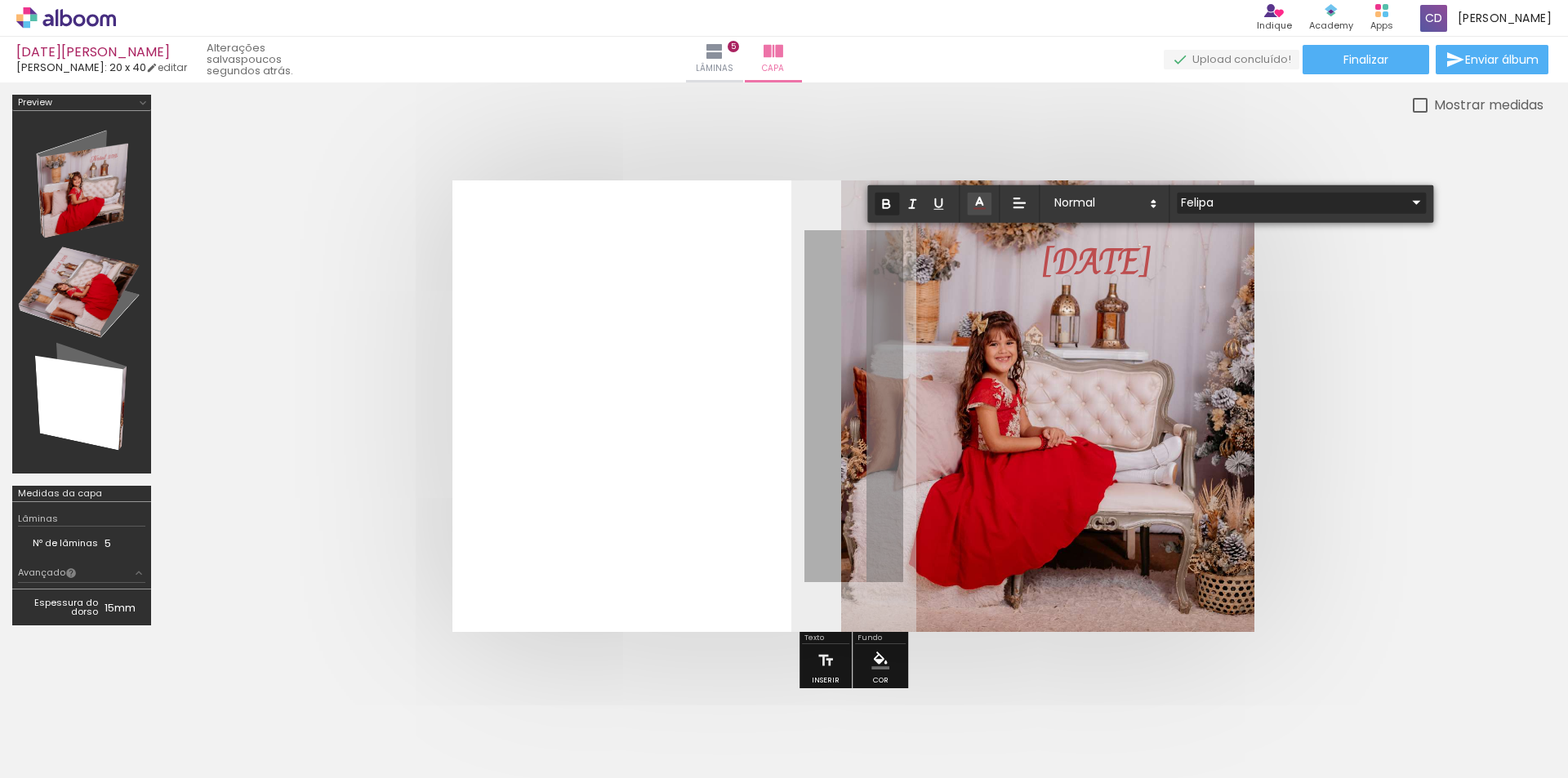
click at [1406, 199] on iron-icon at bounding box center [1416, 203] width 20 height 20
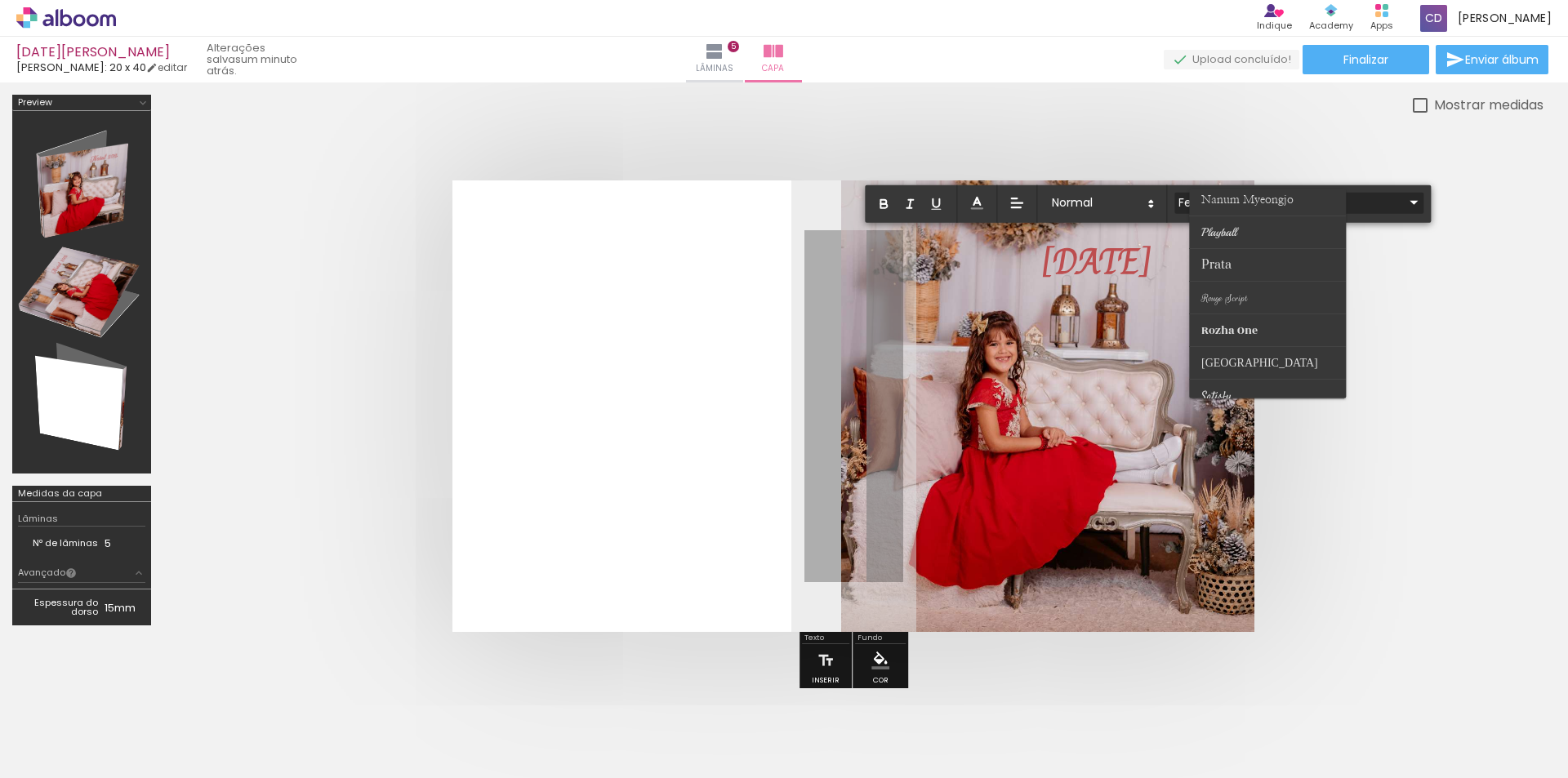
scroll to position [536, 0]
click at [1231, 265] on span "Rouge Script" at bounding box center [1216, 257] width 30 height 16
type input "Rouge Script"
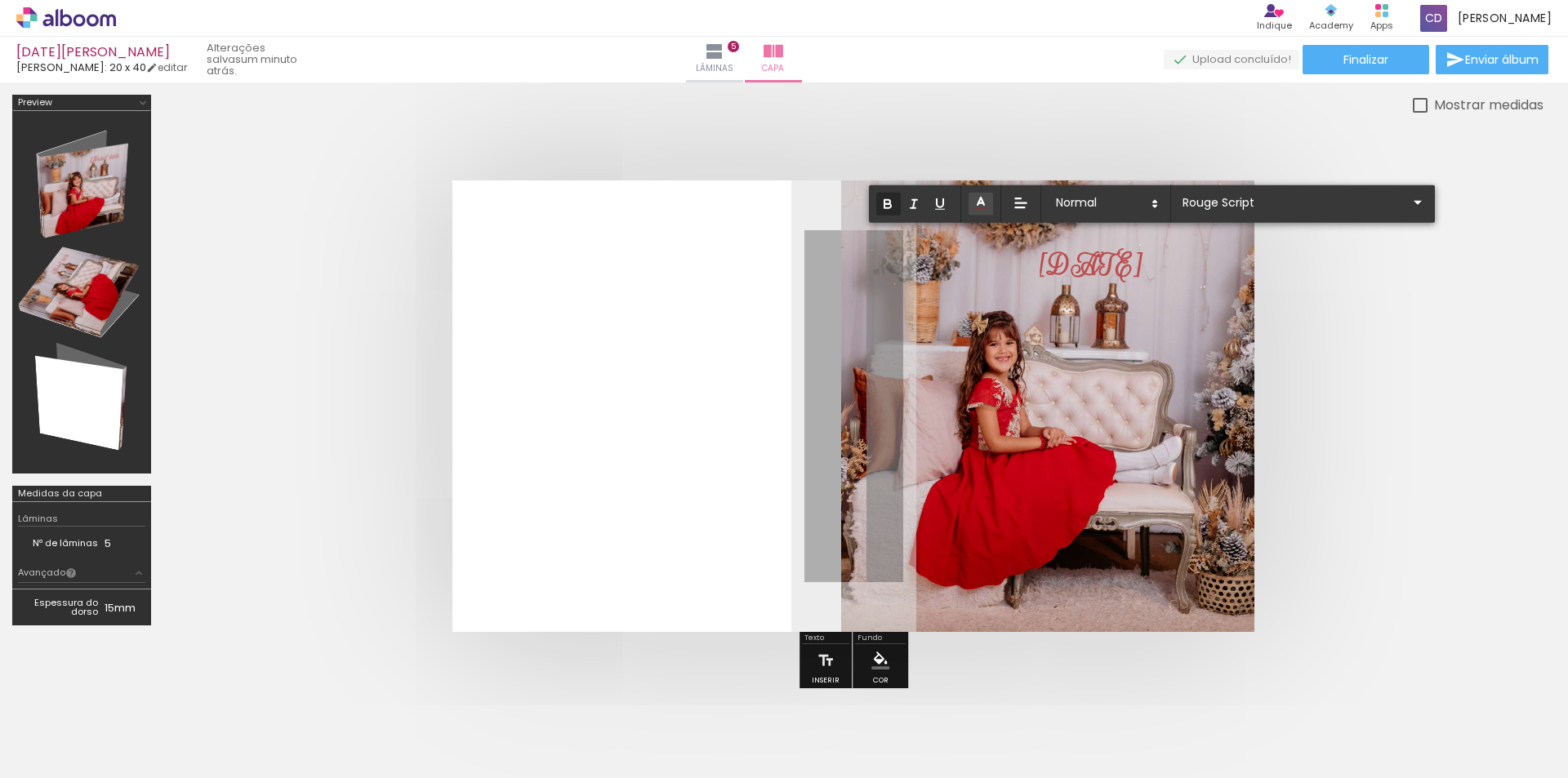
click at [1167, 300] on quentale-layouter at bounding box center [853, 406] width 802 height 452
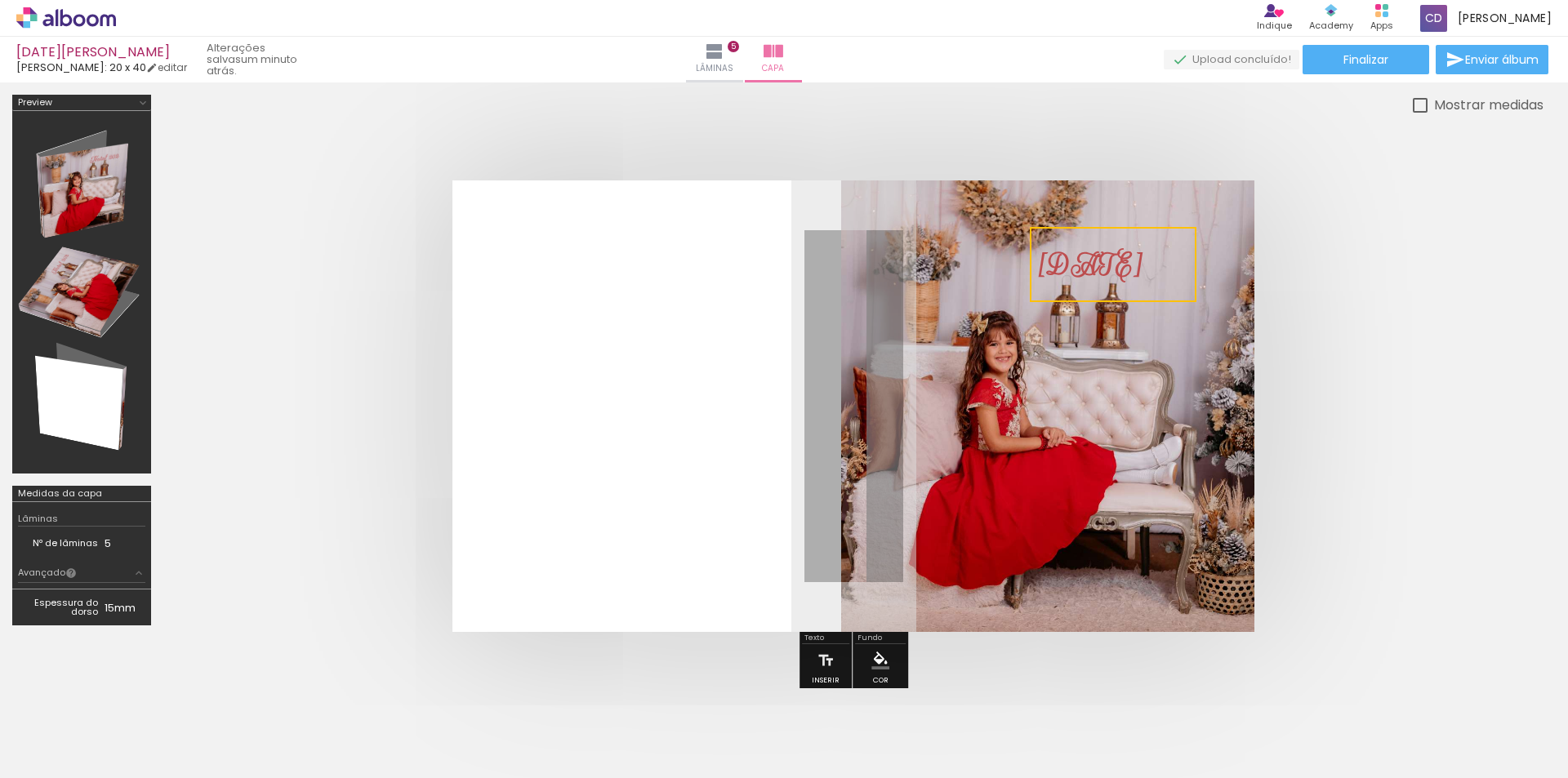
click at [1165, 305] on quentale-layouter at bounding box center [853, 406] width 802 height 452
click at [1085, 262] on strong "[DATE]" at bounding box center [1091, 265] width 104 height 39
drag, startPoint x: 1085, startPoint y: 267, endPoint x: 1110, endPoint y: 268, distance: 25.0
click at [1110, 268] on quentale-selection at bounding box center [1130, 265] width 153 height 70
click at [1138, 339] on quentale-layouter at bounding box center [853, 406] width 802 height 452
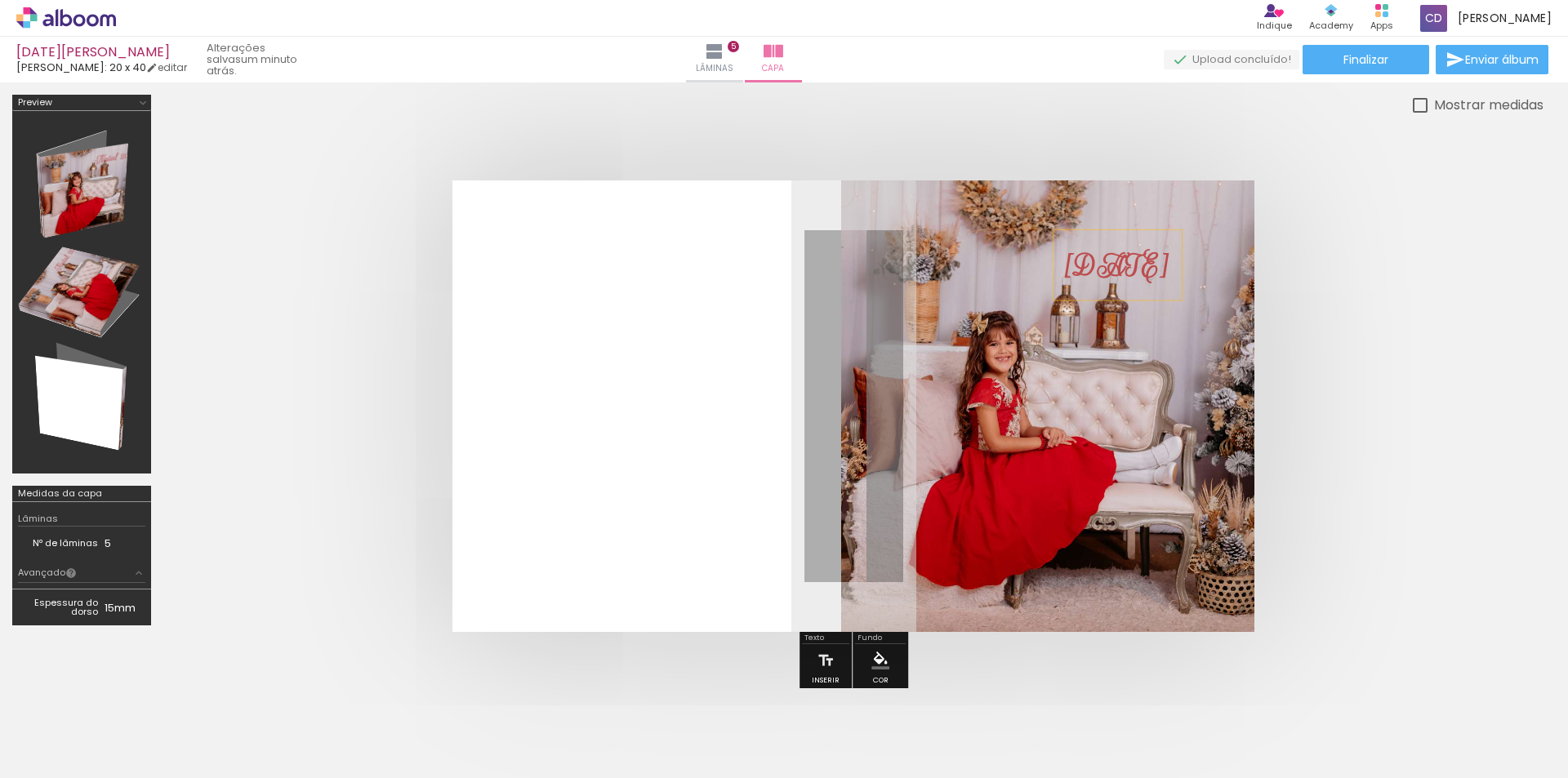
click at [1135, 266] on strong "[DATE]" at bounding box center [1117, 265] width 104 height 39
click at [0, 0] on quentale-selection at bounding box center [0, 0] width 0 height 0
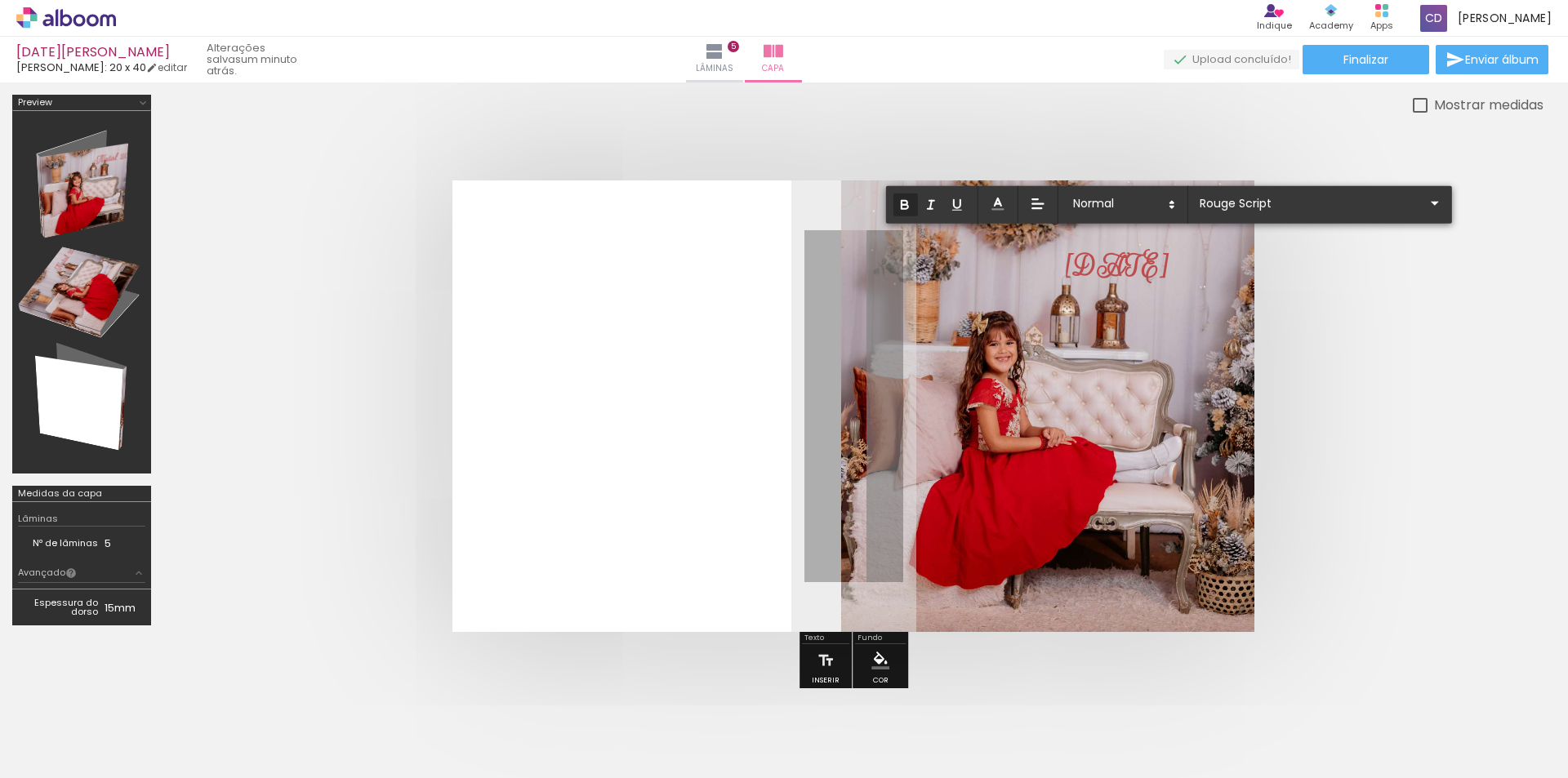
click at [1106, 269] on strong "[DATE]" at bounding box center [1117, 265] width 104 height 39
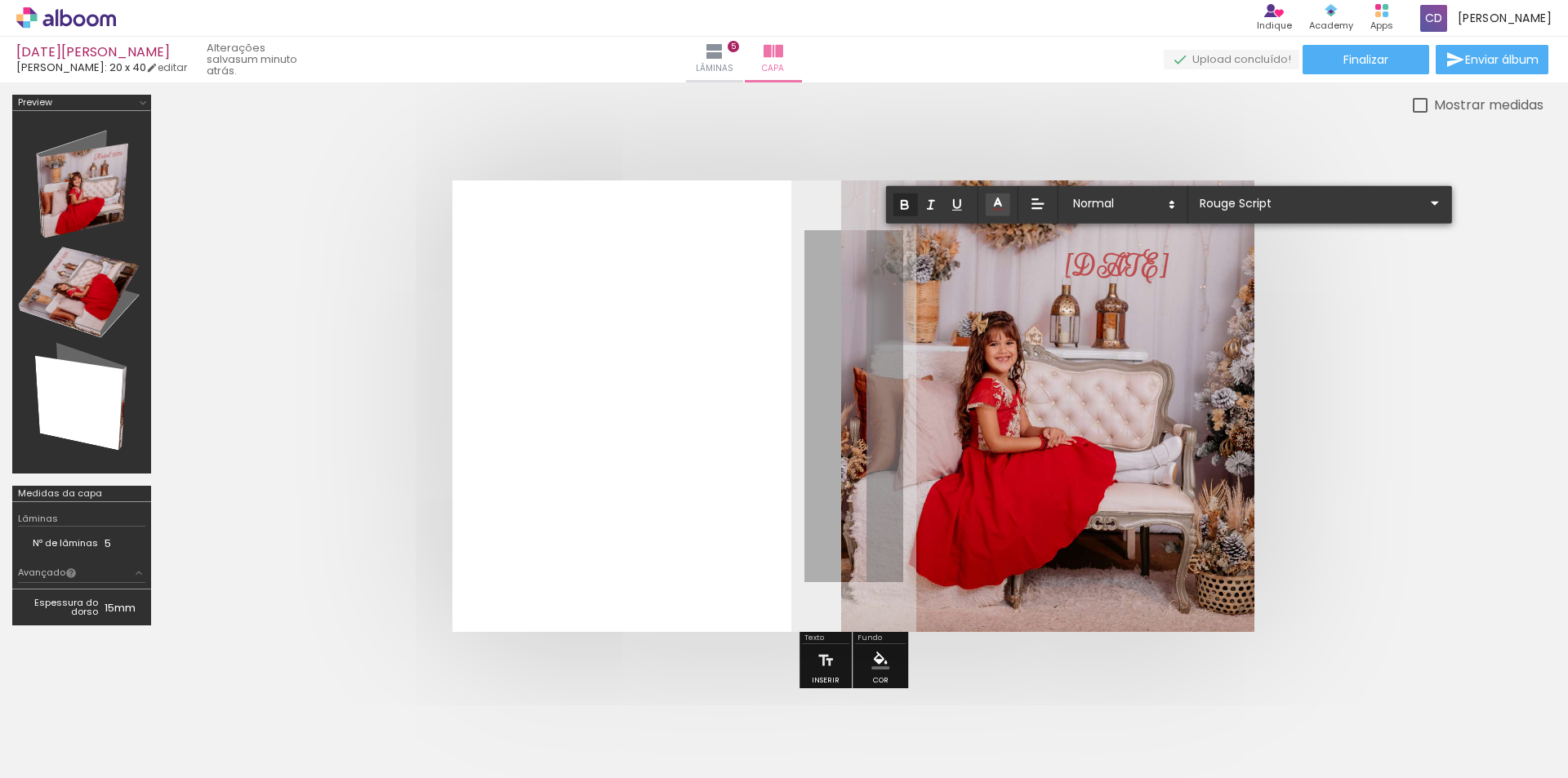
click at [993, 206] on icon at bounding box center [998, 205] width 17 height 17
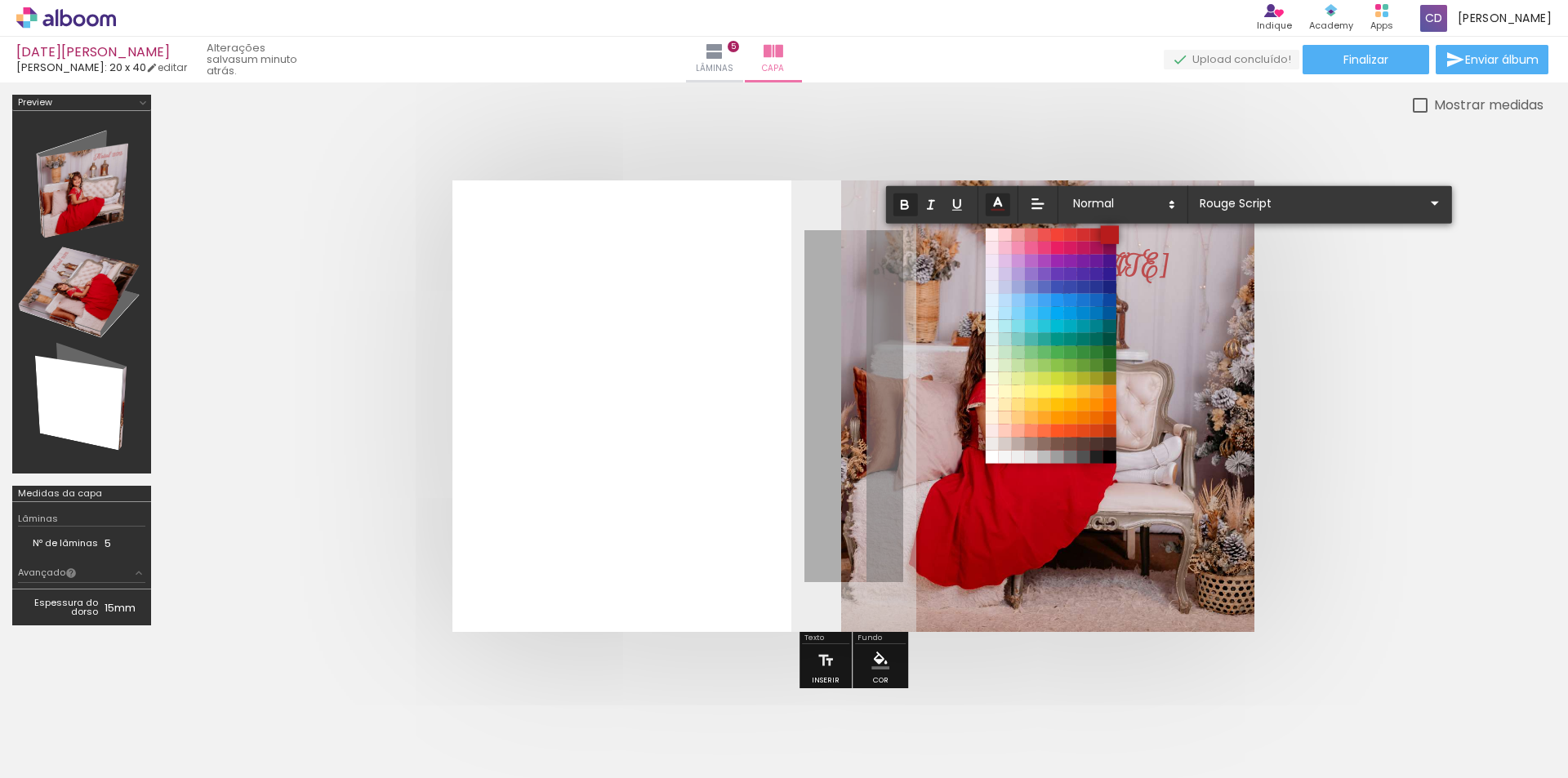
click at [1108, 237] on span at bounding box center [1110, 235] width 18 height 18
click at [1291, 310] on quentale-cover at bounding box center [853, 406] width 1249 height 452
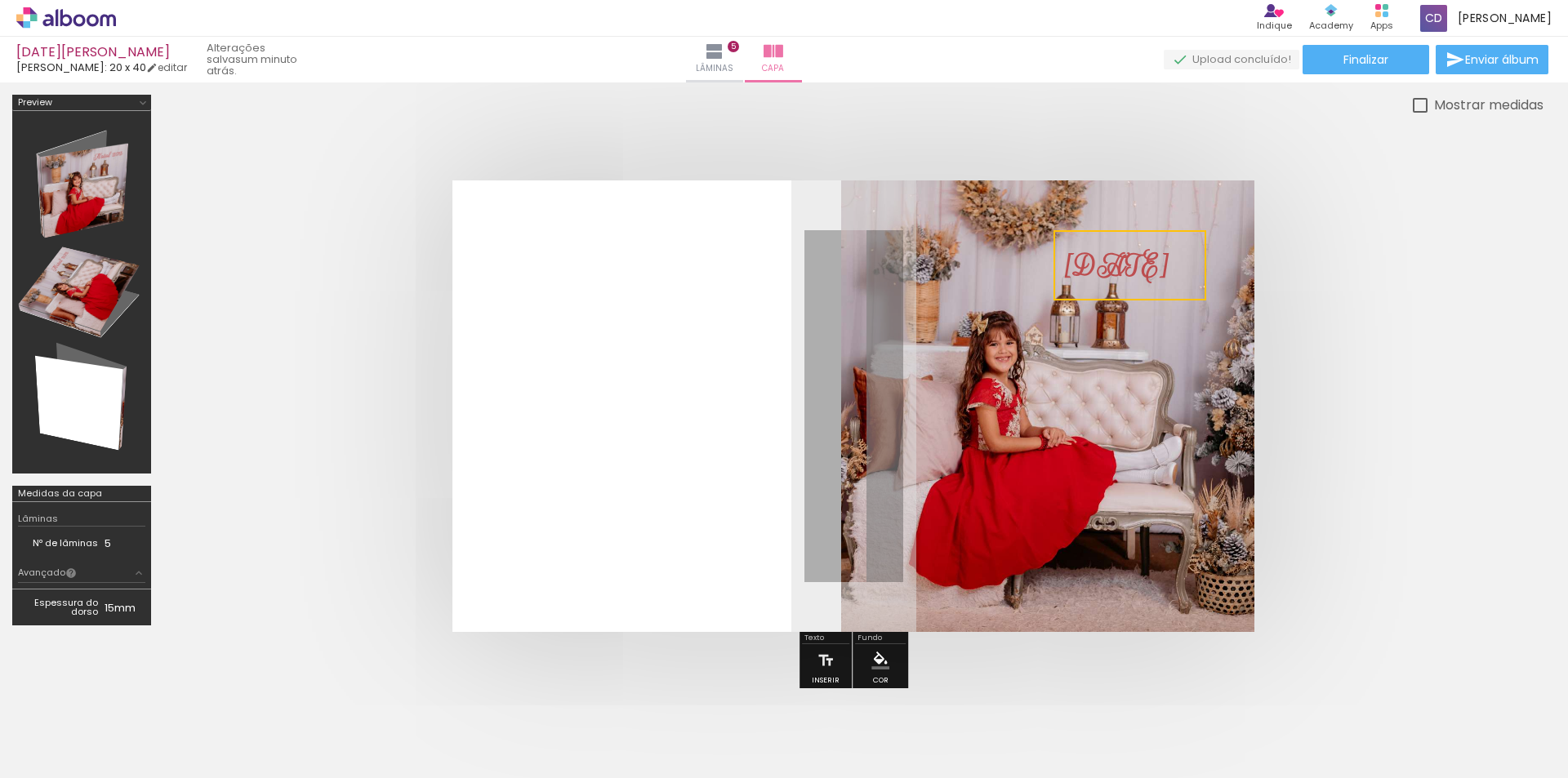
click at [1157, 291] on quentale-selection at bounding box center [1130, 265] width 153 height 70
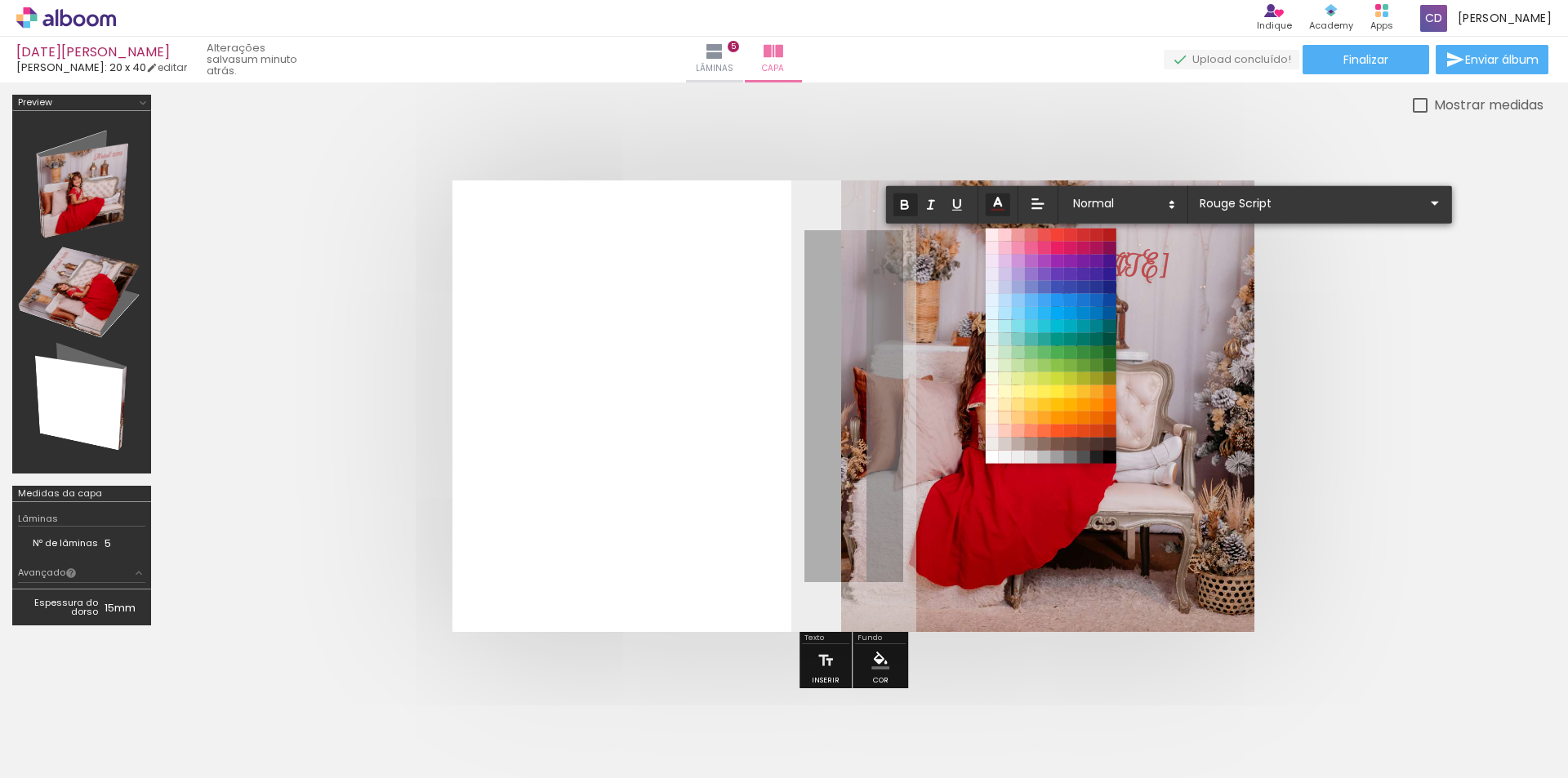
click at [1154, 315] on quentale-layouter at bounding box center [853, 406] width 802 height 452
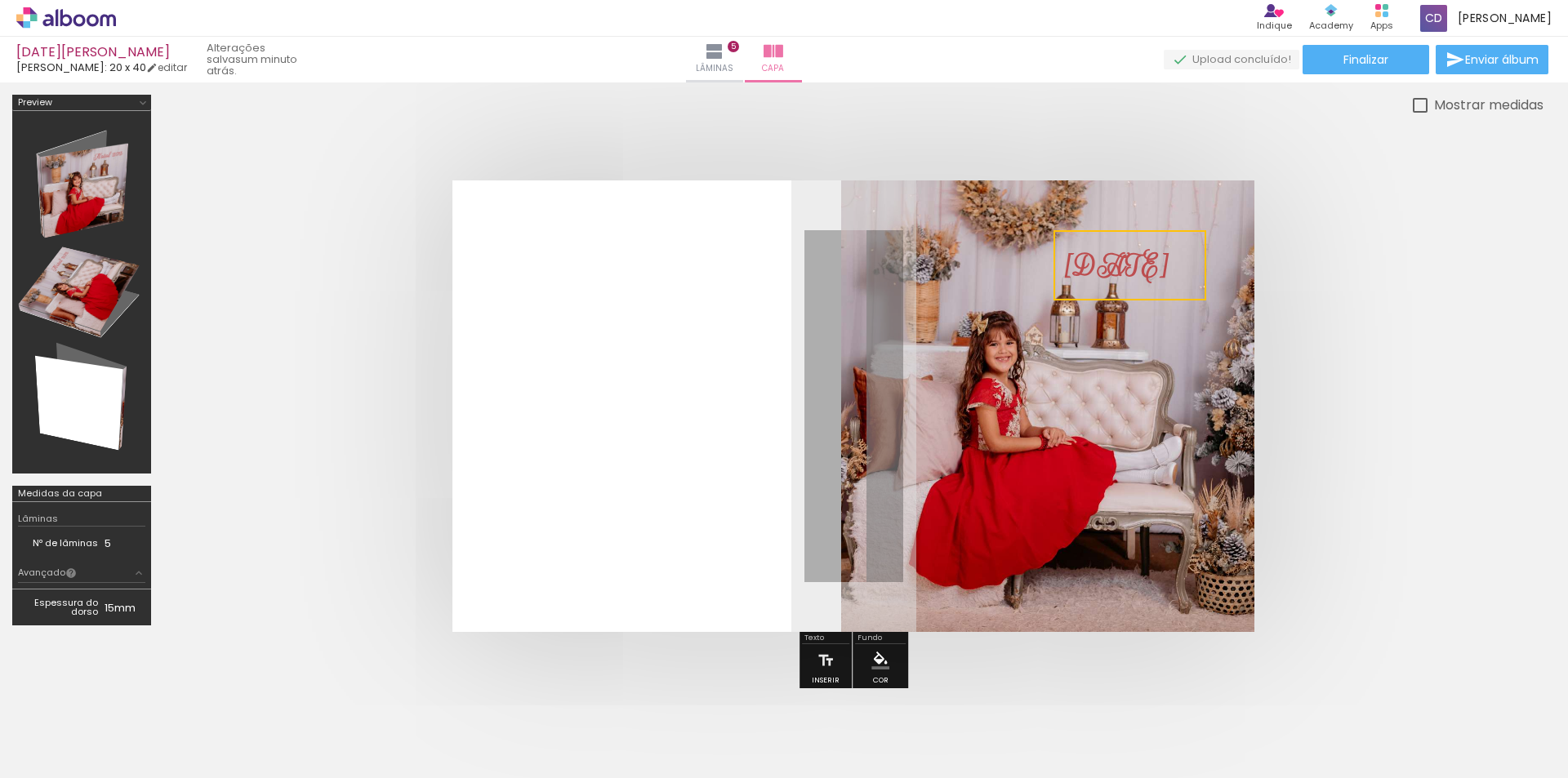
click at [1154, 315] on quentale-layouter at bounding box center [853, 406] width 802 height 452
click at [1154, 315] on quentale-photo at bounding box center [1047, 406] width 413 height 452
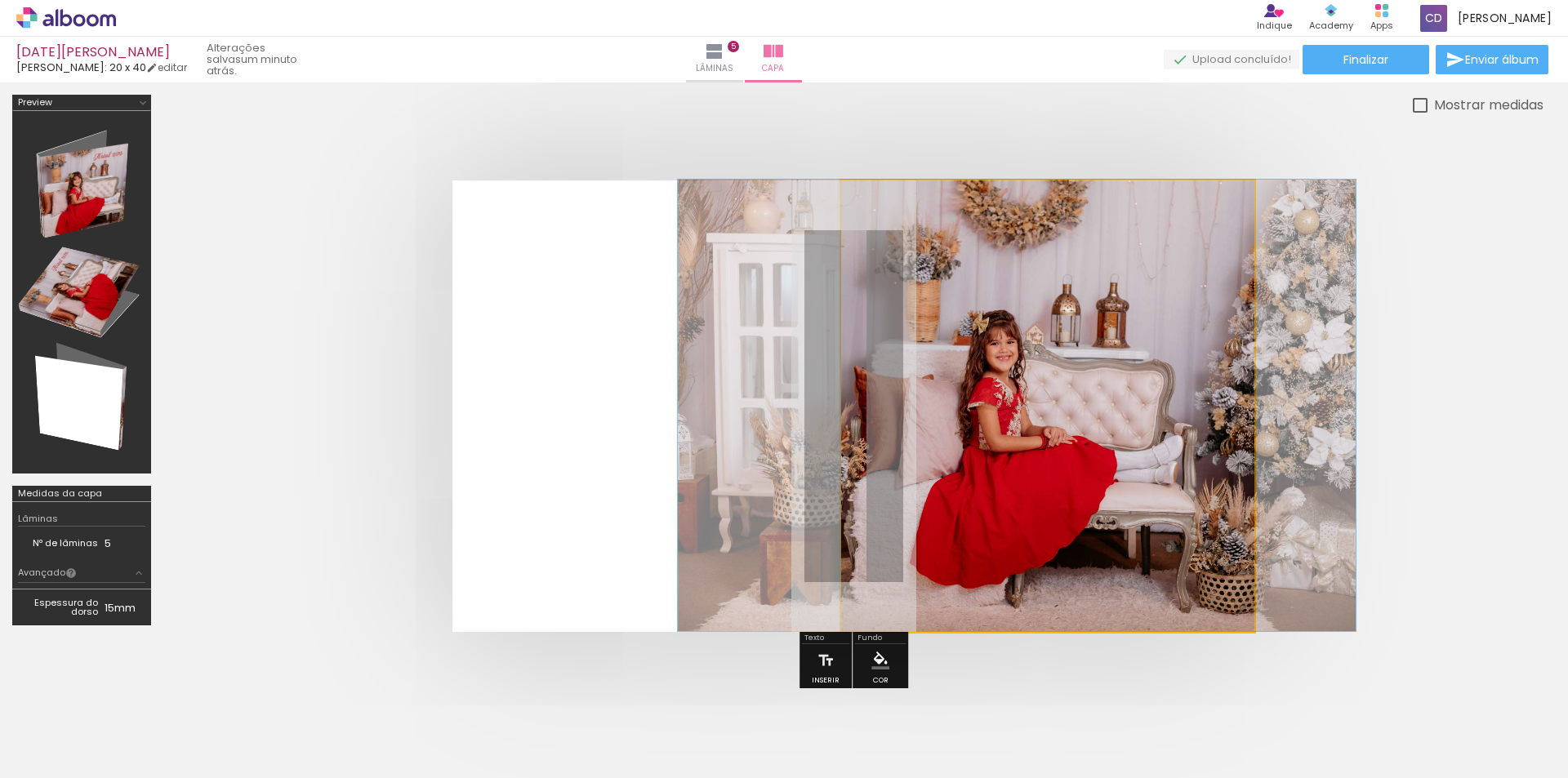
drag, startPoint x: 1007, startPoint y: 518, endPoint x: 1007, endPoint y: 498, distance: 20.0
drag, startPoint x: 1007, startPoint y: 498, endPoint x: 1007, endPoint y: 472, distance: 26.0
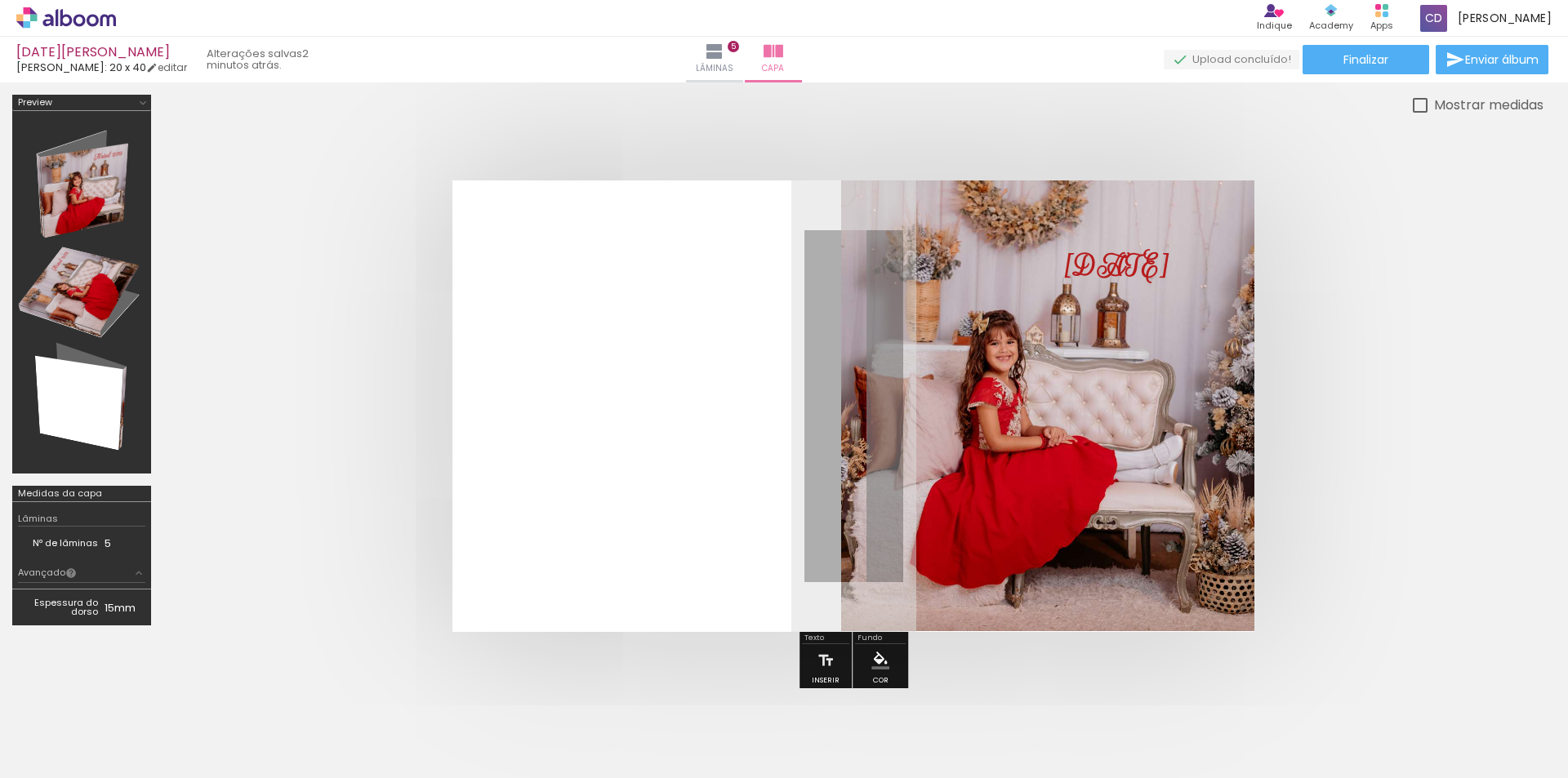
click at [878, 657] on iron-icon "color picker" at bounding box center [880, 661] width 18 height 18
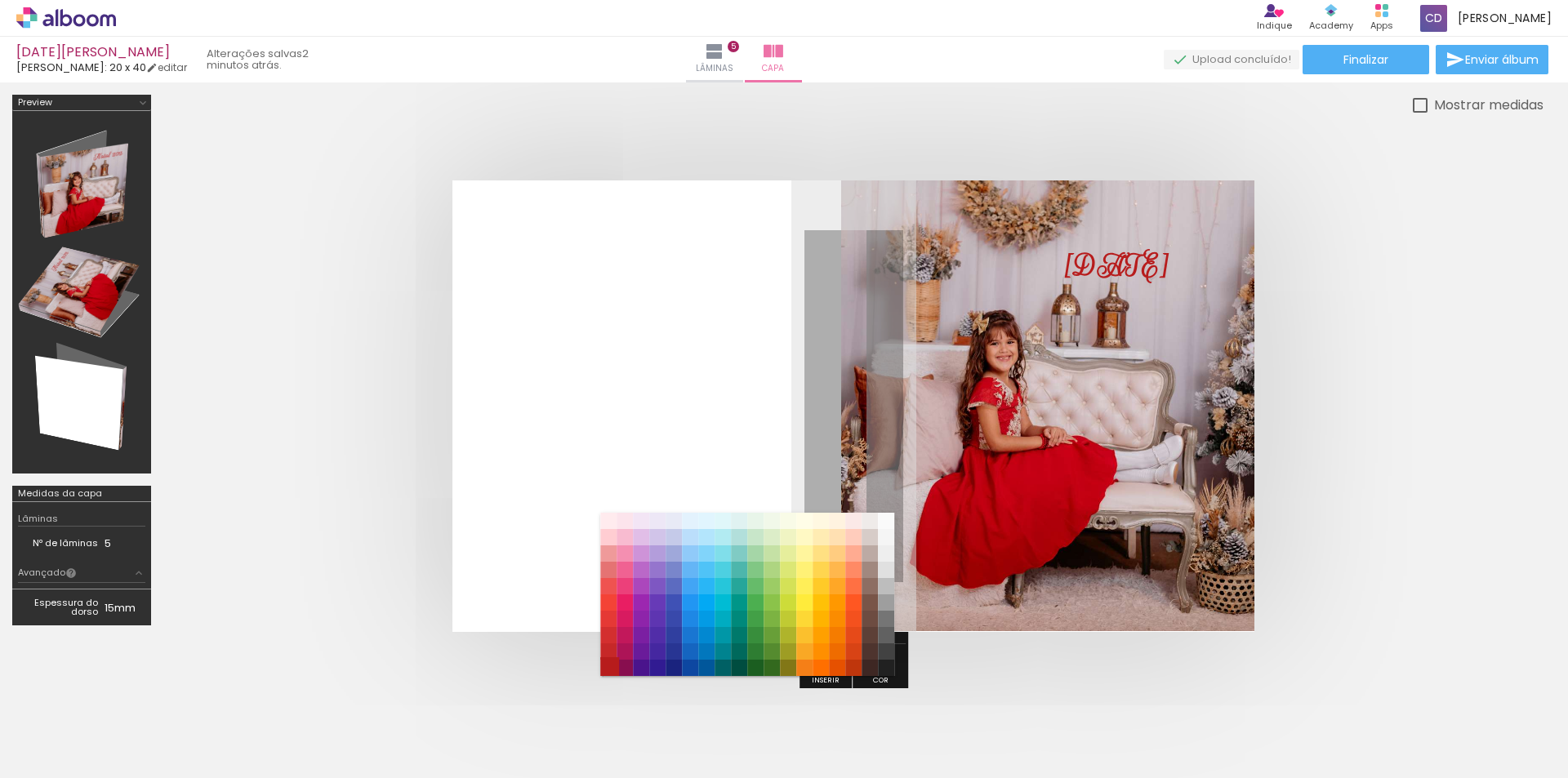
click at [611, 672] on paper-item "#b71c1c" at bounding box center [608, 668] width 17 height 17
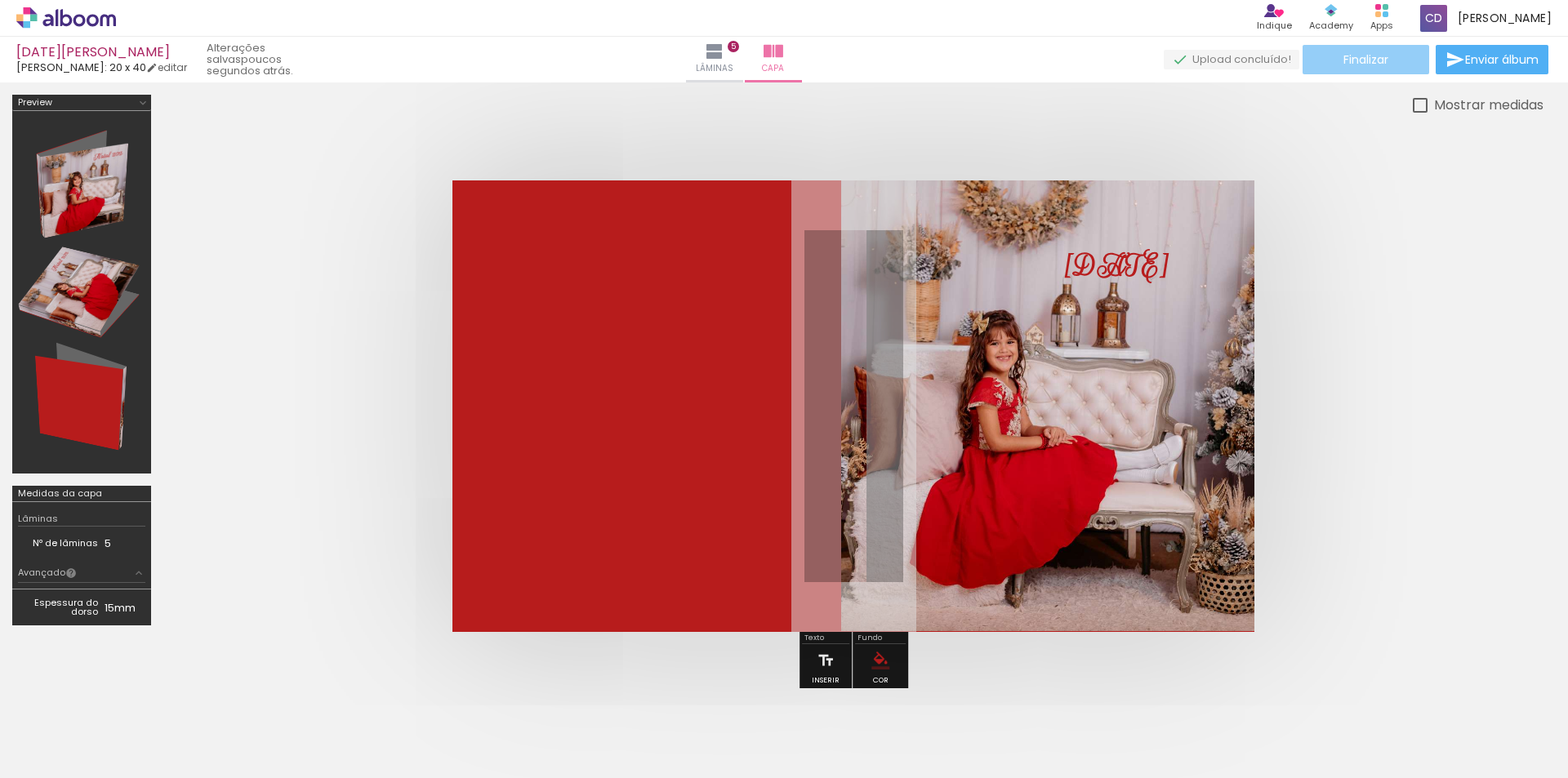
click at [1392, 59] on paper-button "Finalizar" at bounding box center [1366, 59] width 126 height 29
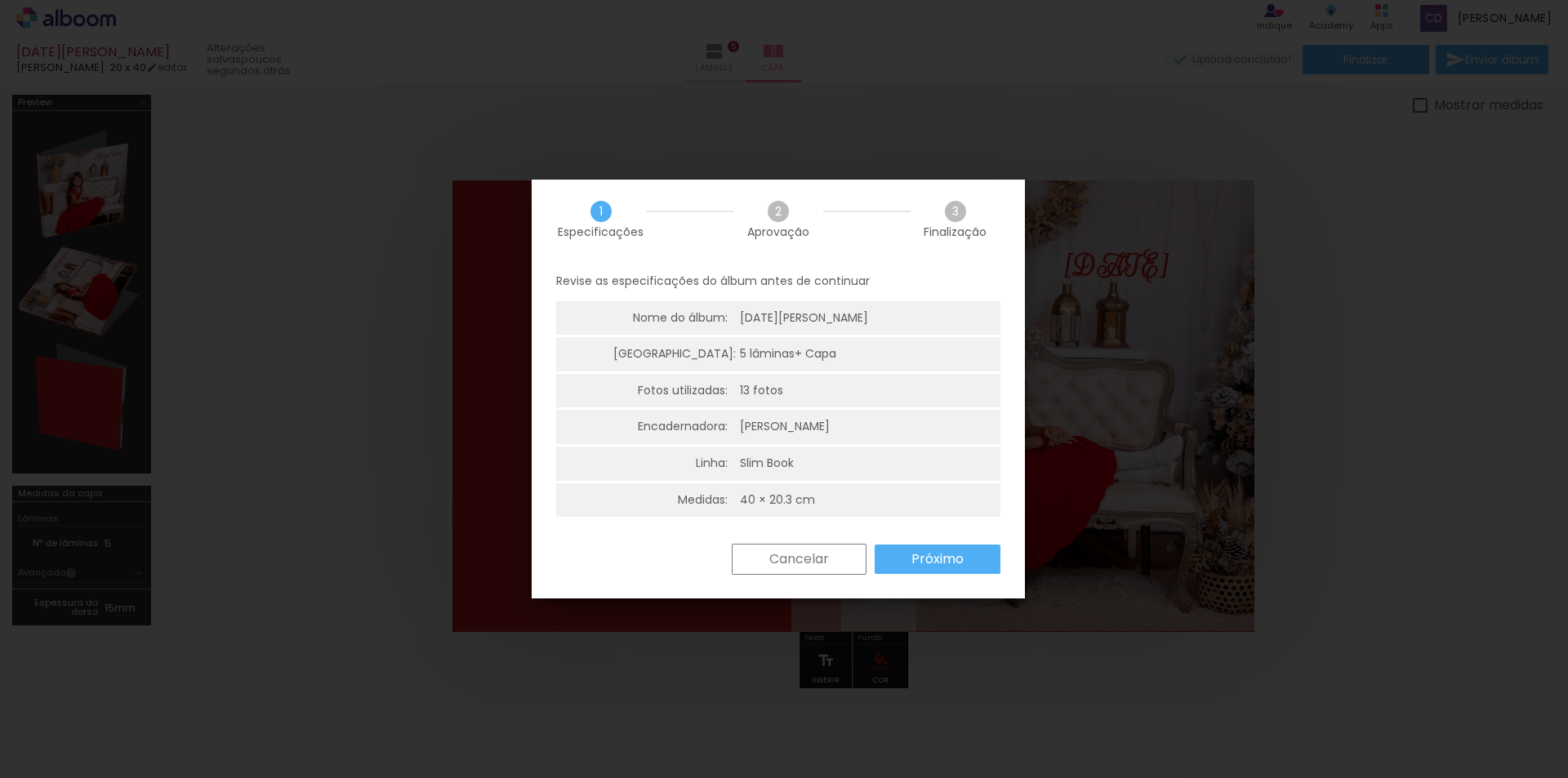
scroll to position [4, 0]
click at [910, 555] on paper-button "Próximo" at bounding box center [937, 558] width 126 height 29
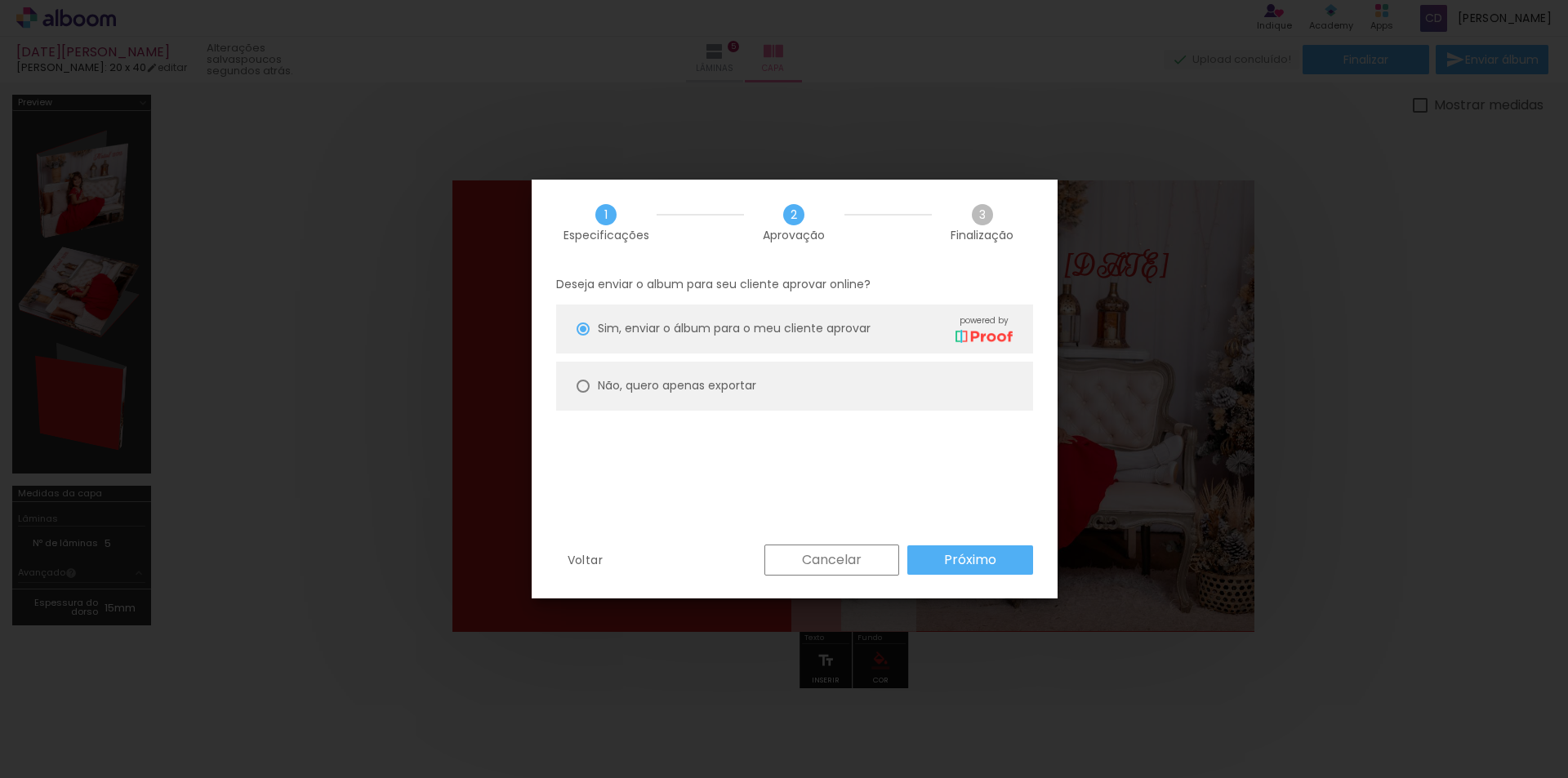
click at [587, 335] on div at bounding box center [583, 330] width 13 height 13
type paper-radio-button "on"
click at [0, 0] on slot "Próximo" at bounding box center [0, 0] width 0 height 0
type input "Alta, 300 DPI"
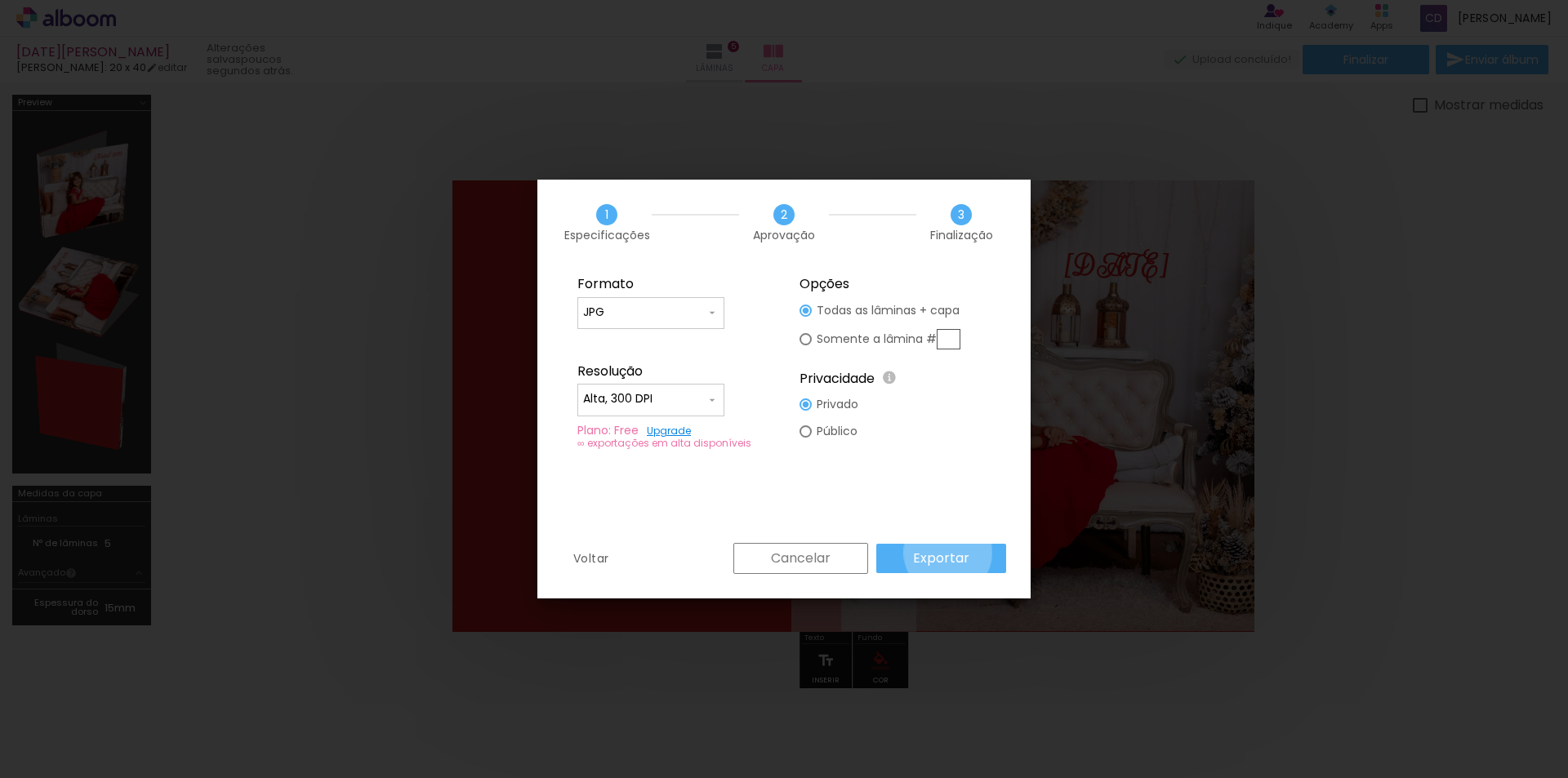
click at [0, 0] on slot "Exportar" at bounding box center [0, 0] width 0 height 0
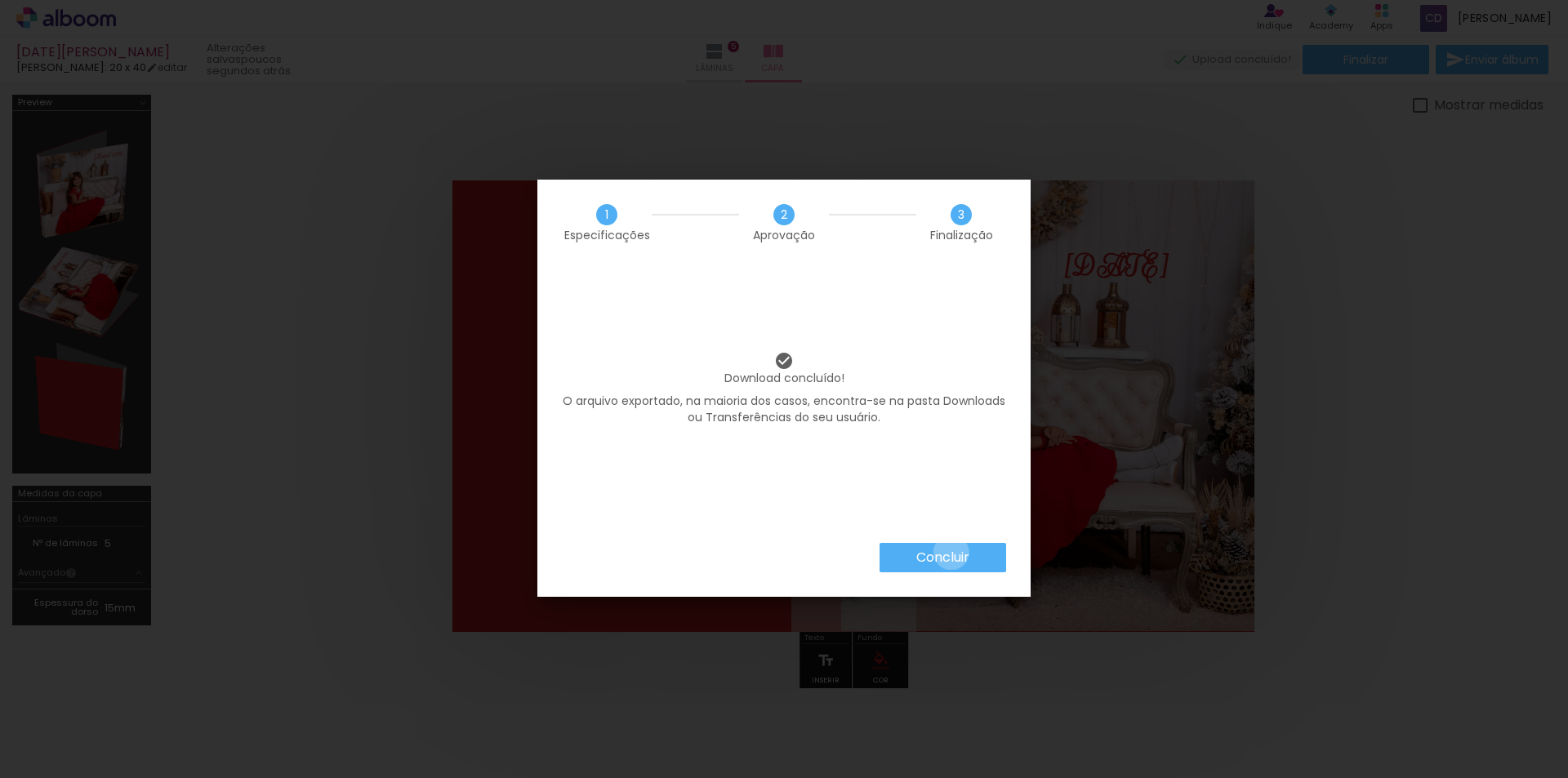
click at [0, 0] on slot "Concluir" at bounding box center [0, 0] width 0 height 0
